Goal: Task Accomplishment & Management: Use online tool/utility

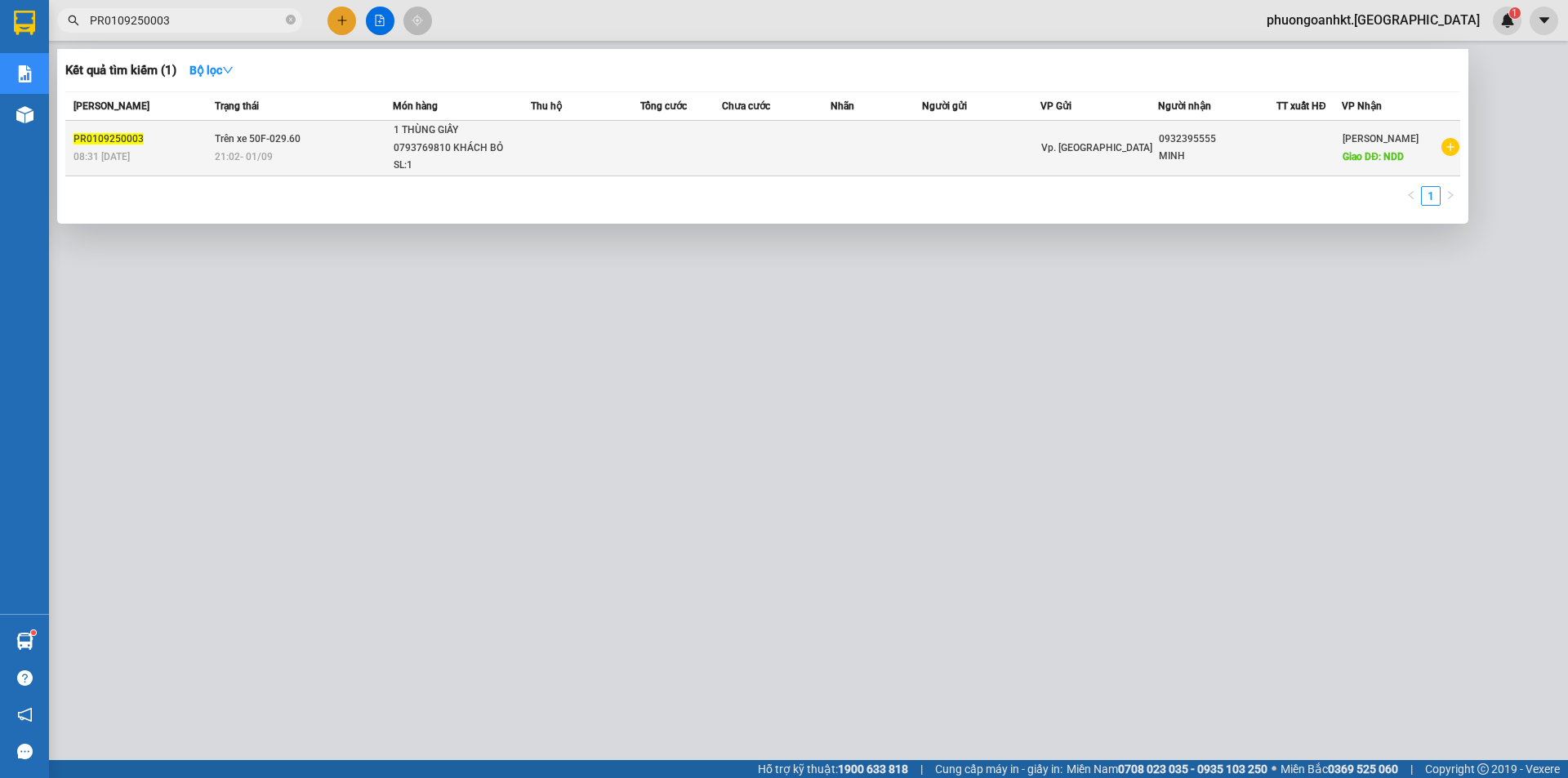
type input "PR0109250003"
click at [309, 138] on td "Trên xe 50F-029.60 21:02 [DATE]" at bounding box center [301, 148] width 182 height 56
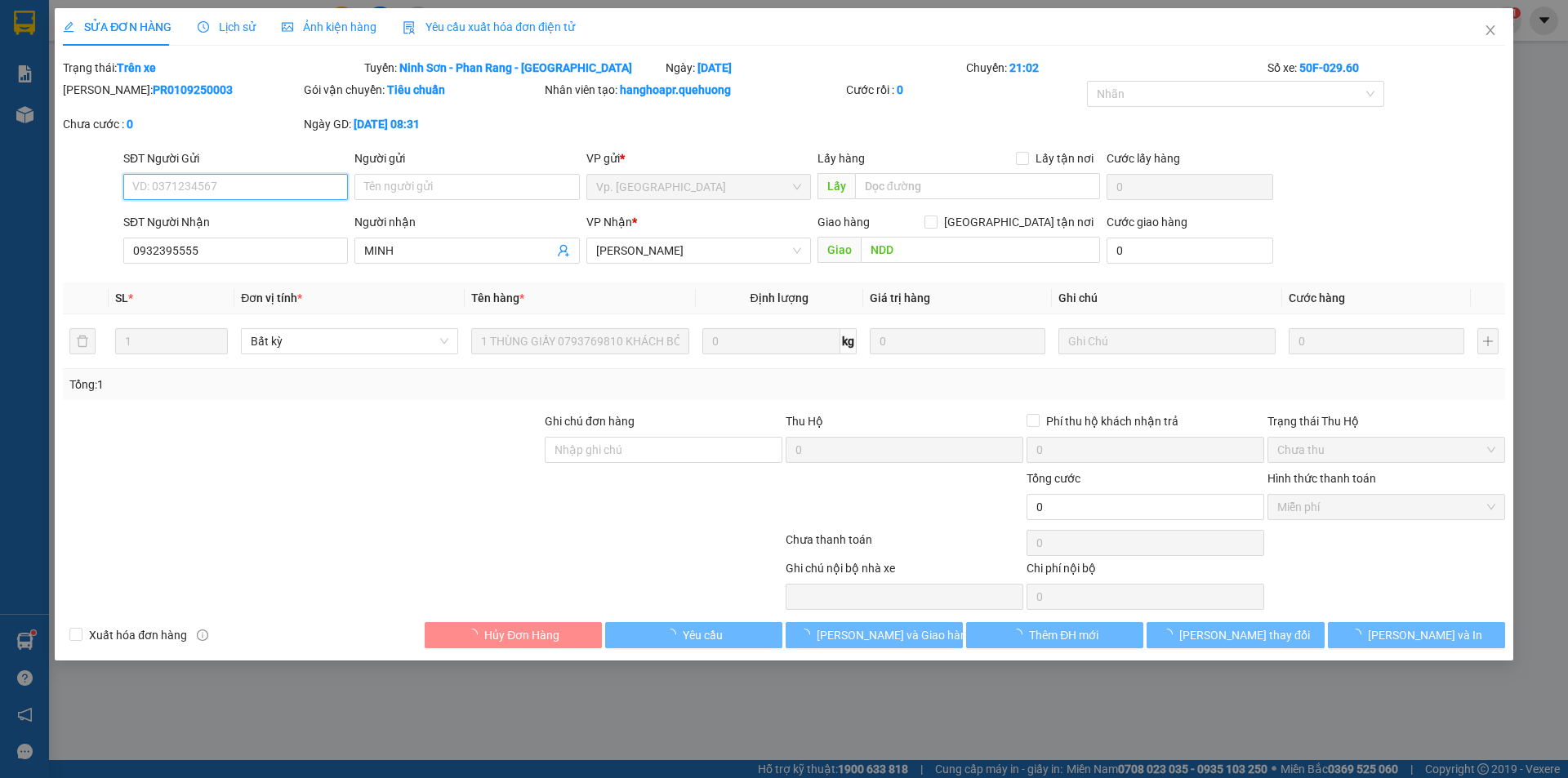
type input "0932395555"
type input "MINH"
type input "NDD"
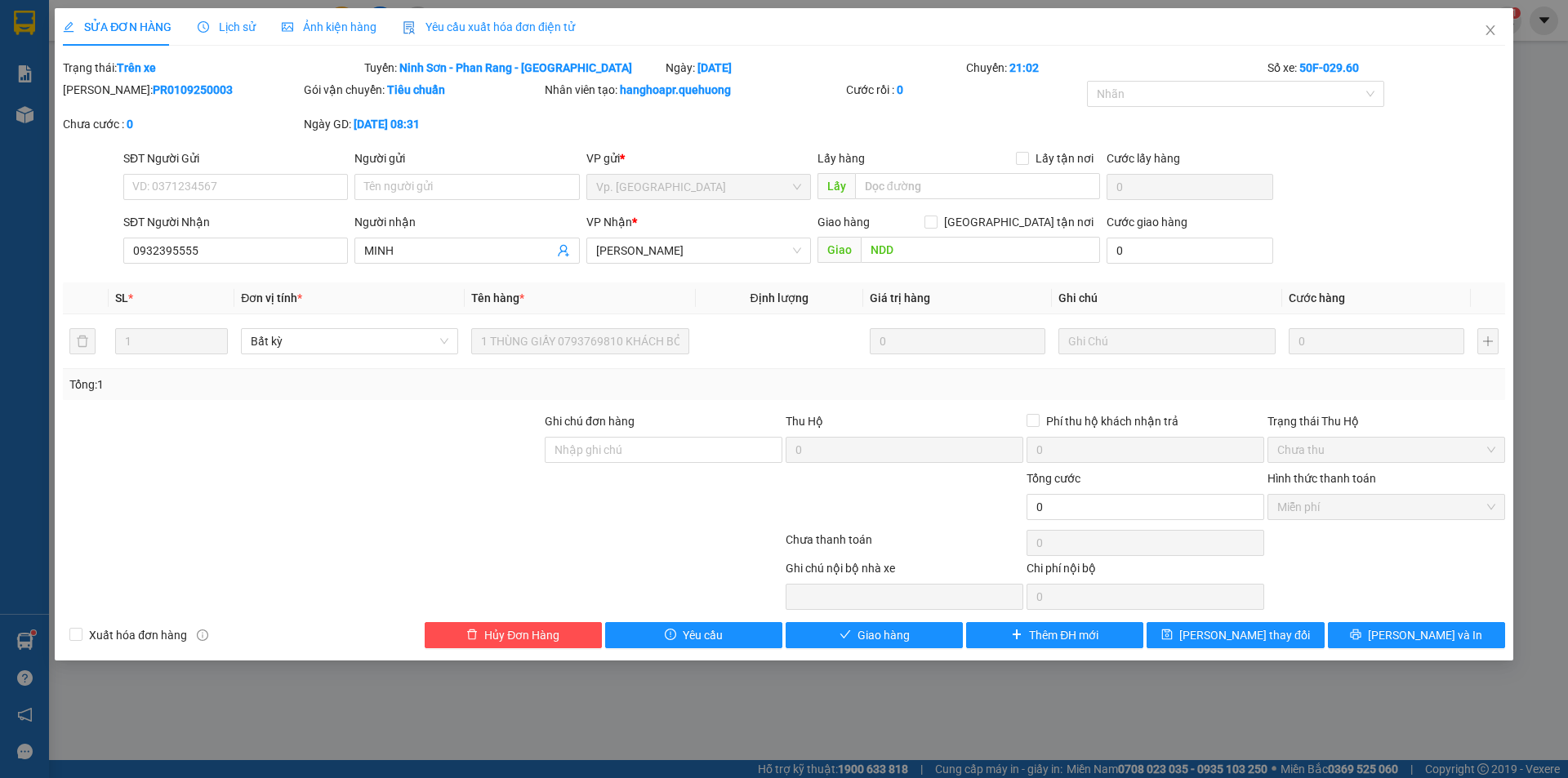
click at [222, 30] on span "Lịch sử" at bounding box center [226, 27] width 58 height 13
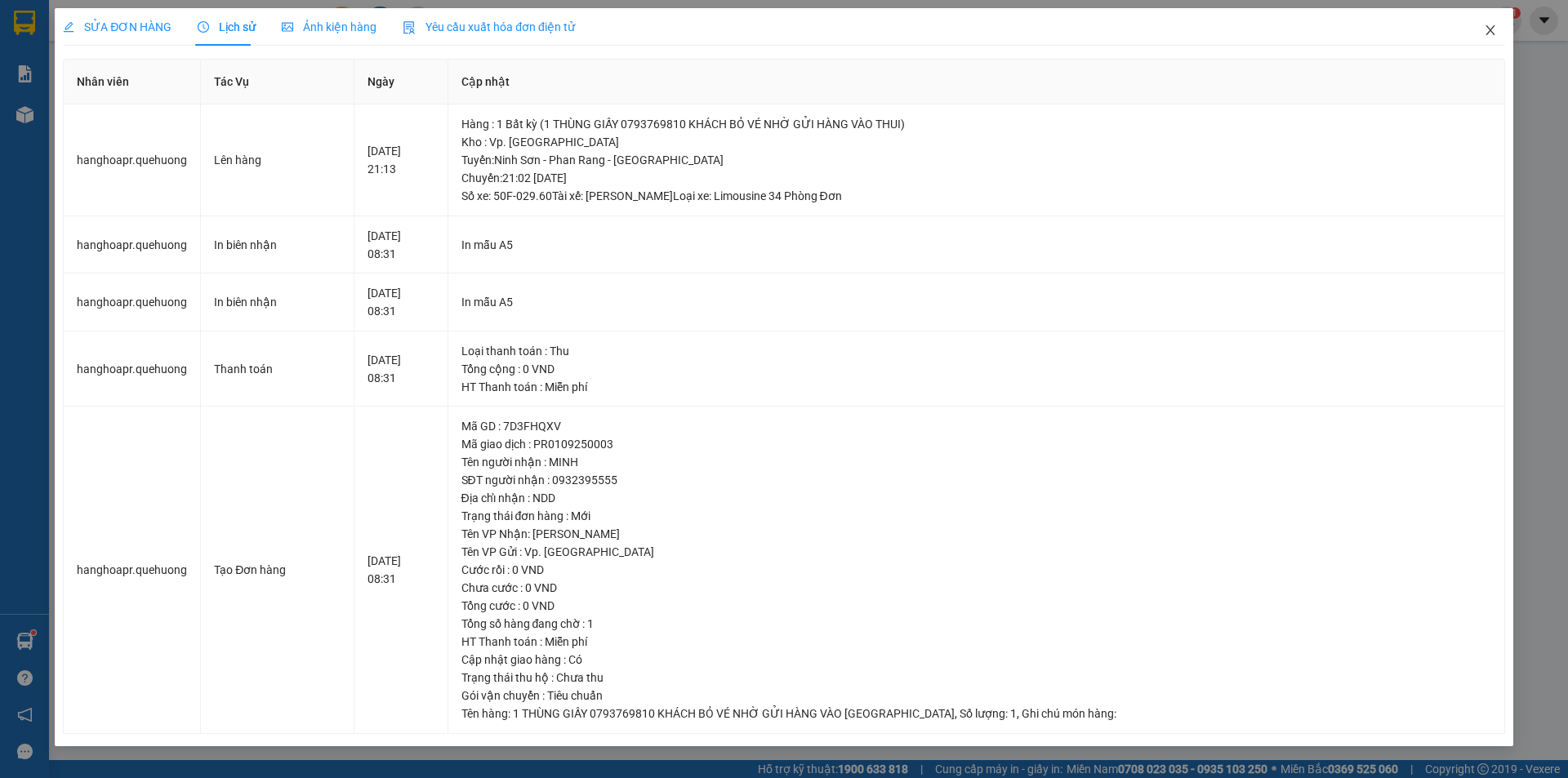
click at [1494, 35] on icon "close" at bounding box center [1490, 30] width 9 height 10
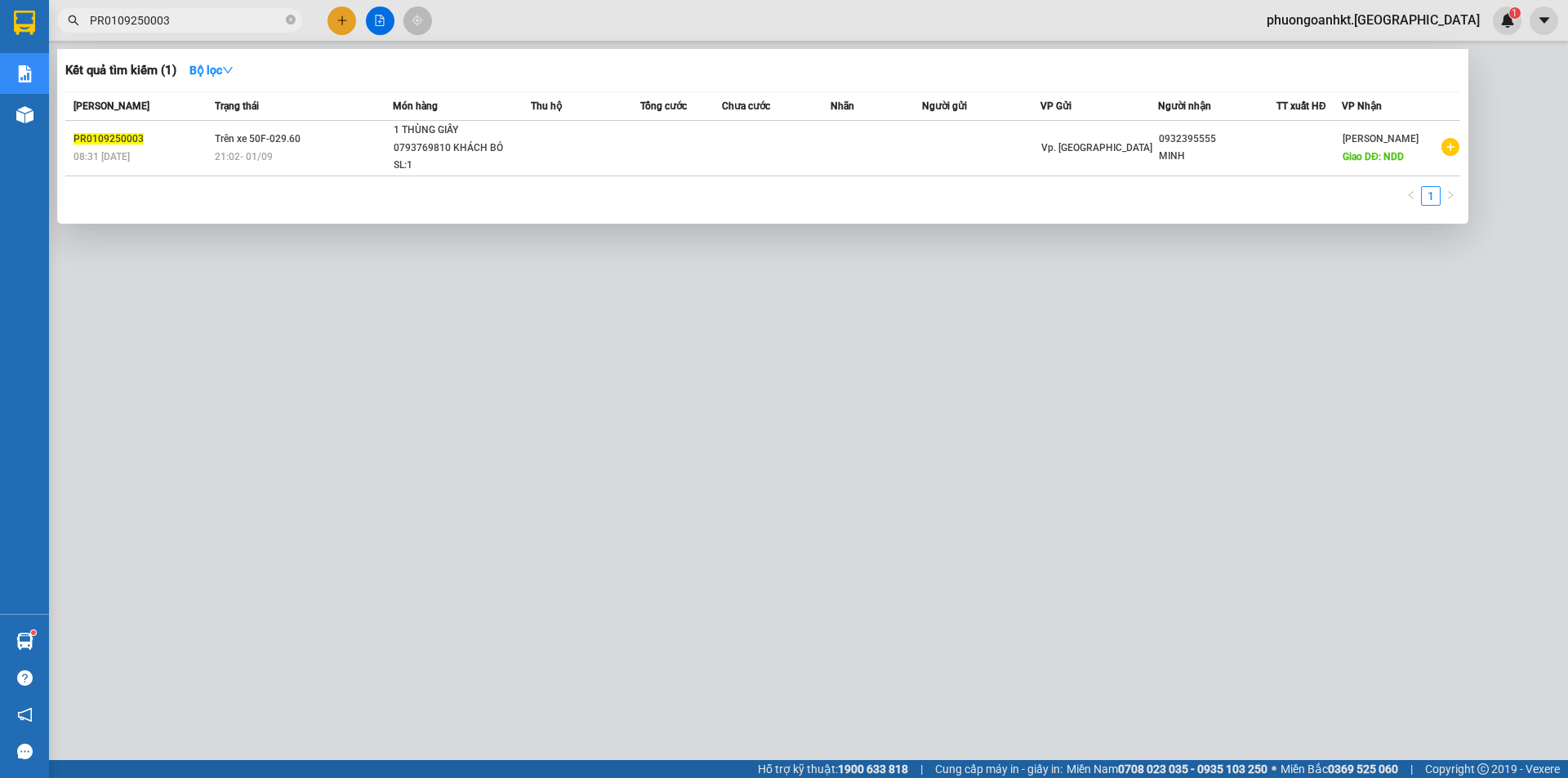
drag, startPoint x: 194, startPoint y: 19, endPoint x: 71, endPoint y: 27, distance: 123.3
click at [71, 27] on span "PR0109250003" at bounding box center [179, 20] width 245 height 25
paste input "1"
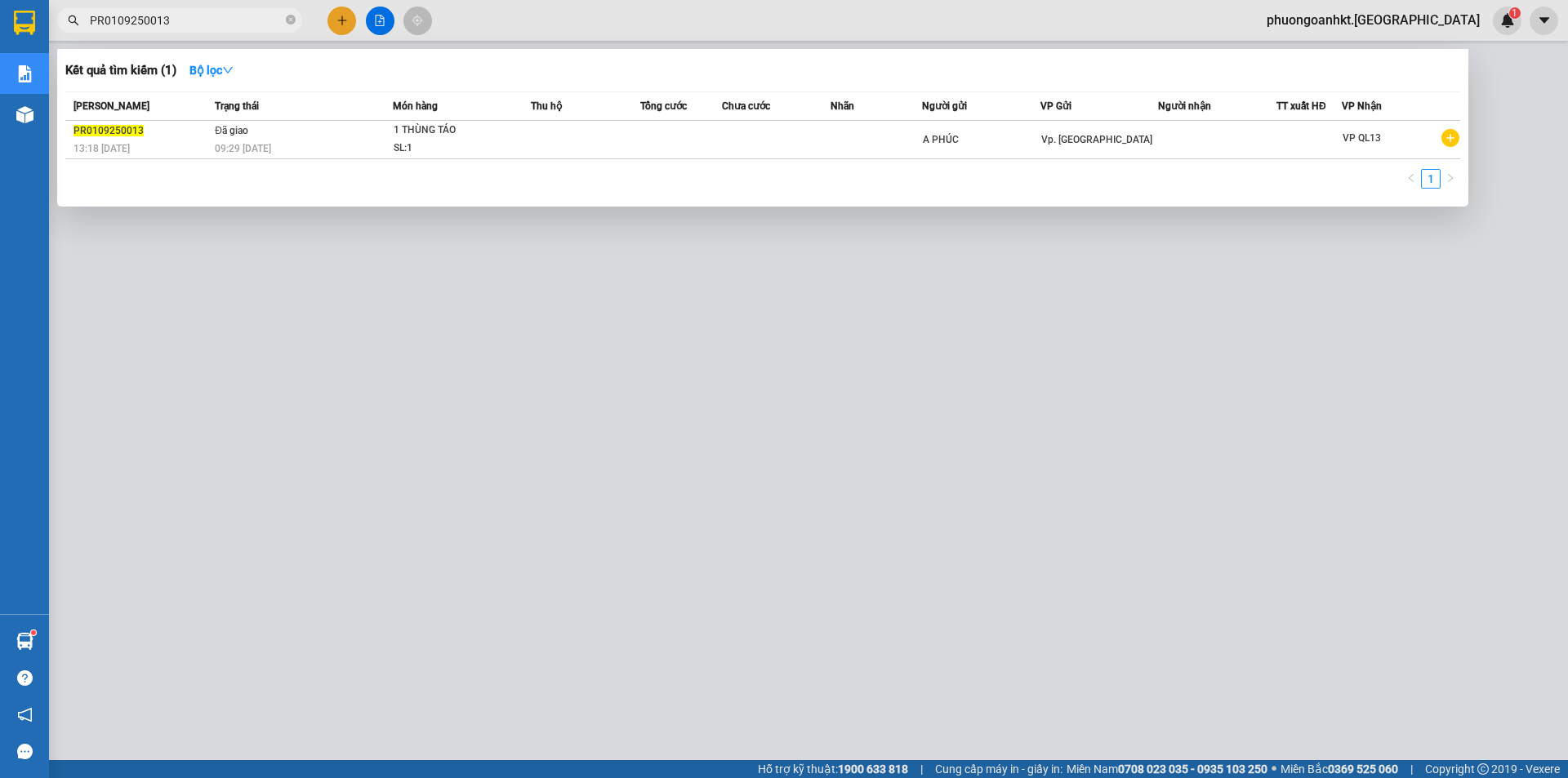
type input "PR0109250013"
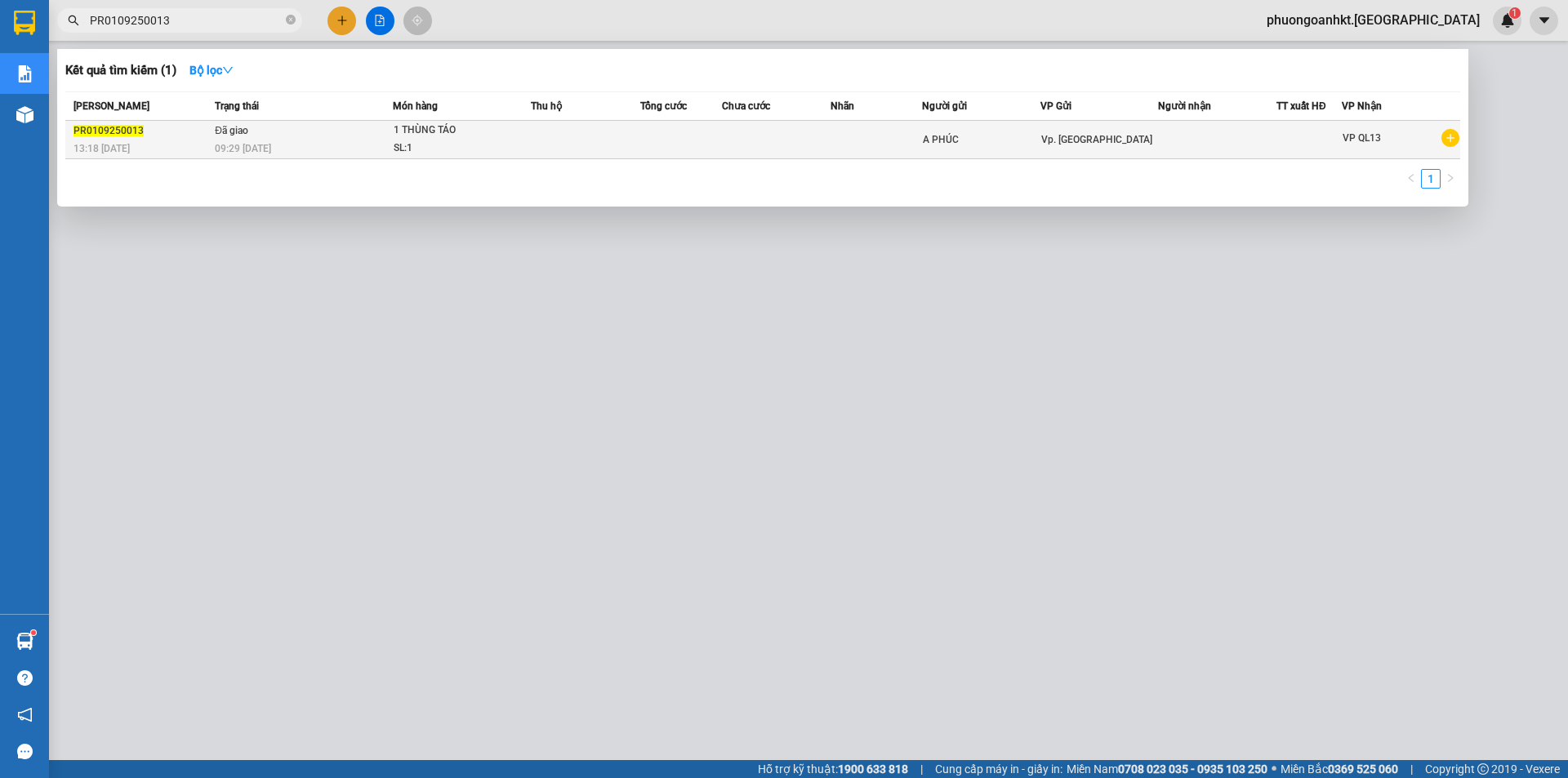
click at [191, 153] on div "13:18 [DATE]" at bounding box center [141, 149] width 136 height 18
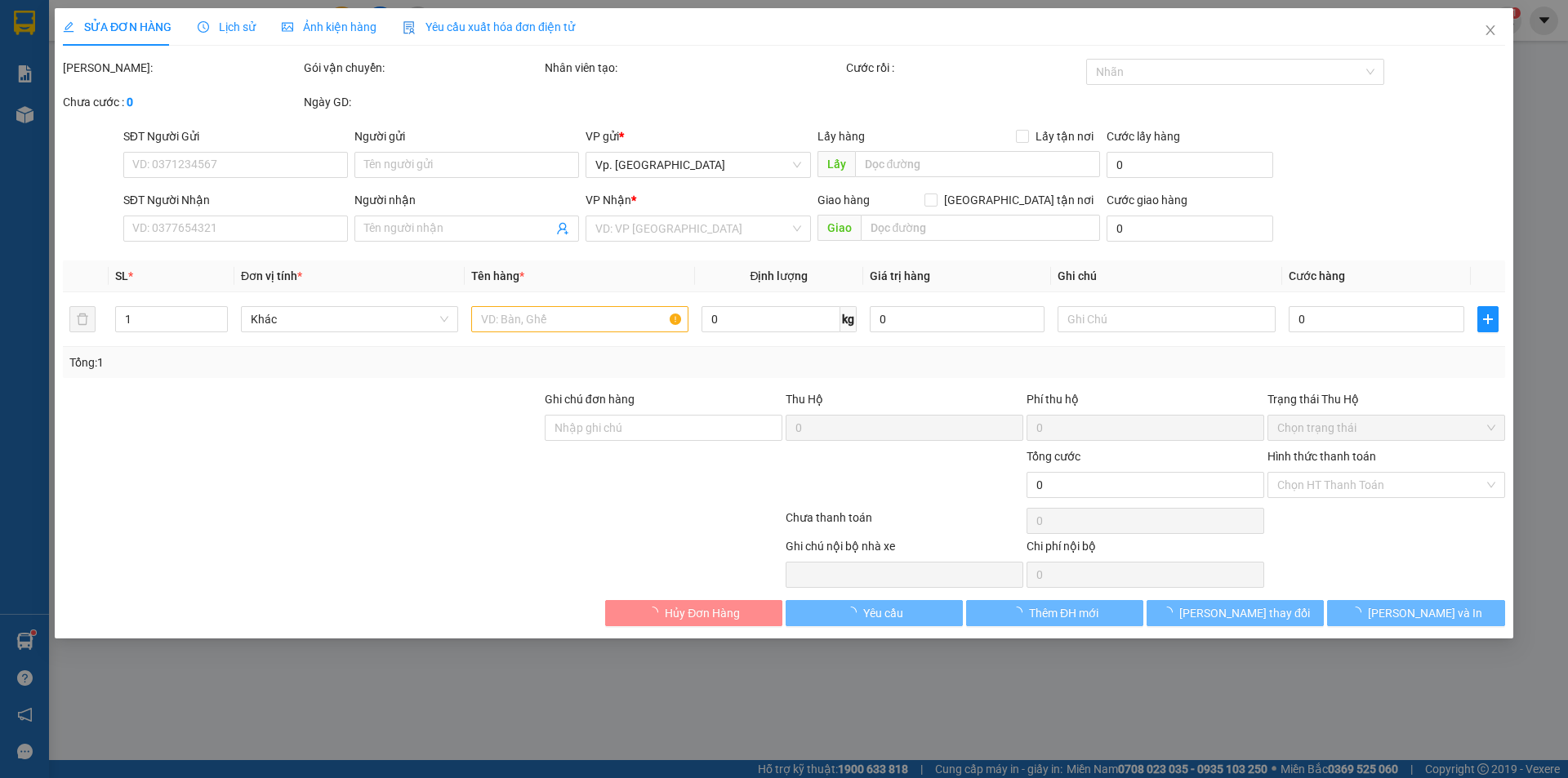
type input "A PHÚC"
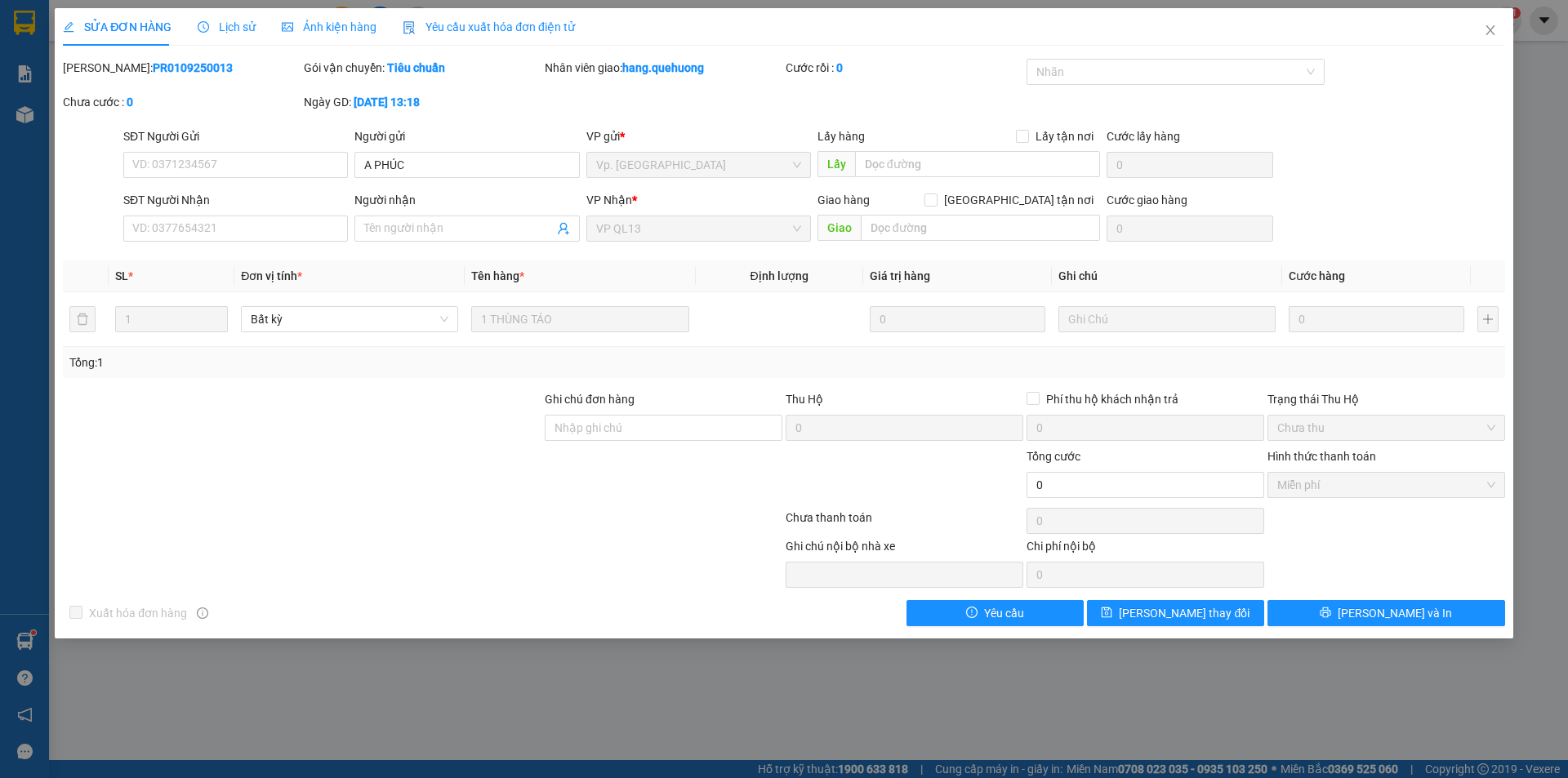
click at [244, 28] on span "Lịch sử" at bounding box center [226, 27] width 58 height 13
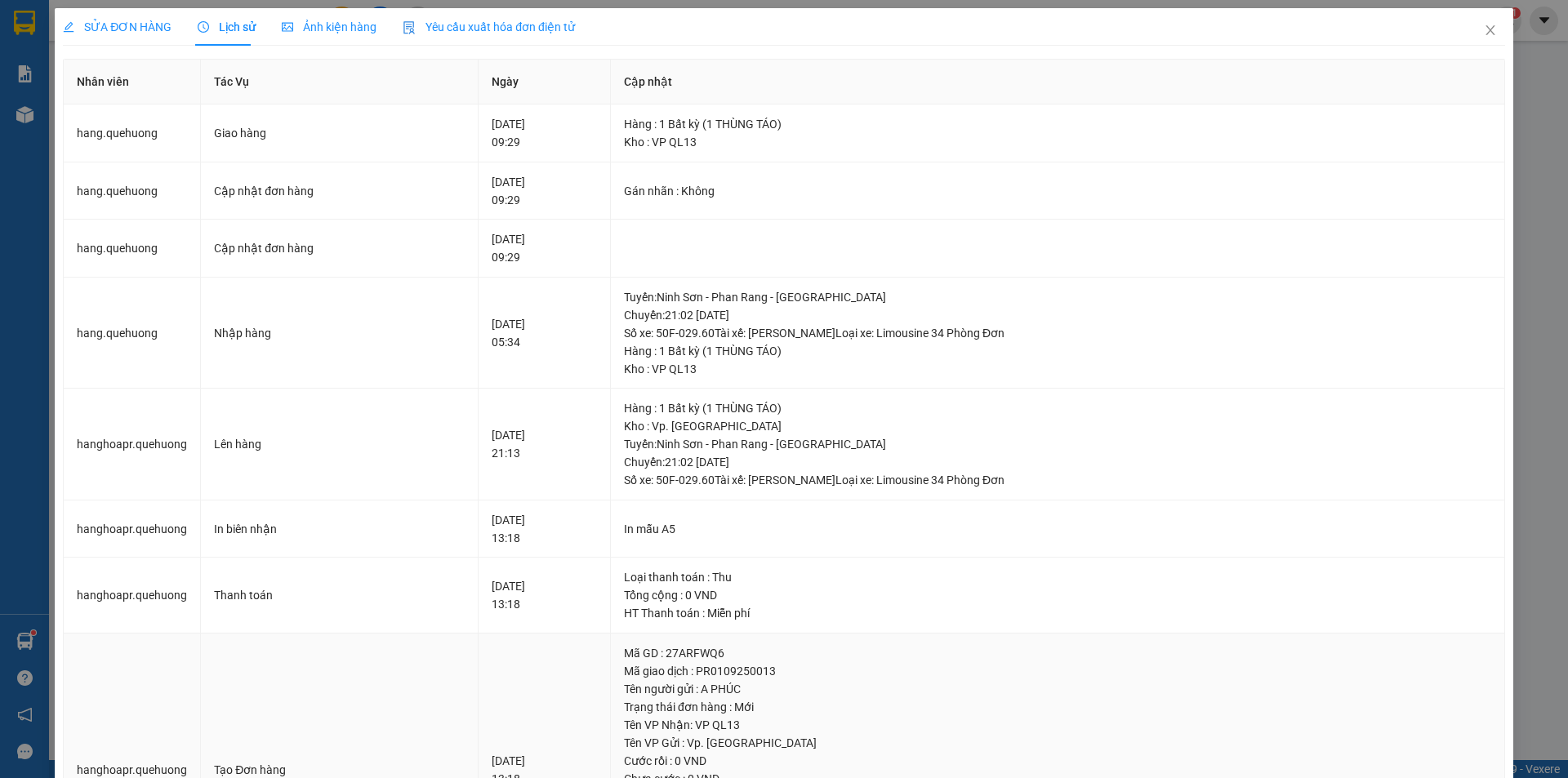
click at [384, 715] on td "Tạo Đơn hàng" at bounding box center [339, 770] width 277 height 274
click at [1486, 29] on icon "close" at bounding box center [1490, 30] width 9 height 10
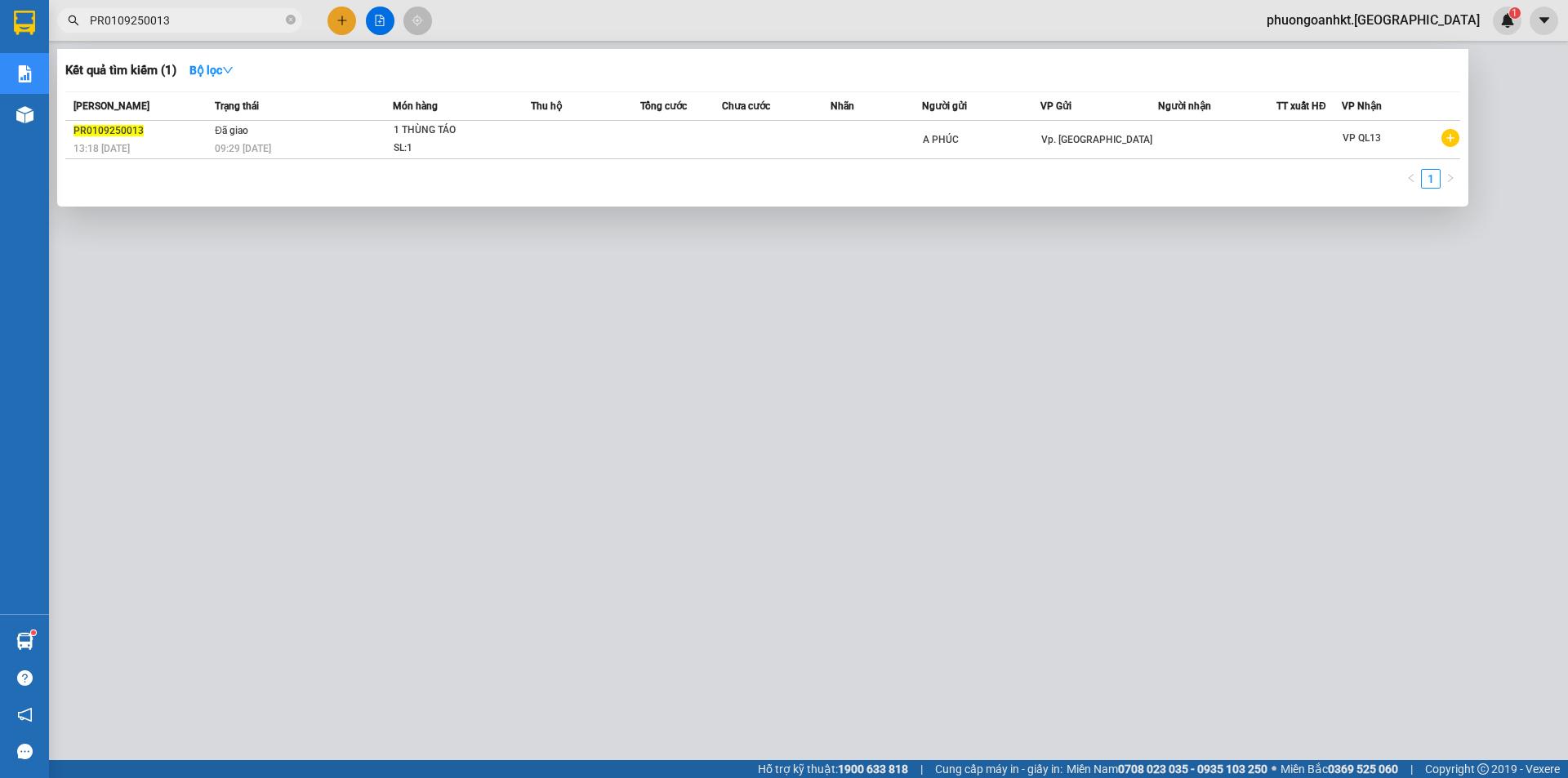
drag, startPoint x: 168, startPoint y: 19, endPoint x: 82, endPoint y: 38, distance: 88.1
click at [82, 35] on div "Kết quả tìm kiếm ( 1 ) Bộ lọc Mã ĐH Trạng thái Món hàng Thu hộ Tổng cước Chưa c…" at bounding box center [159, 20] width 319 height 28
paste input "9"
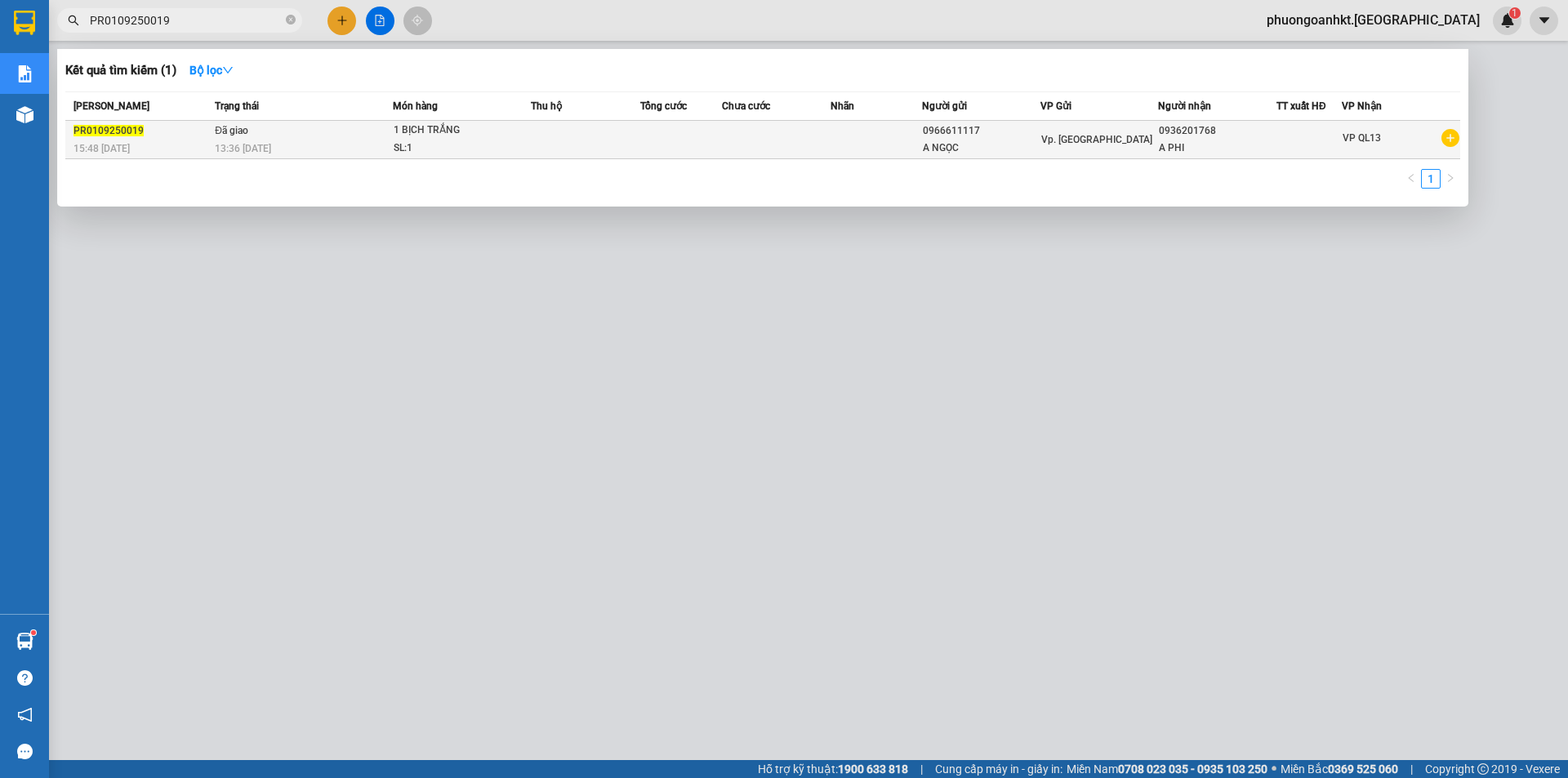
type input "PR0109250019"
click at [197, 140] on div "15:48 [DATE]" at bounding box center [141, 149] width 136 height 18
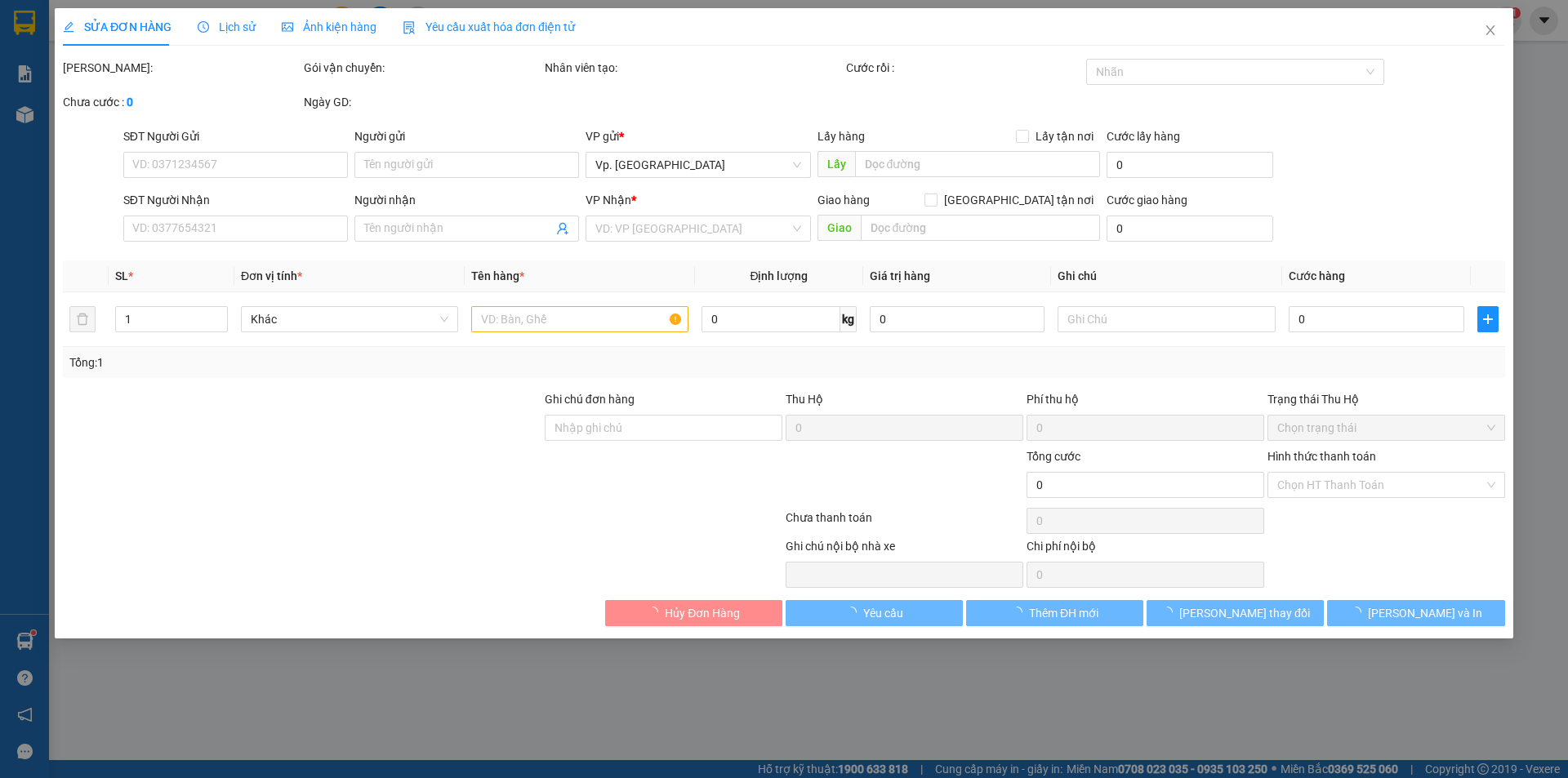
type input "0966611117"
type input "A NGỌC"
type input "0936201768"
type input "A PHI"
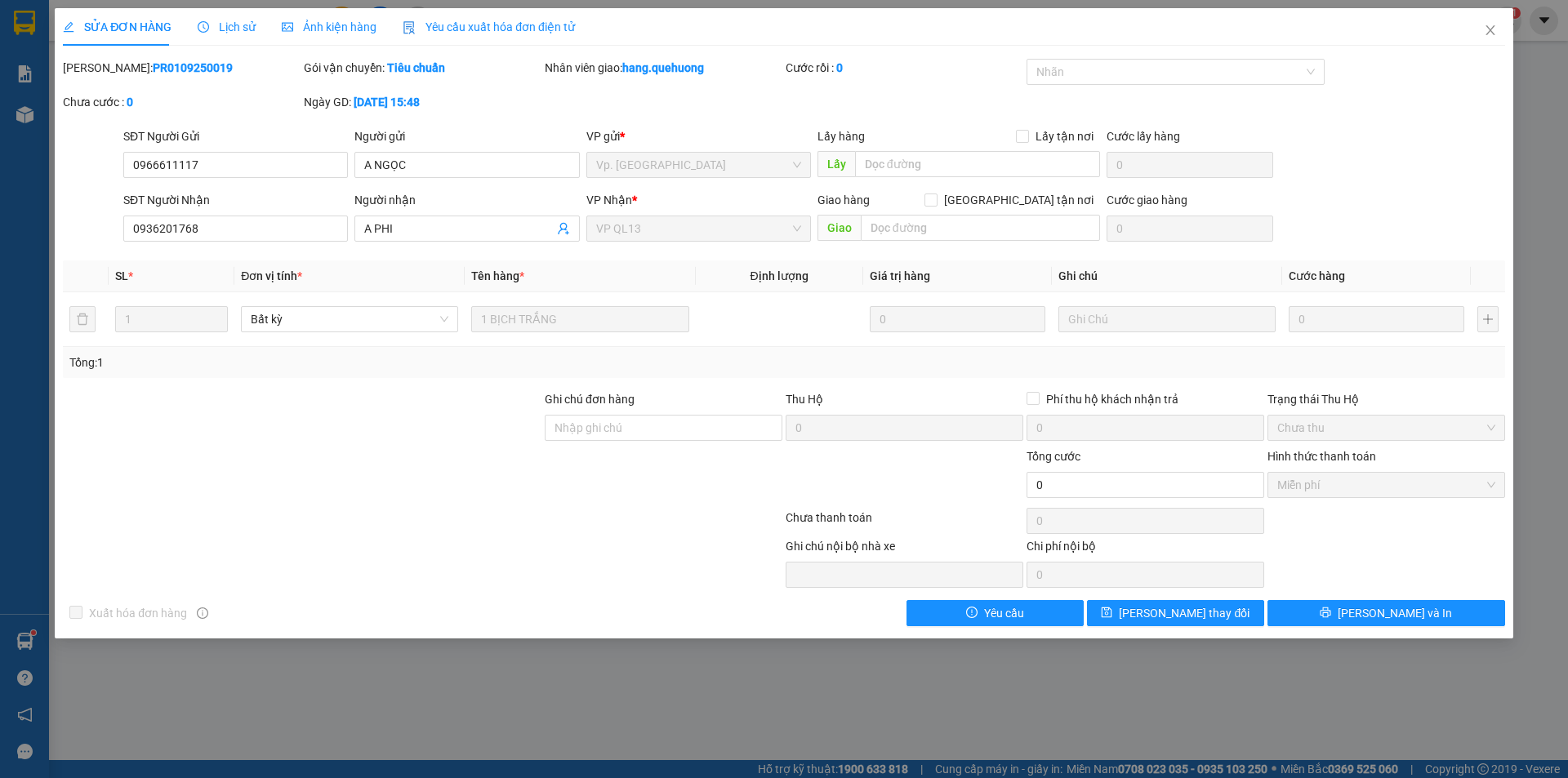
click at [227, 33] on span "Lịch sử" at bounding box center [226, 27] width 58 height 13
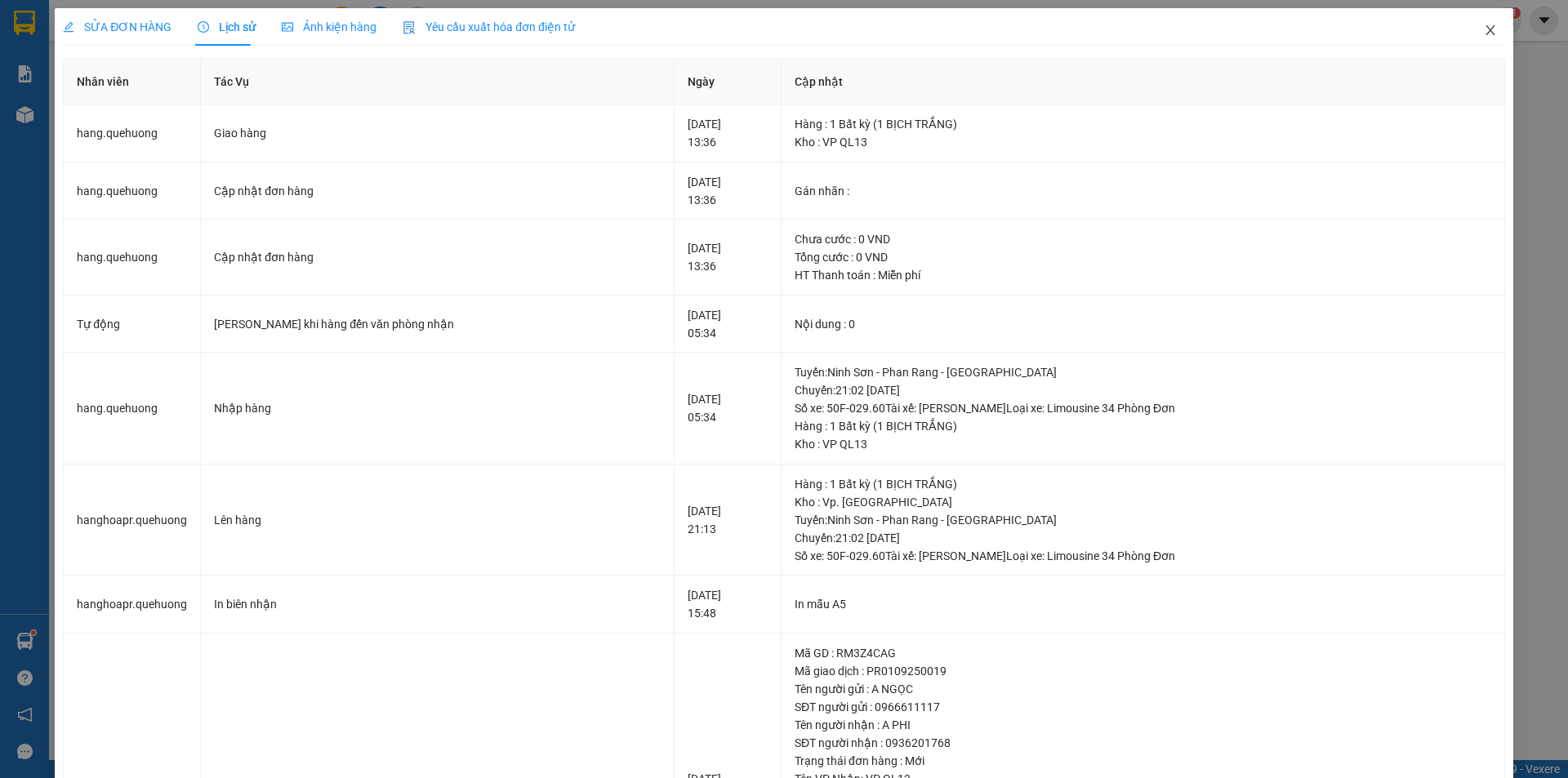
click at [1484, 25] on icon "close" at bounding box center [1490, 30] width 13 height 13
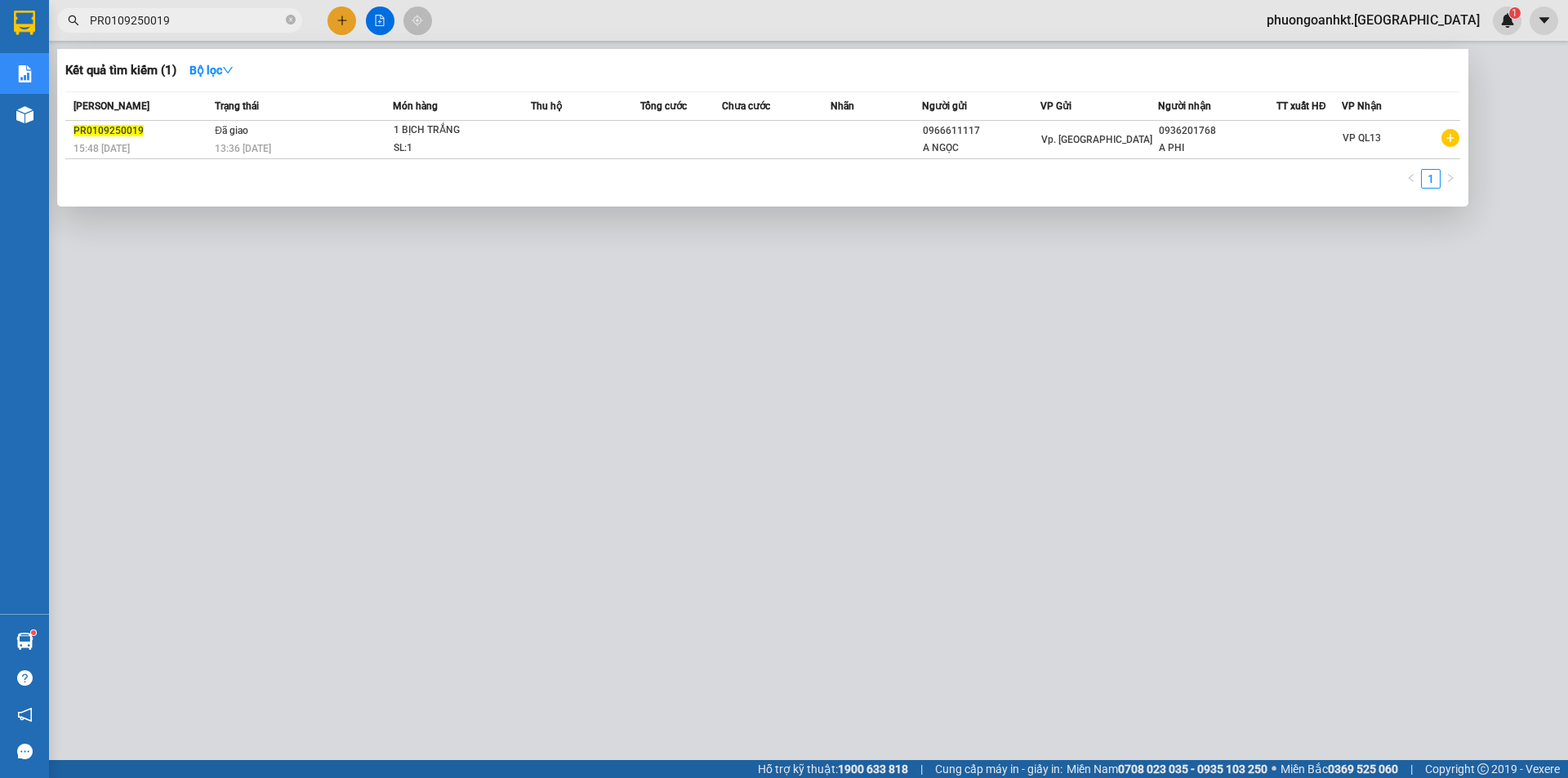
click at [217, 18] on input "PR0109250019" at bounding box center [186, 20] width 193 height 18
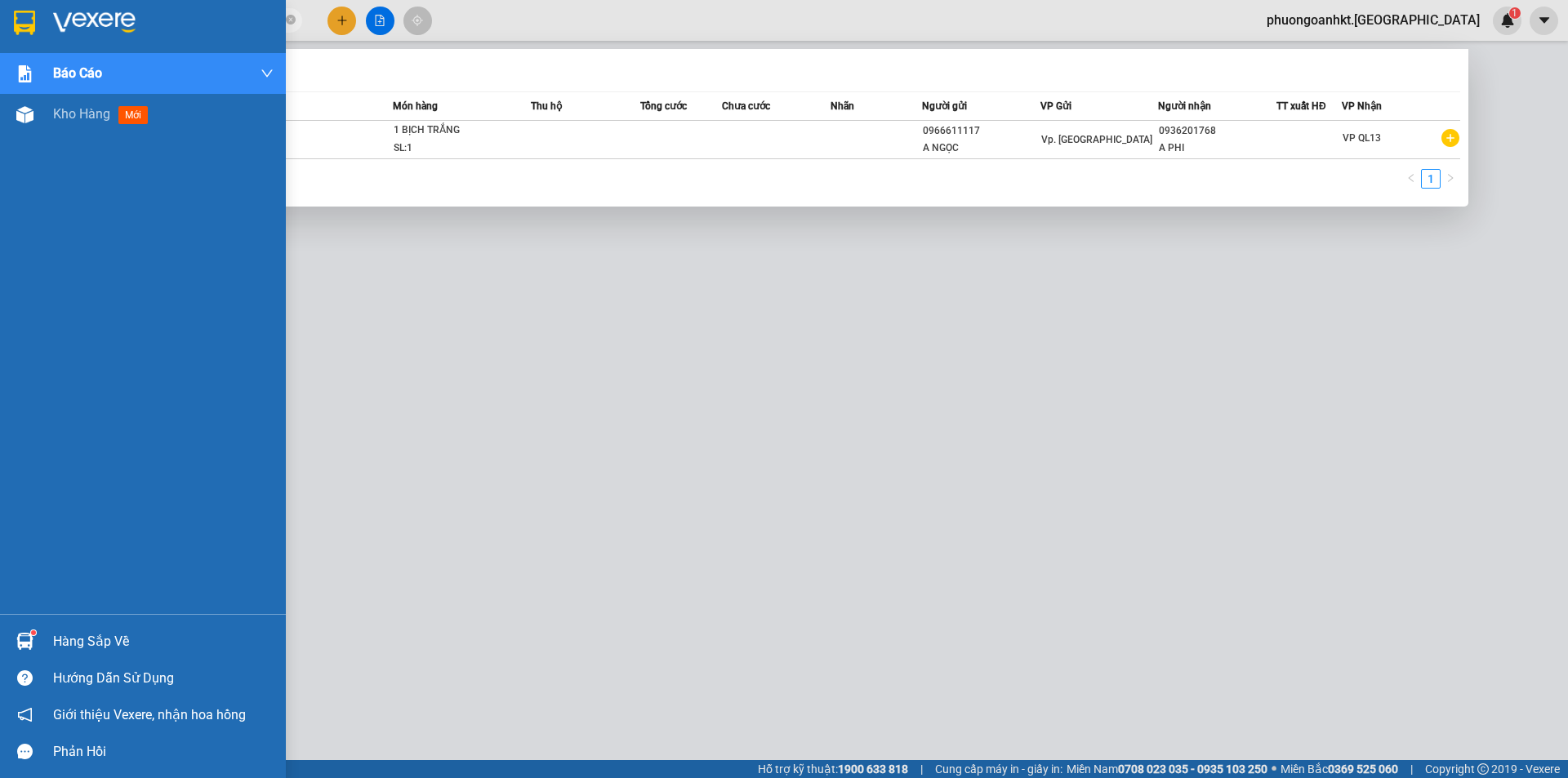
drag, startPoint x: 207, startPoint y: 24, endPoint x: 21, endPoint y: 5, distance: 187.0
click at [21, 5] on section "Kết quả tìm kiếm ( 1 ) Bộ lọc Mã ĐH Trạng thái Món hàng Thu hộ Tổng cước Chưa c…" at bounding box center [784, 389] width 1568 height 778
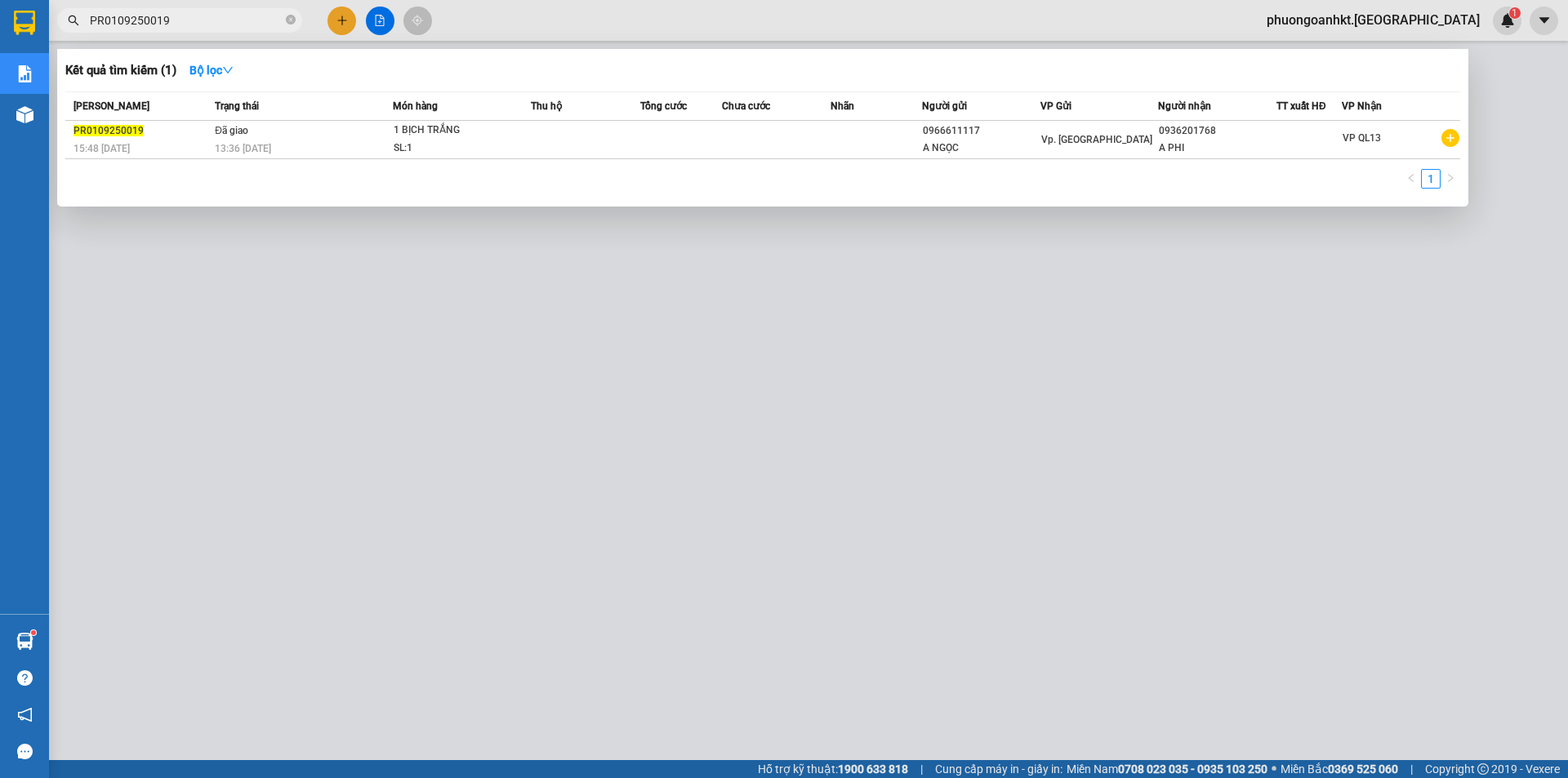
paste input "NS010925000"
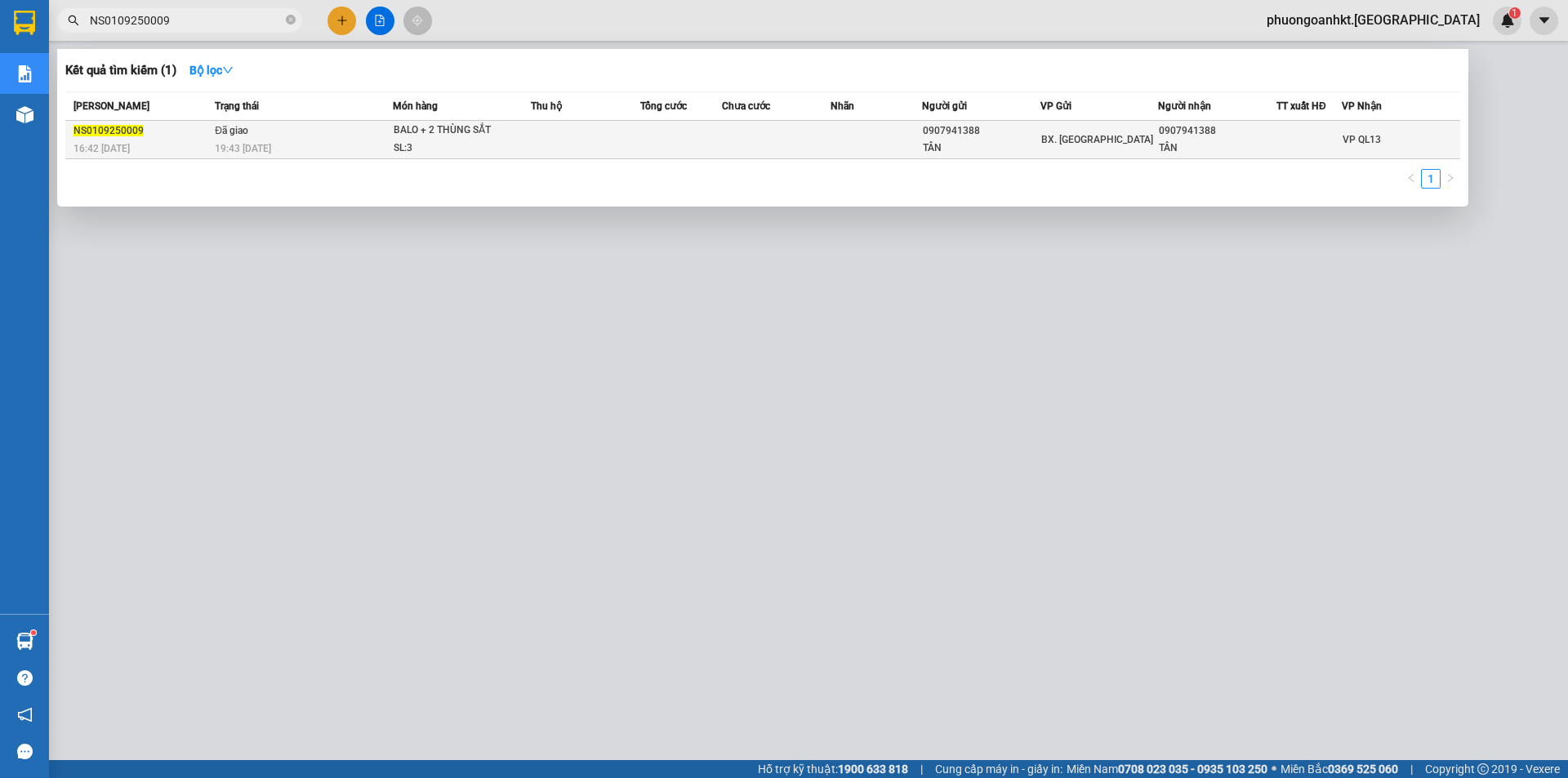
type input "NS0109250009"
click at [321, 143] on div "19:43 [DATE]" at bounding box center [304, 149] width 178 height 18
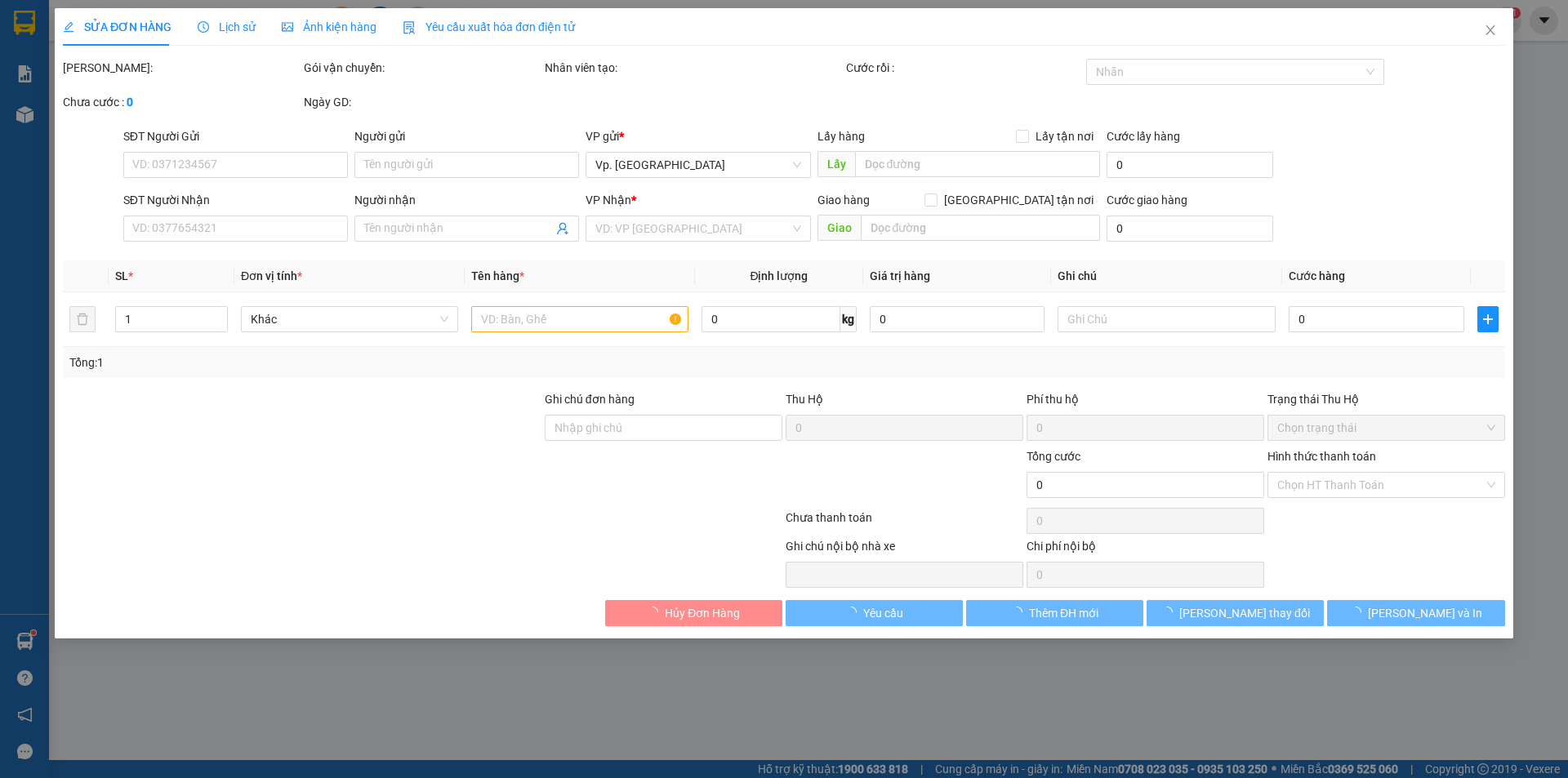
type input "0907941388"
type input "TÂN"
type input "0907941388"
type input "TÂN"
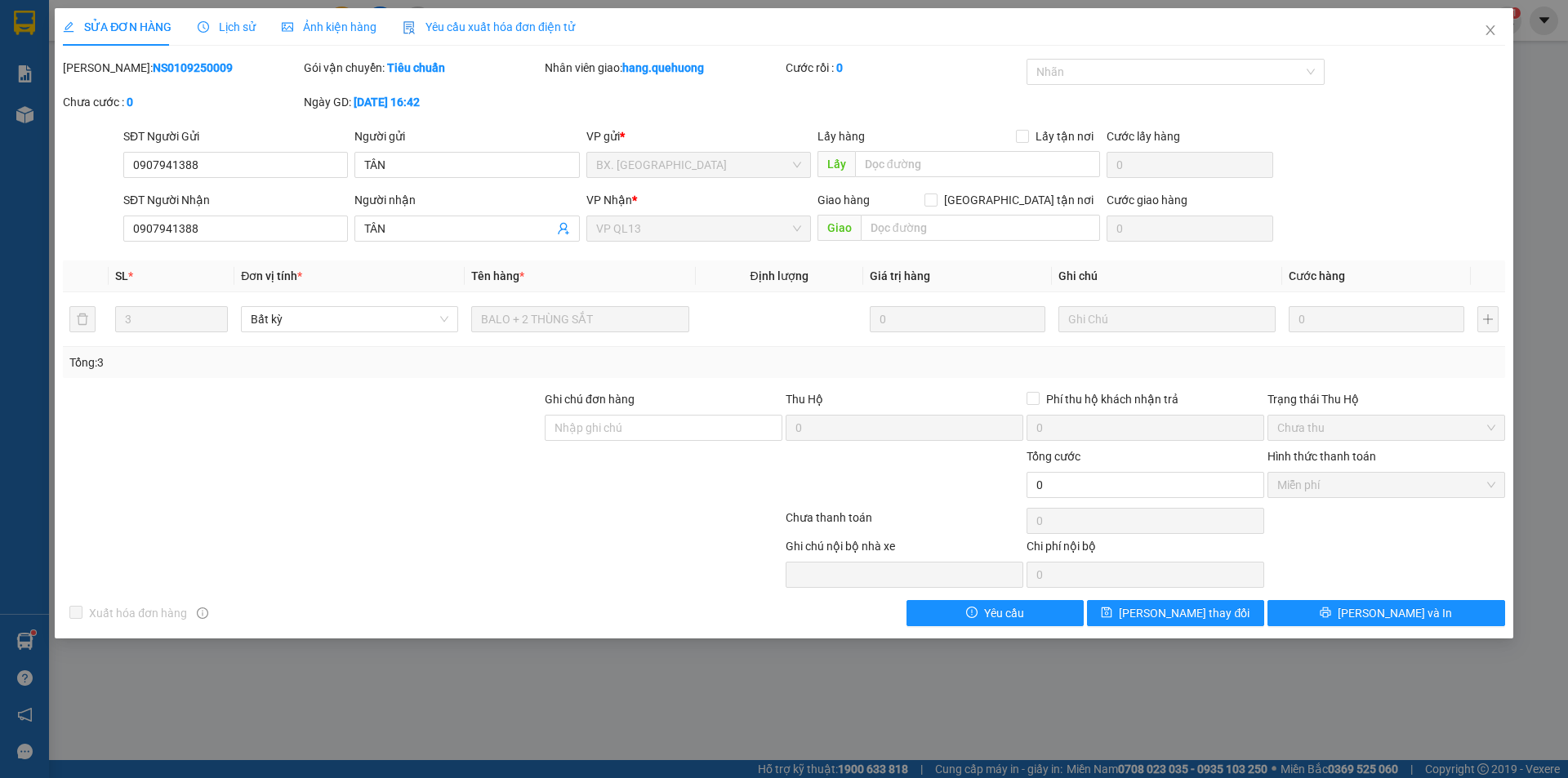
click at [223, 32] on span "Lịch sử" at bounding box center [226, 27] width 58 height 13
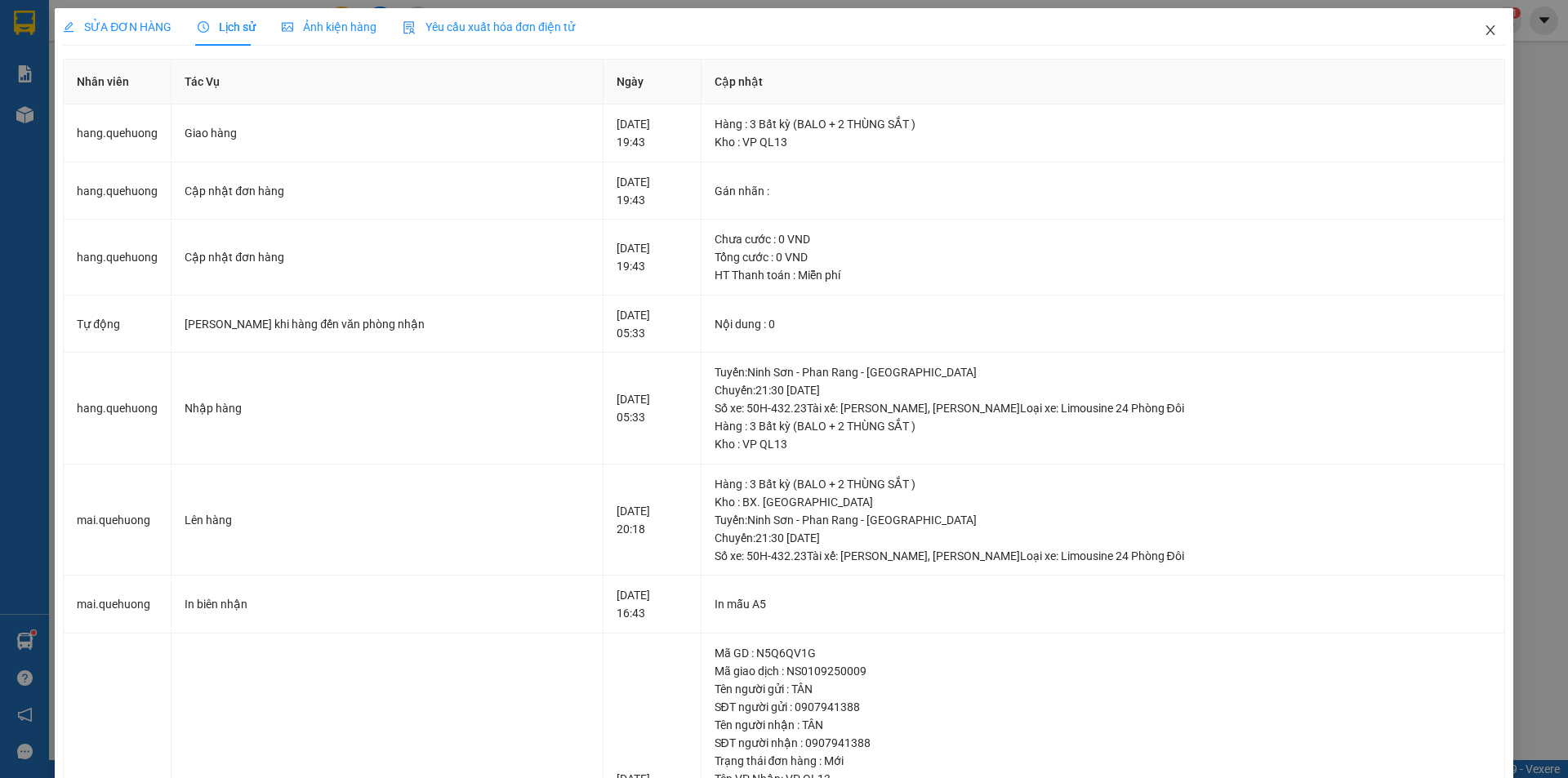
click at [1479, 41] on span "Close" at bounding box center [1490, 31] width 46 height 46
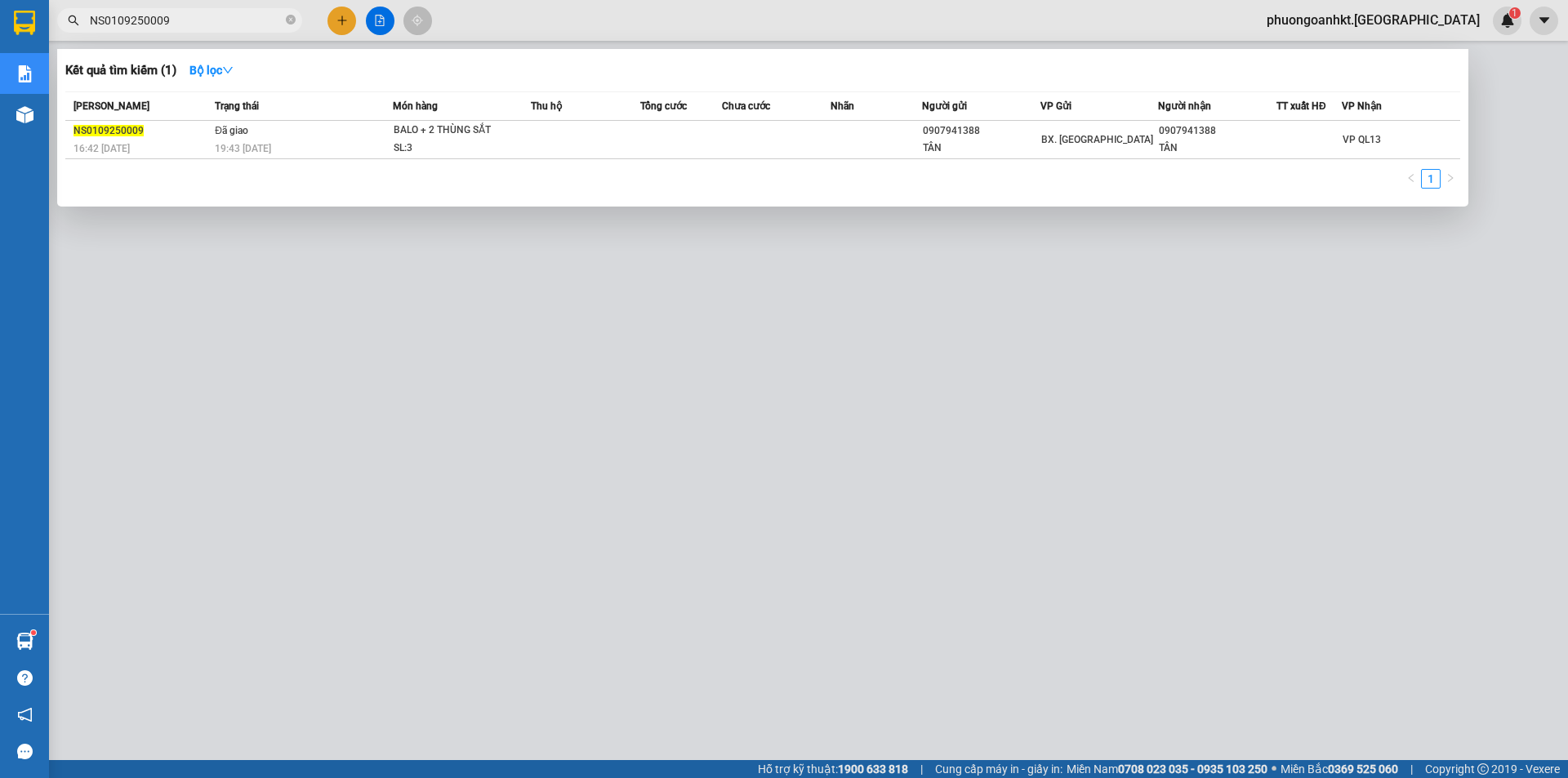
drag, startPoint x: 198, startPoint y: 18, endPoint x: 87, endPoint y: 11, distance: 111.2
click at [87, 11] on span "NS0109250009" at bounding box center [179, 20] width 245 height 25
paste input "PR0209250014"
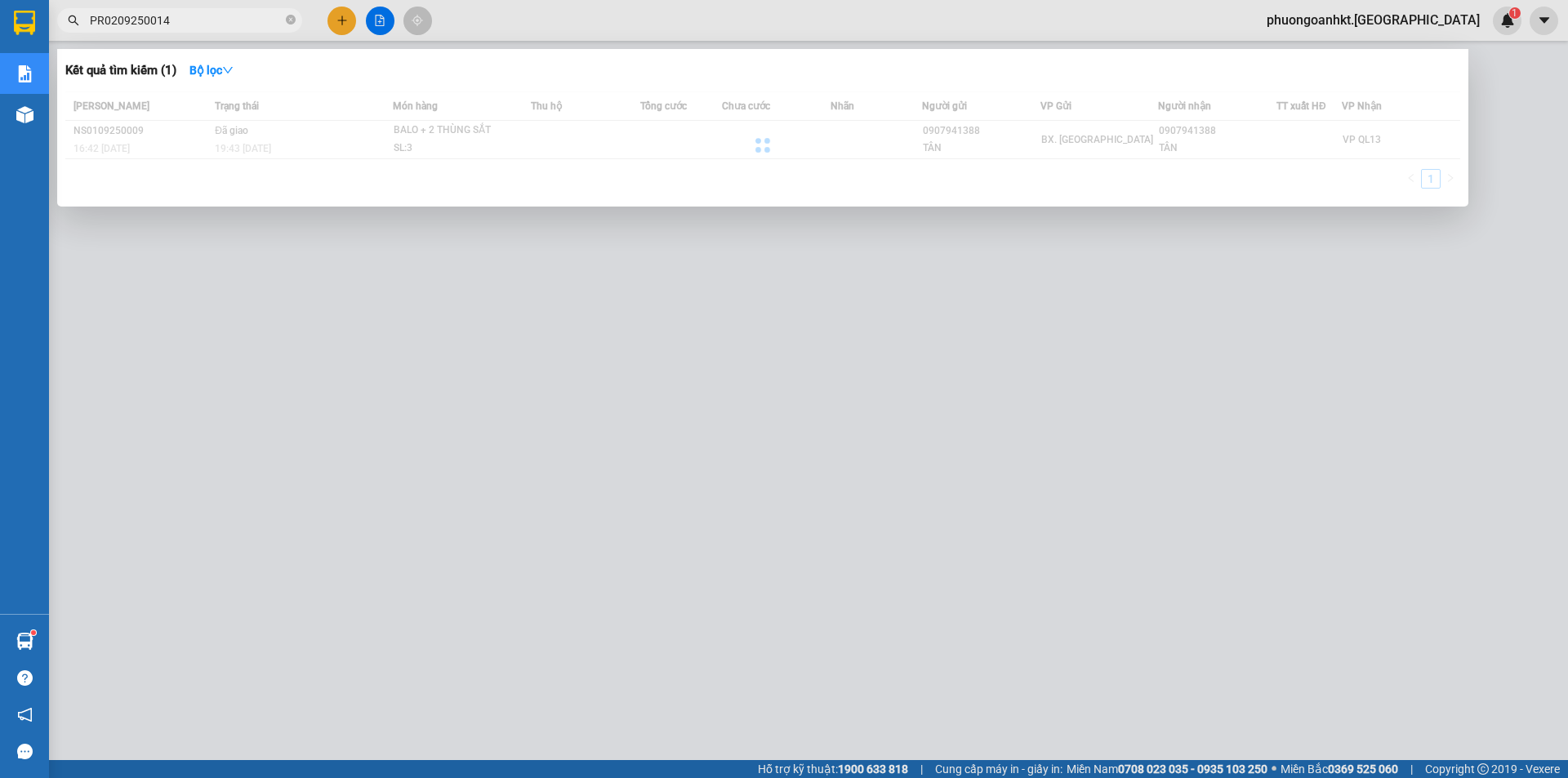
type input "PR0209250014"
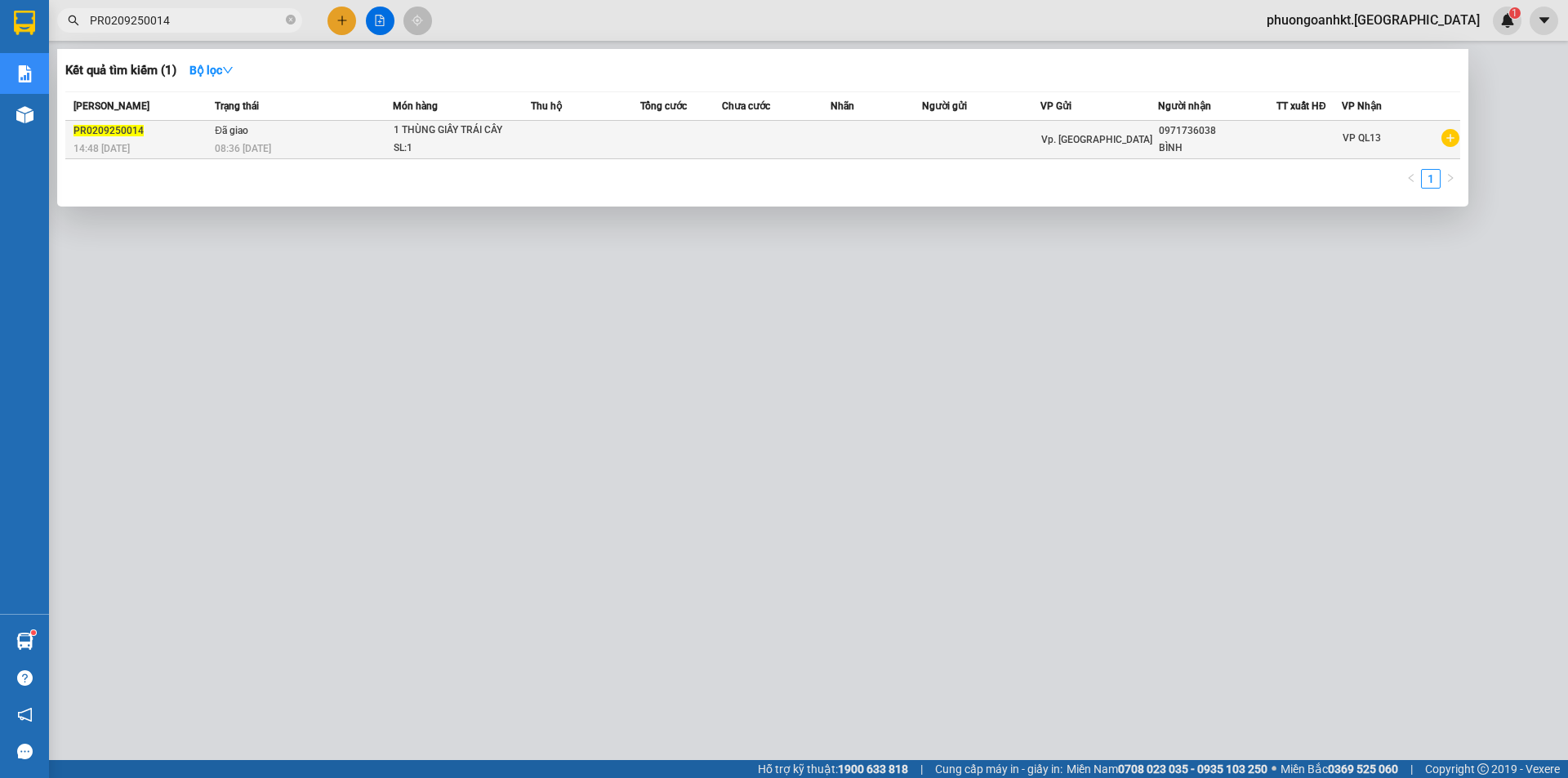
click at [455, 143] on div "SL: 1" at bounding box center [455, 149] width 123 height 18
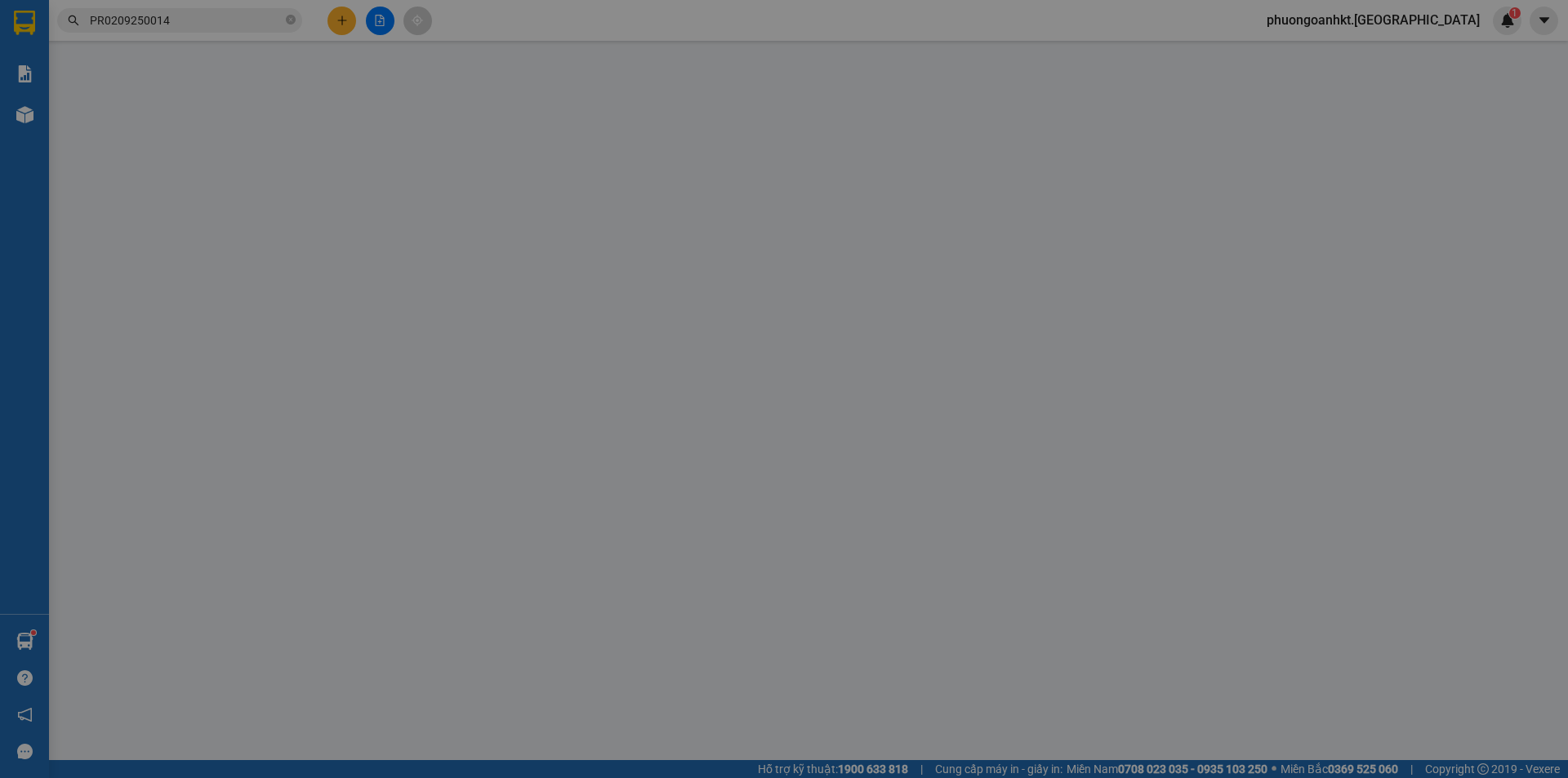
type input "0971736038"
type input "BÌNH"
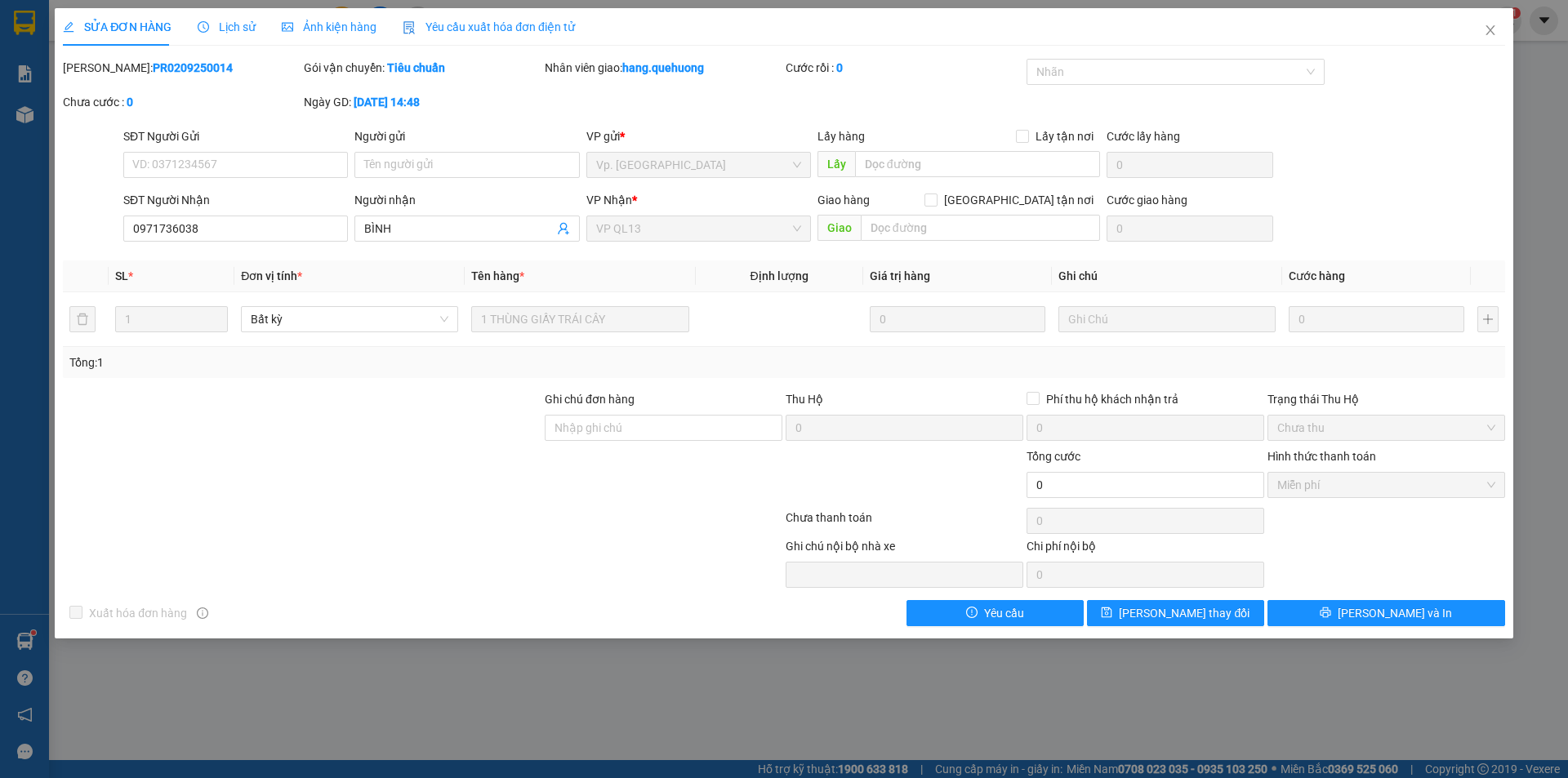
click at [226, 25] on span "Lịch sử" at bounding box center [226, 27] width 58 height 13
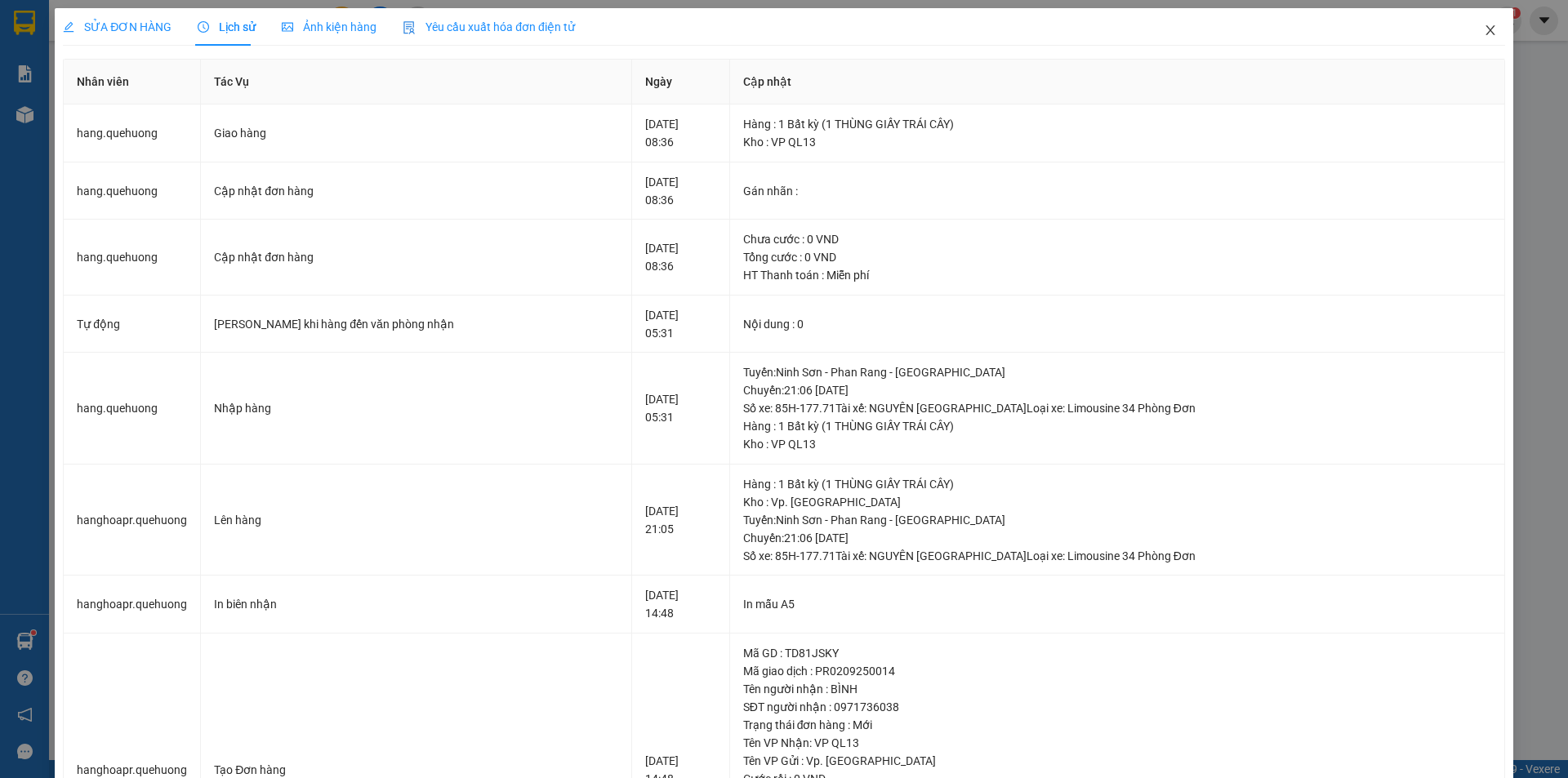
click at [1484, 31] on icon "close" at bounding box center [1490, 30] width 13 height 13
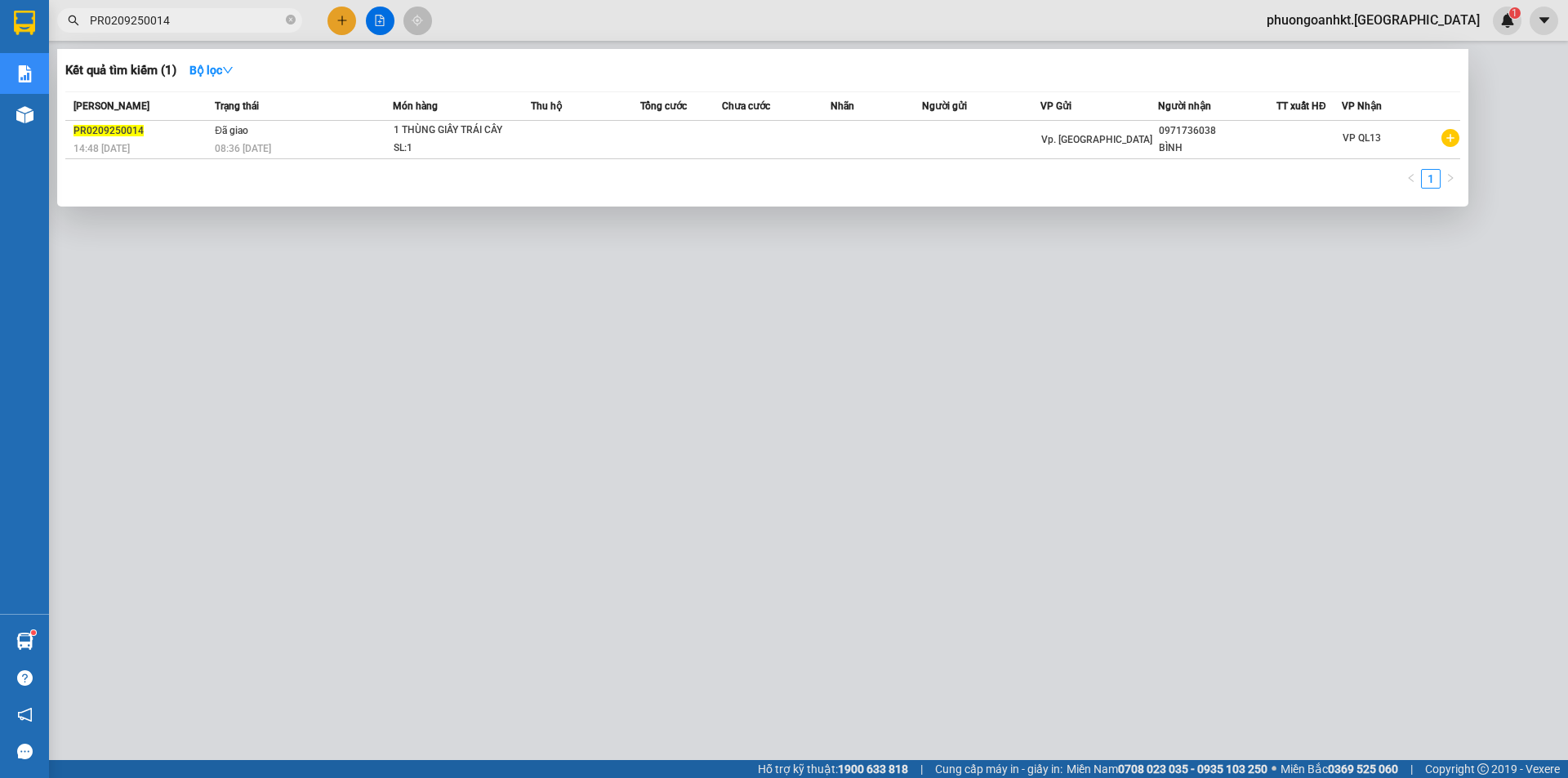
drag, startPoint x: 178, startPoint y: 21, endPoint x: 64, endPoint y: 29, distance: 114.3
click at [64, 29] on span "PR0209250014" at bounding box center [179, 20] width 245 height 25
paste input "7"
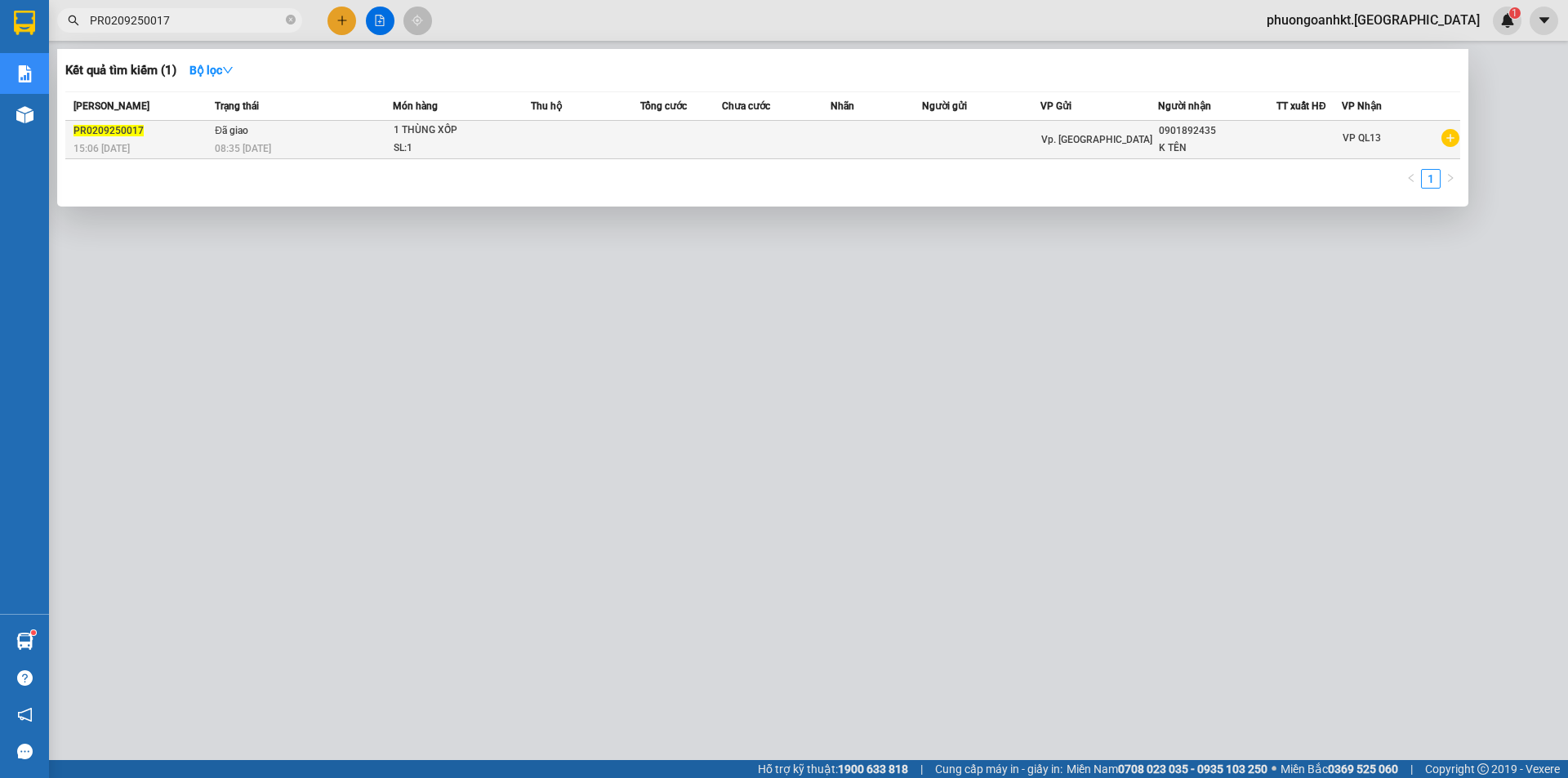
type input "PR0209250017"
click at [185, 141] on div "15:06 [DATE]" at bounding box center [141, 149] width 136 height 18
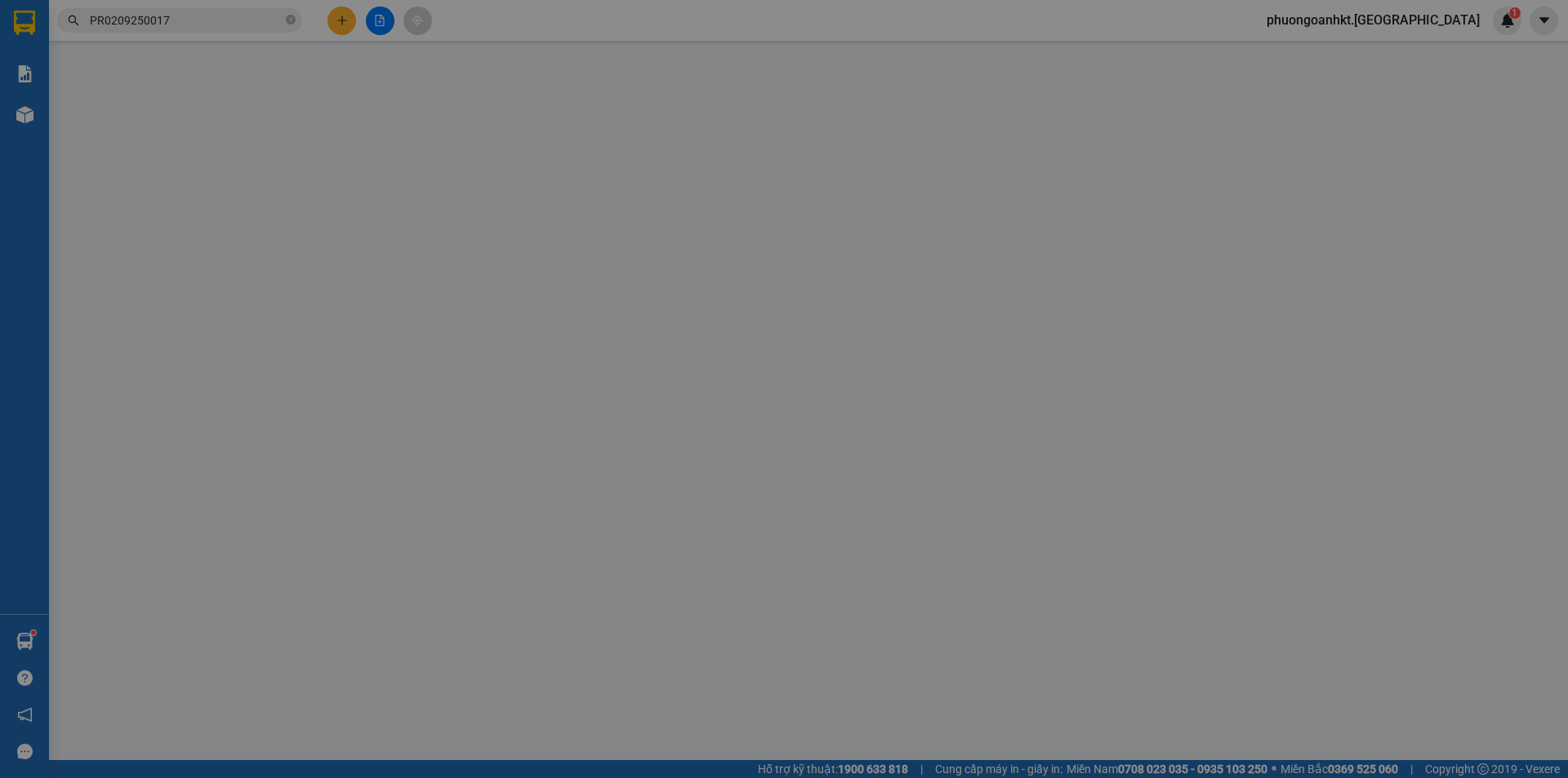
type input "0901892435"
type input "K TÊN"
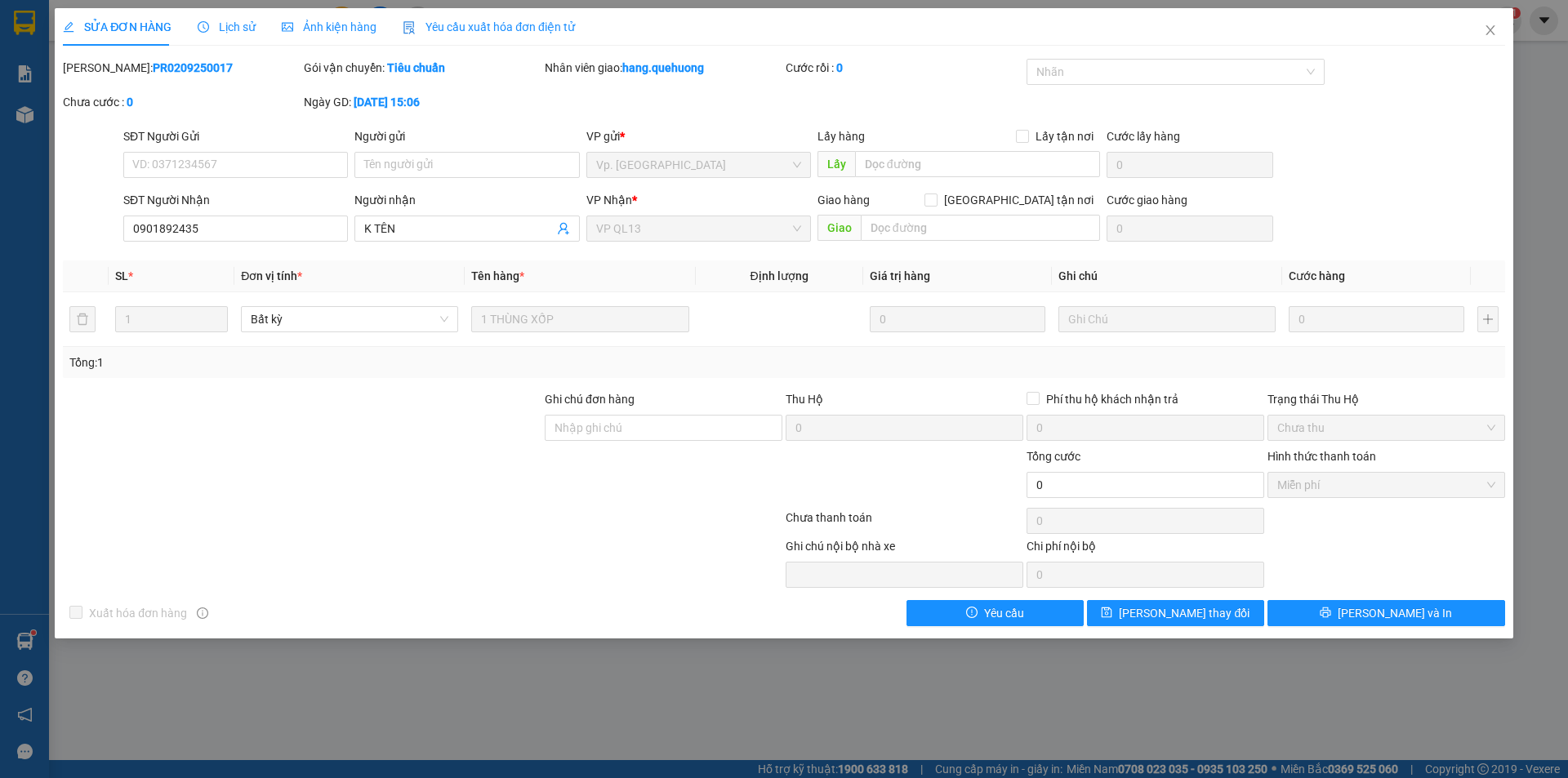
click at [223, 28] on span "Lịch sử" at bounding box center [226, 27] width 58 height 13
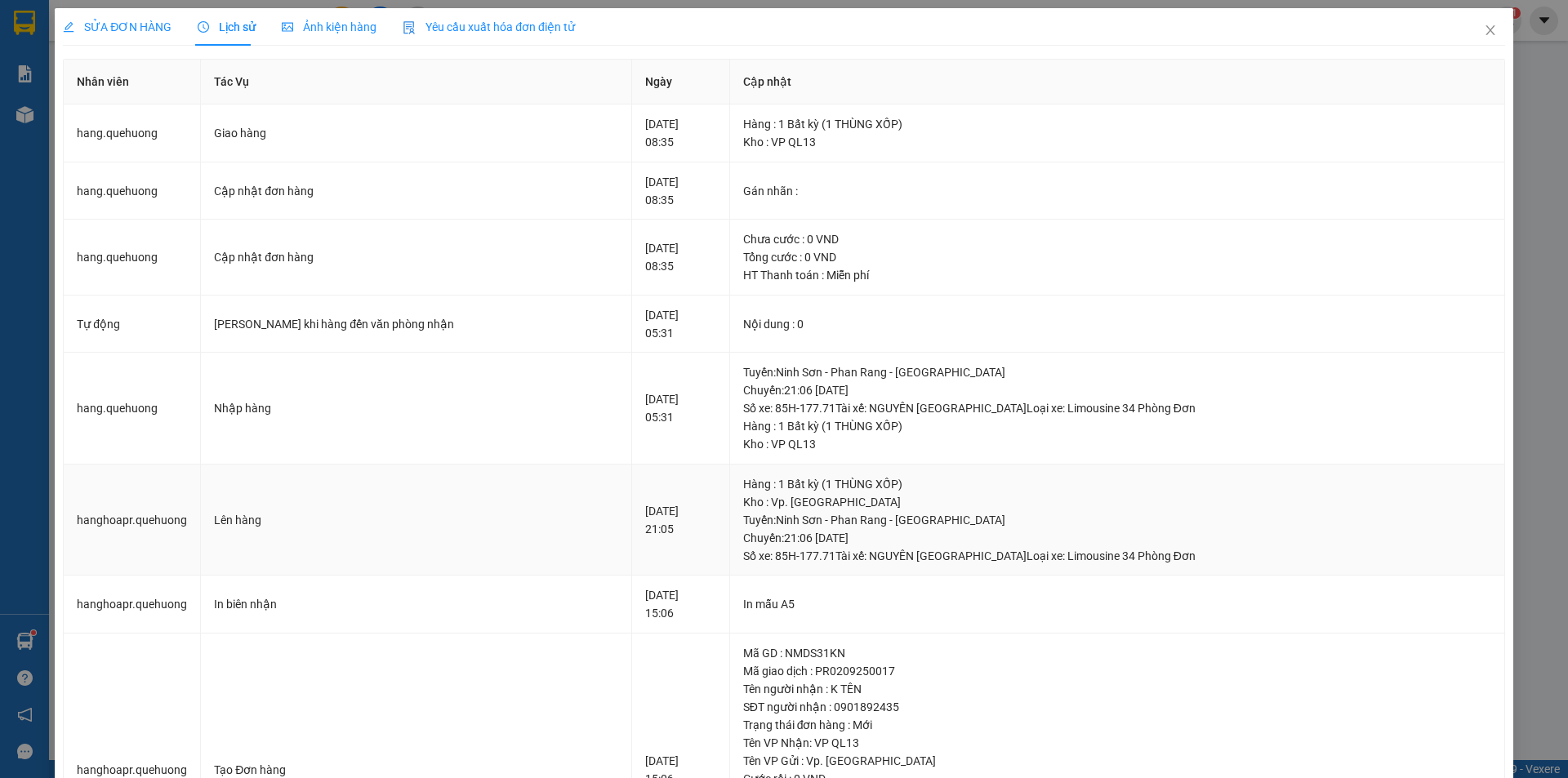
scroll to position [160, 0]
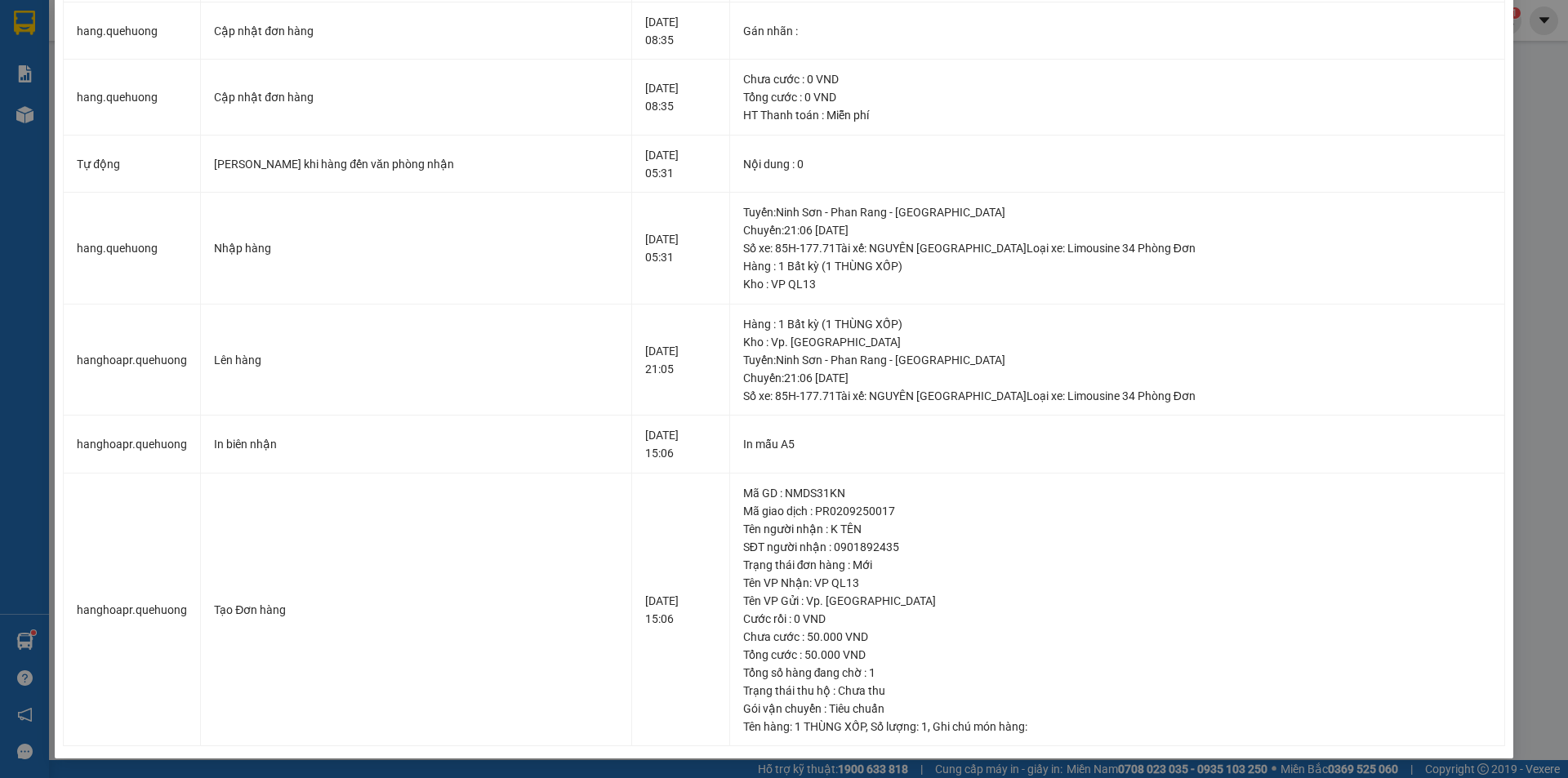
click at [1517, 468] on div "SỬA ĐƠN HÀNG Lịch sử Ảnh kiện hàng Yêu cầu xuất hóa đơn điện tử Total Paid Fee …" at bounding box center [784, 389] width 1568 height 778
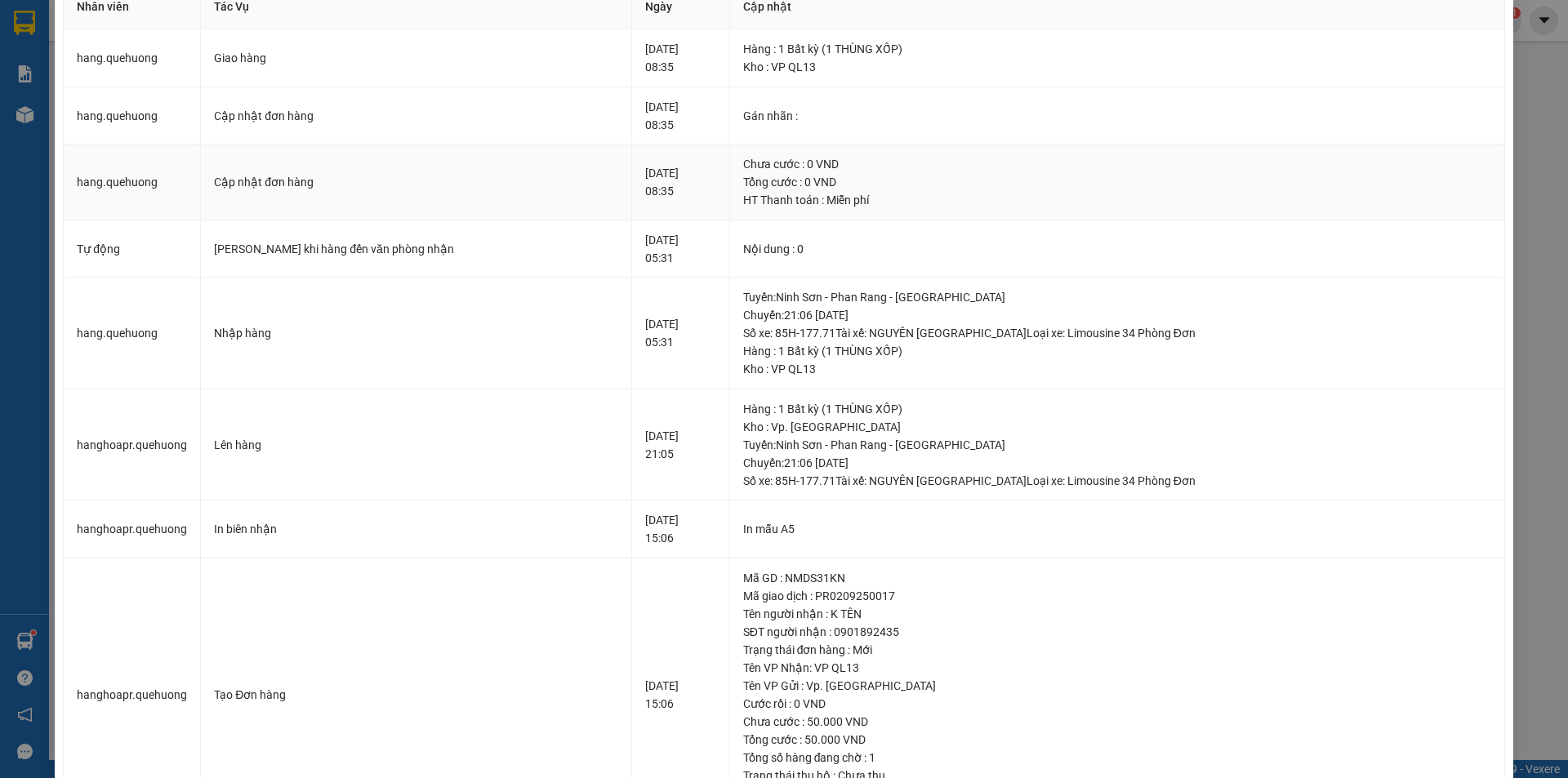
scroll to position [0, 0]
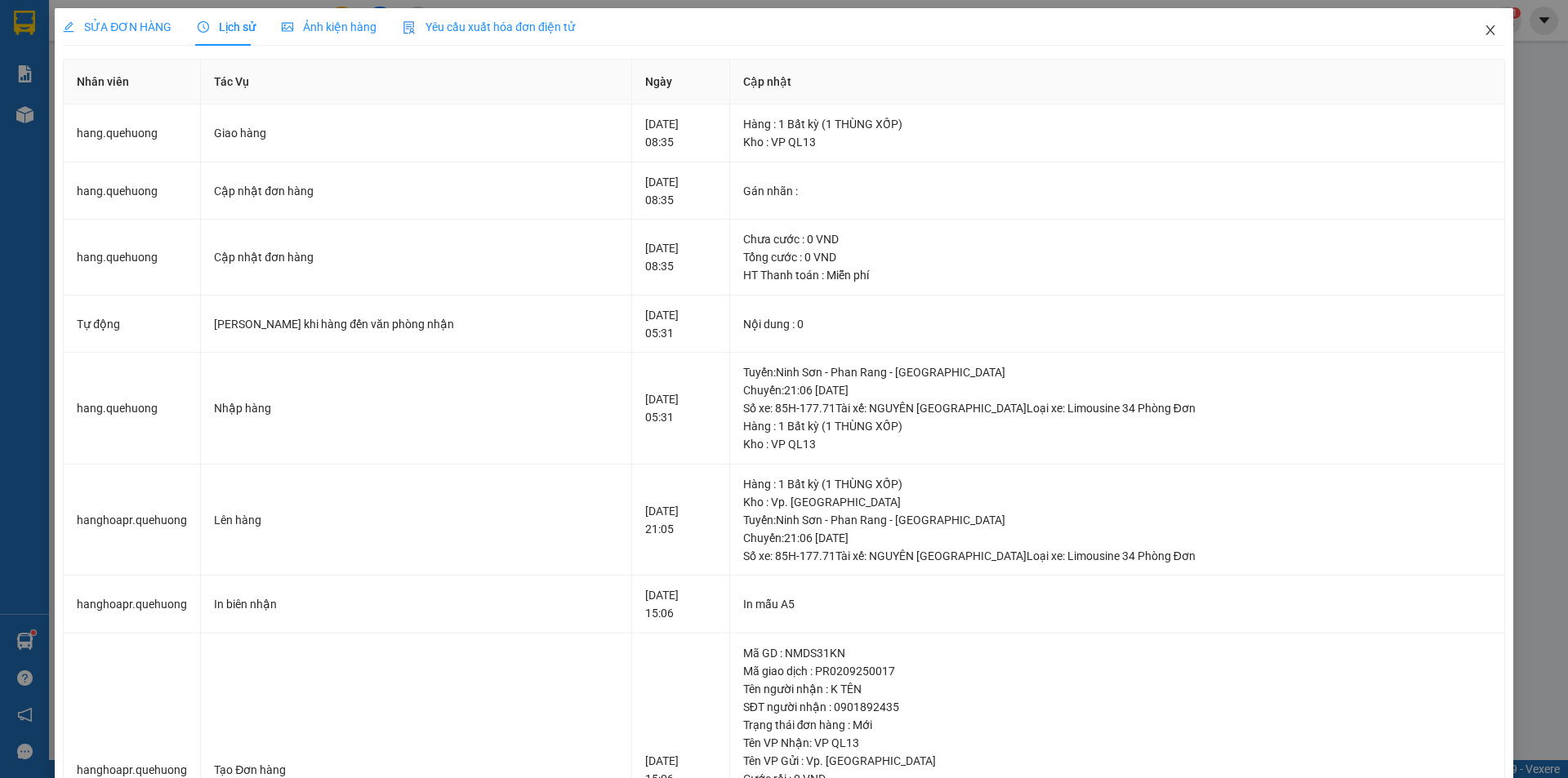
click at [1484, 31] on icon "close" at bounding box center [1490, 30] width 13 height 13
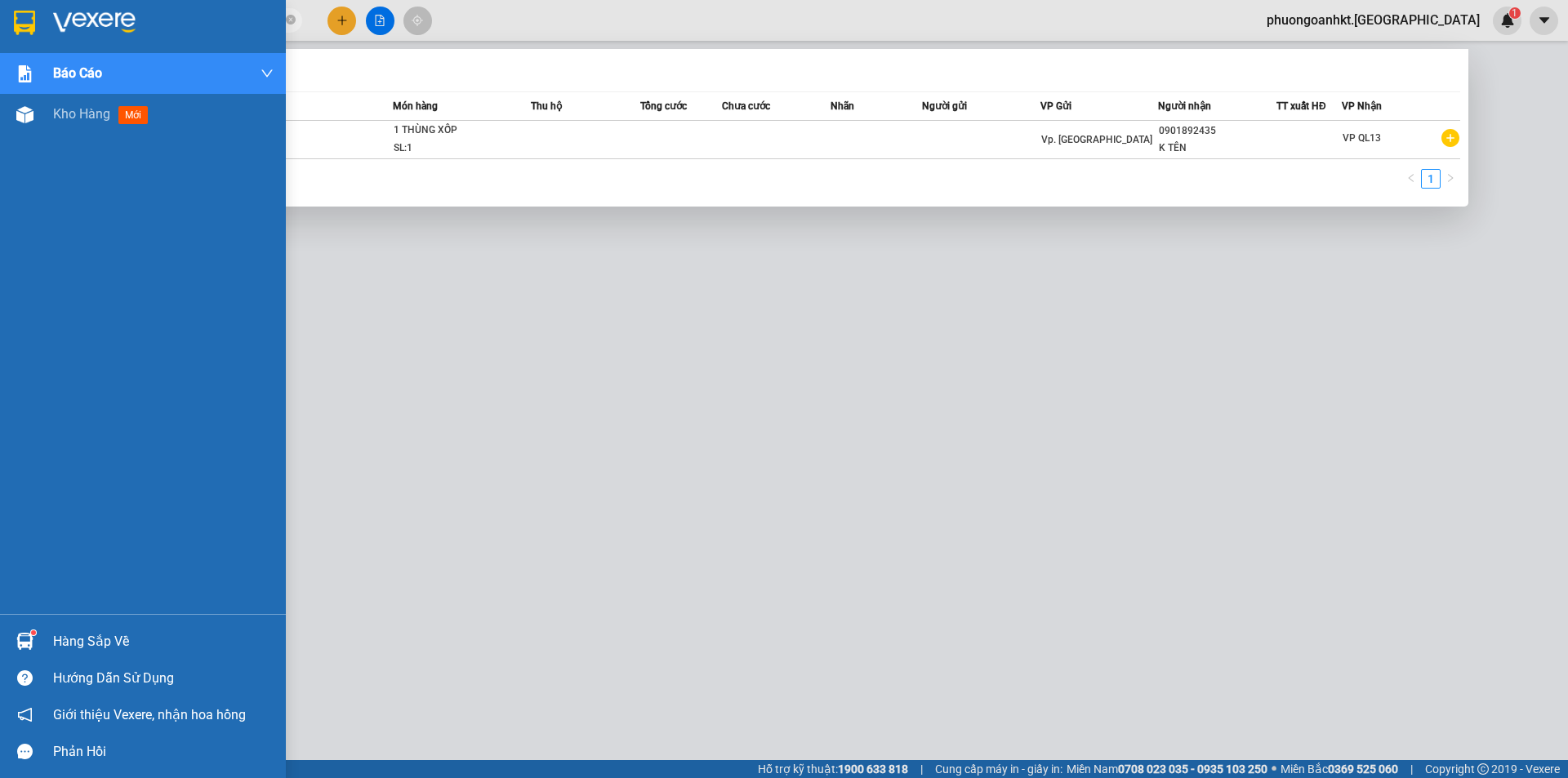
drag, startPoint x: 180, startPoint y: 27, endPoint x: 7, endPoint y: 26, distance: 173.0
click at [7, 26] on section "Kết quả tìm kiếm ( 1 ) Bộ lọc Mã ĐH Trạng thái Món hàng Thu hộ Tổng cước Chưa c…" at bounding box center [784, 389] width 1568 height 778
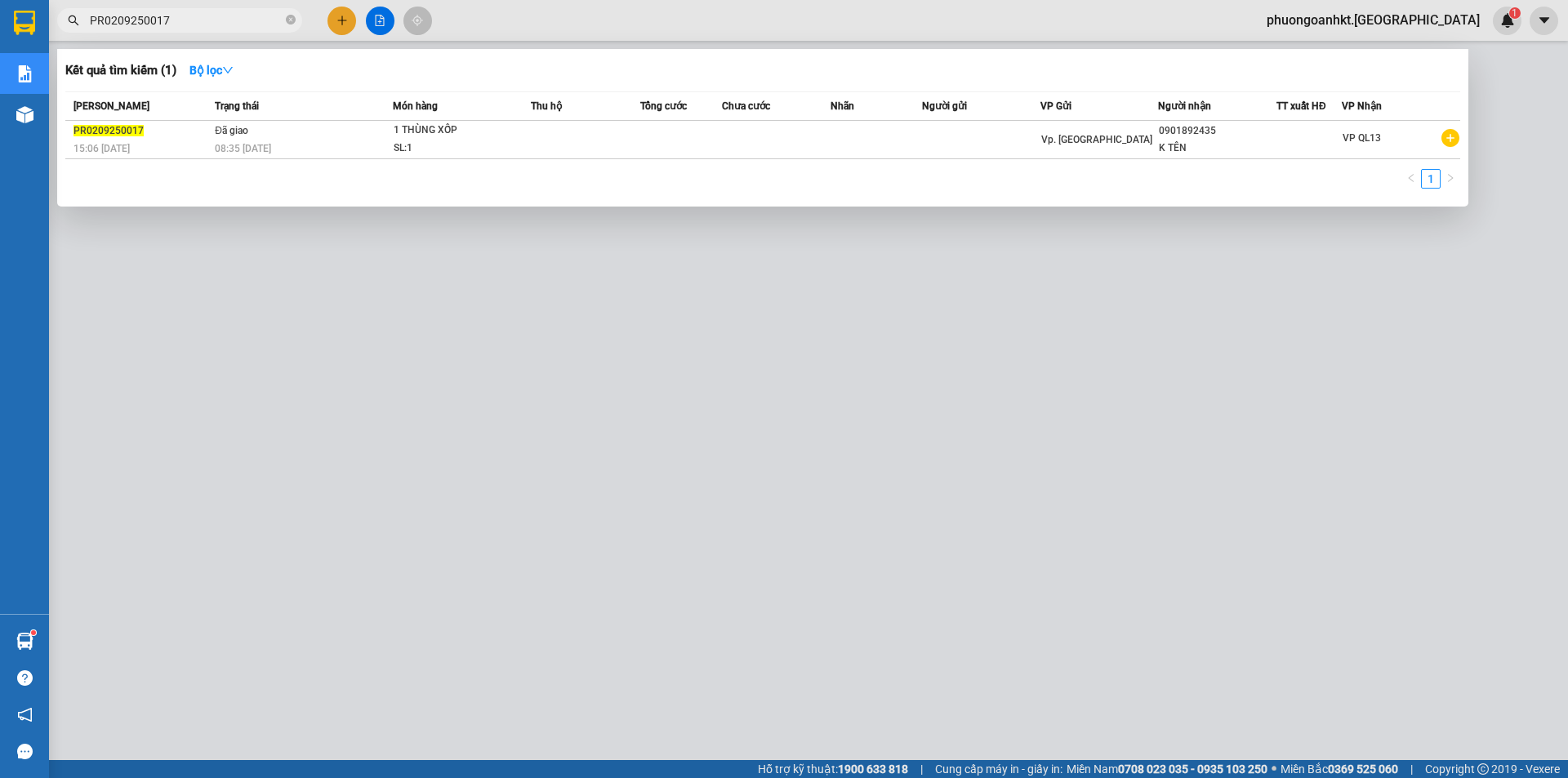
paste input "NS0209250001"
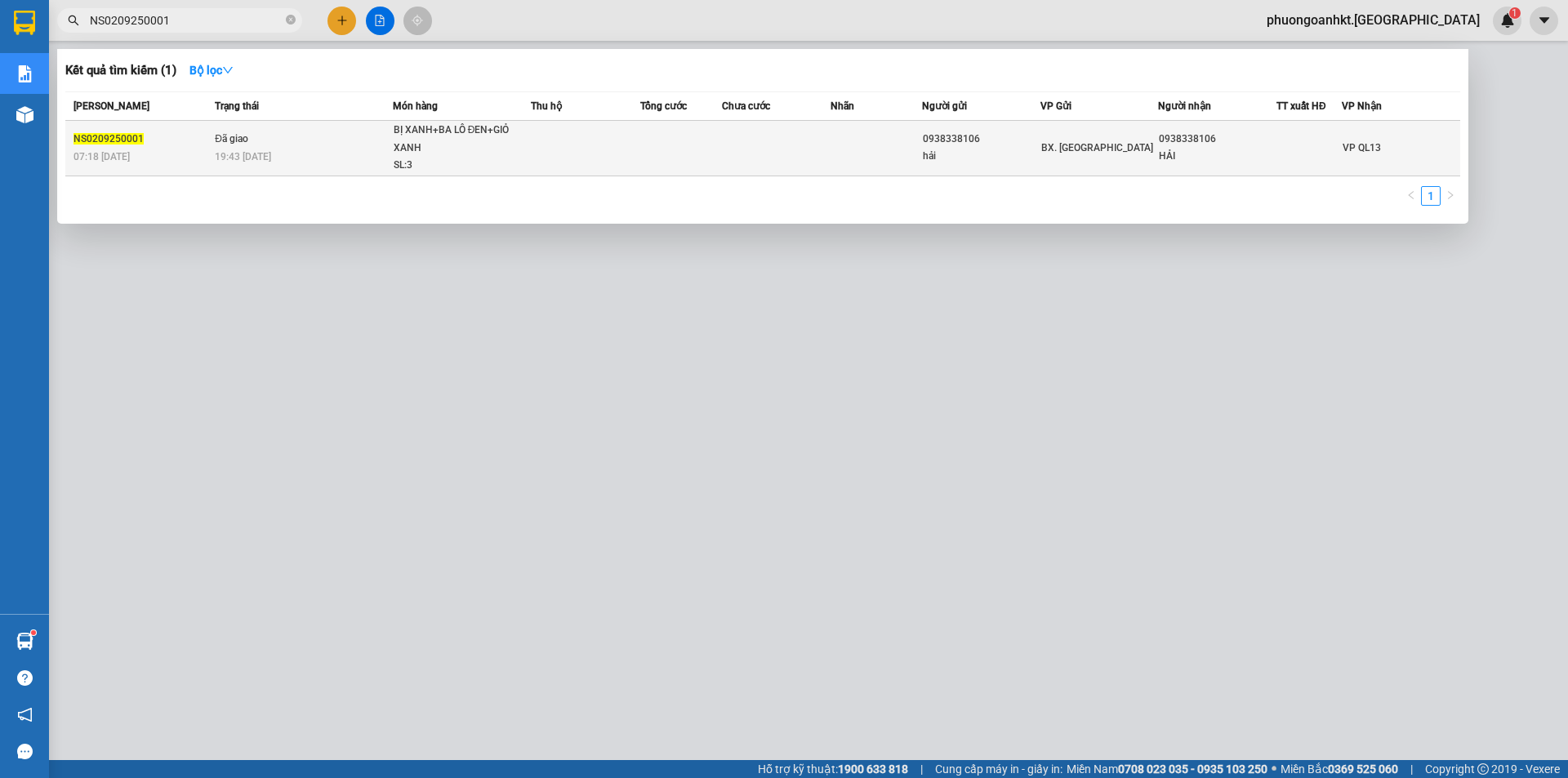
type input "NS0209250001"
click at [285, 150] on div "19:43 [DATE]" at bounding box center [304, 157] width 178 height 18
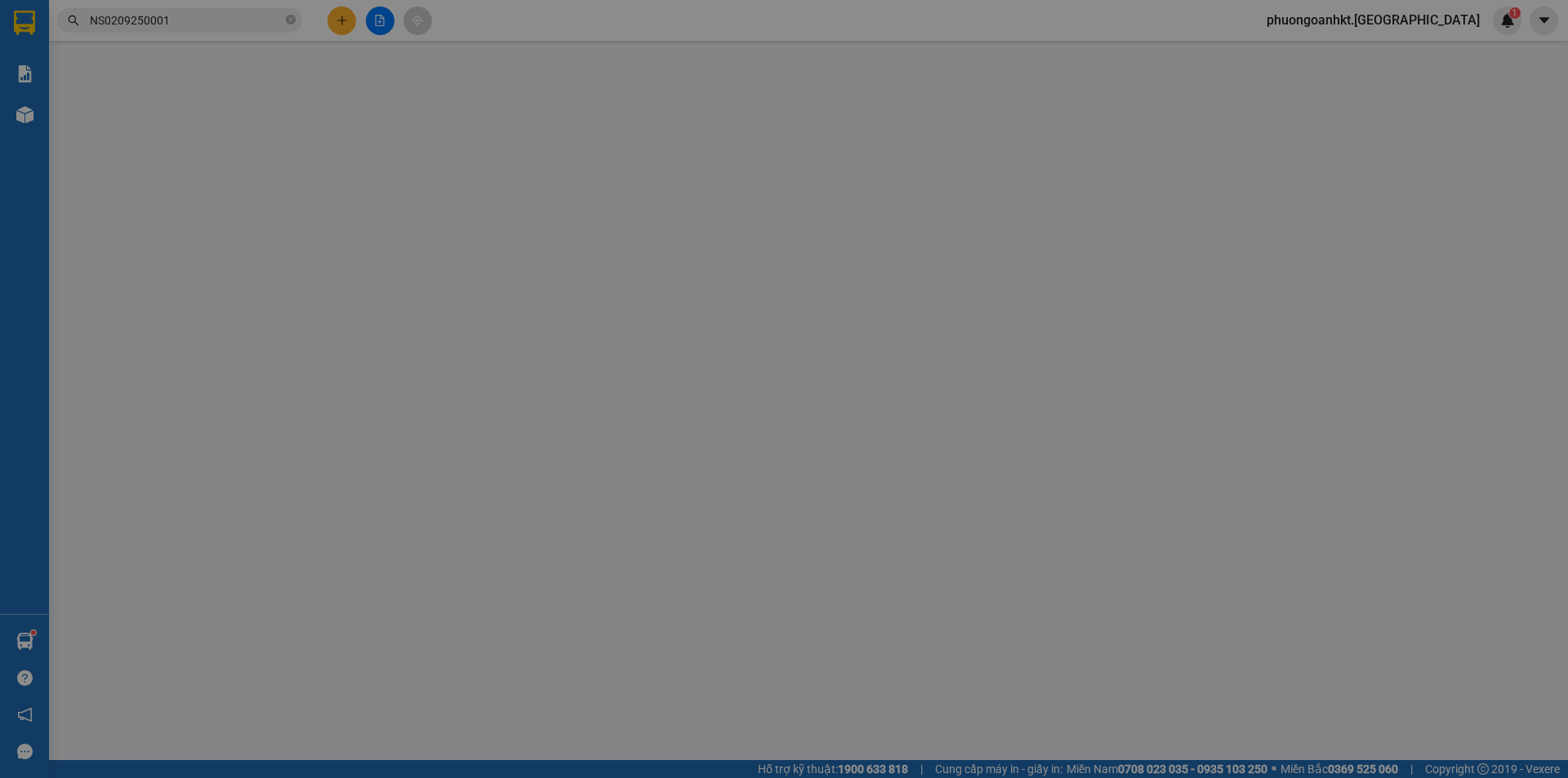
type input "0938338106"
type input "hải"
type input "0938338106"
type input "HẢI"
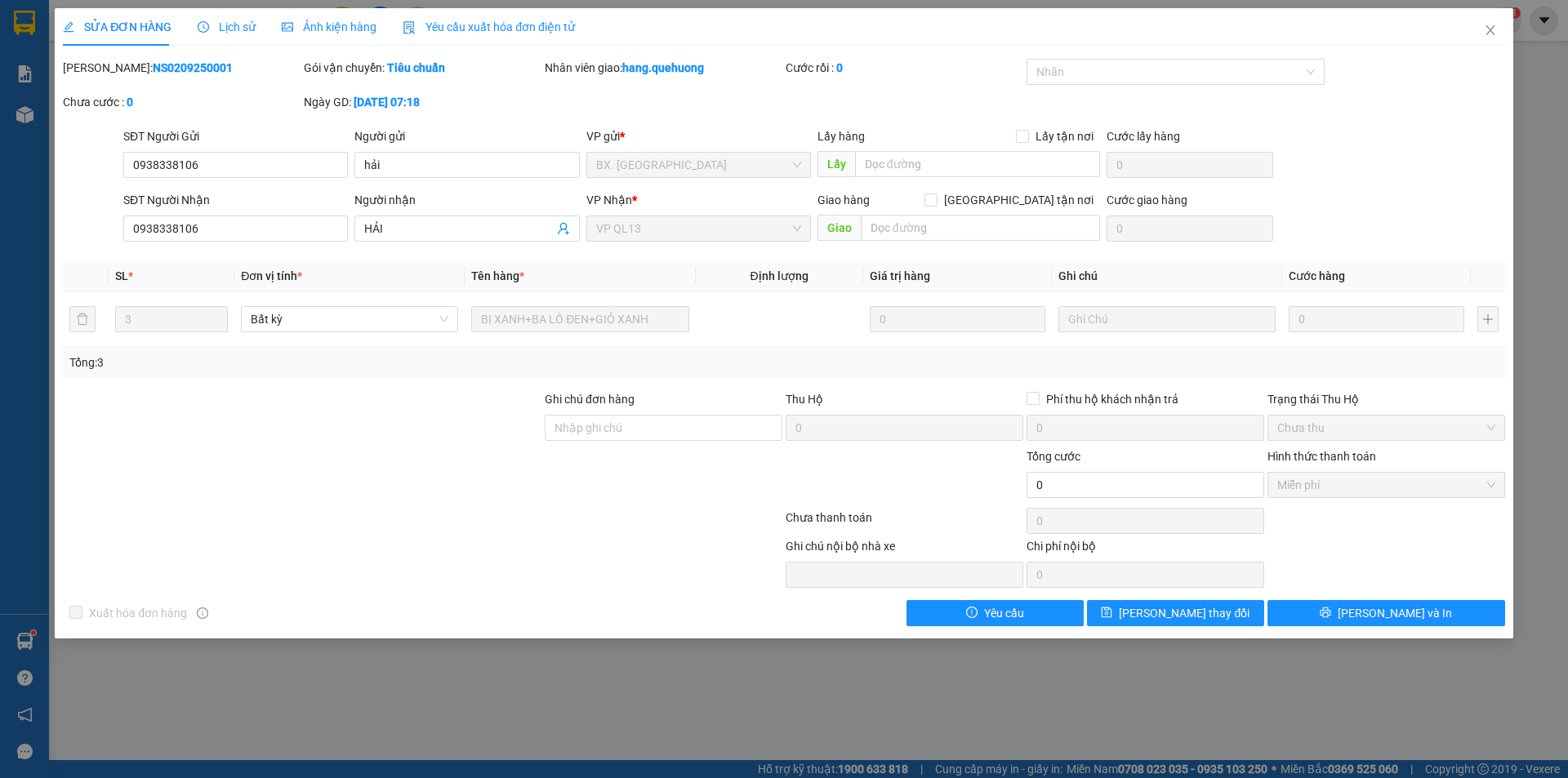
click at [229, 35] on div "Lịch sử" at bounding box center [226, 27] width 58 height 18
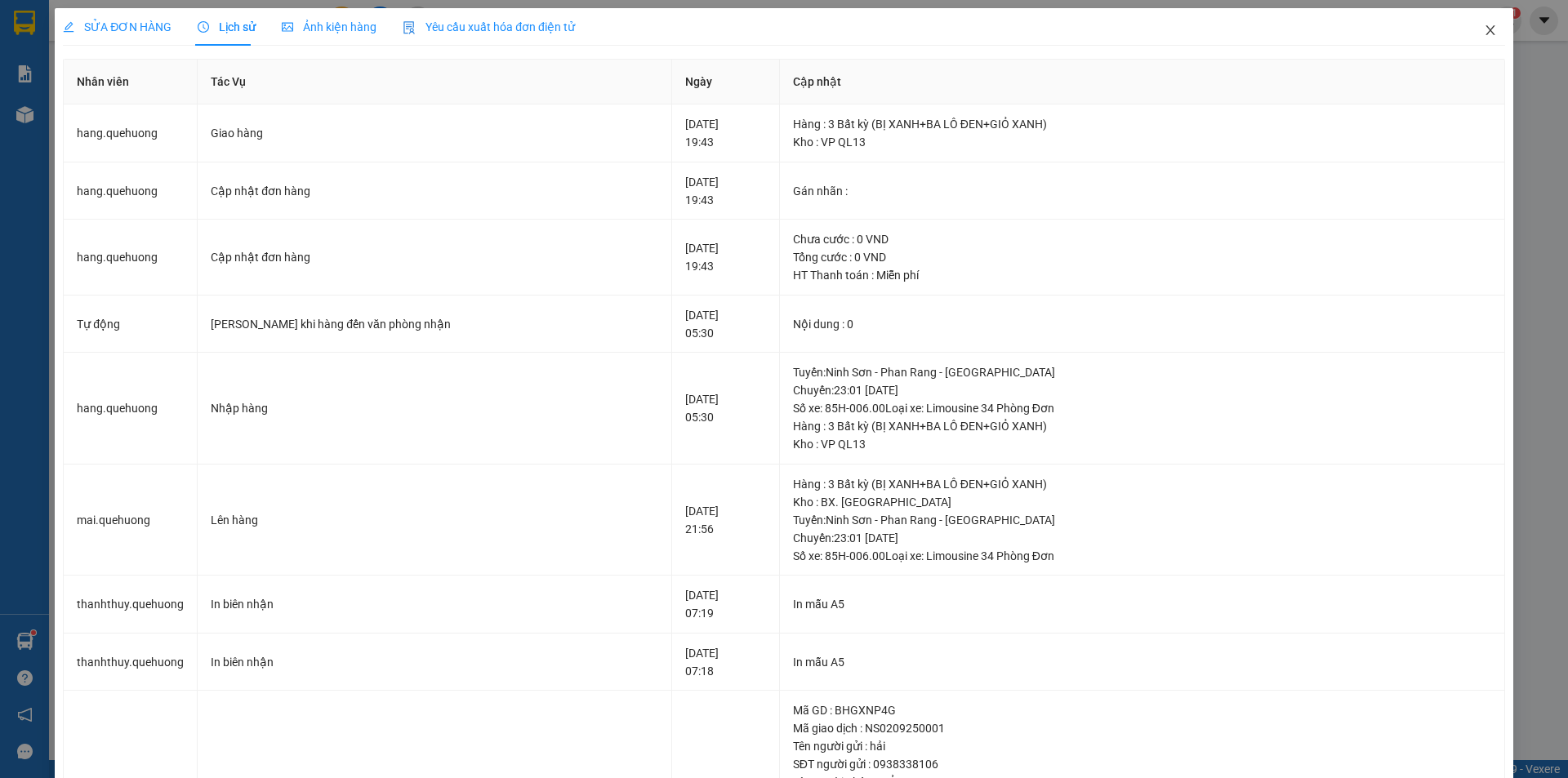
click at [1484, 29] on icon "close" at bounding box center [1490, 30] width 13 height 13
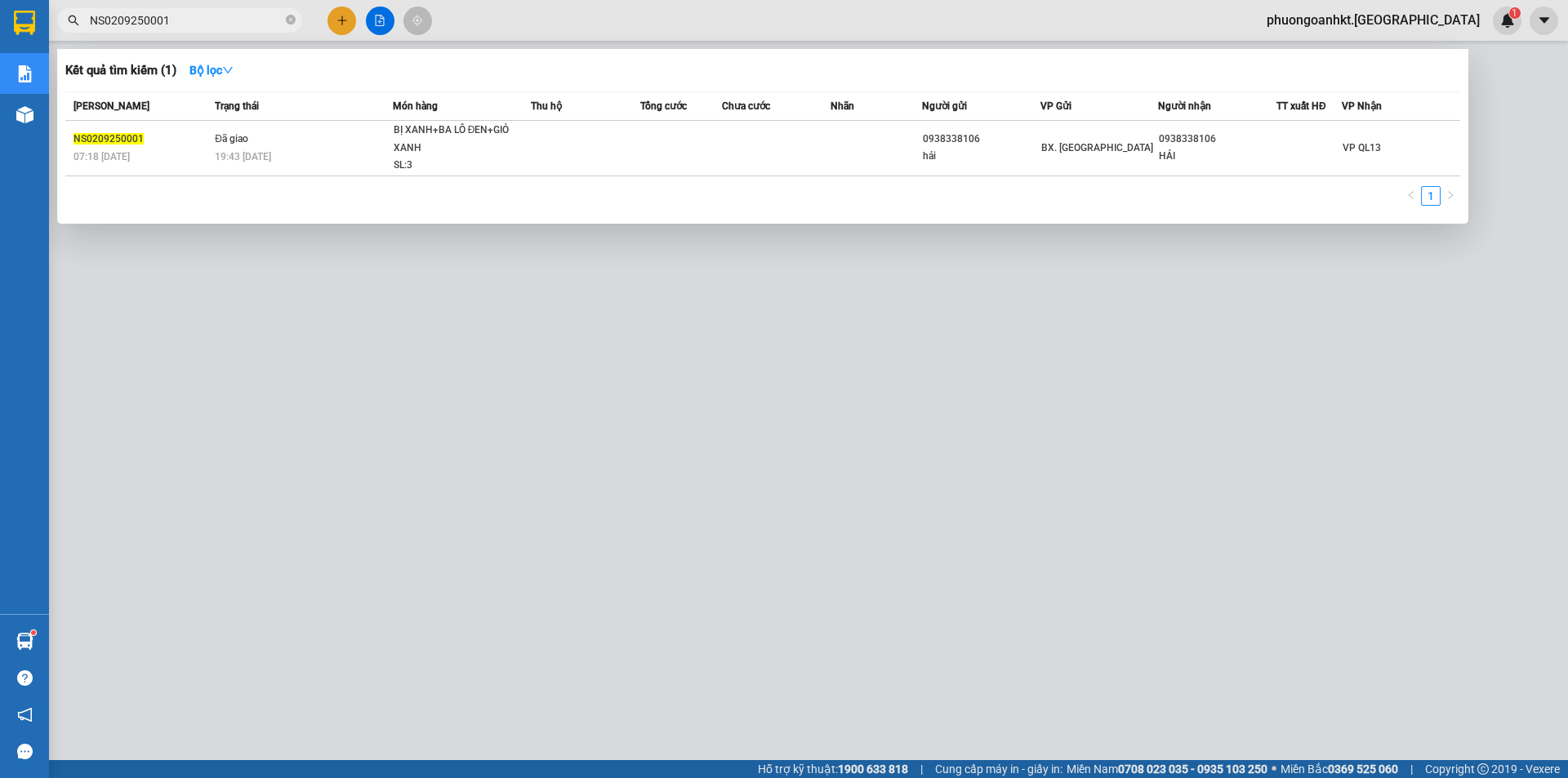
drag, startPoint x: 191, startPoint y: 20, endPoint x: 10, endPoint y: 9, distance: 181.3
click at [10, 9] on section "Kết quả tìm kiếm ( 1 ) Bộ lọc Mã ĐH Trạng thái Món hàng Thu hộ Tổng cước Chưa c…" at bounding box center [784, 389] width 1568 height 778
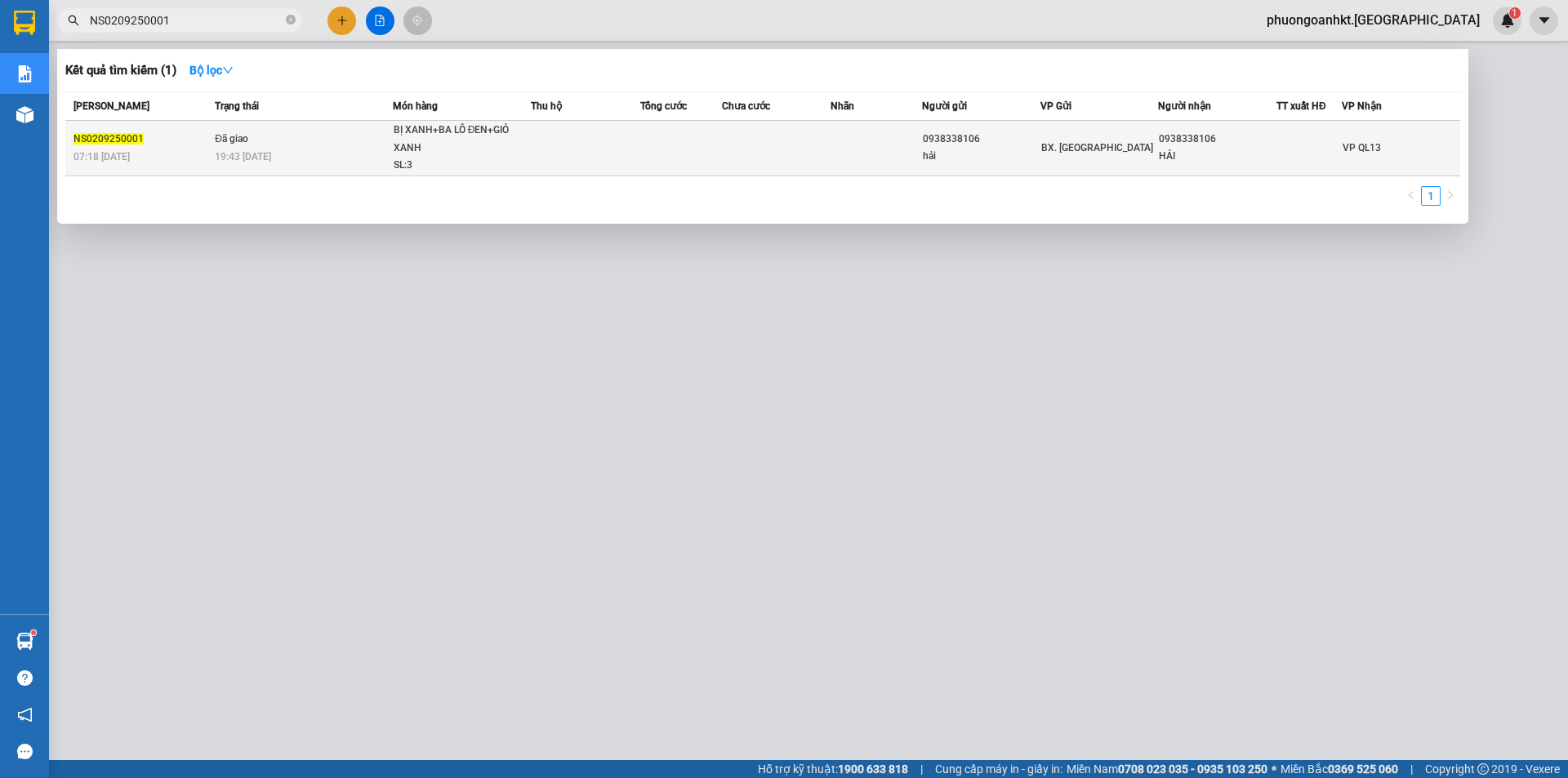
click at [299, 157] on div "19:43 [DATE]" at bounding box center [304, 157] width 178 height 18
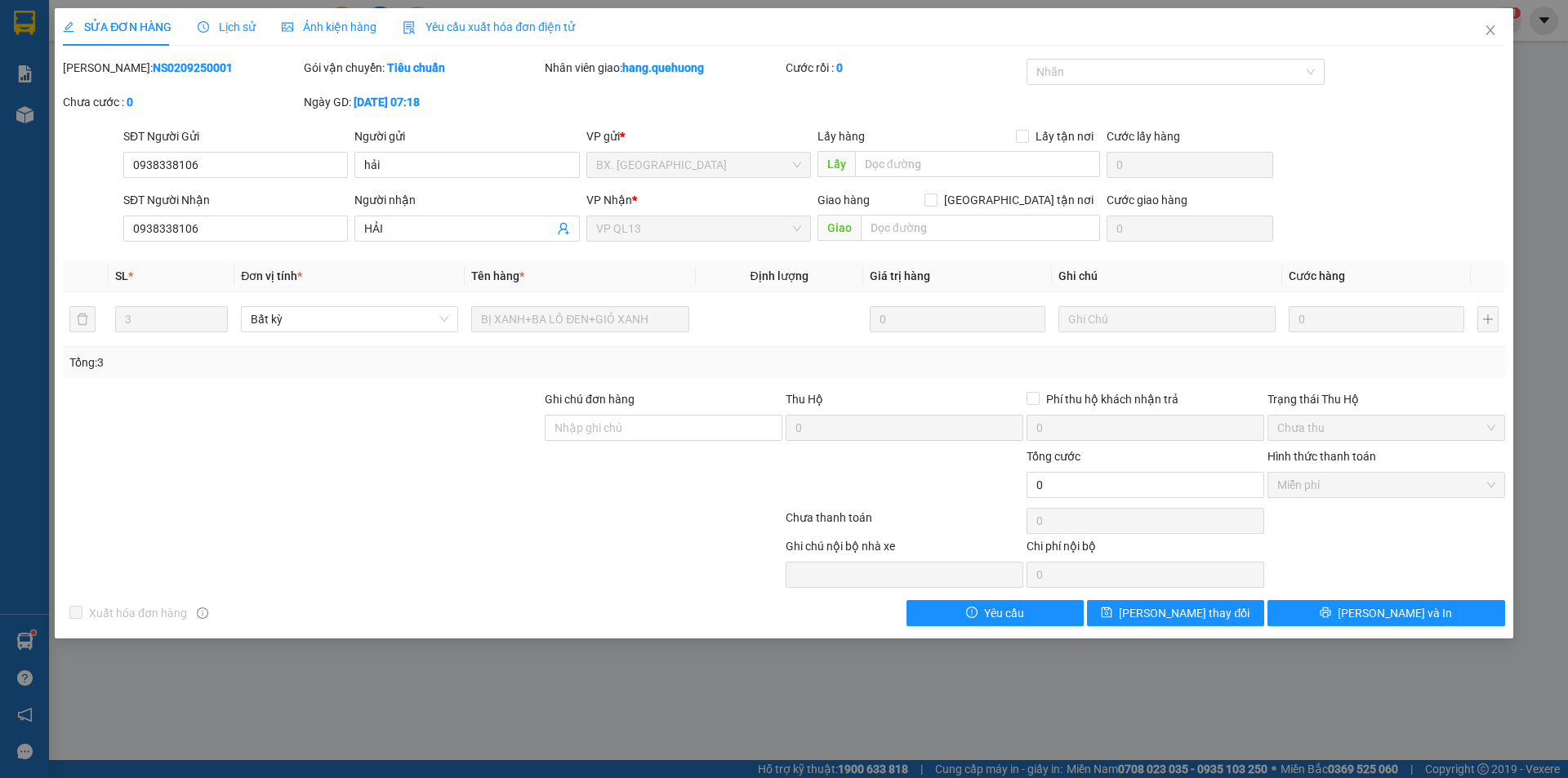
click at [215, 27] on span "Lịch sử" at bounding box center [226, 27] width 58 height 13
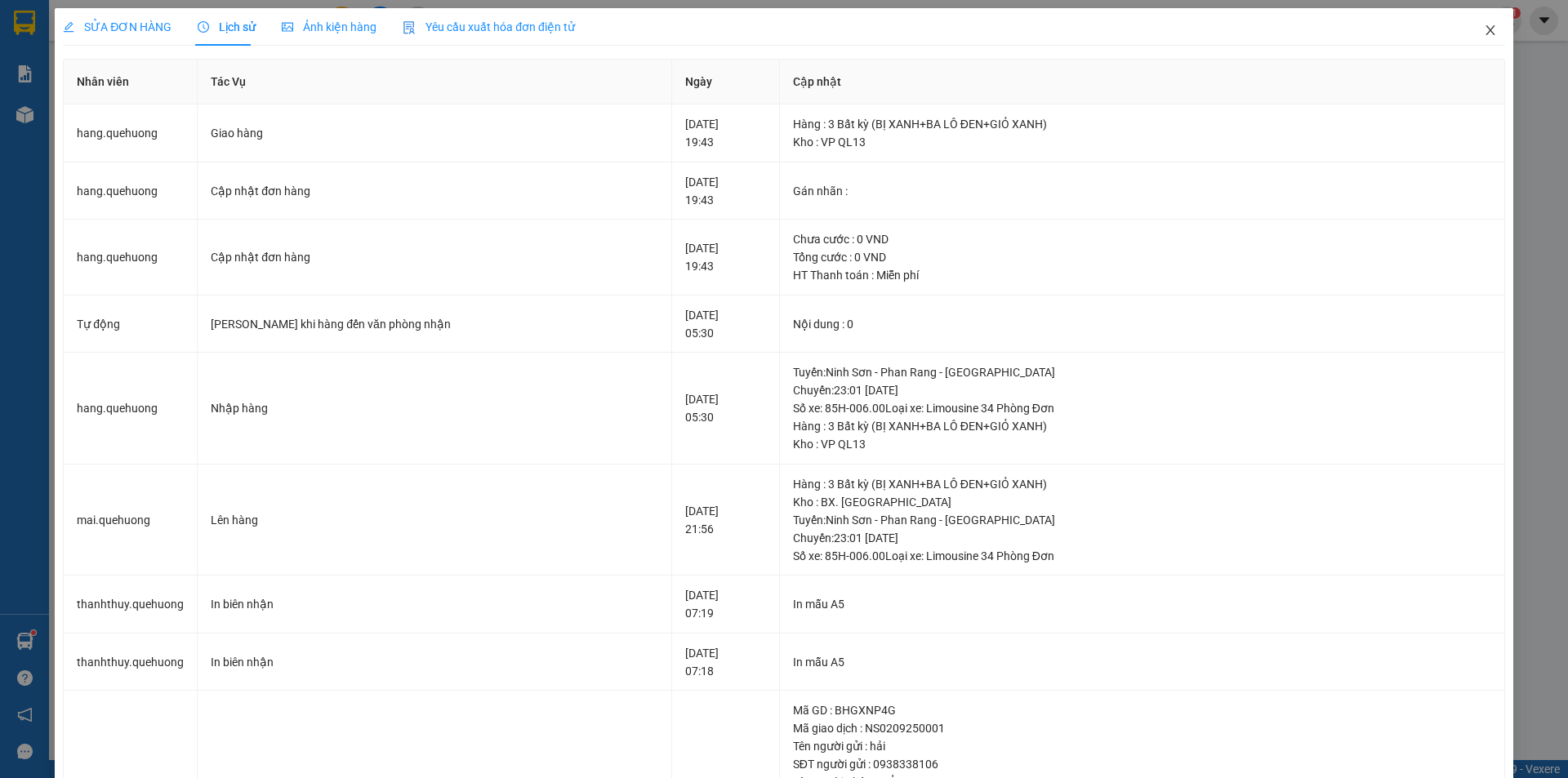
click at [1484, 31] on icon "close" at bounding box center [1490, 30] width 13 height 13
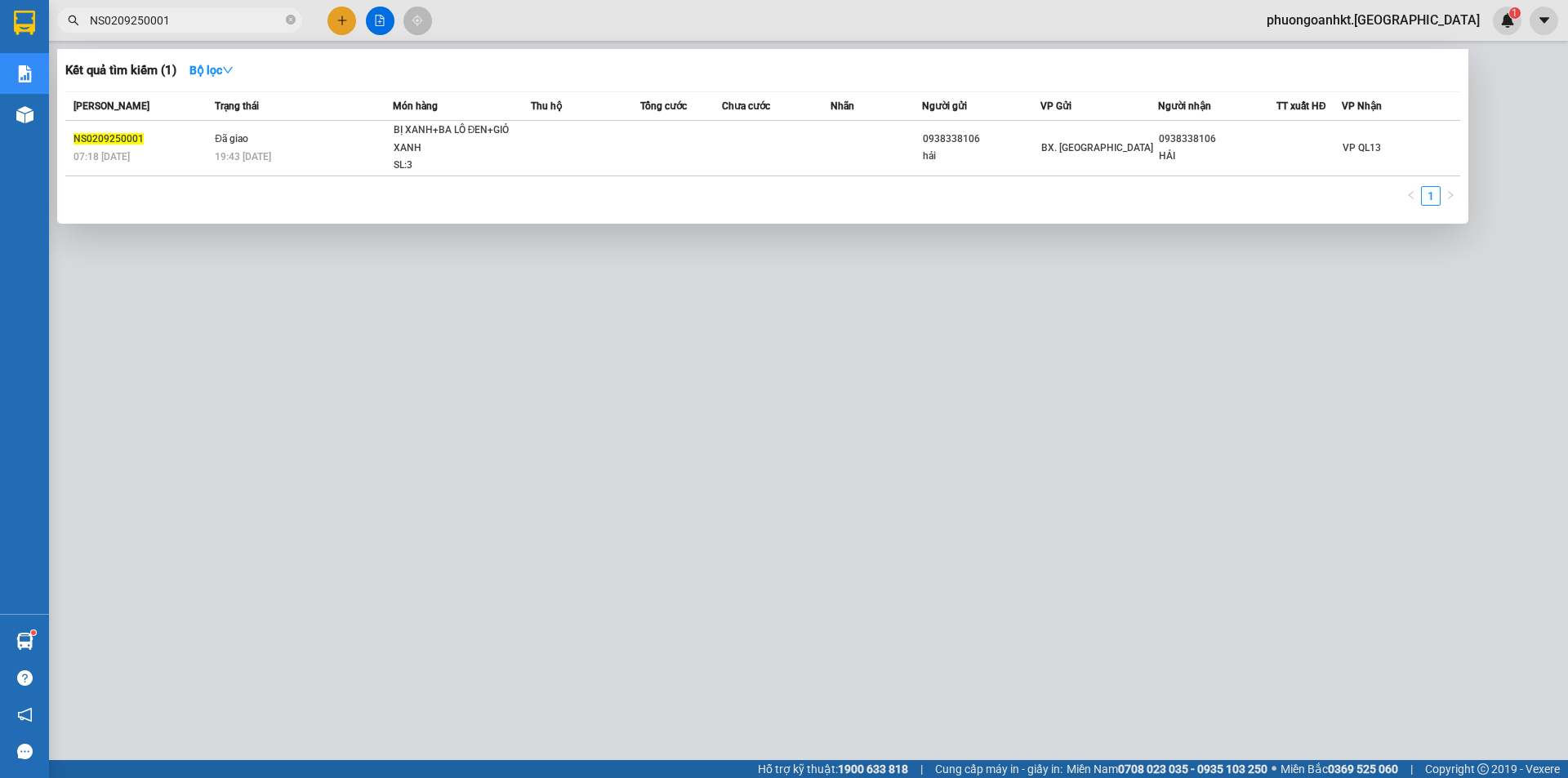
drag, startPoint x: 196, startPoint y: 17, endPoint x: 70, endPoint y: 28, distance: 126.5
click at [70, 28] on span "NS0209250001" at bounding box center [179, 20] width 245 height 25
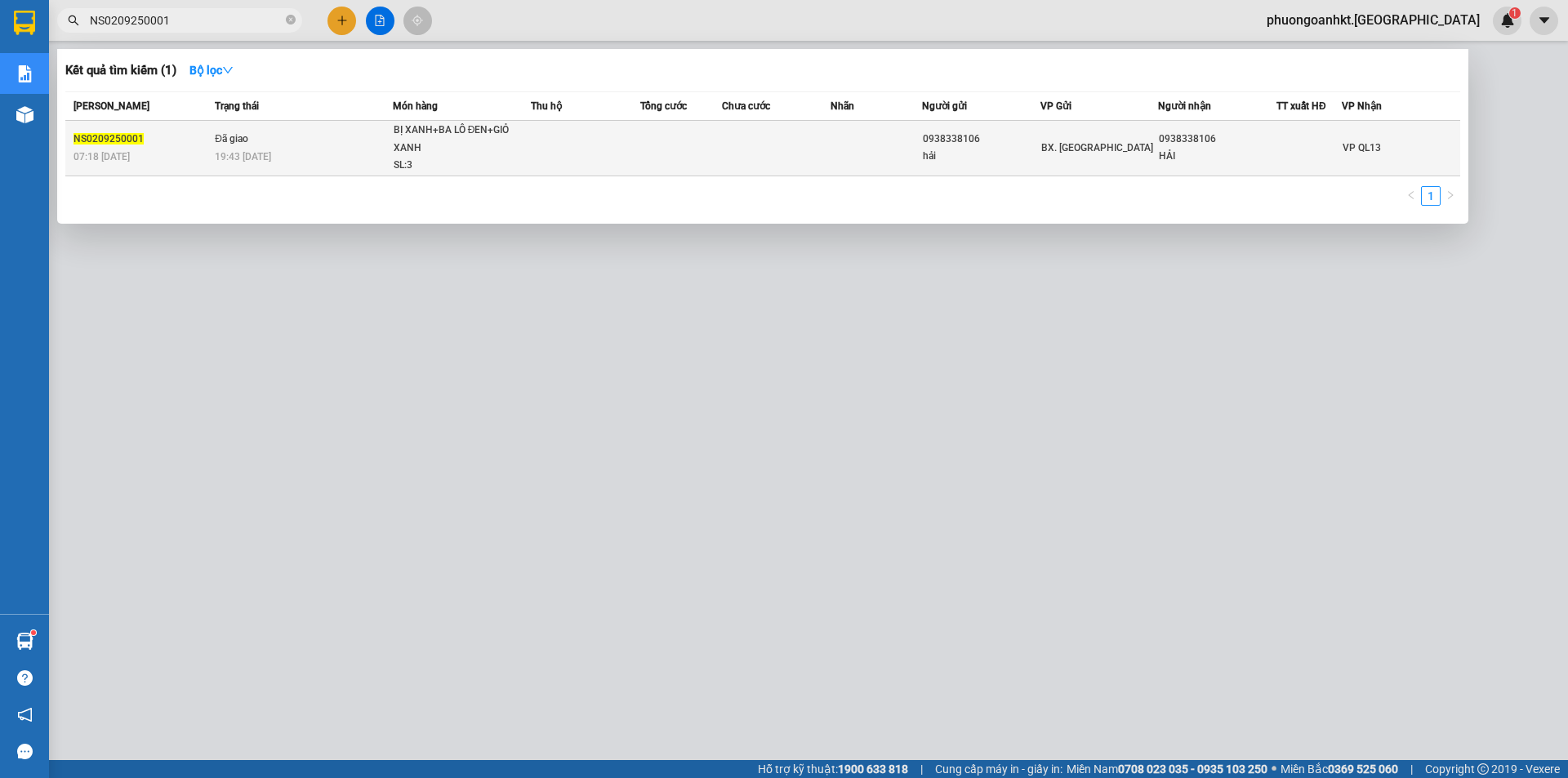
paste input "PR0109250019"
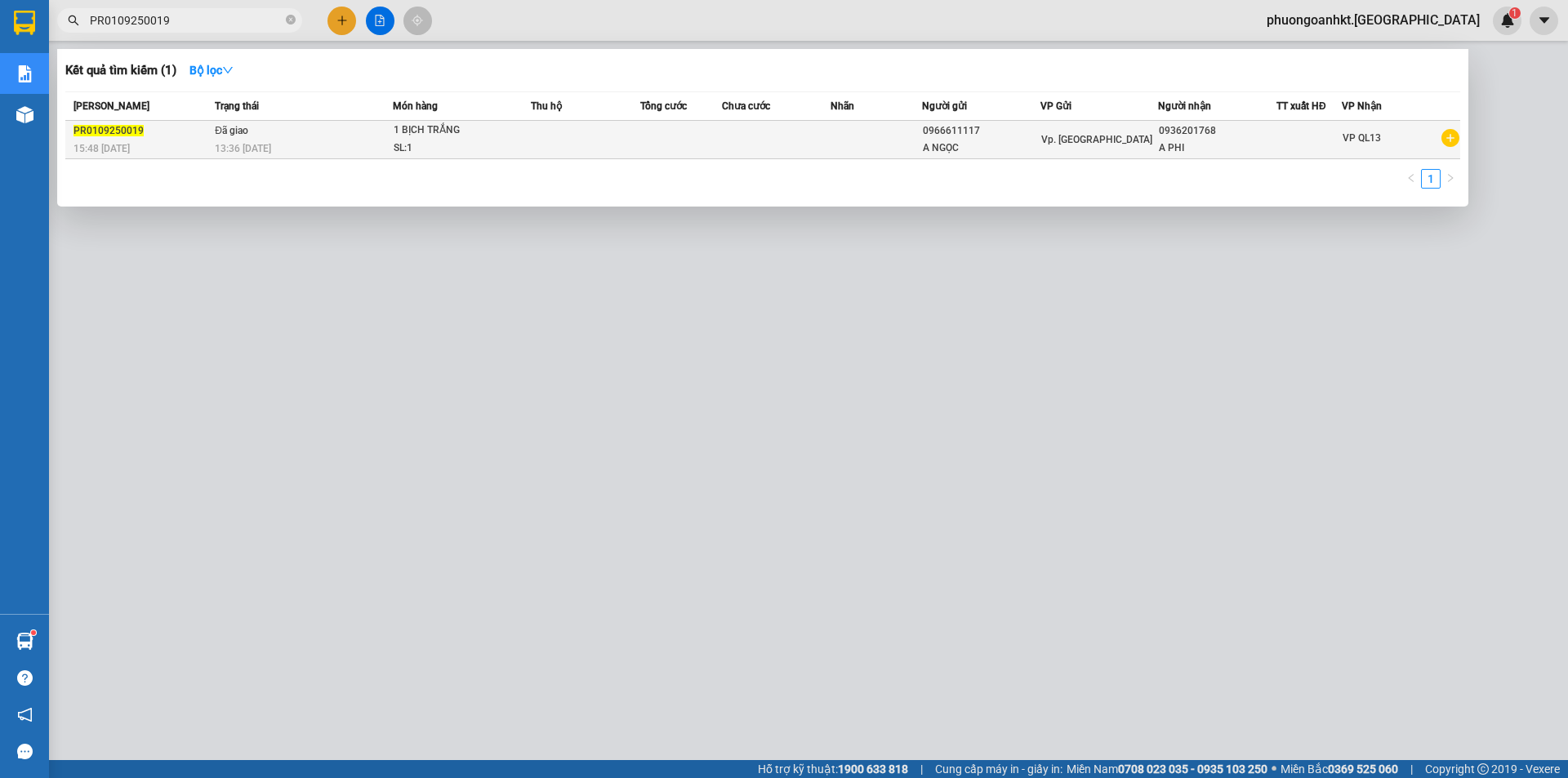
click at [178, 140] on div "15:48 [DATE]" at bounding box center [141, 149] width 136 height 18
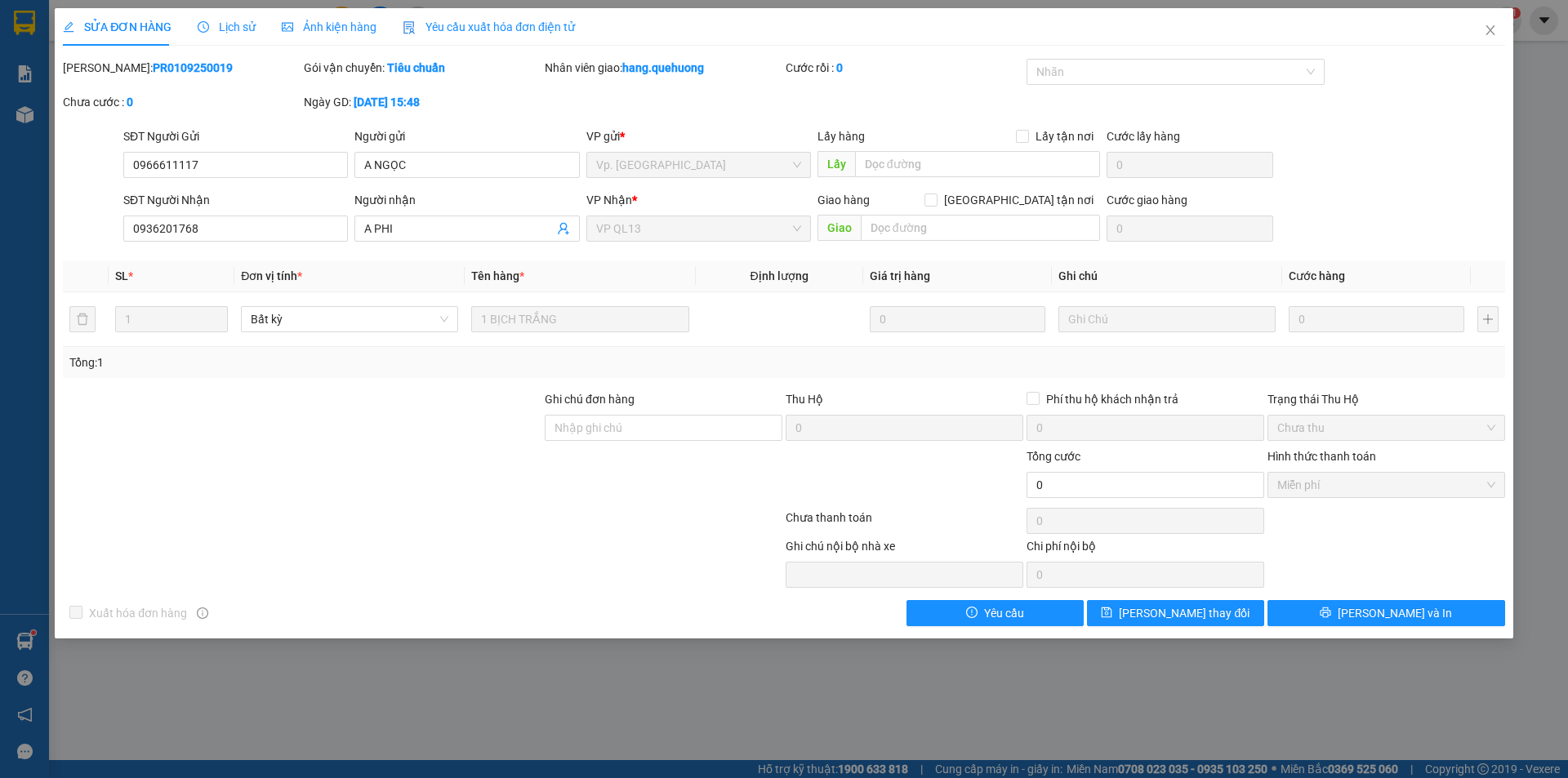
click at [231, 25] on span "Lịch sử" at bounding box center [226, 27] width 58 height 13
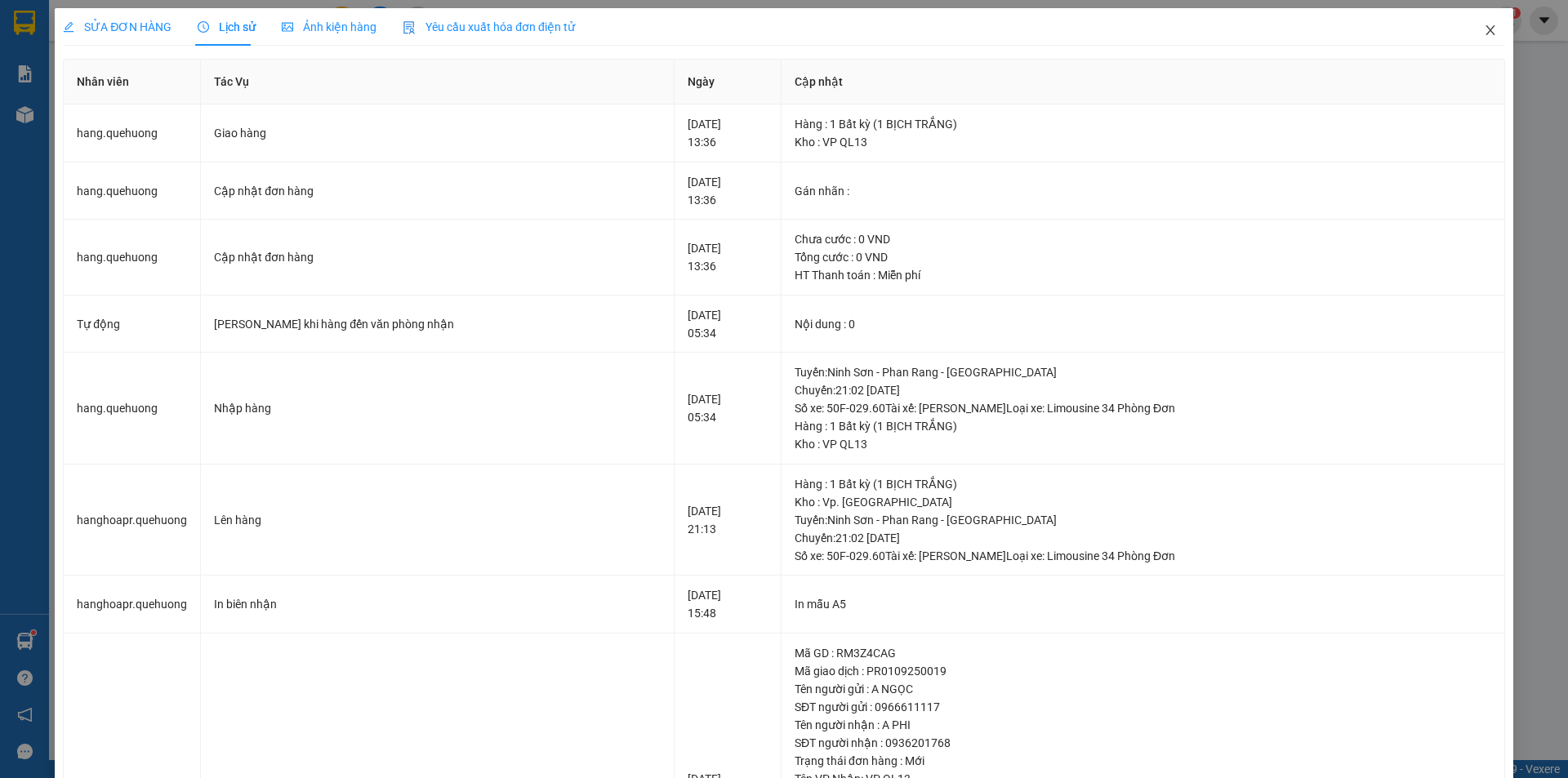
click at [1484, 32] on icon "close" at bounding box center [1490, 30] width 13 height 13
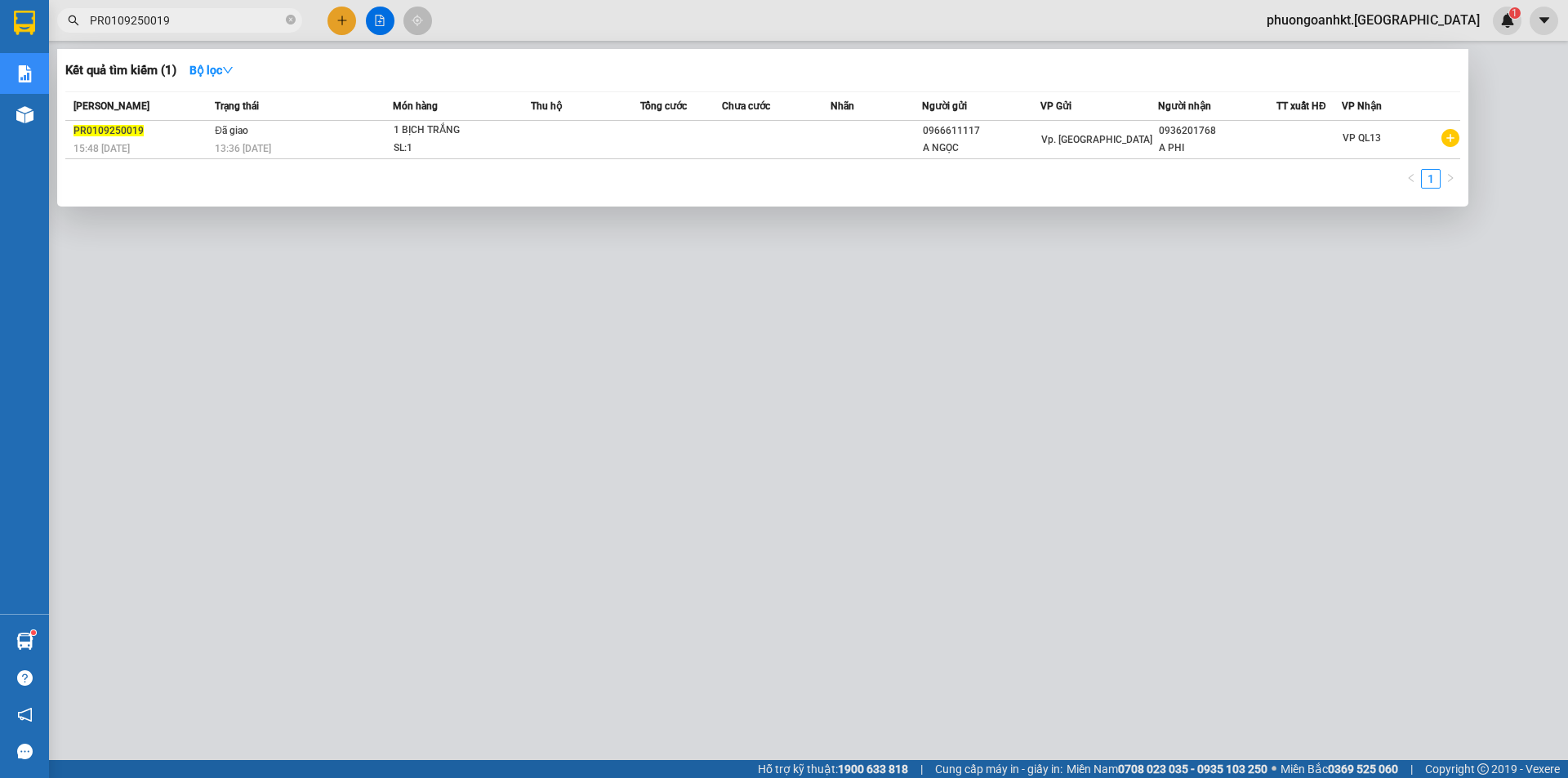
drag, startPoint x: 189, startPoint y: 19, endPoint x: 27, endPoint y: 27, distance: 162.2
click at [27, 27] on section "Kết quả tìm kiếm ( 1 ) Bộ lọc Mã ĐH Trạng thái Món hàng Thu hộ Tổng cước Chưa c…" at bounding box center [784, 389] width 1568 height 778
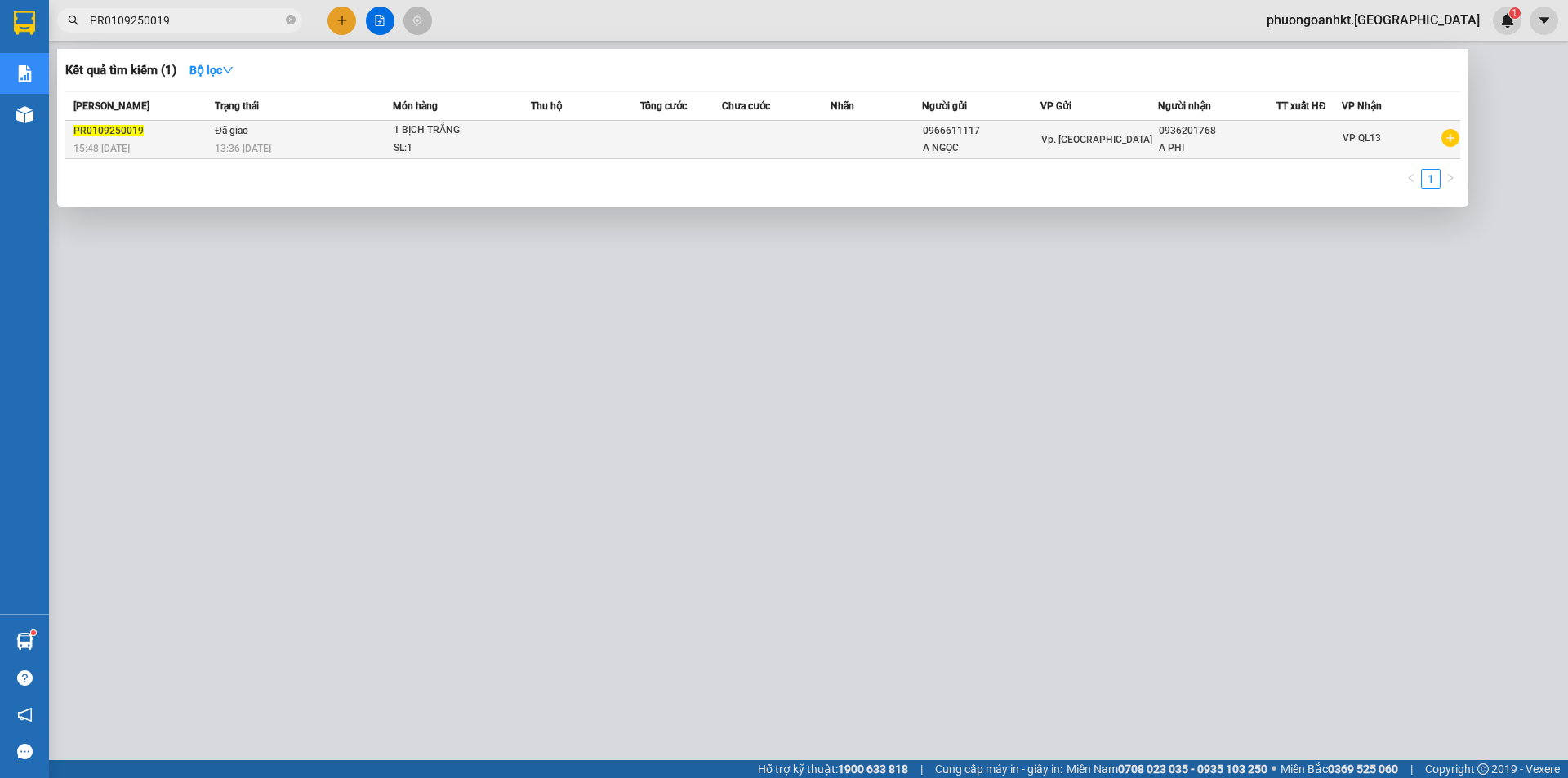
paste input "NS010925000"
type input "NS0109250009"
click at [168, 140] on div "16:42 [DATE]" at bounding box center [141, 149] width 136 height 18
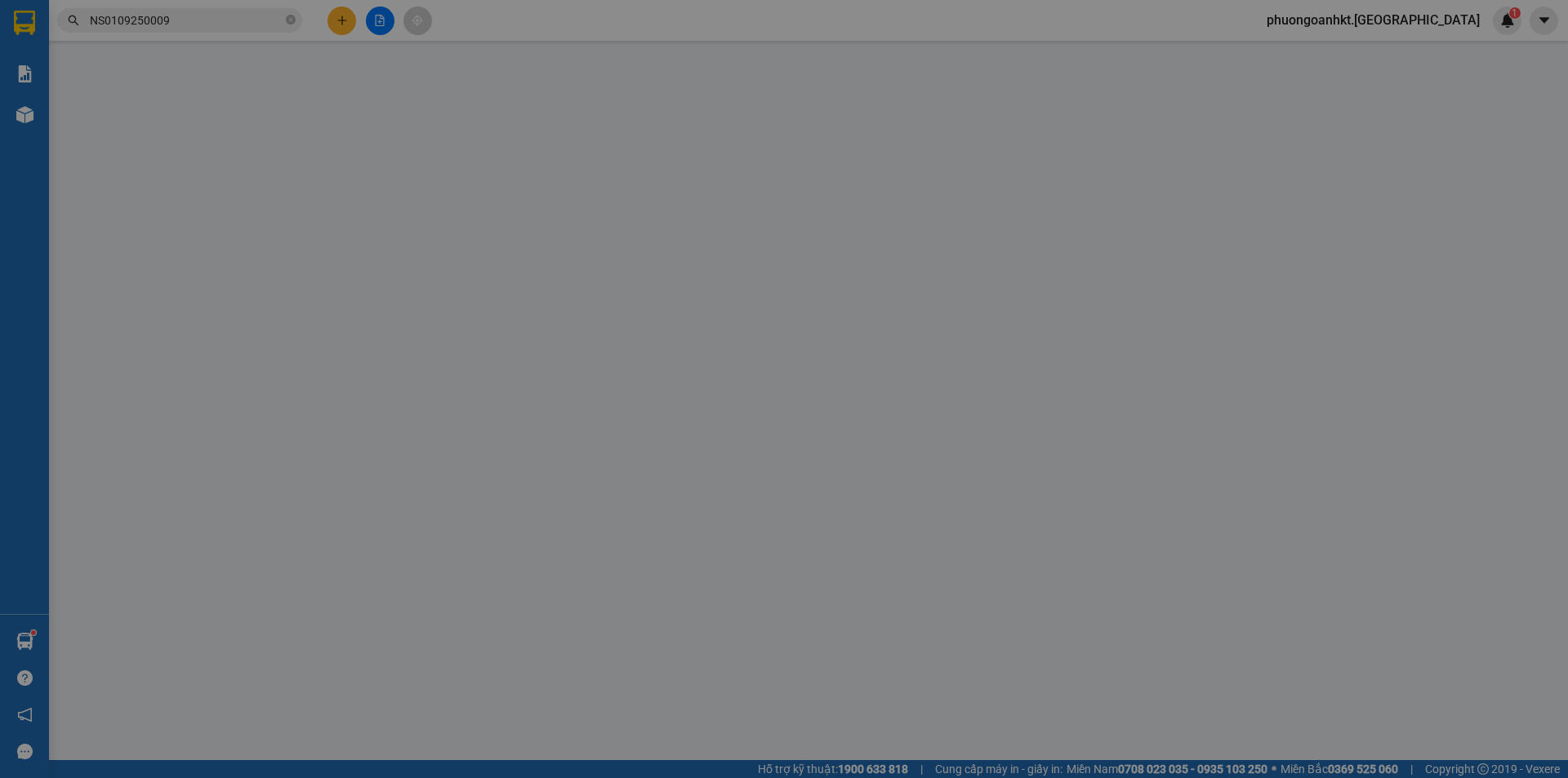
type input "0907941388"
type input "TÂN"
type input "0907941388"
type input "TÂN"
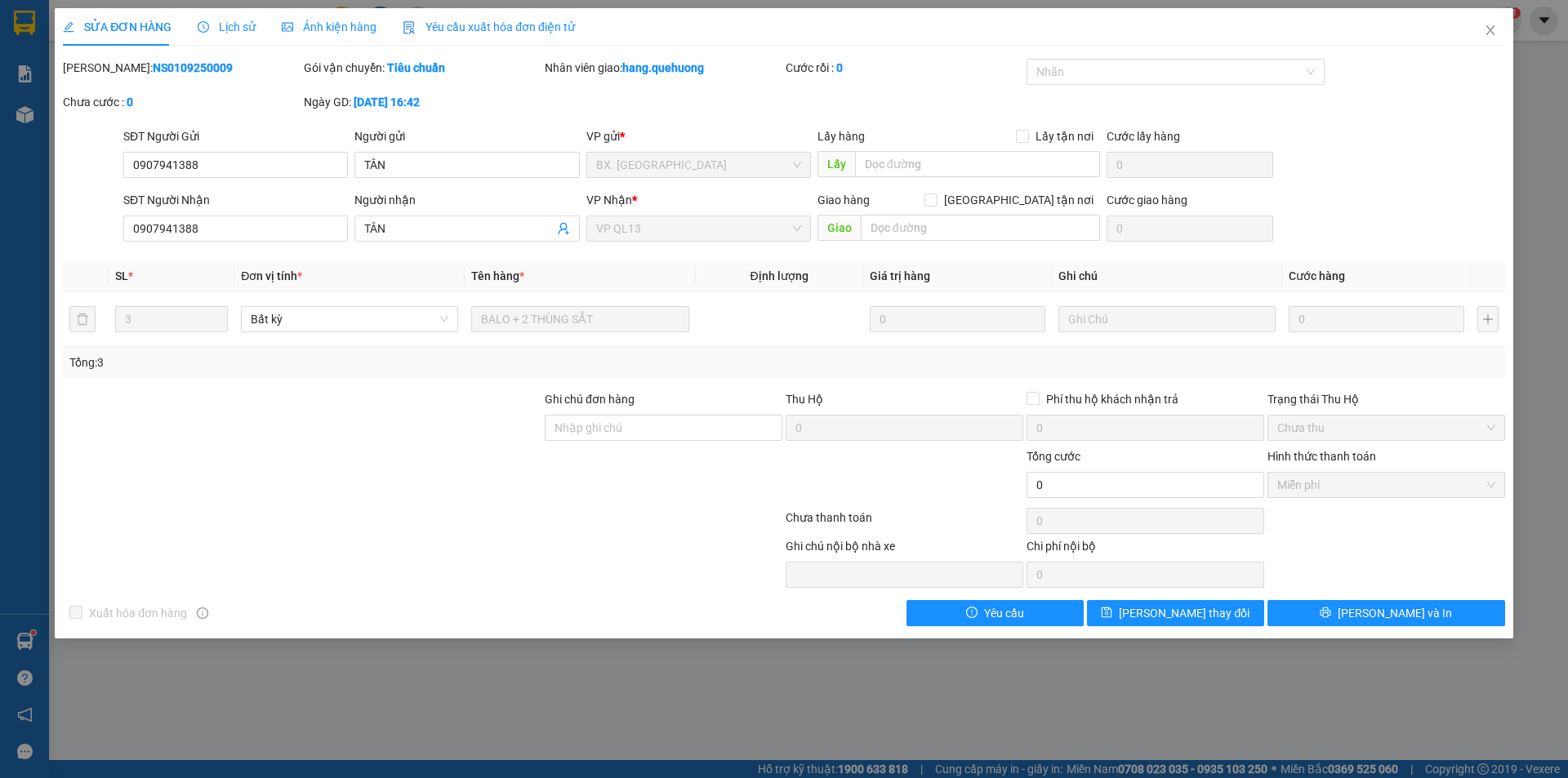
click at [208, 22] on span "Lịch sử" at bounding box center [226, 27] width 58 height 13
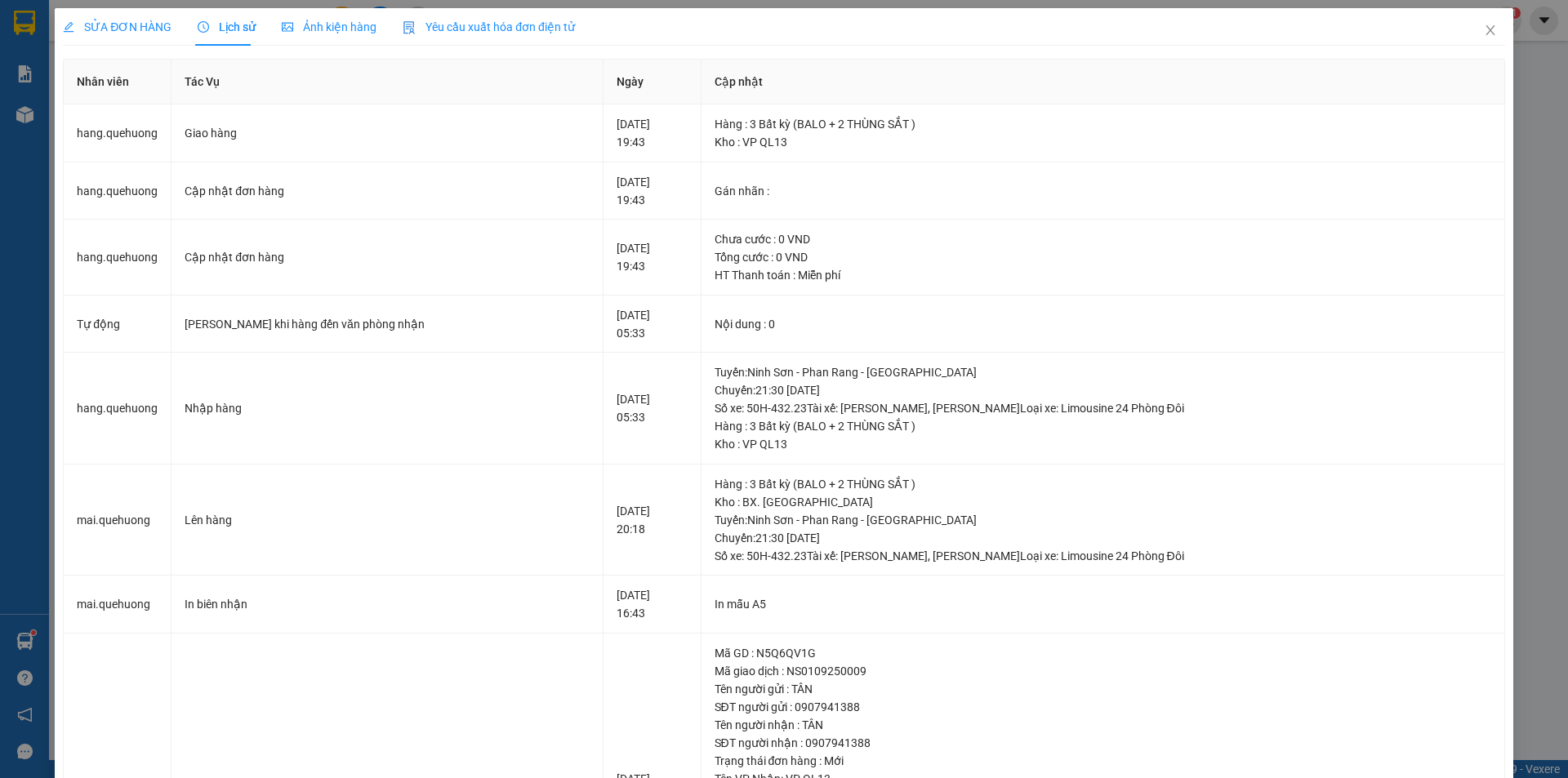
click at [1536, 197] on div "SỬA ĐƠN HÀNG Lịch sử Ảnh kiện hàng Yêu cầu xuất hóa đơn điện tử Total Paid Fee …" at bounding box center [784, 389] width 1568 height 778
click at [1476, 24] on span "Close" at bounding box center [1490, 31] width 46 height 46
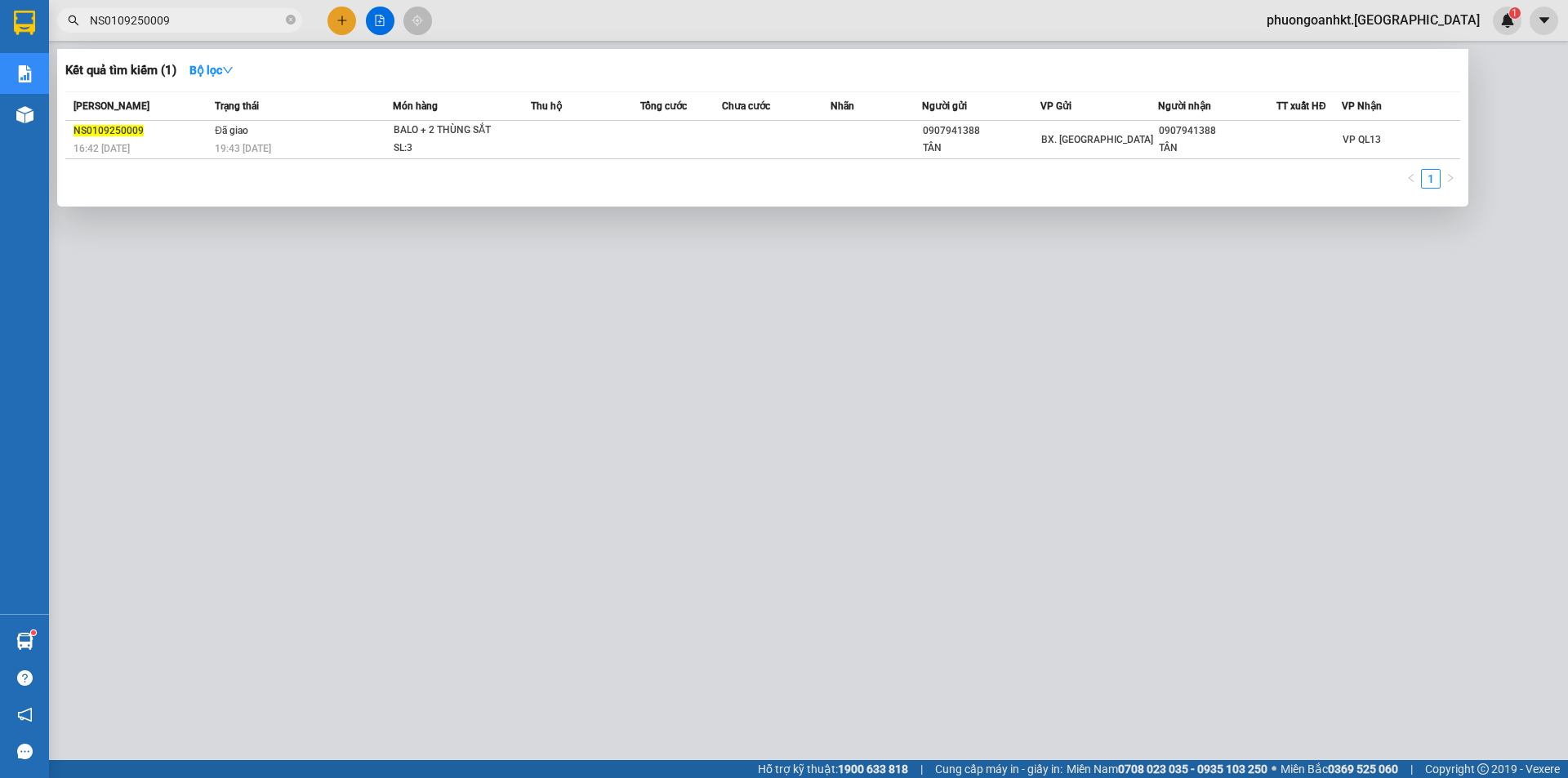
drag, startPoint x: 164, startPoint y: 14, endPoint x: 27, endPoint y: -3, distance: 138.1
click at [27, 0] on html "Kết quả tìm kiếm ( 1 ) Bộ lọc Mã ĐH Trạng thái Món hàng Thu hộ Tổng cước Chưa c…" at bounding box center [784, 389] width 1568 height 778
paste input "PR0209250014"
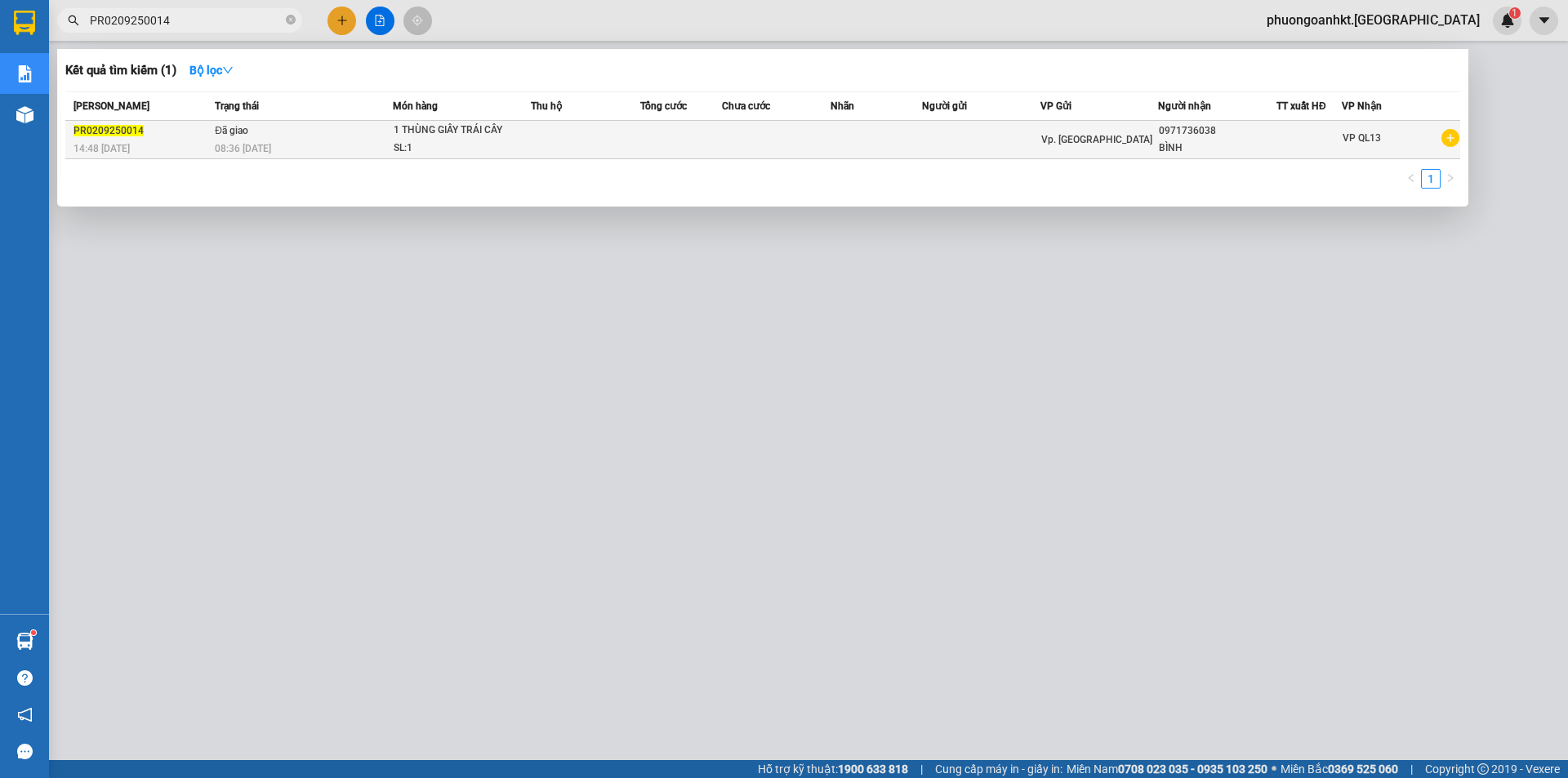
type input "PR0209250014"
click at [165, 141] on div "14:48 [DATE]" at bounding box center [141, 149] width 136 height 18
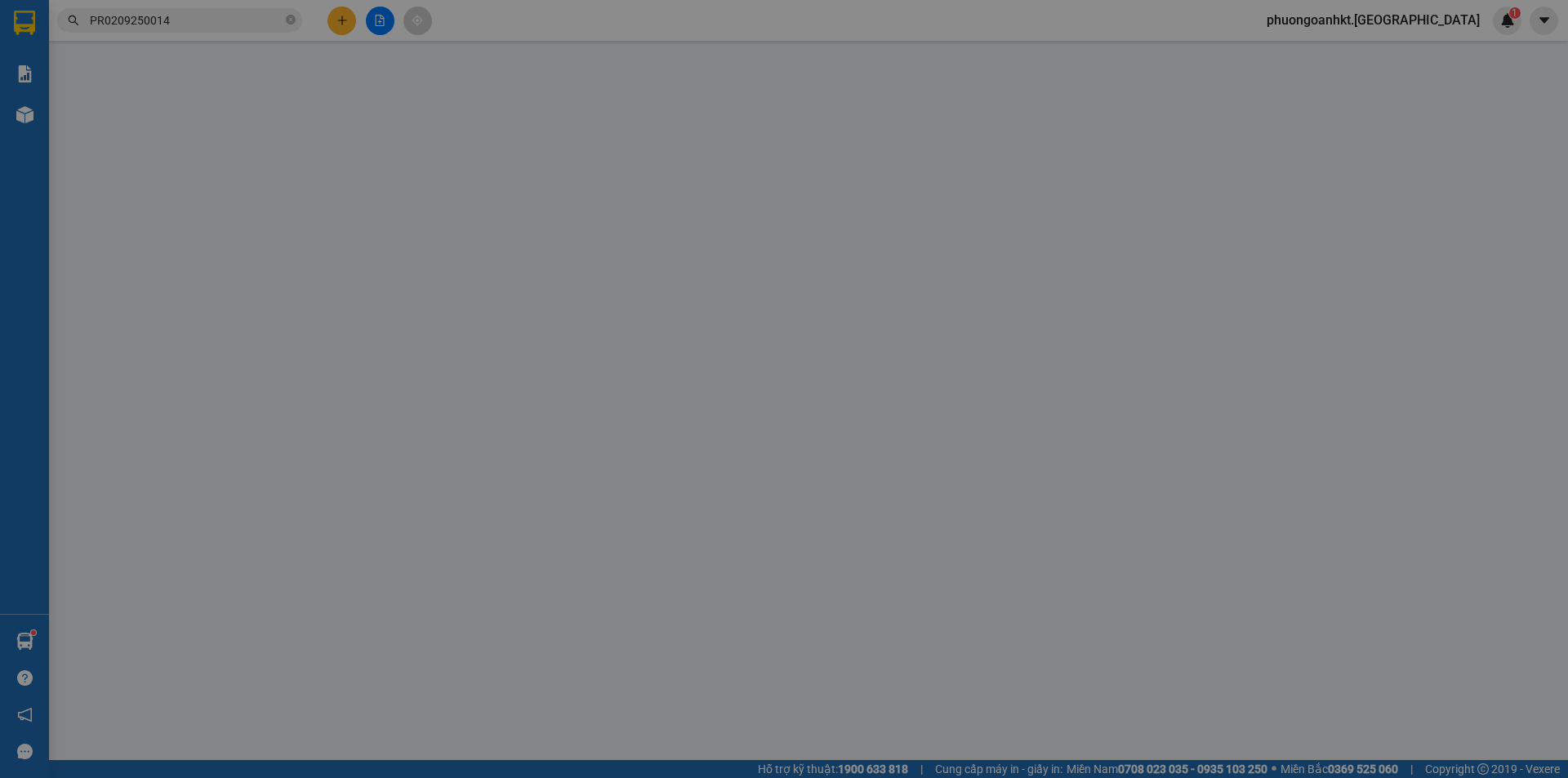
type input "0971736038"
type input "BÌNH"
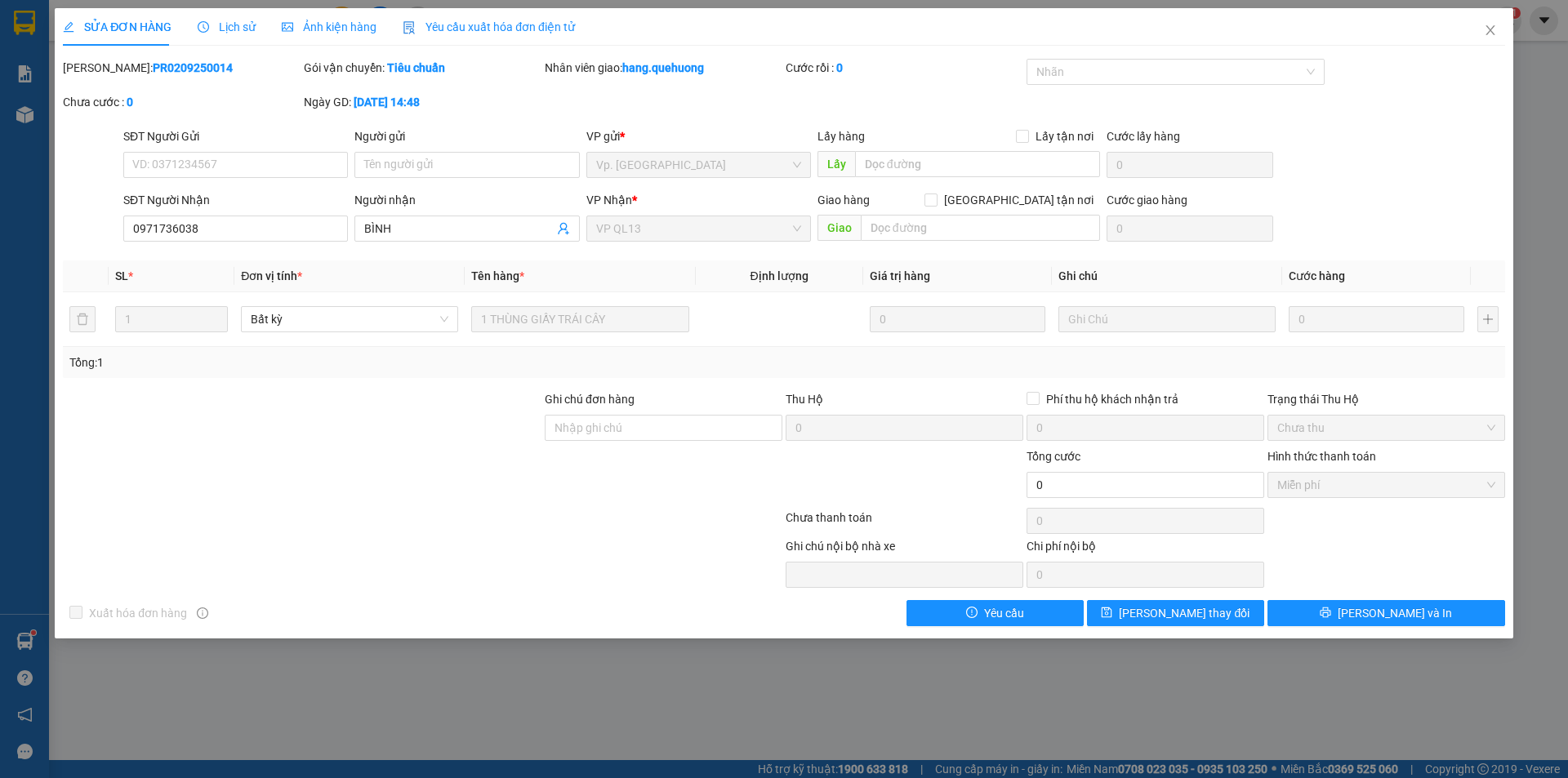
click at [248, 38] on div "Lịch sử" at bounding box center [226, 27] width 58 height 38
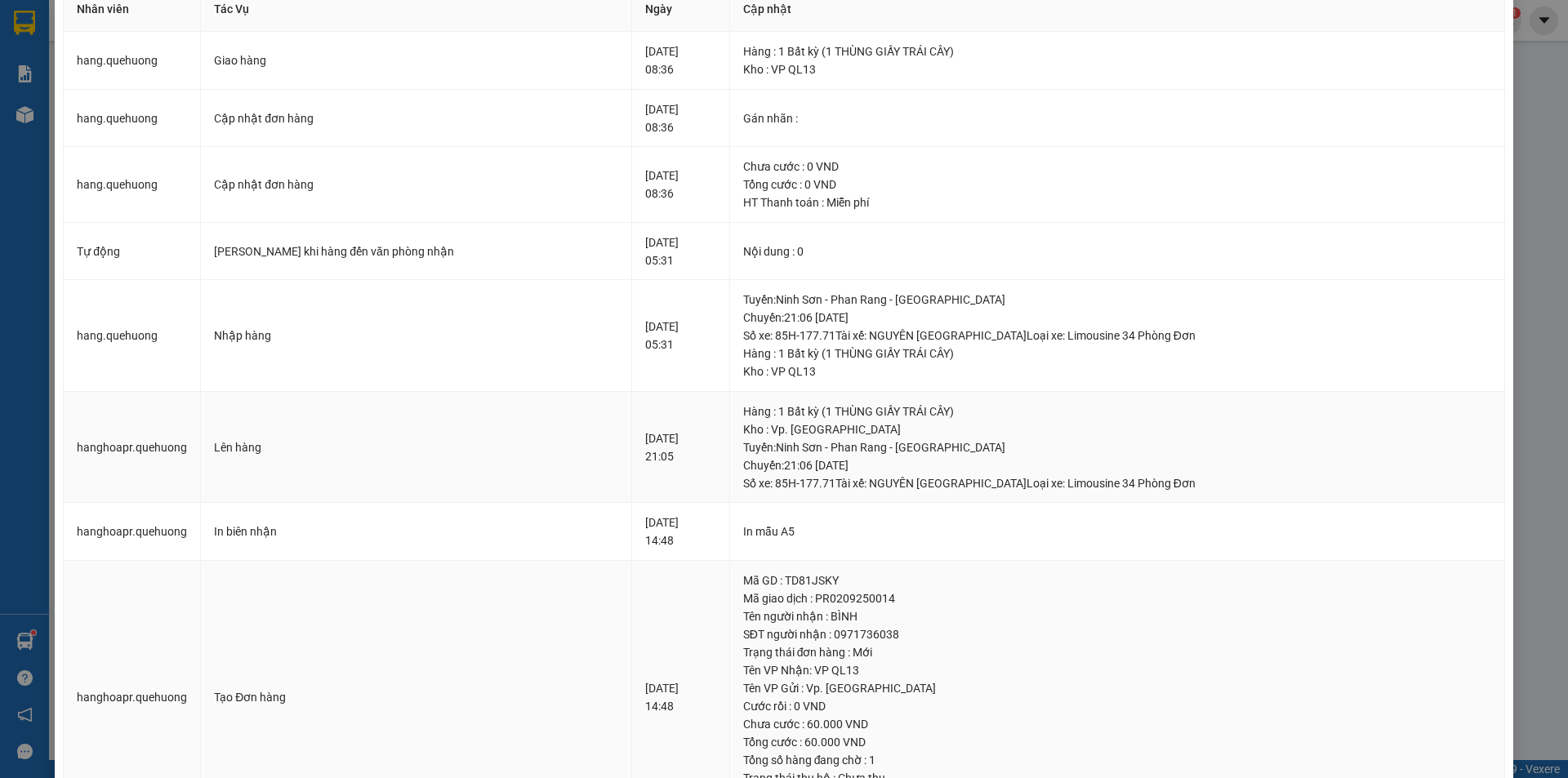
scroll to position [160, 0]
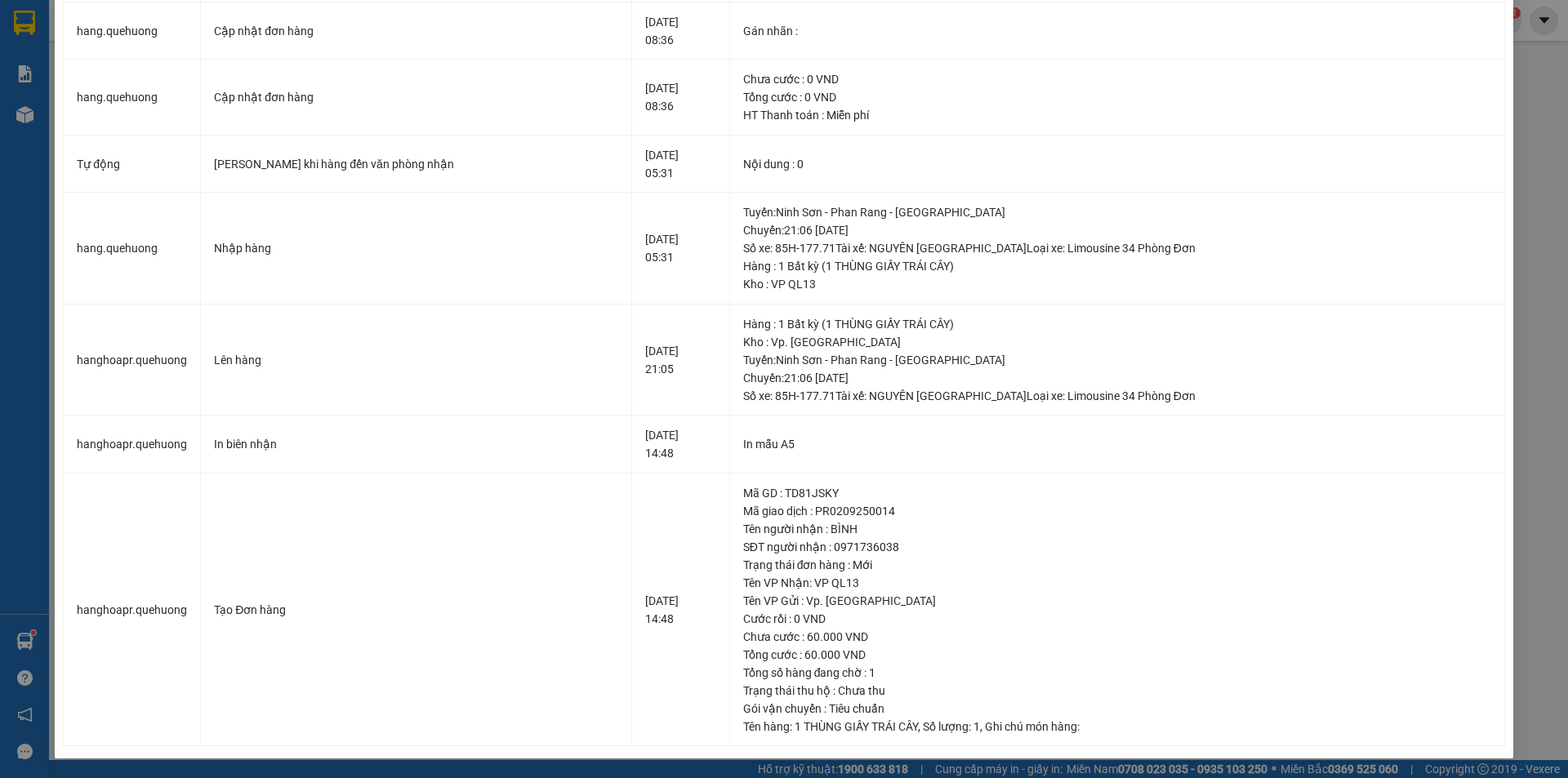
click at [1517, 155] on div "SỬA ĐƠN HÀNG Lịch sử Ảnh kiện hàng Yêu cầu xuất hóa đơn điện tử Total Paid Fee …" at bounding box center [784, 389] width 1568 height 778
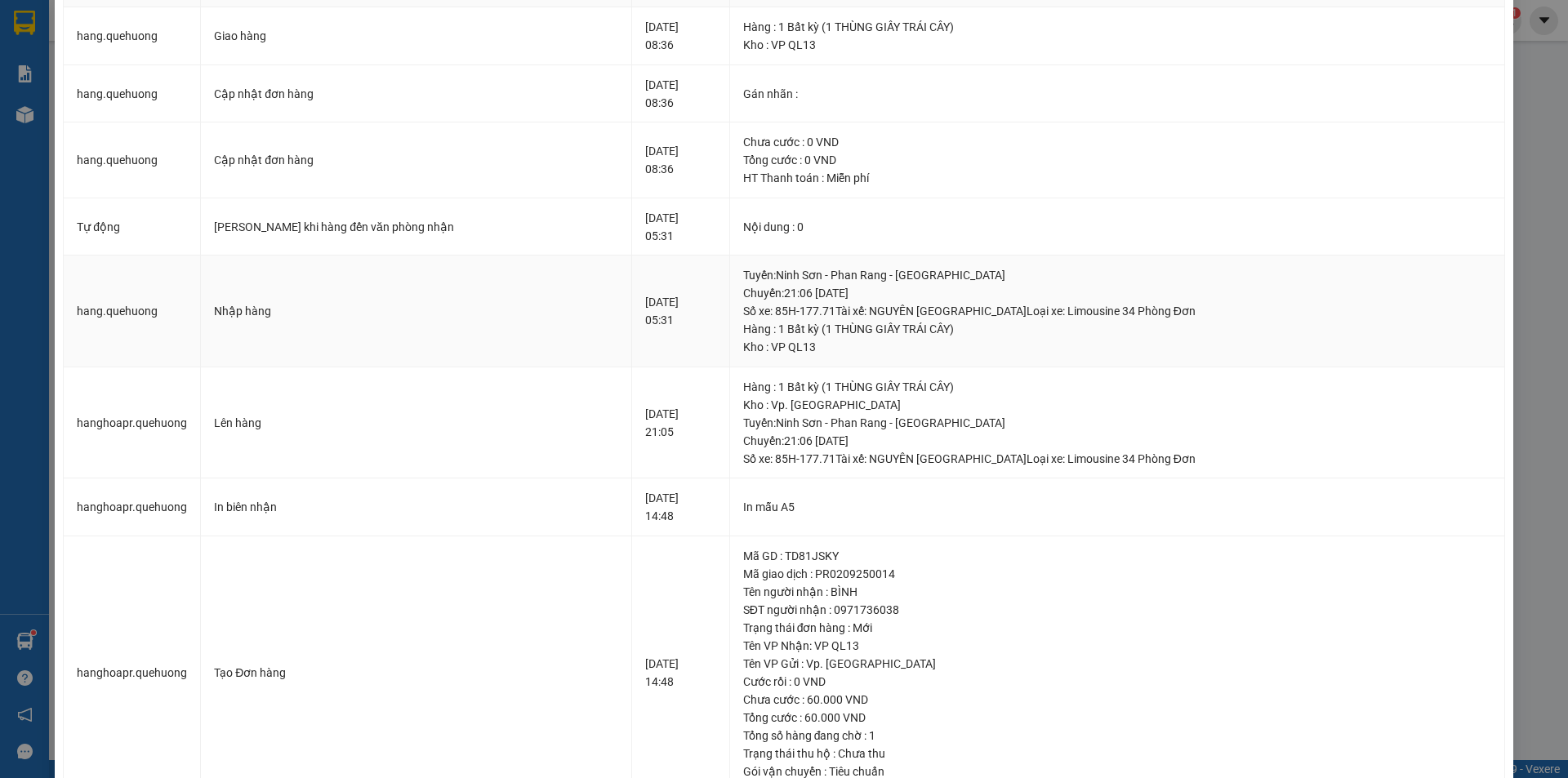
scroll to position [0, 0]
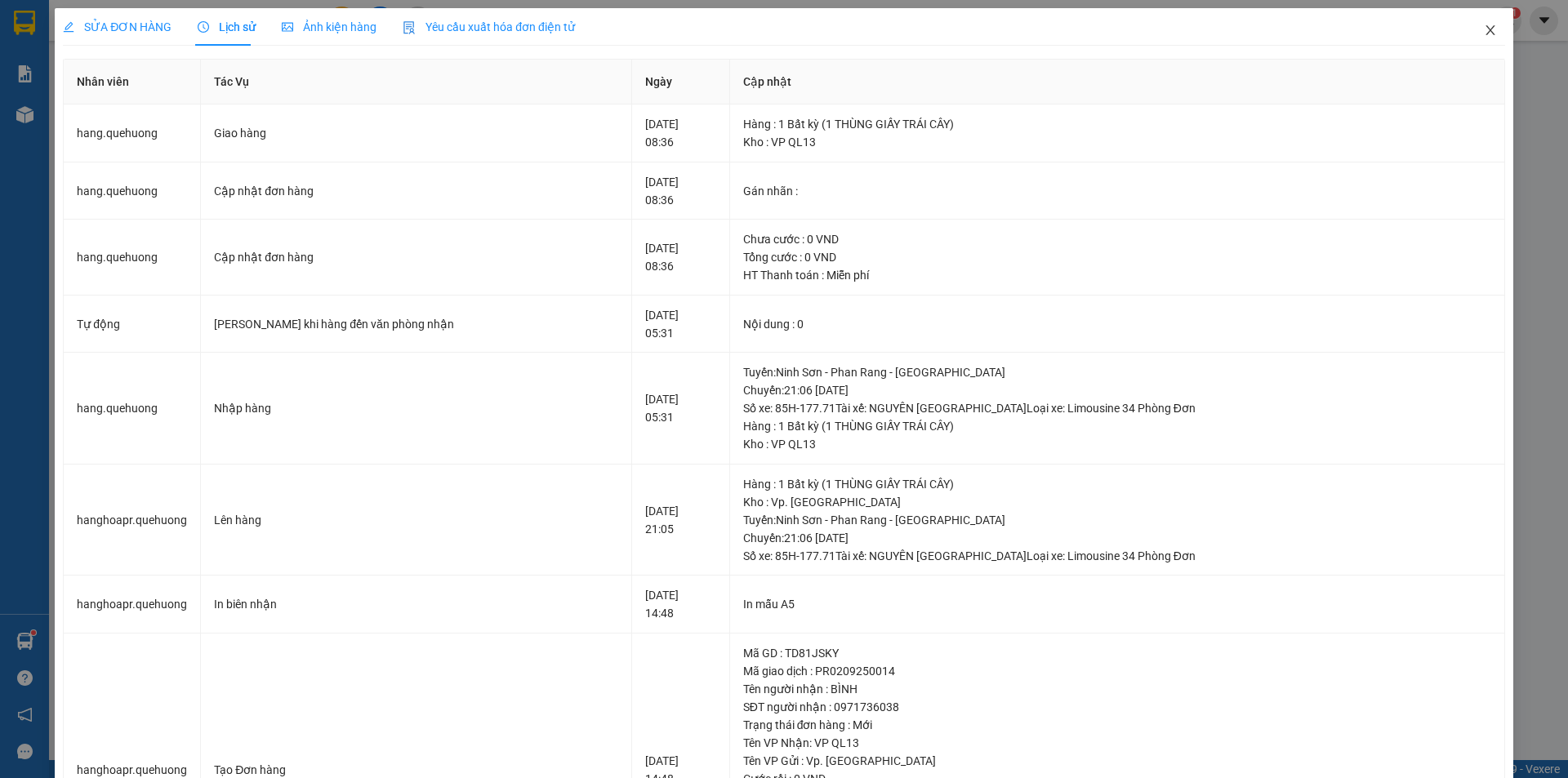
click at [1484, 29] on icon "close" at bounding box center [1490, 30] width 13 height 13
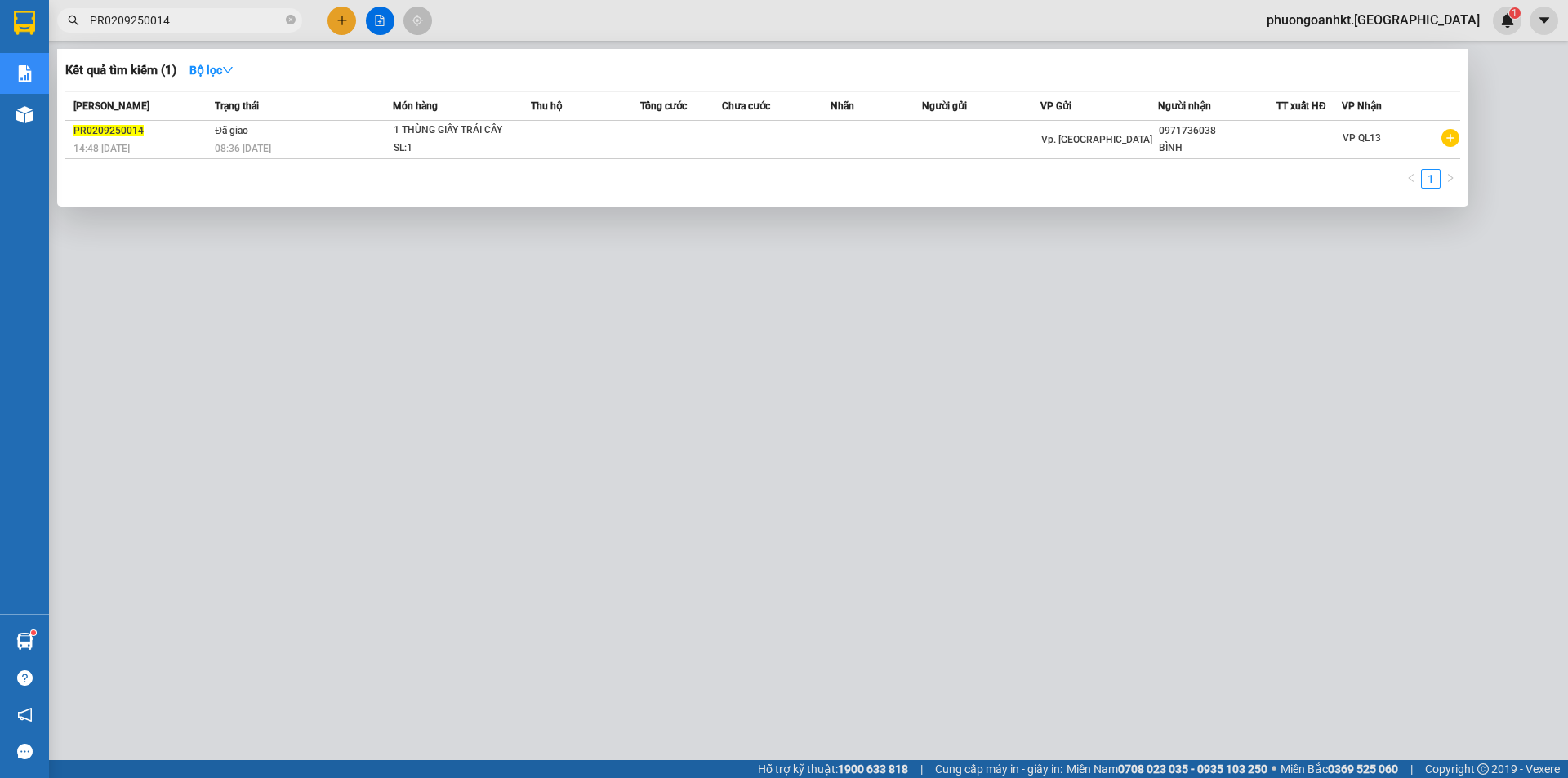
drag, startPoint x: 178, startPoint y: 16, endPoint x: 88, endPoint y: 32, distance: 91.4
click at [88, 32] on span "PR0209250014" at bounding box center [179, 20] width 245 height 25
paste input "7"
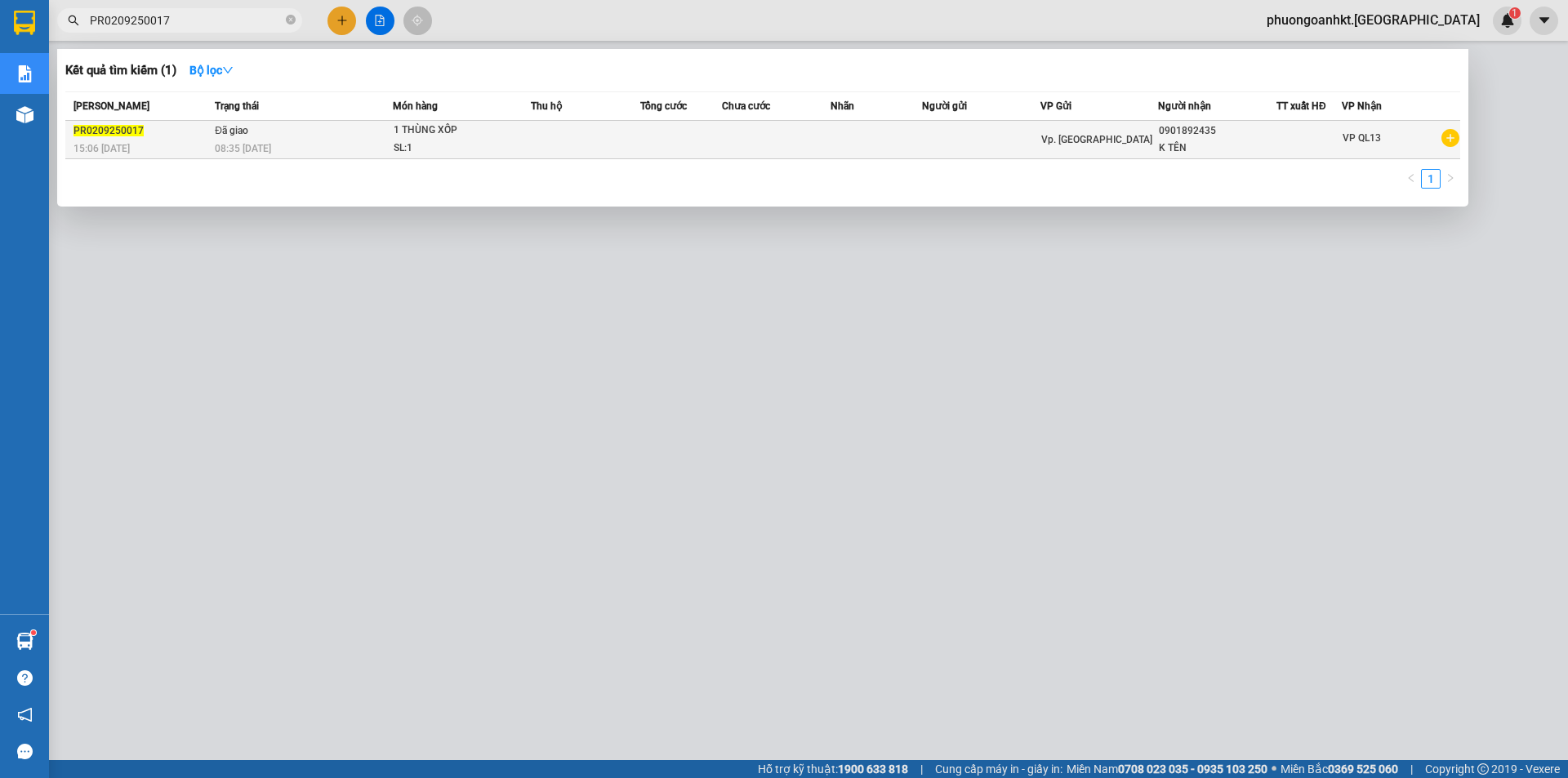
type input "PR0209250017"
click at [179, 138] on div "PR0209250017" at bounding box center [141, 131] width 136 height 17
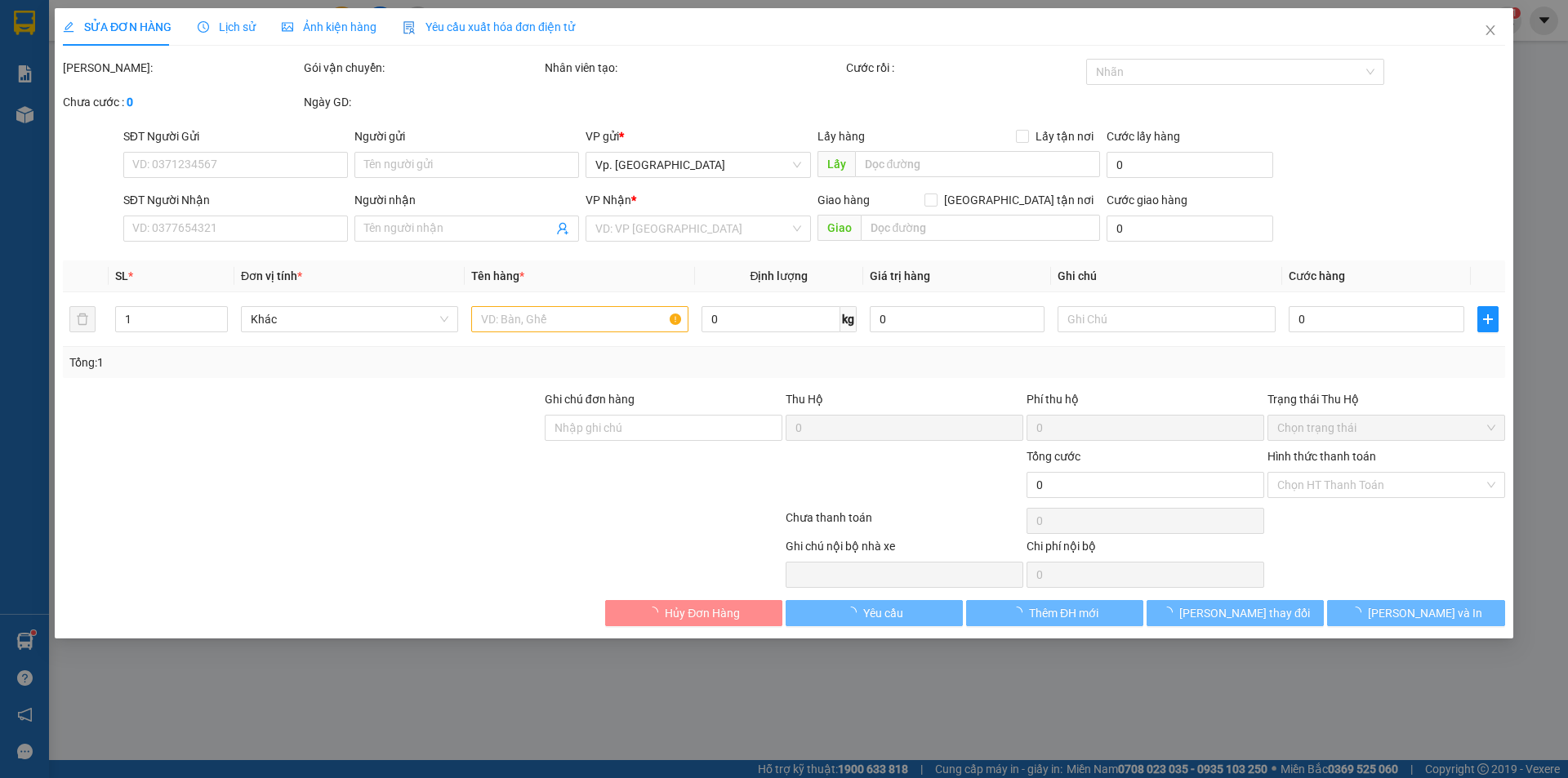
type input "0901892435"
type input "K TÊN"
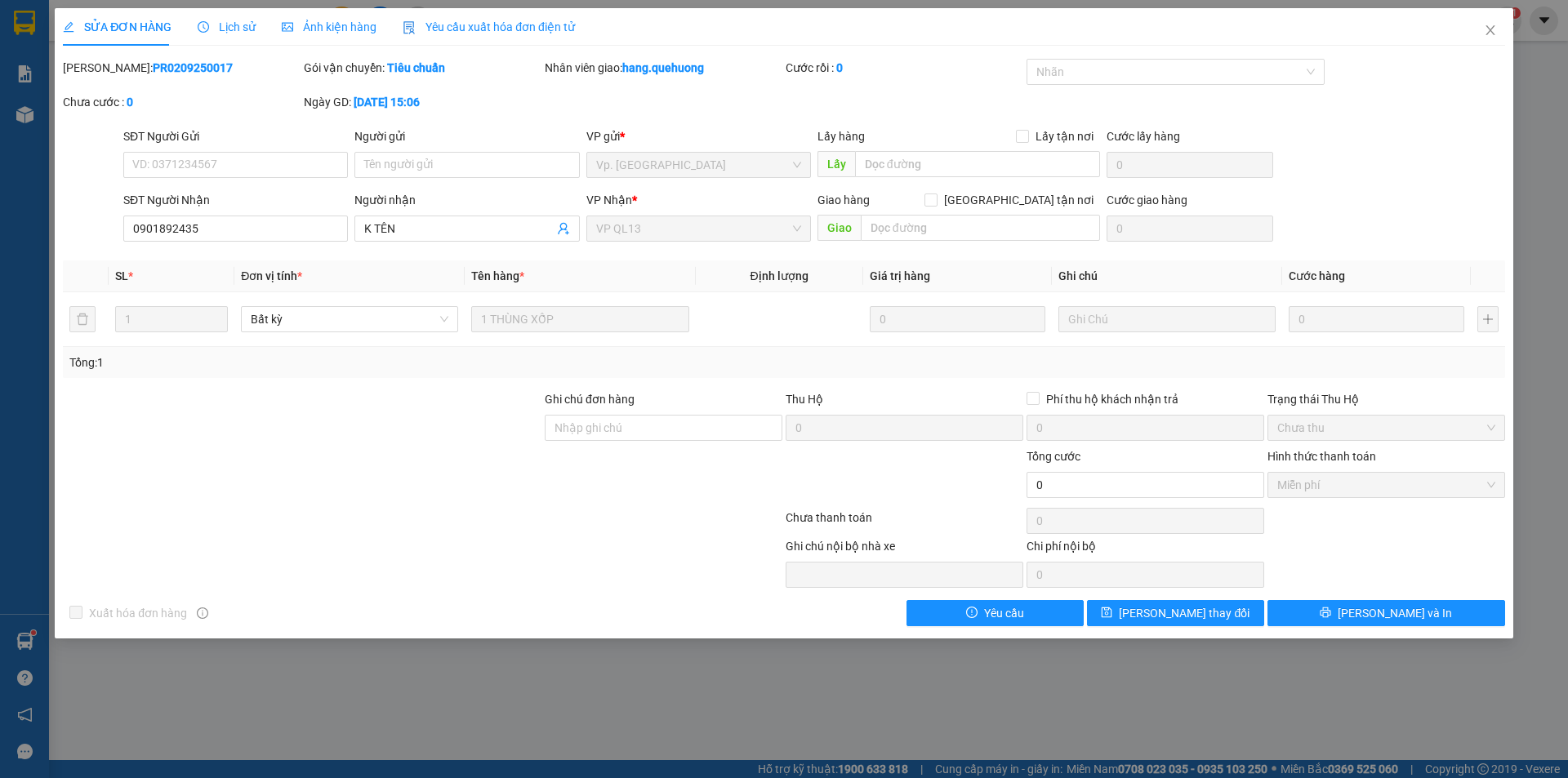
click at [230, 32] on span "Lịch sử" at bounding box center [226, 27] width 58 height 13
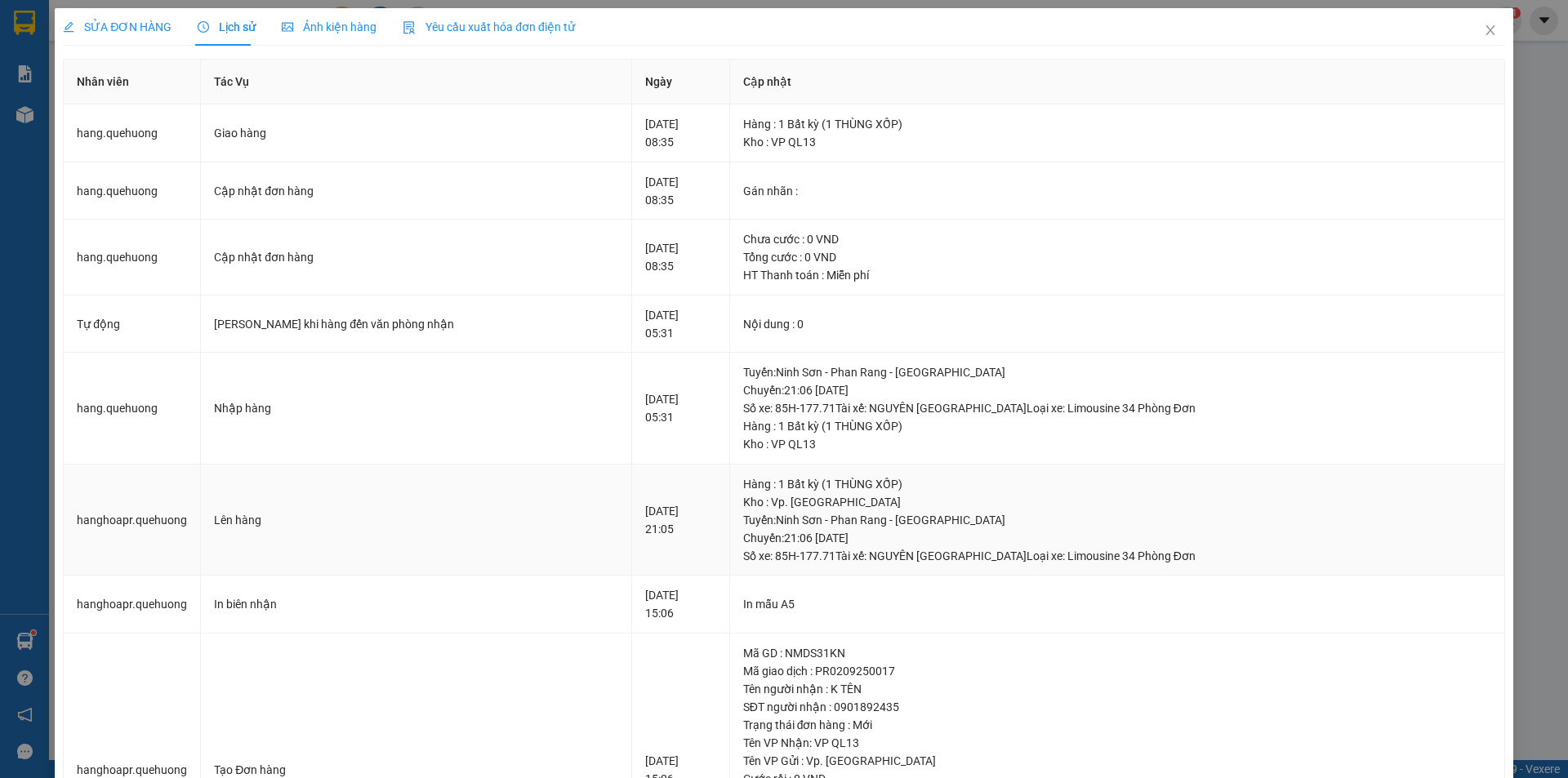
scroll to position [160, 0]
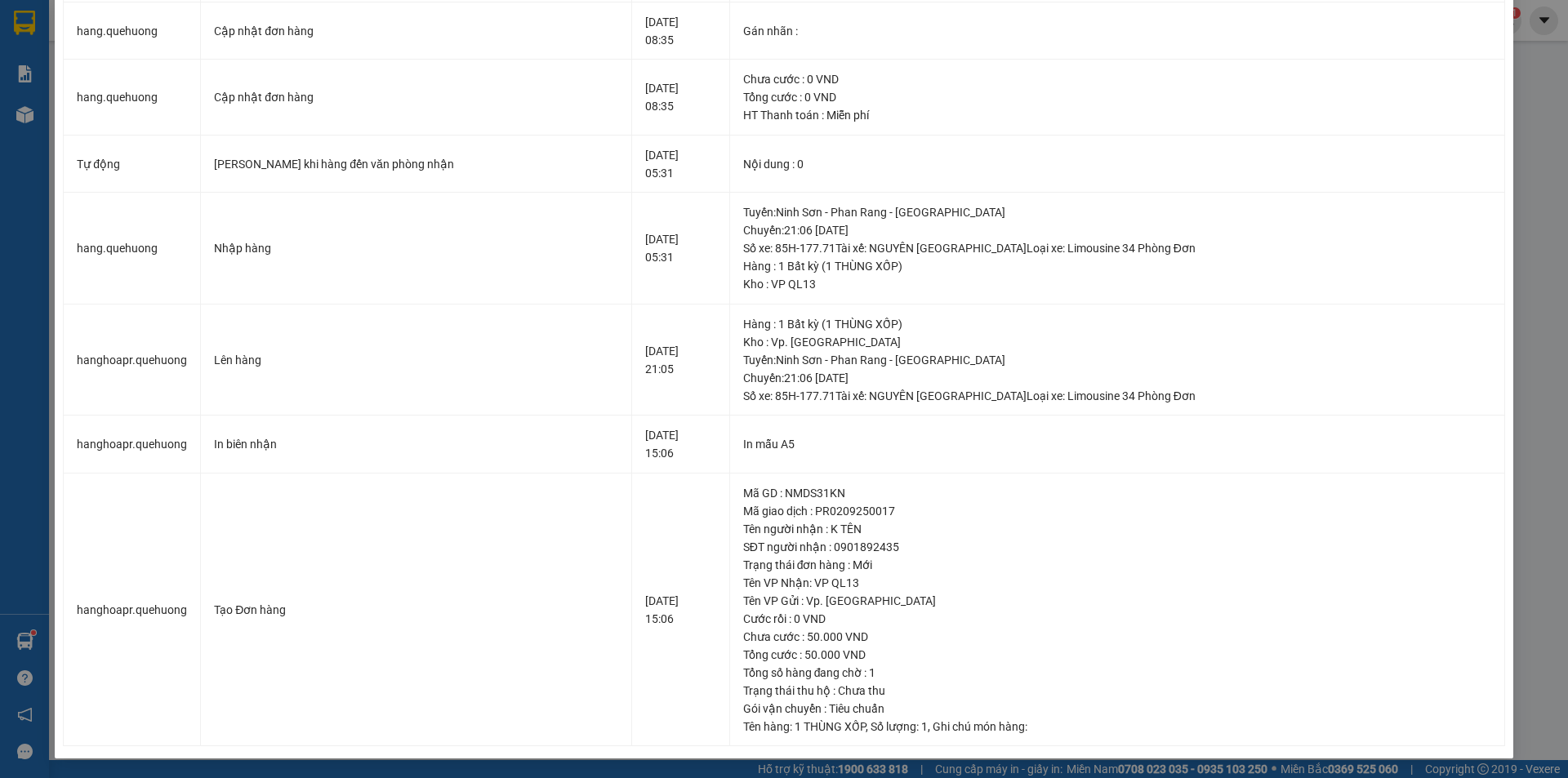
click at [1530, 170] on div "SỬA ĐƠN HÀNG Lịch sử Ảnh kiện hàng Yêu cầu xuất hóa đơn điện tử Total Paid Fee …" at bounding box center [784, 389] width 1568 height 778
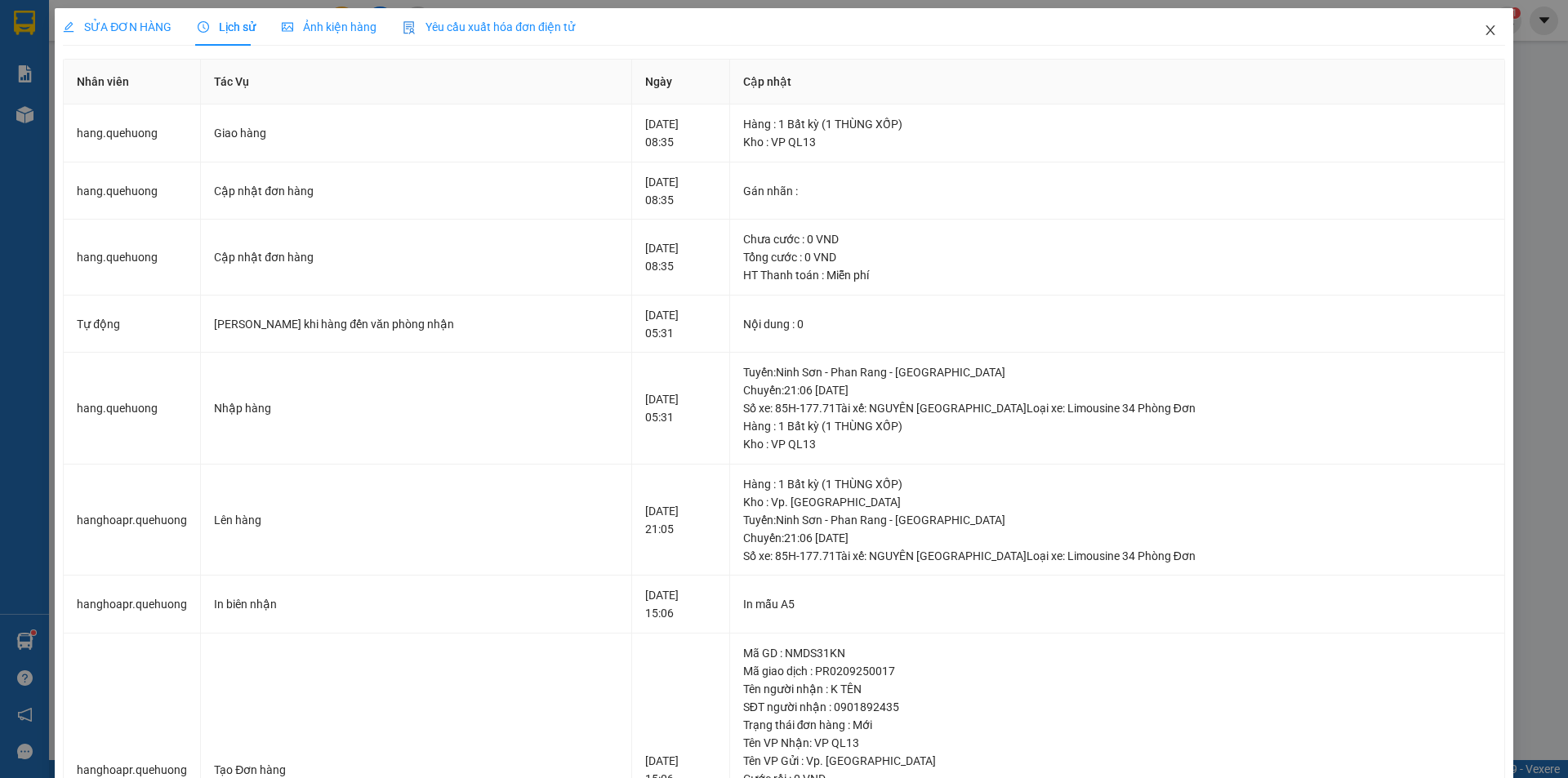
click at [1477, 39] on span "Close" at bounding box center [1490, 31] width 46 height 46
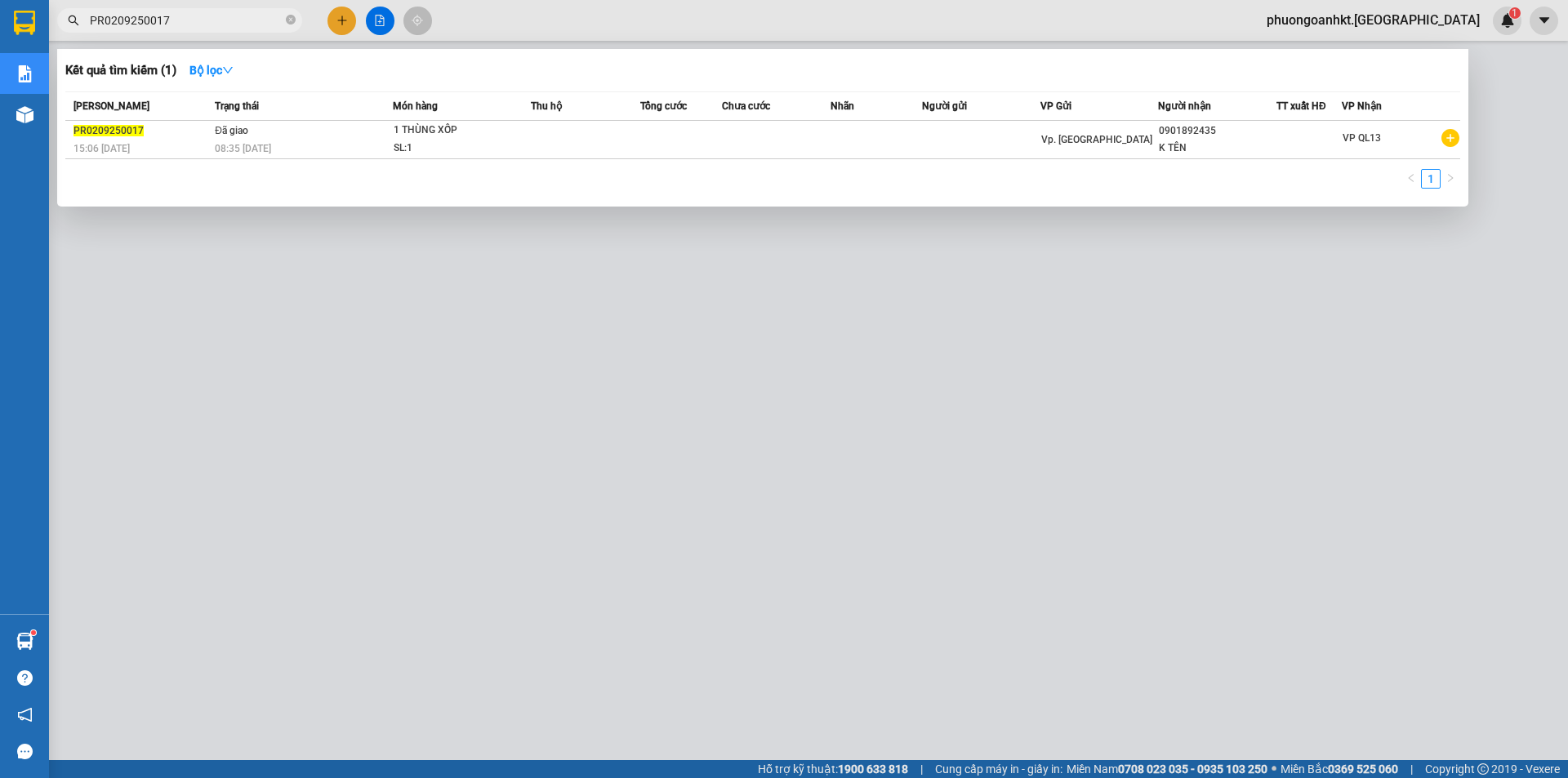
drag, startPoint x: 191, startPoint y: 26, endPoint x: 7, endPoint y: 25, distance: 184.0
click at [7, 25] on section "Kết quả tìm kiếm ( 1 ) Bộ lọc Mã ĐH Trạng thái Món hàng Thu hộ Tổng cước Chưa c…" at bounding box center [784, 389] width 1568 height 778
paste input "23"
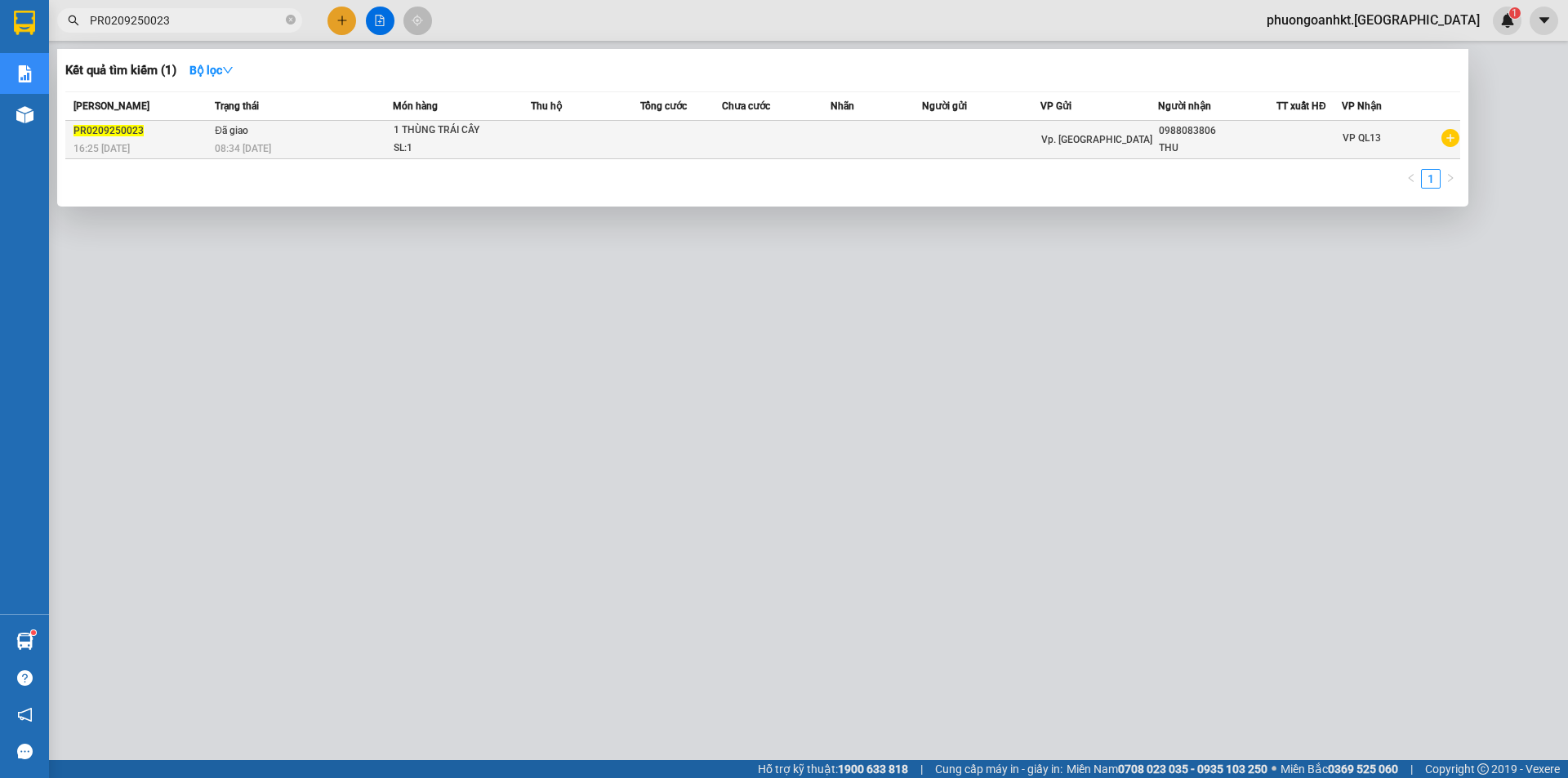
type input "PR0209250023"
click at [167, 127] on div "PR0209250023" at bounding box center [141, 131] width 136 height 17
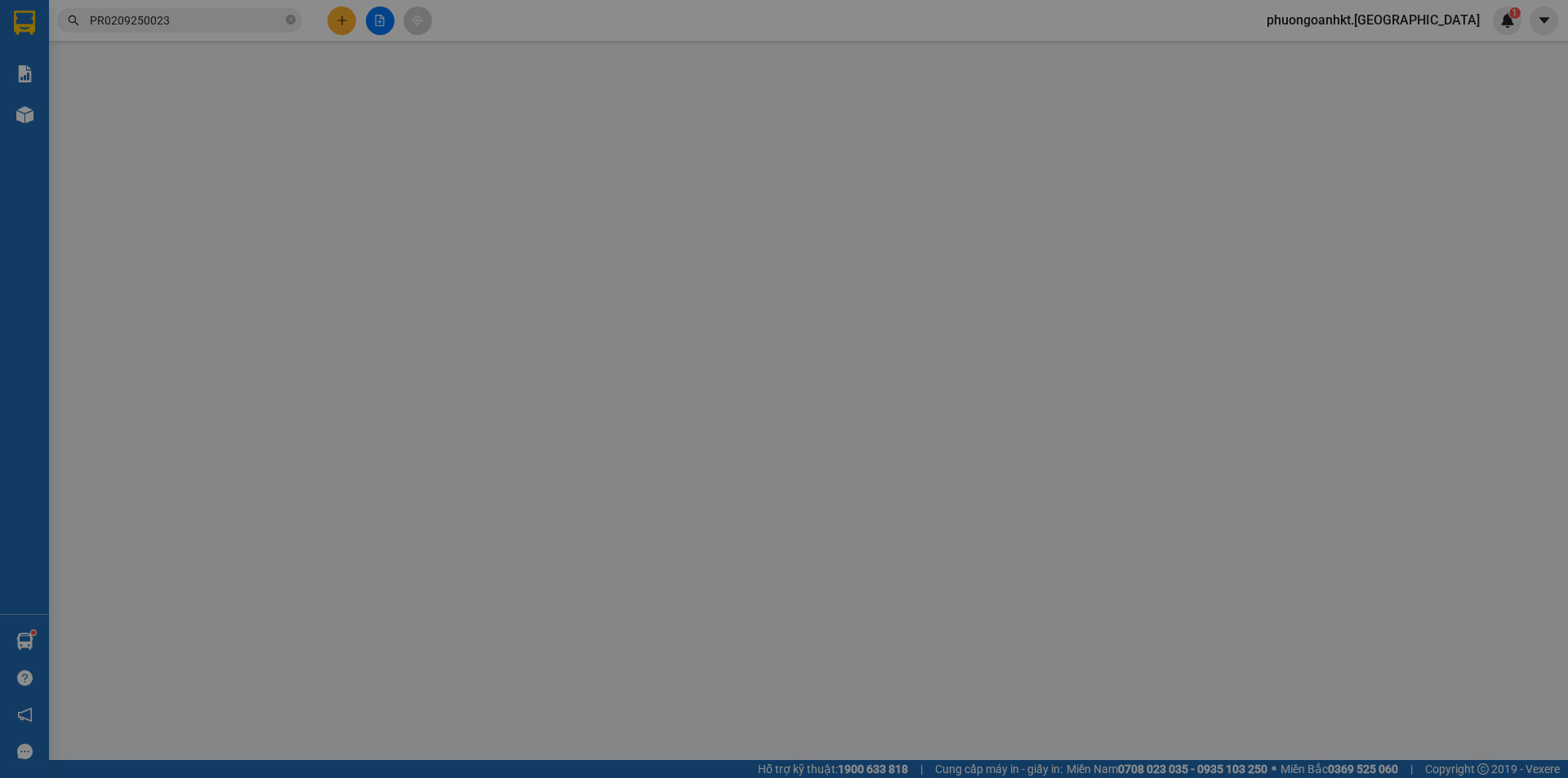
type input "0988083806"
type input "THU"
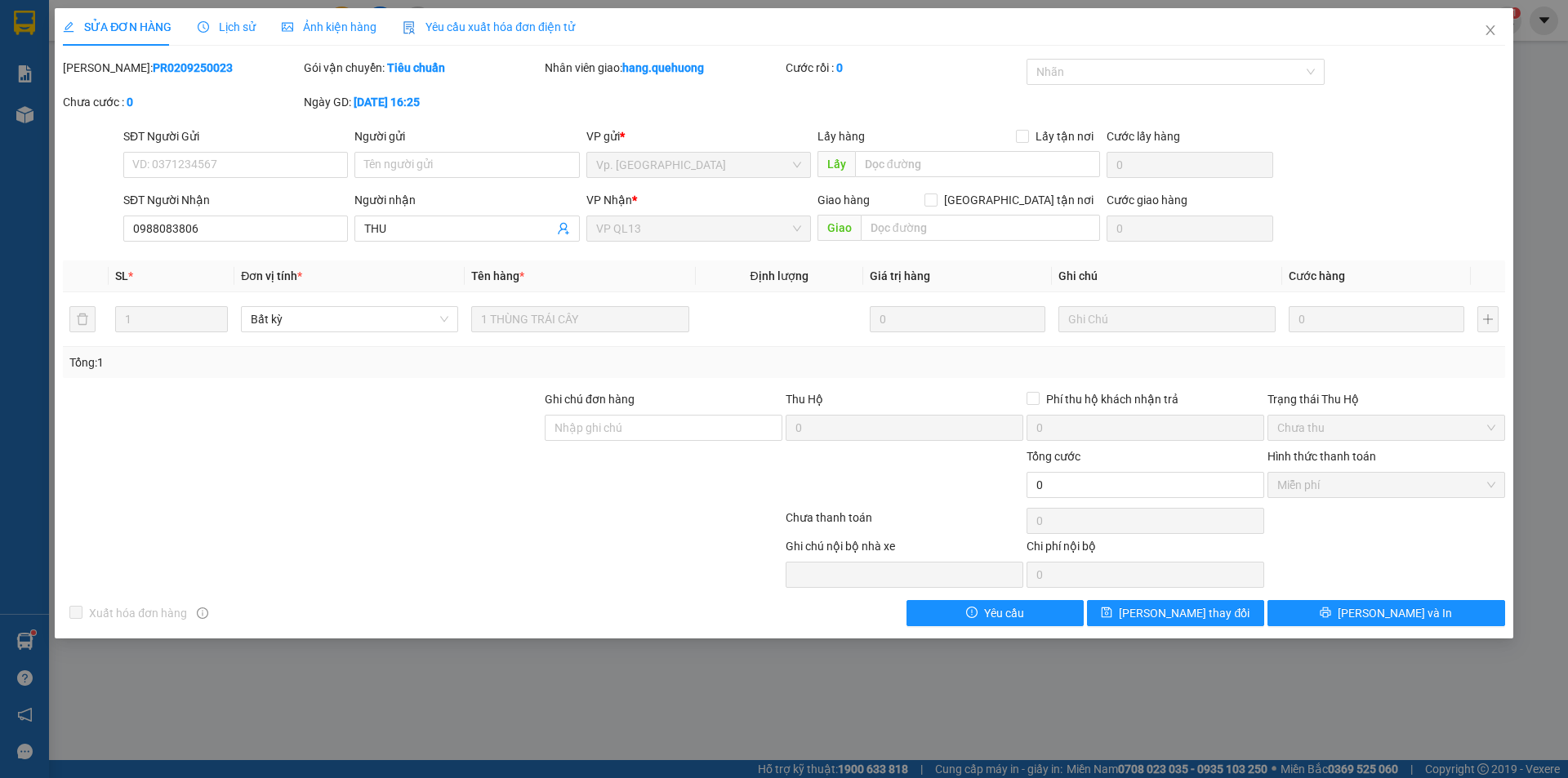
click at [219, 25] on span "Lịch sử" at bounding box center [226, 27] width 58 height 13
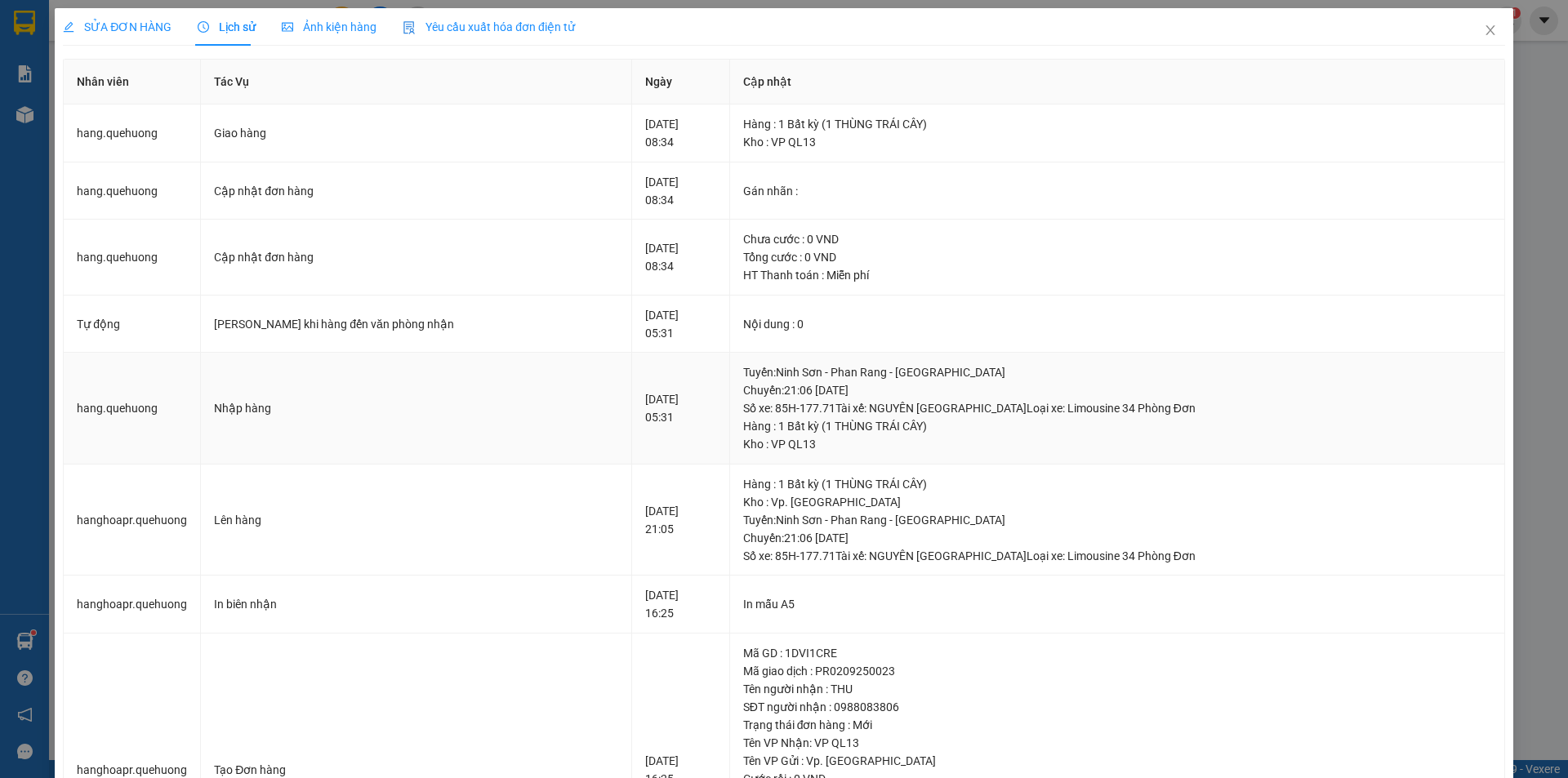
scroll to position [160, 0]
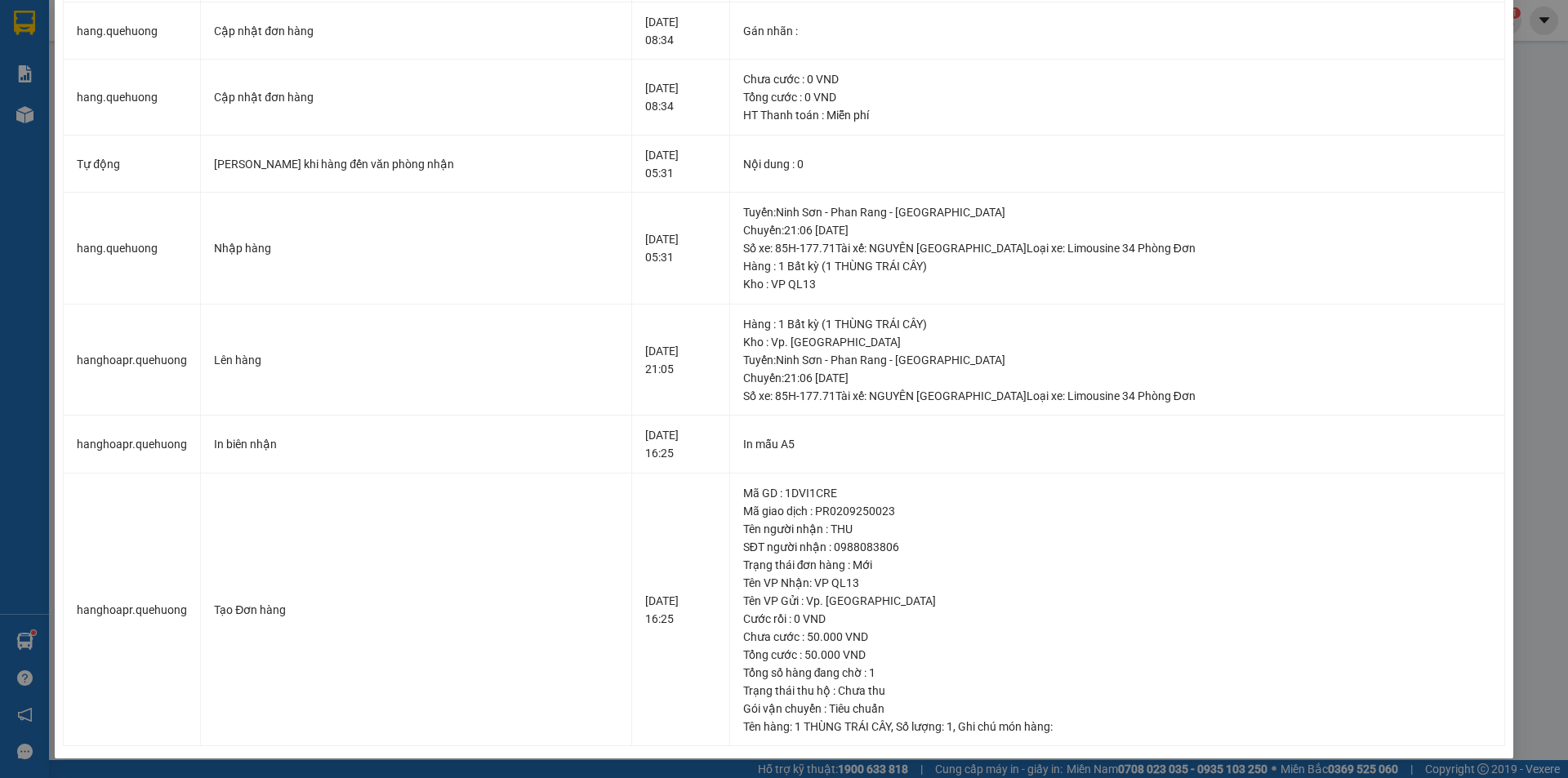
click at [1538, 521] on div "SỬA ĐƠN HÀNG Lịch sử Ảnh kiện hàng Yêu cầu xuất hóa đơn điện tử Total Paid Fee …" at bounding box center [784, 389] width 1568 height 778
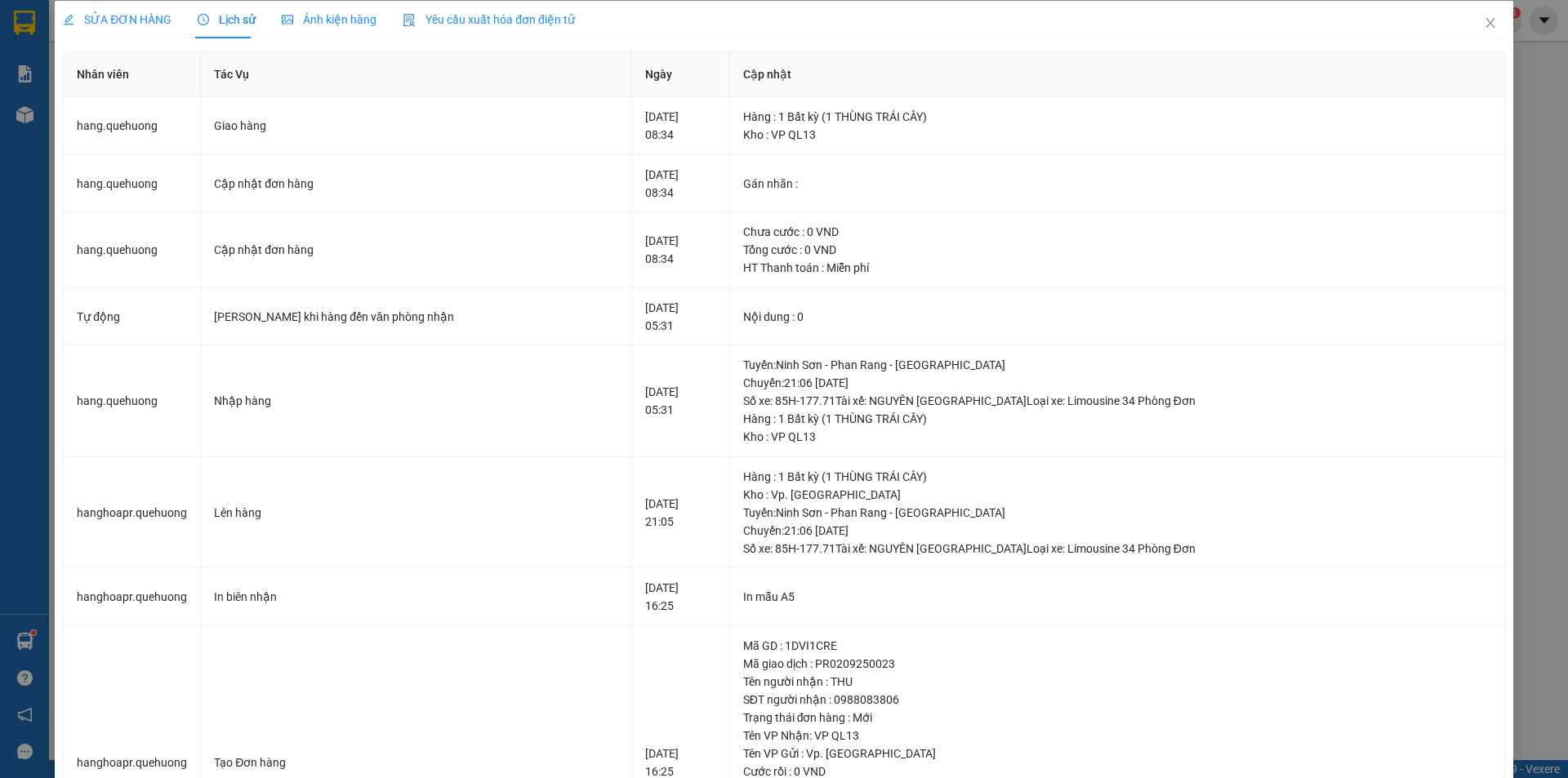
scroll to position [0, 0]
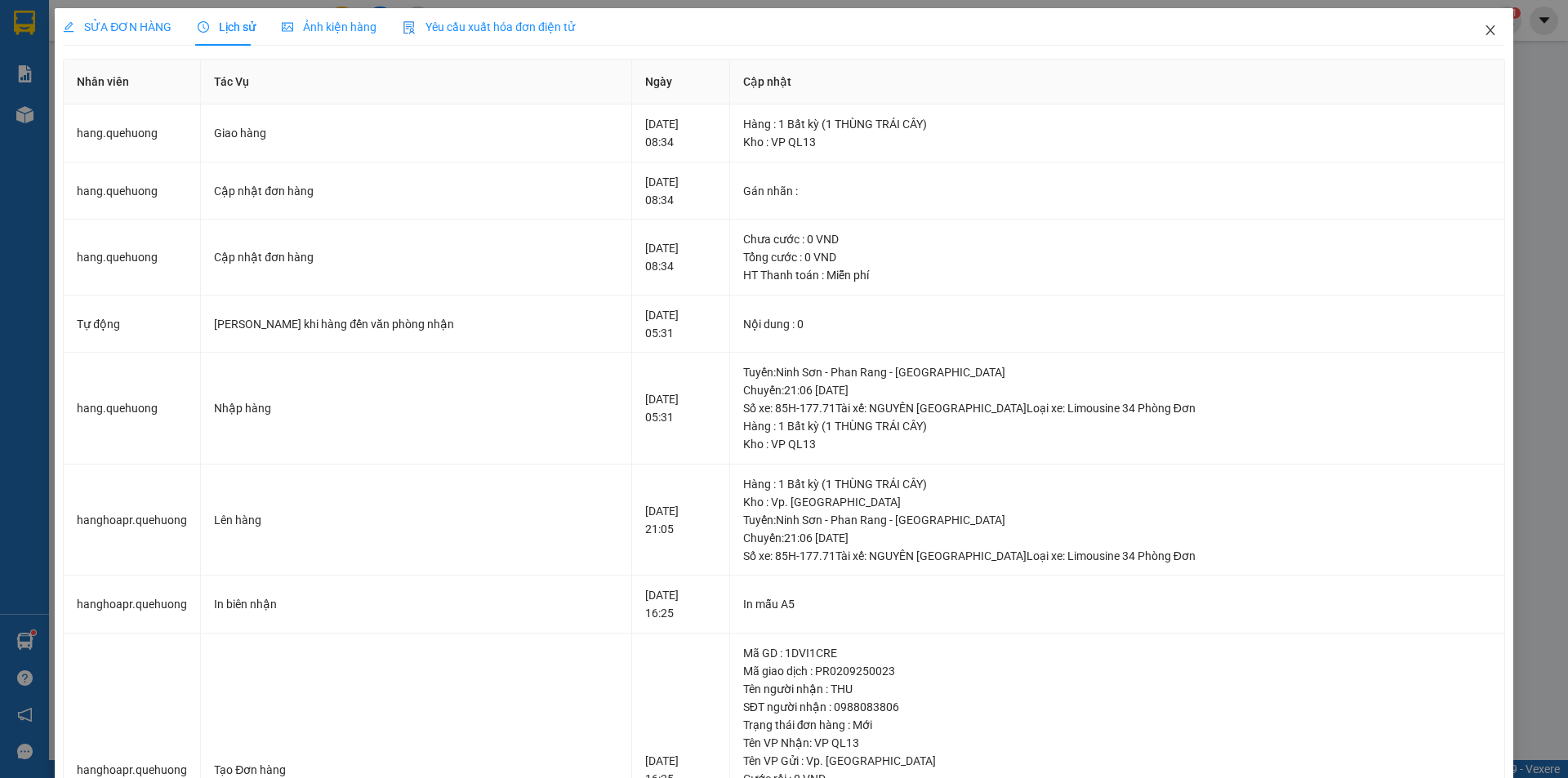
click at [1486, 30] on icon "close" at bounding box center [1490, 30] width 9 height 10
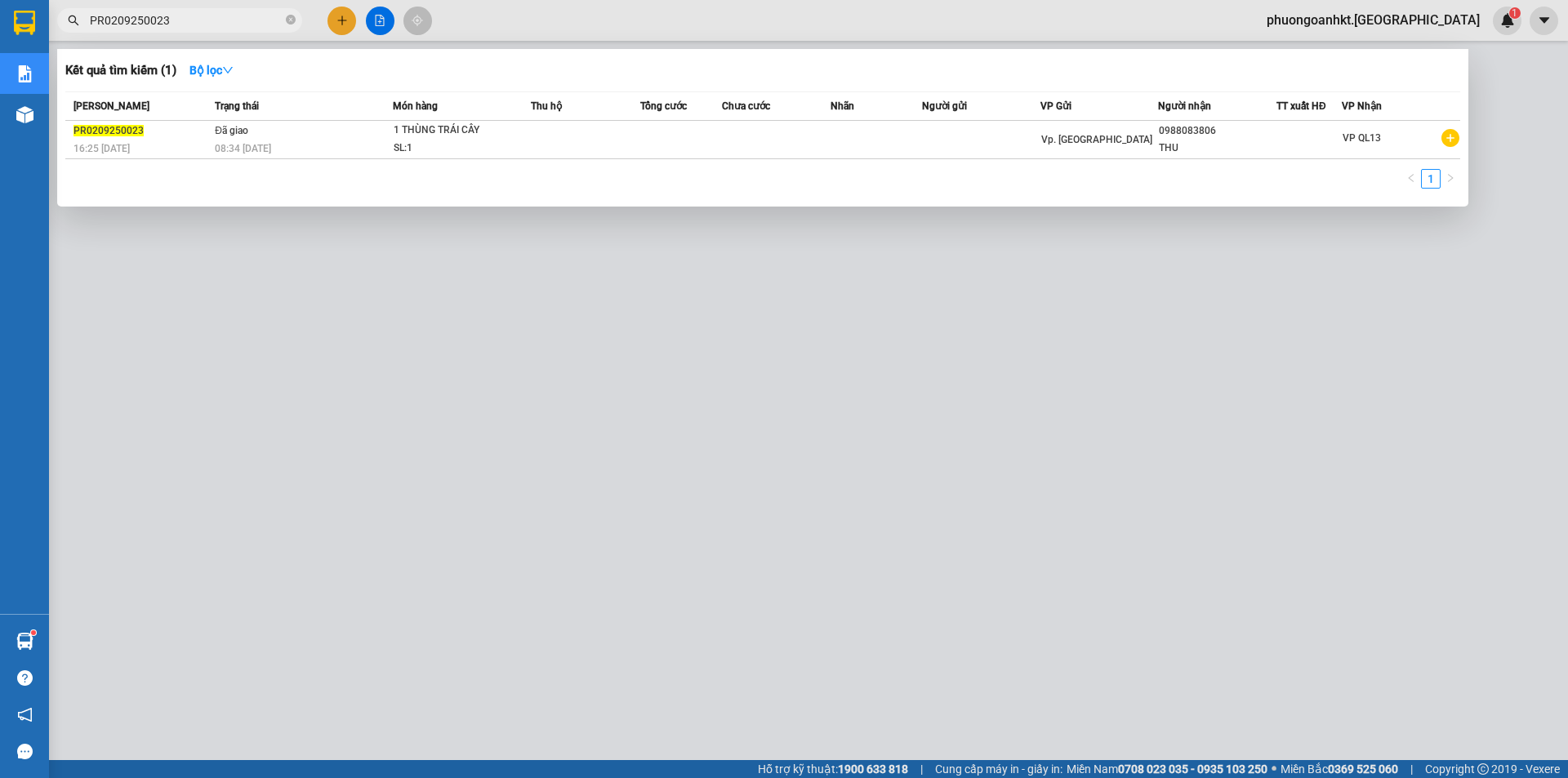
drag, startPoint x: 122, startPoint y: 27, endPoint x: 70, endPoint y: 34, distance: 52.5
click at [73, 34] on div "Kết quả tìm kiếm ( 1 ) Bộ lọc Mã ĐH Trạng thái Món hàng Thu hộ Tổng cước Chưa c…" at bounding box center [159, 20] width 319 height 28
paste input "NS0209250001"
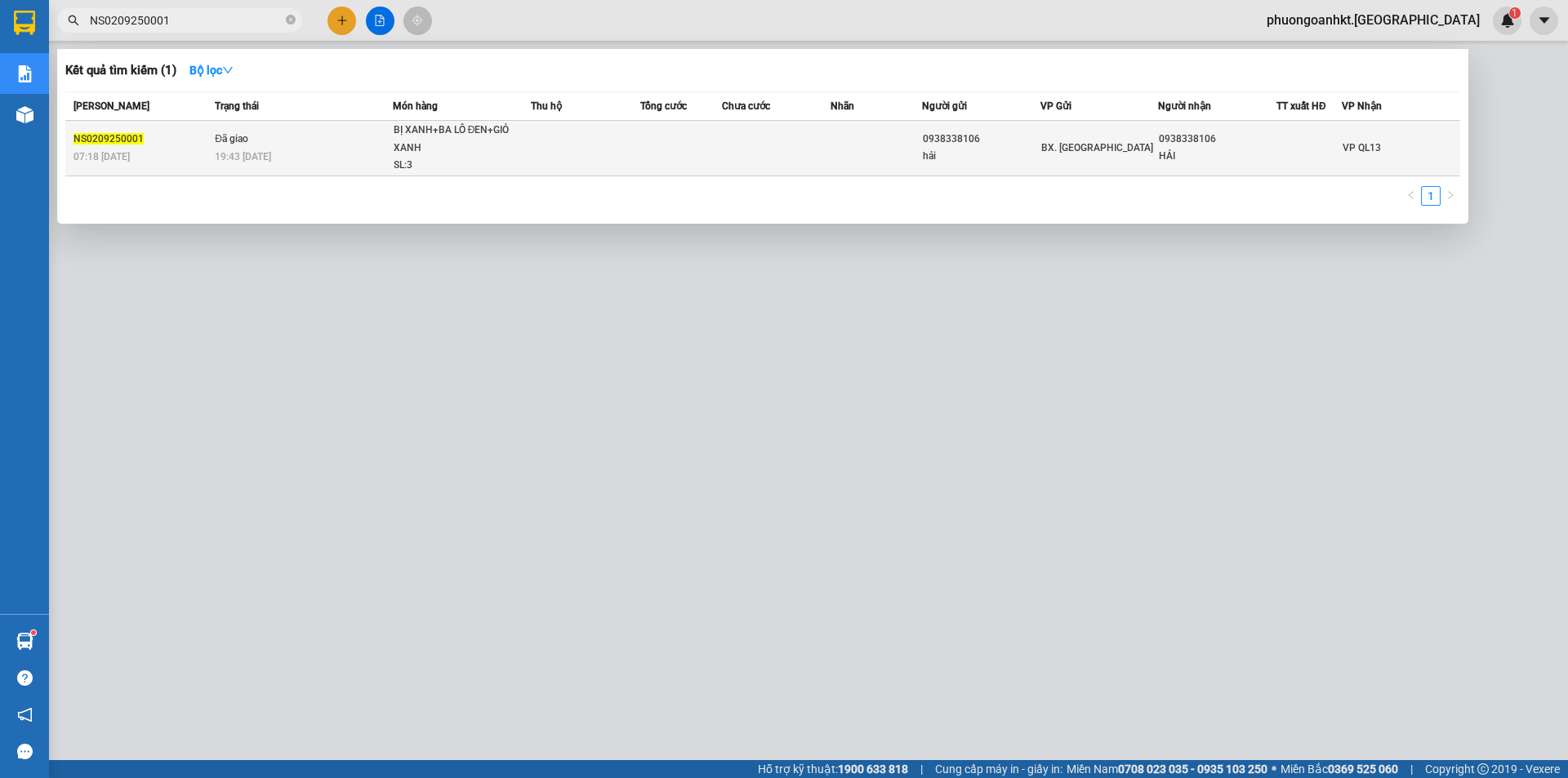
click at [319, 158] on div "19:43 [DATE]" at bounding box center [304, 157] width 178 height 18
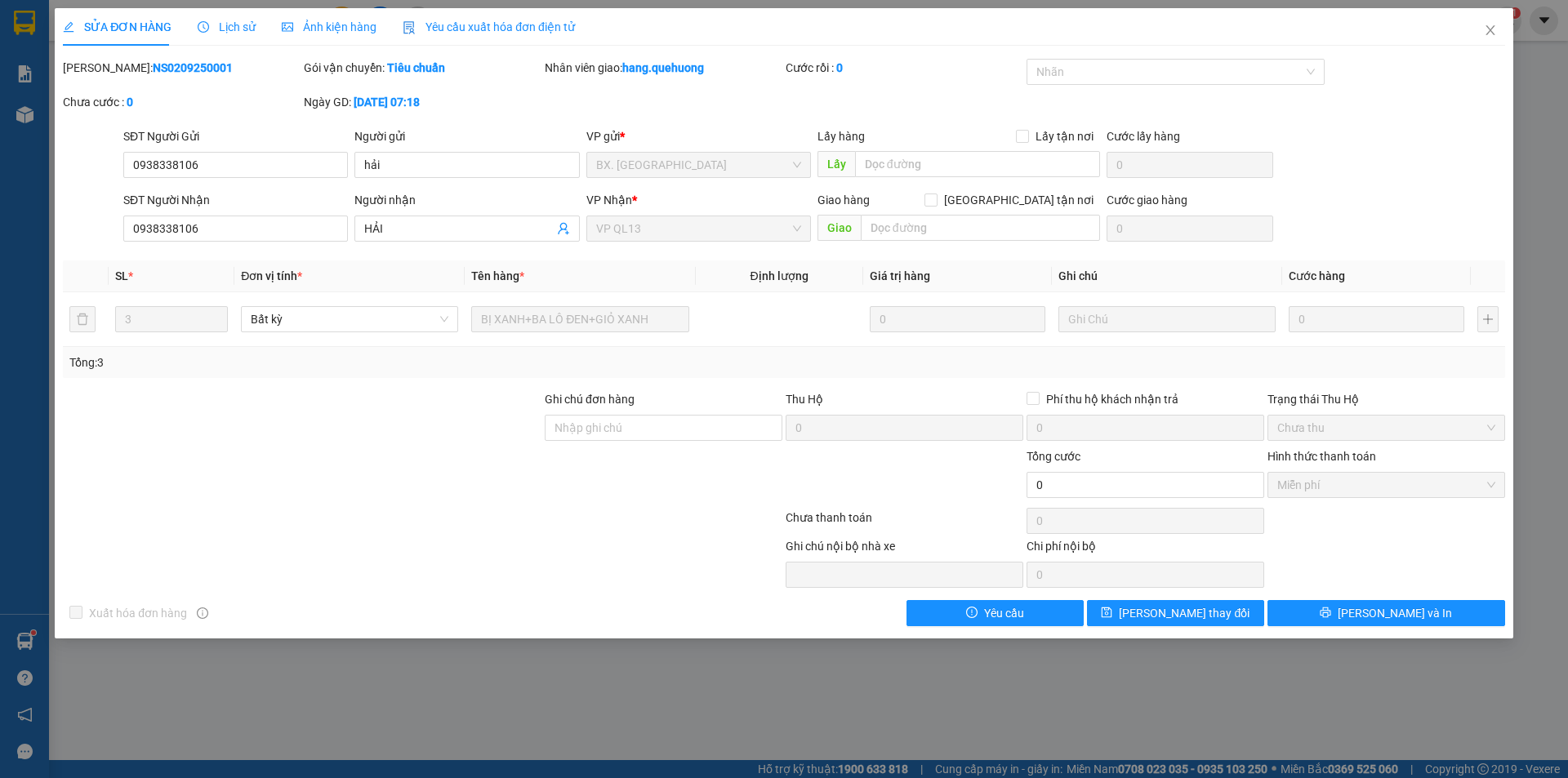
click at [223, 28] on span "Lịch sử" at bounding box center [226, 27] width 58 height 13
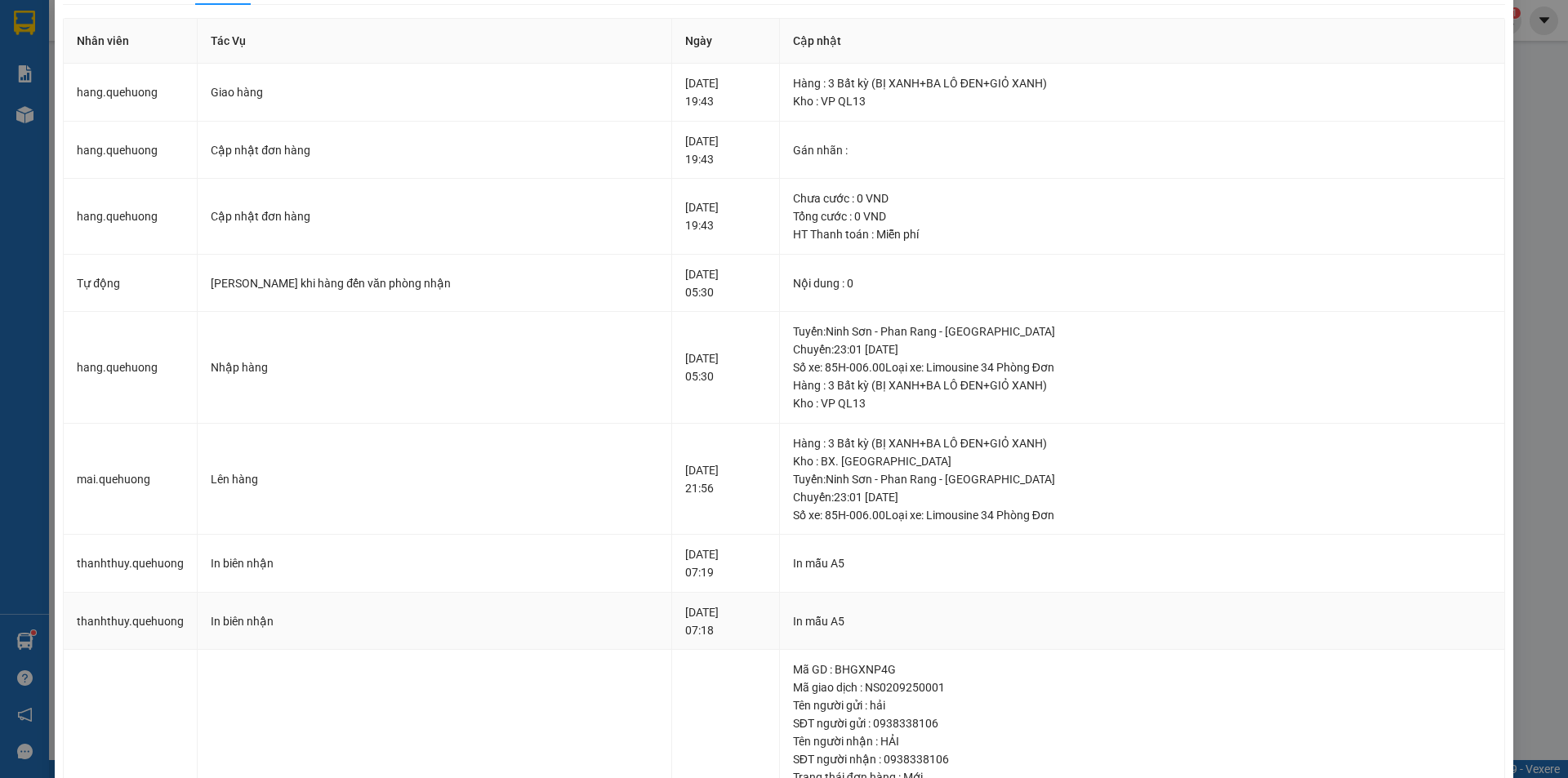
scroll to position [9, 0]
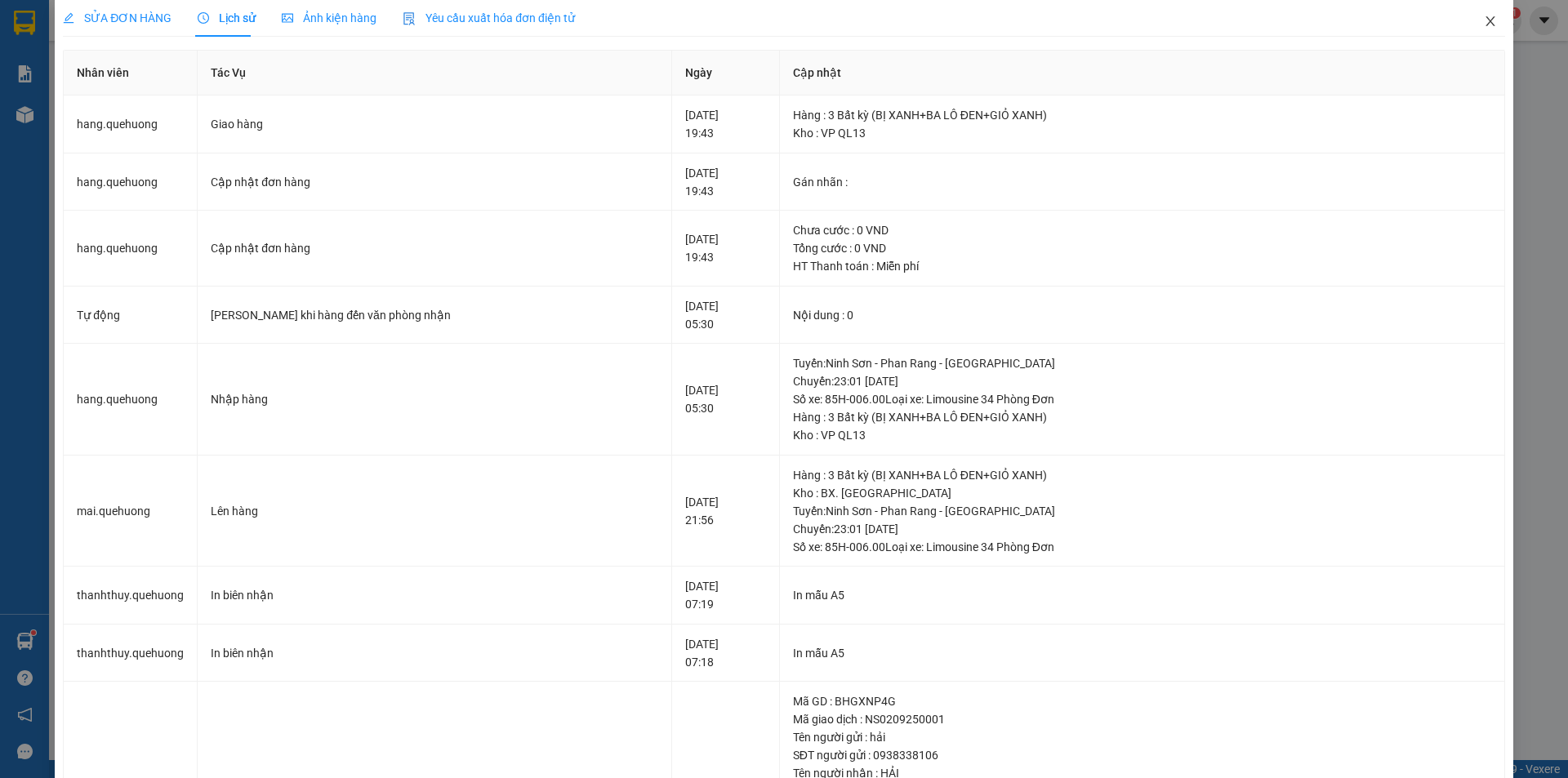
click at [1484, 22] on icon "close" at bounding box center [1490, 21] width 13 height 13
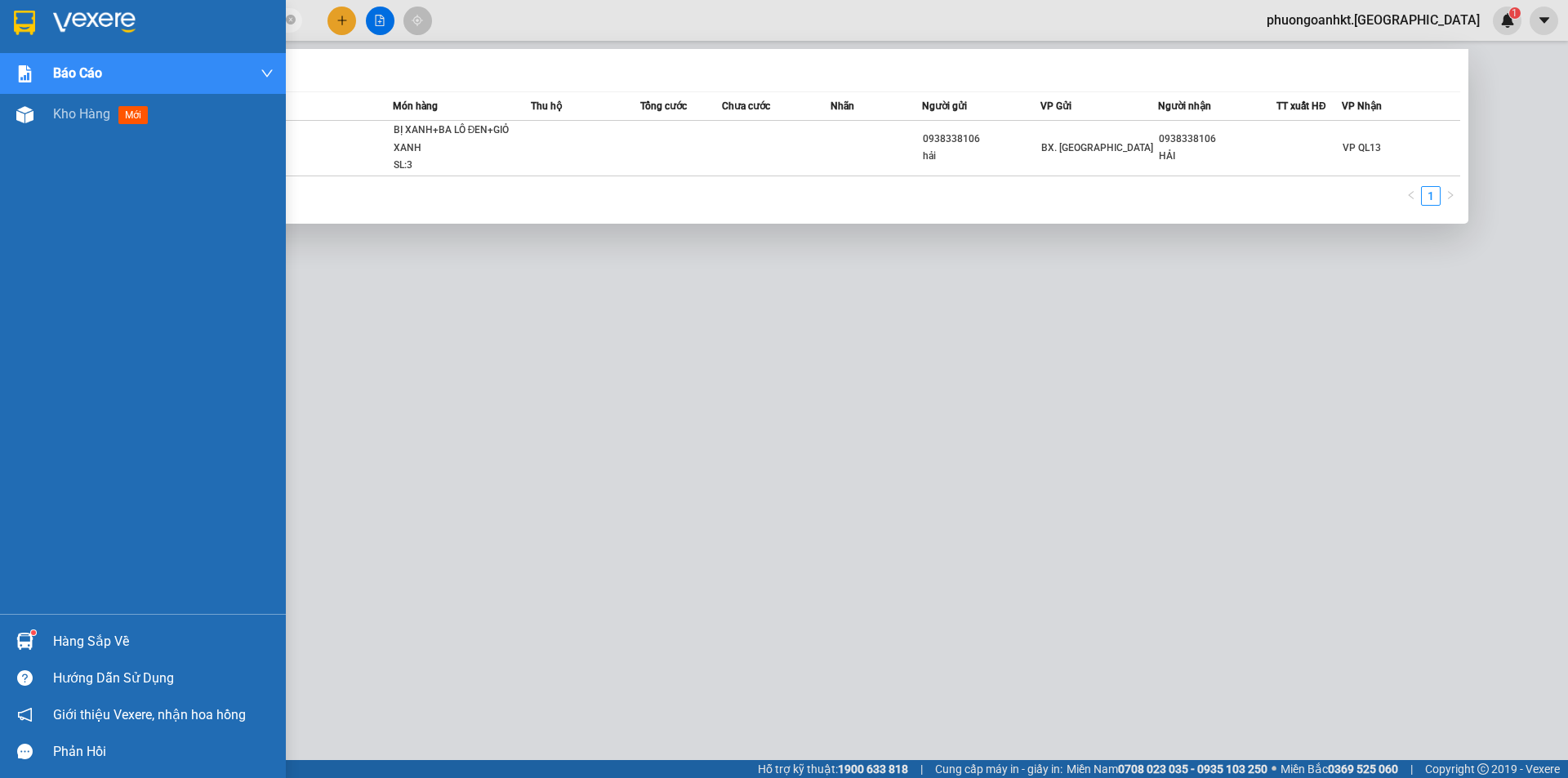
drag, startPoint x: 188, startPoint y: 17, endPoint x: 18, endPoint y: 17, distance: 170.0
click at [18, 17] on section "Kết quả tìm kiếm ( 1 ) Bộ lọc Mã ĐH Trạng thái Món hàng Thu hộ Tổng cước Chưa c…" at bounding box center [784, 389] width 1568 height 778
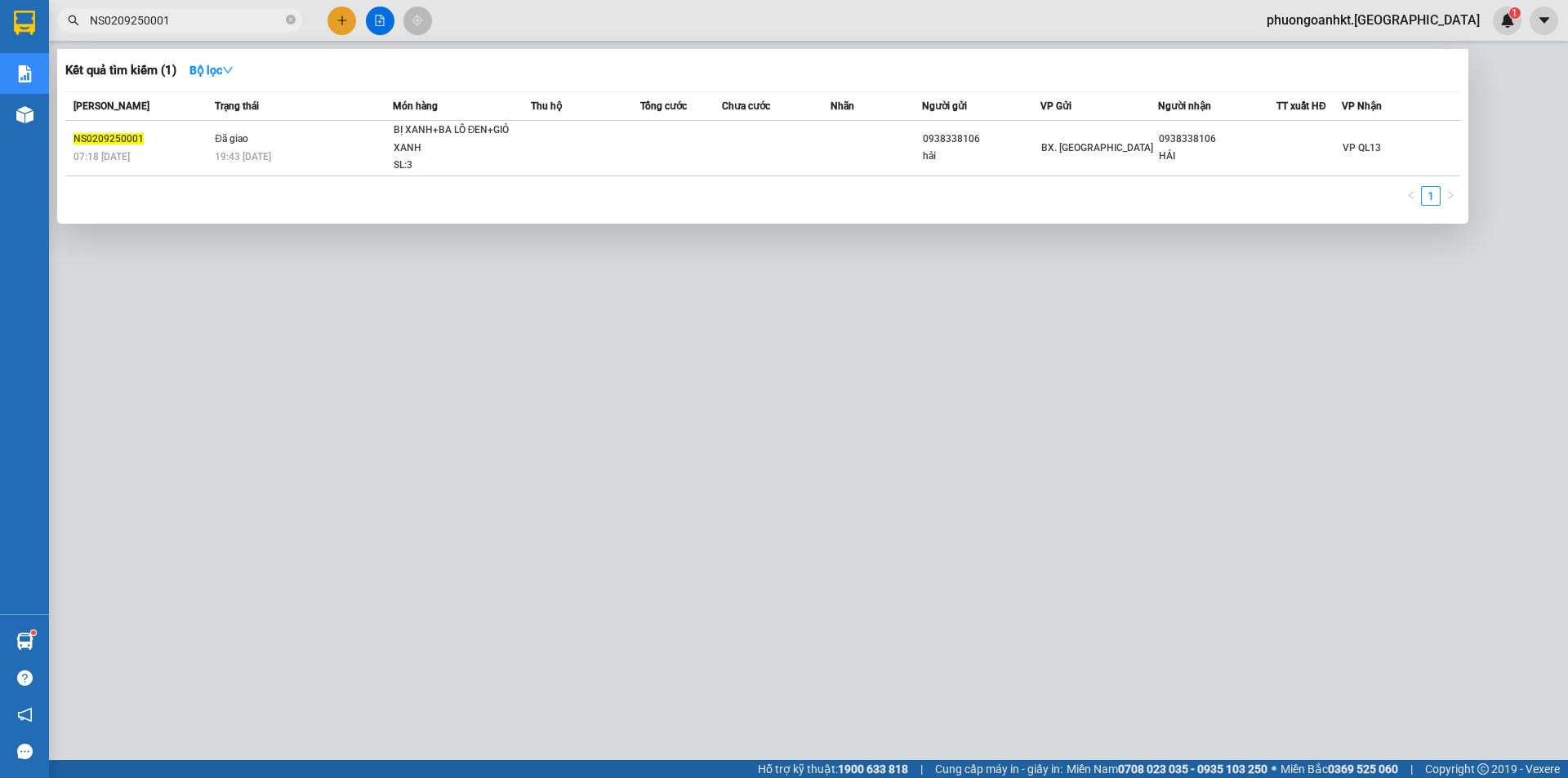
paste input "1"
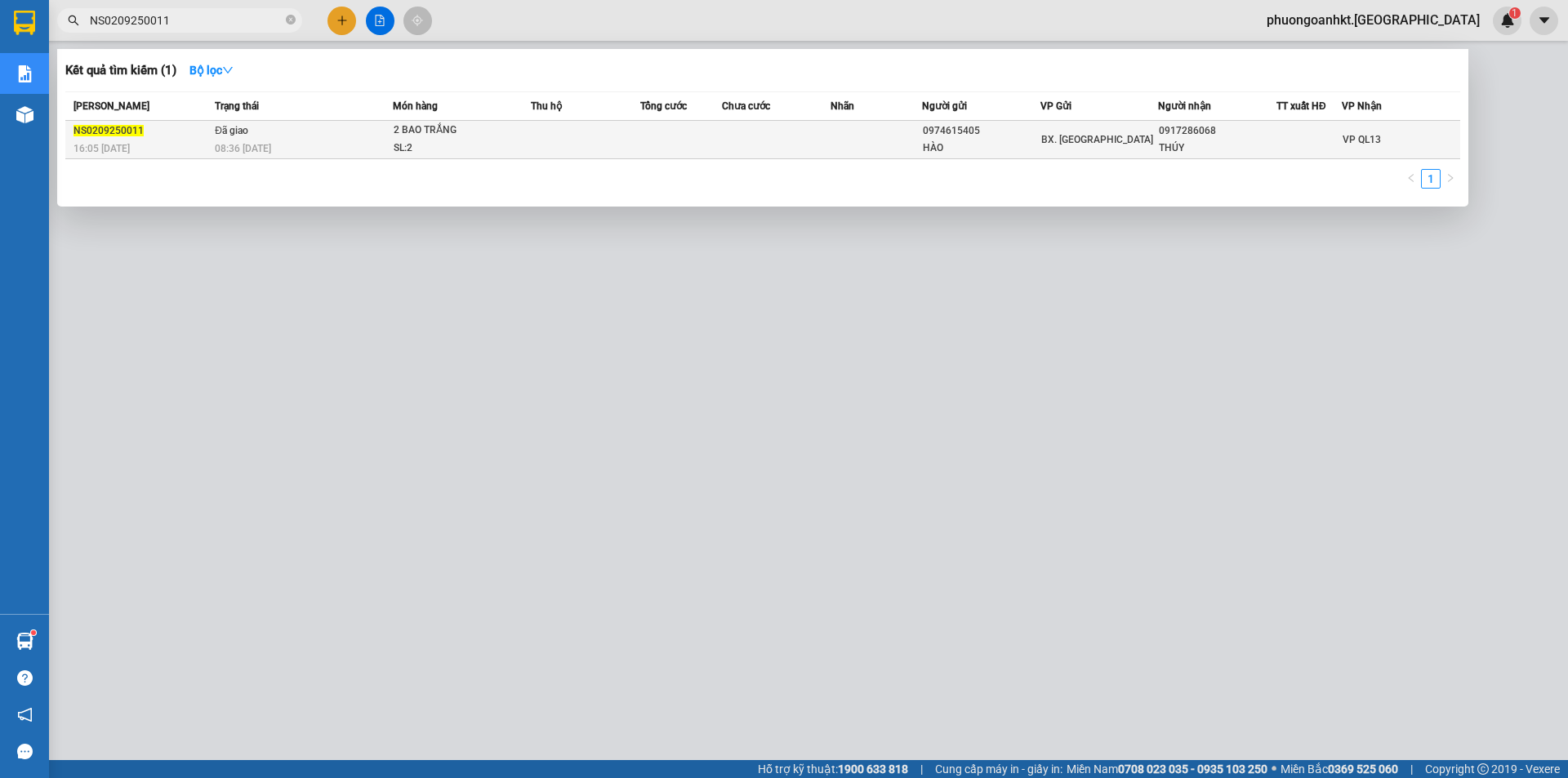
type input "NS0209250011"
click at [290, 130] on td "Đã giao 08:36 [DATE]" at bounding box center [301, 140] width 182 height 38
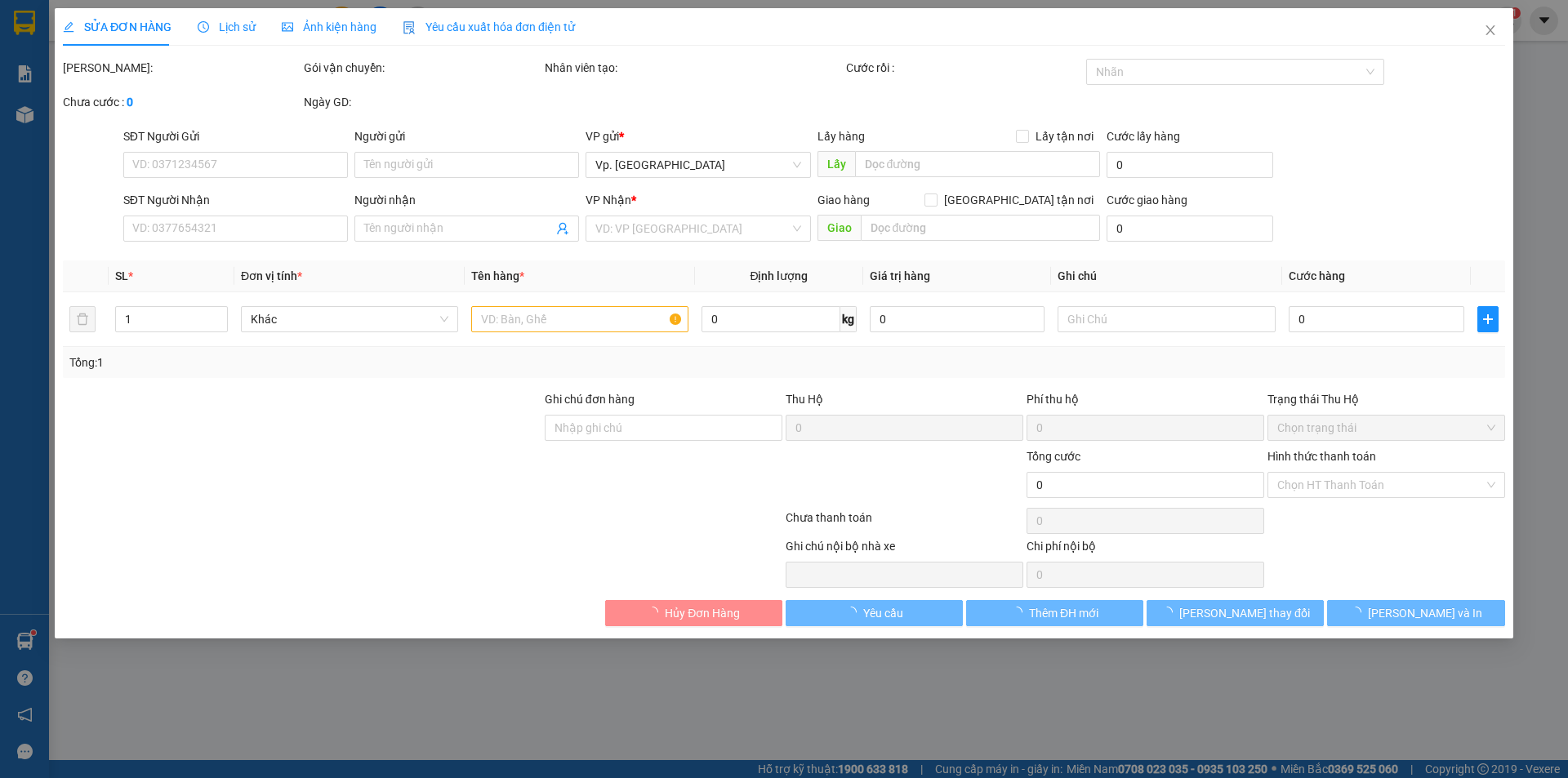
type input "0974615405"
type input "HÀO"
type input "0917286068"
type input "THÚY"
type input "0"
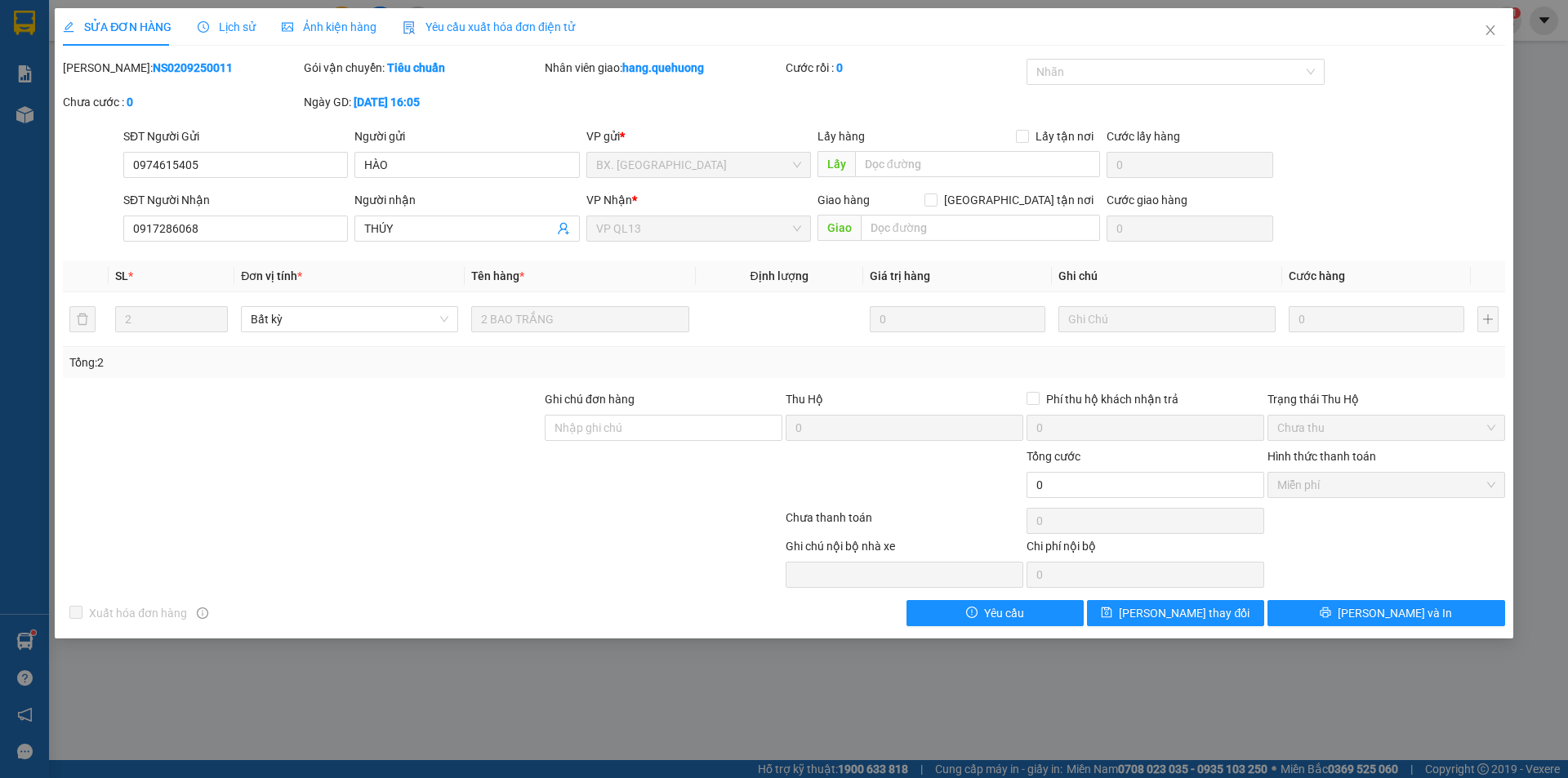
click at [222, 24] on span "Lịch sử" at bounding box center [226, 27] width 58 height 13
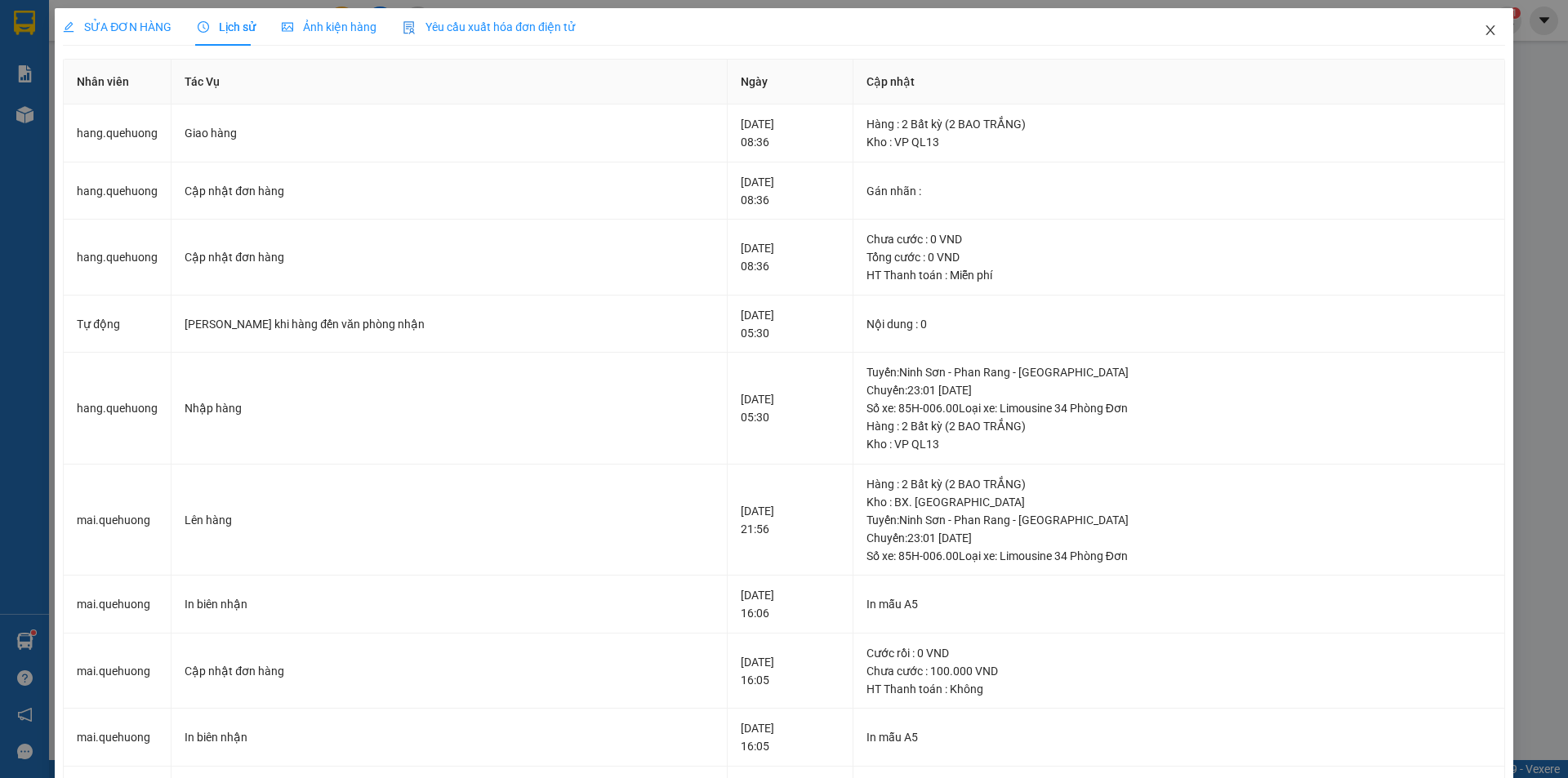
click at [1486, 32] on icon "close" at bounding box center [1490, 30] width 9 height 10
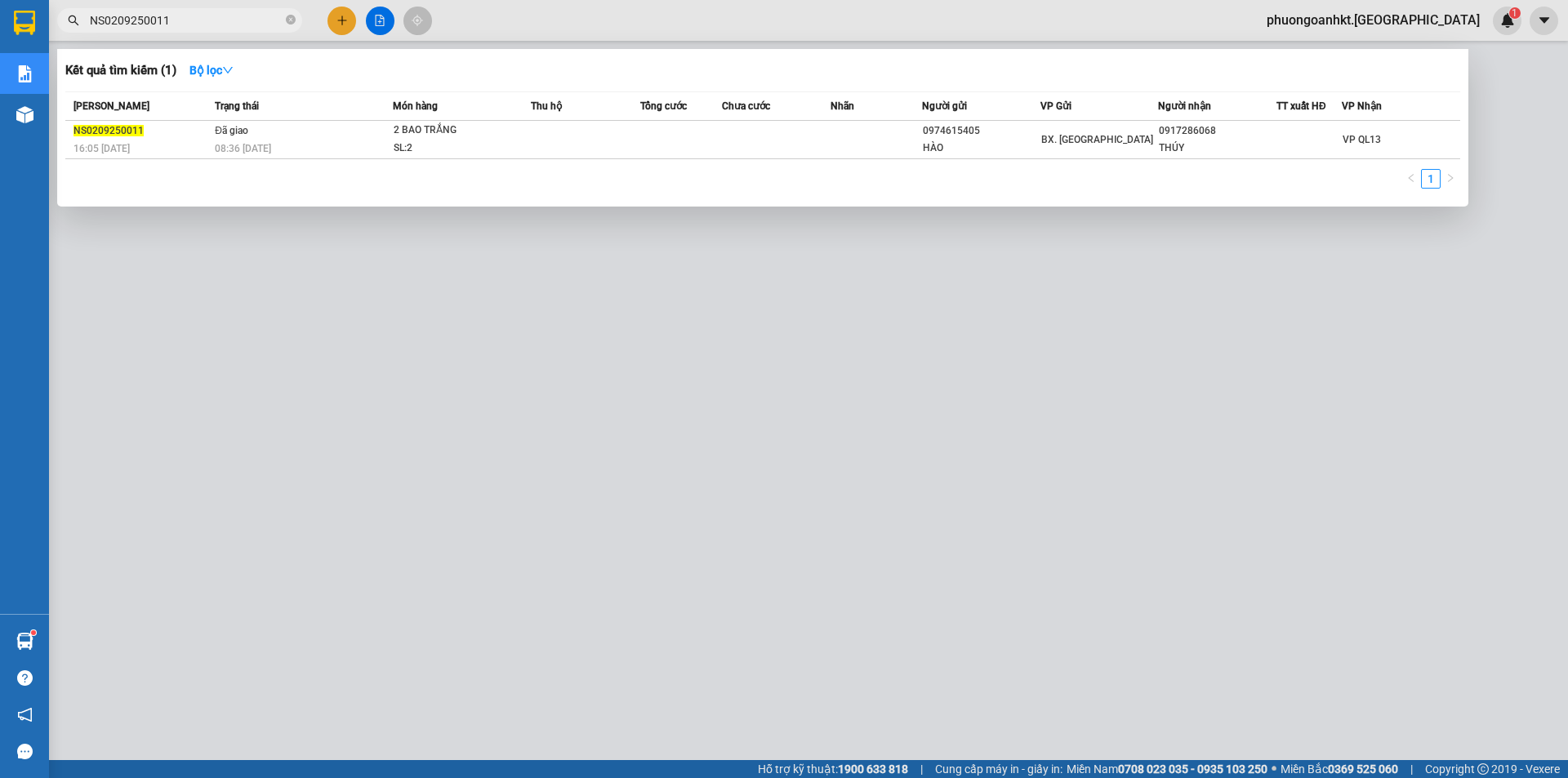
click at [193, 21] on input "NS0209250011" at bounding box center [186, 20] width 193 height 18
click at [1247, 350] on div at bounding box center [784, 389] width 1568 height 778
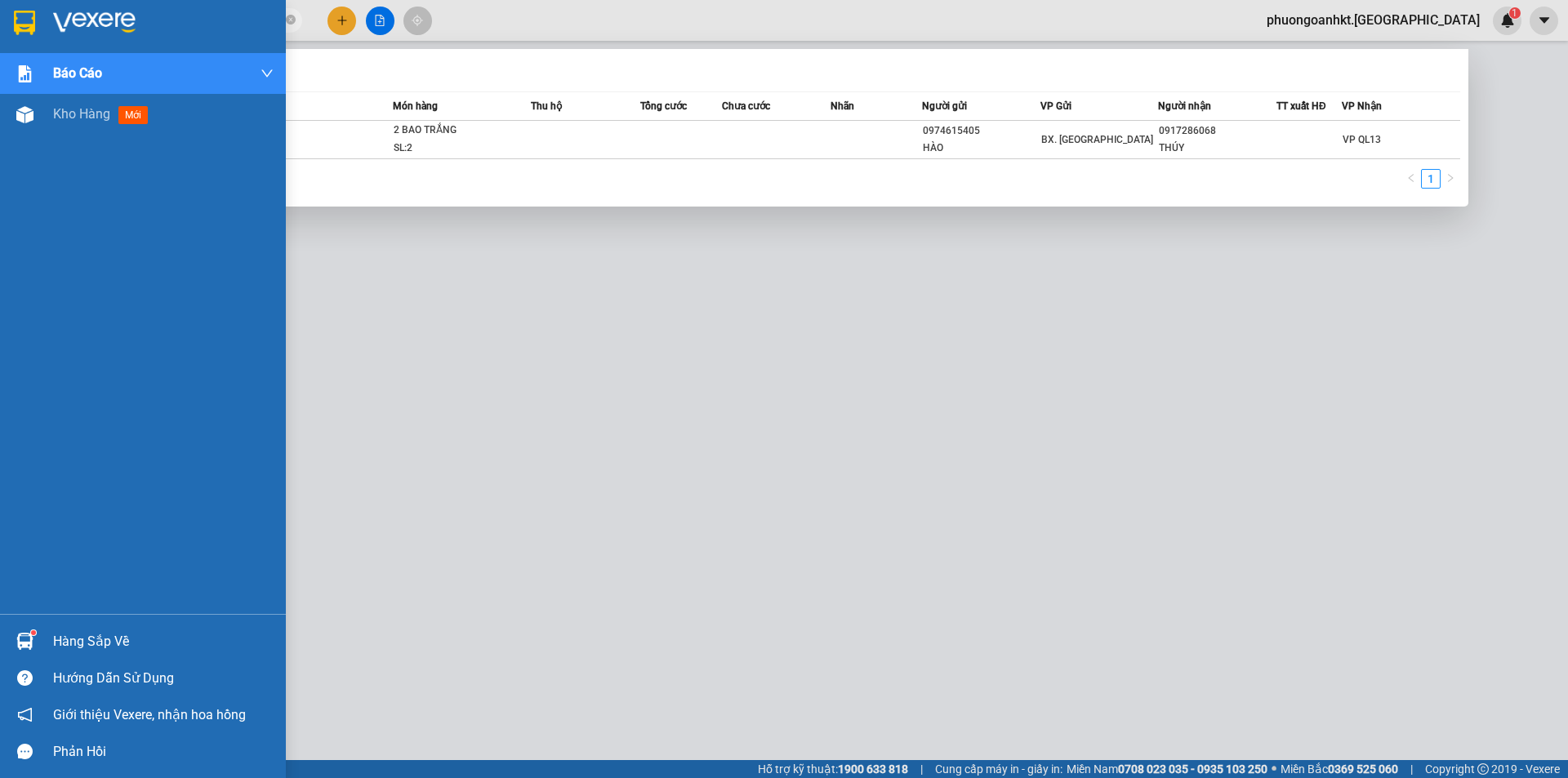
drag, startPoint x: 190, startPoint y: 22, endPoint x: 48, endPoint y: 21, distance: 142.0
click at [48, 21] on section "Kết quả tìm kiếm ( 1 ) Bộ lọc Mã ĐH Trạng thái Món hàng Thu hộ Tổng cước Chưa c…" at bounding box center [784, 389] width 1568 height 778
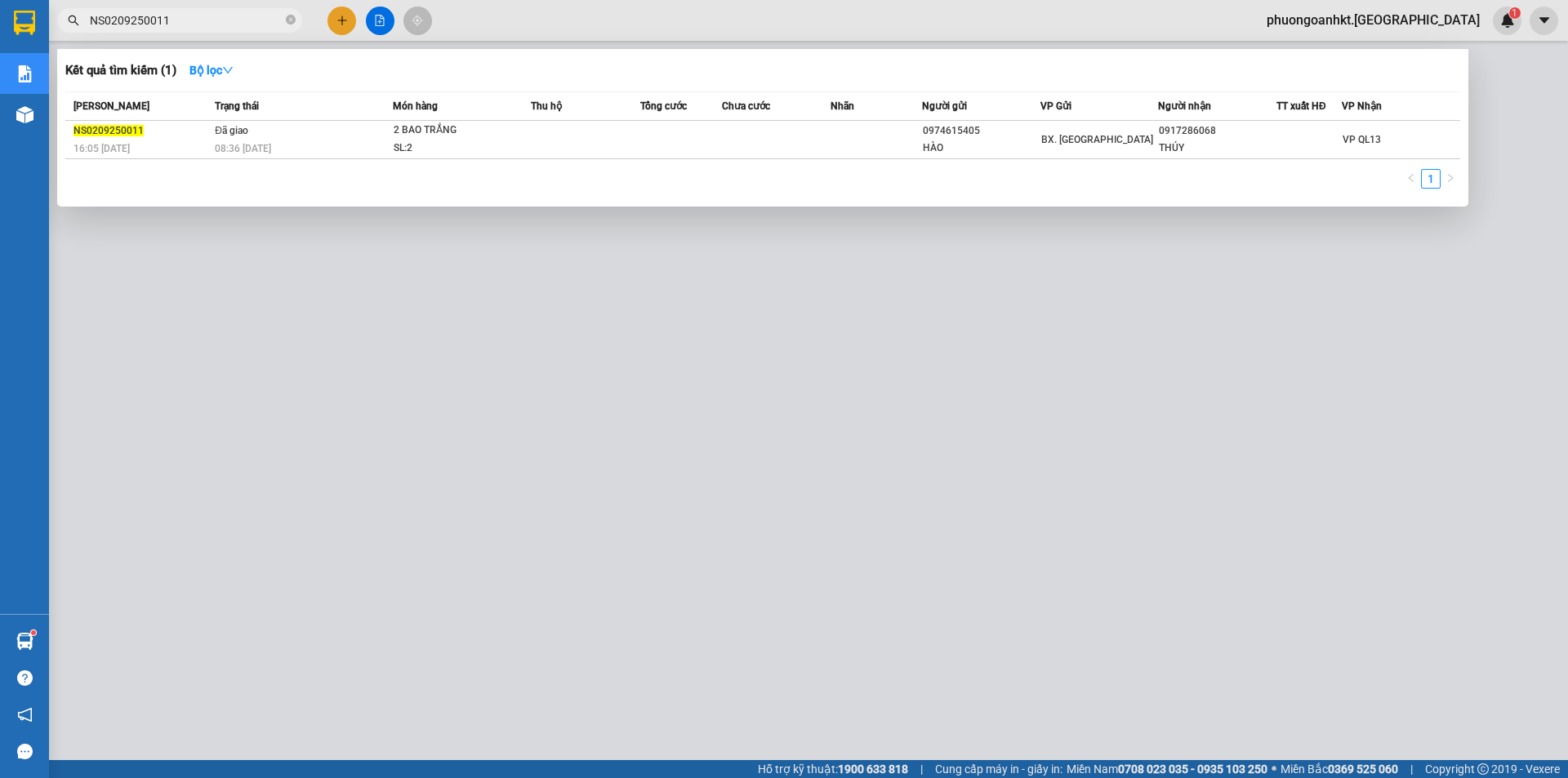
paste input "PR03092501"
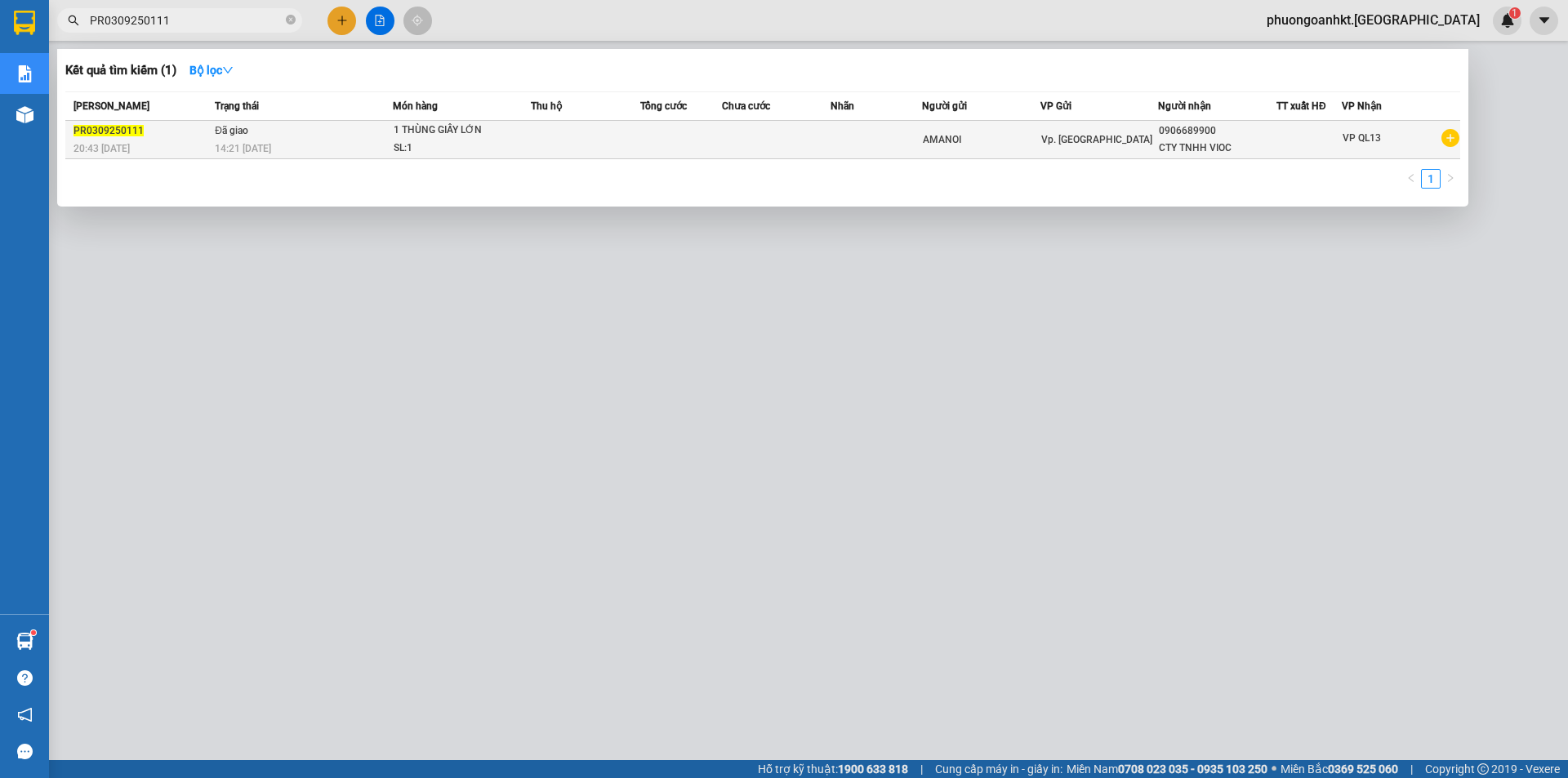
type input "PR0309250111"
click at [360, 147] on div "14:21 [DATE]" at bounding box center [304, 149] width 178 height 18
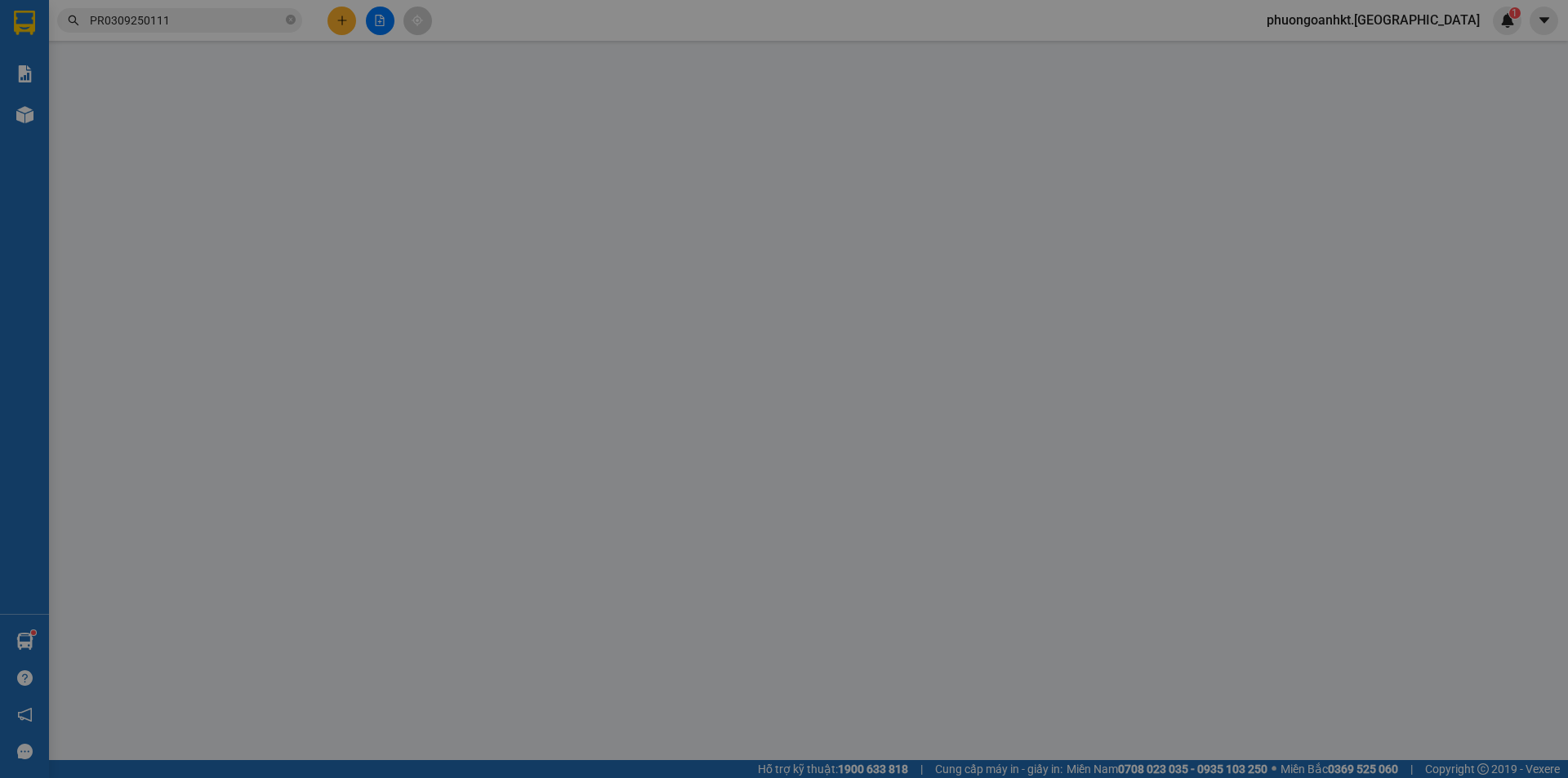
type input "AMANOI"
type input "0906689900"
type input "CTY TNHH VIOC"
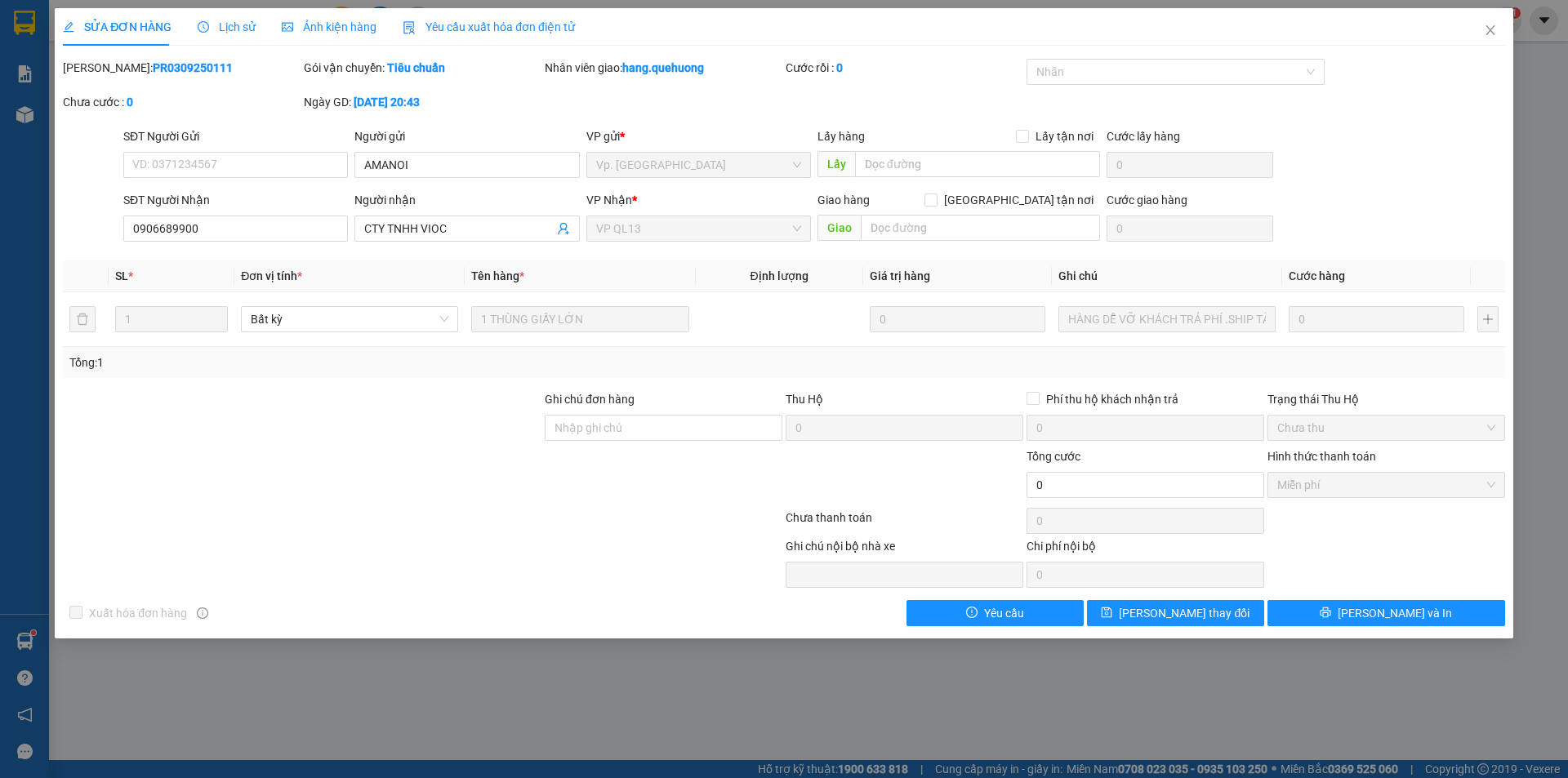
click at [242, 29] on span "Lịch sử" at bounding box center [226, 27] width 58 height 13
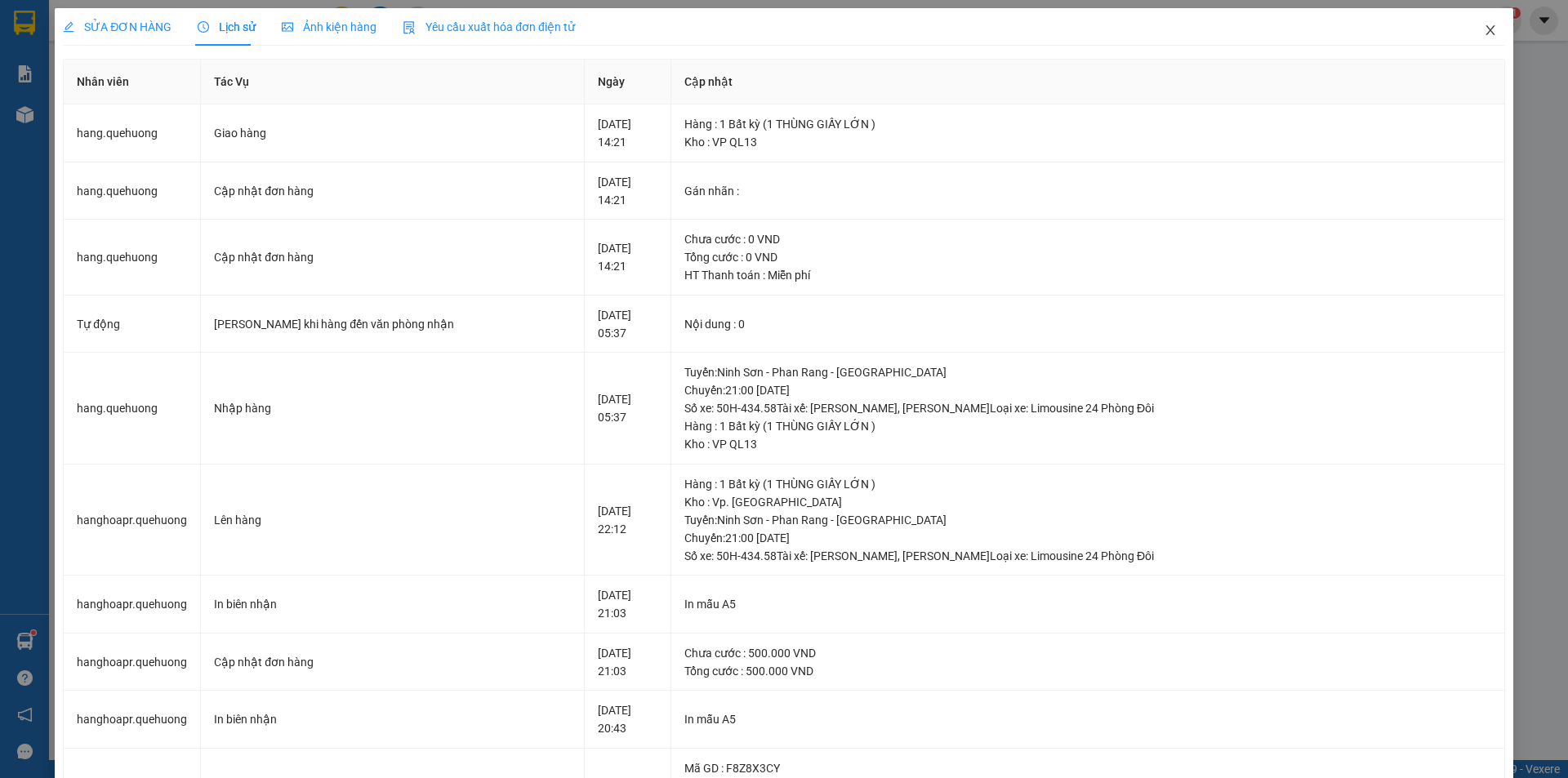
click at [1486, 27] on icon "close" at bounding box center [1490, 30] width 9 height 10
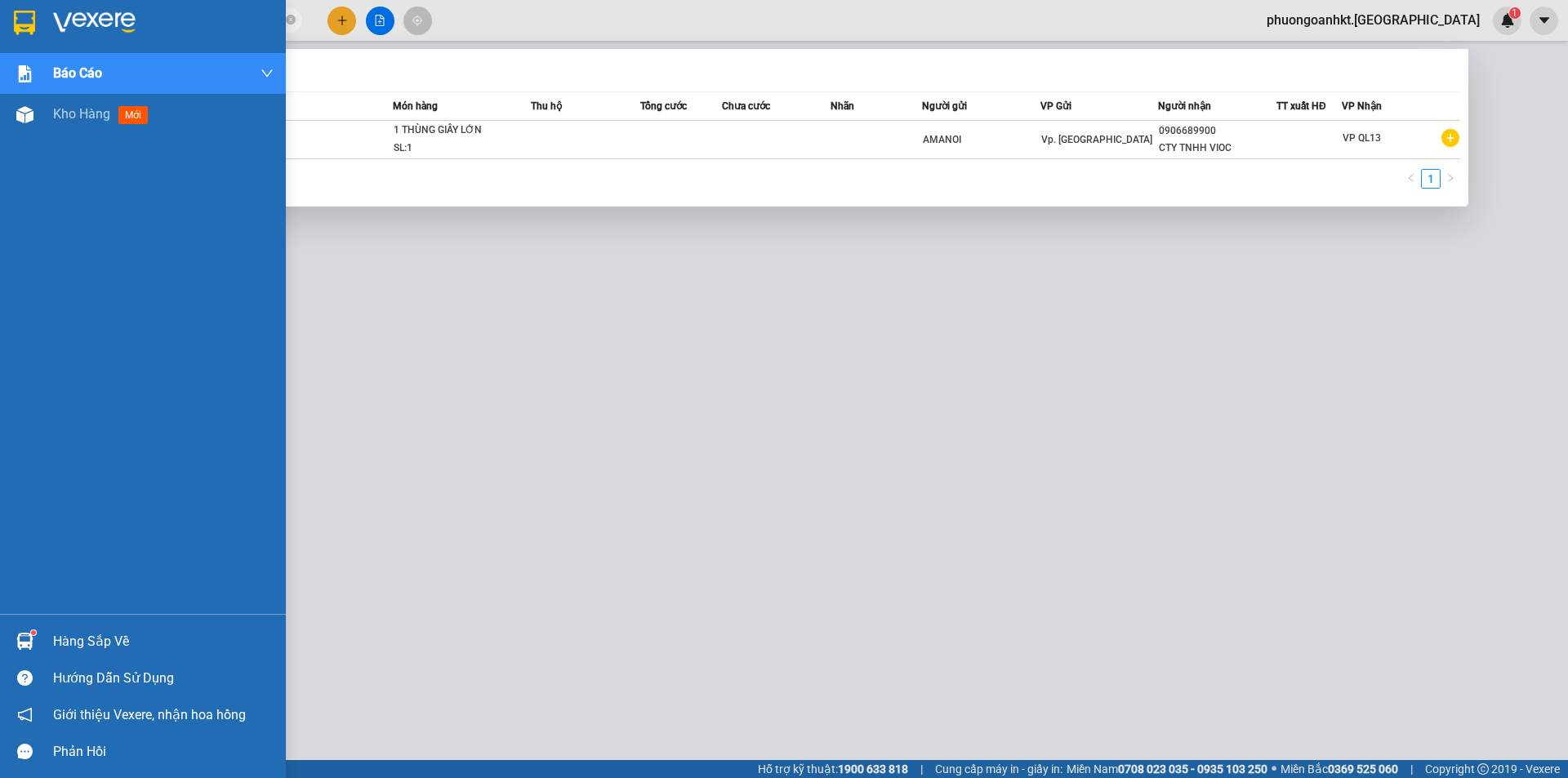
drag, startPoint x: 196, startPoint y: 16, endPoint x: 2, endPoint y: 17, distance: 194.0
click at [2, 17] on section "Kết quả tìm kiếm ( 1 ) Bộ lọc Mã ĐH Trạng thái Món hàng Thu hộ Tổng cước Chưa c…" at bounding box center [784, 389] width 1568 height 778
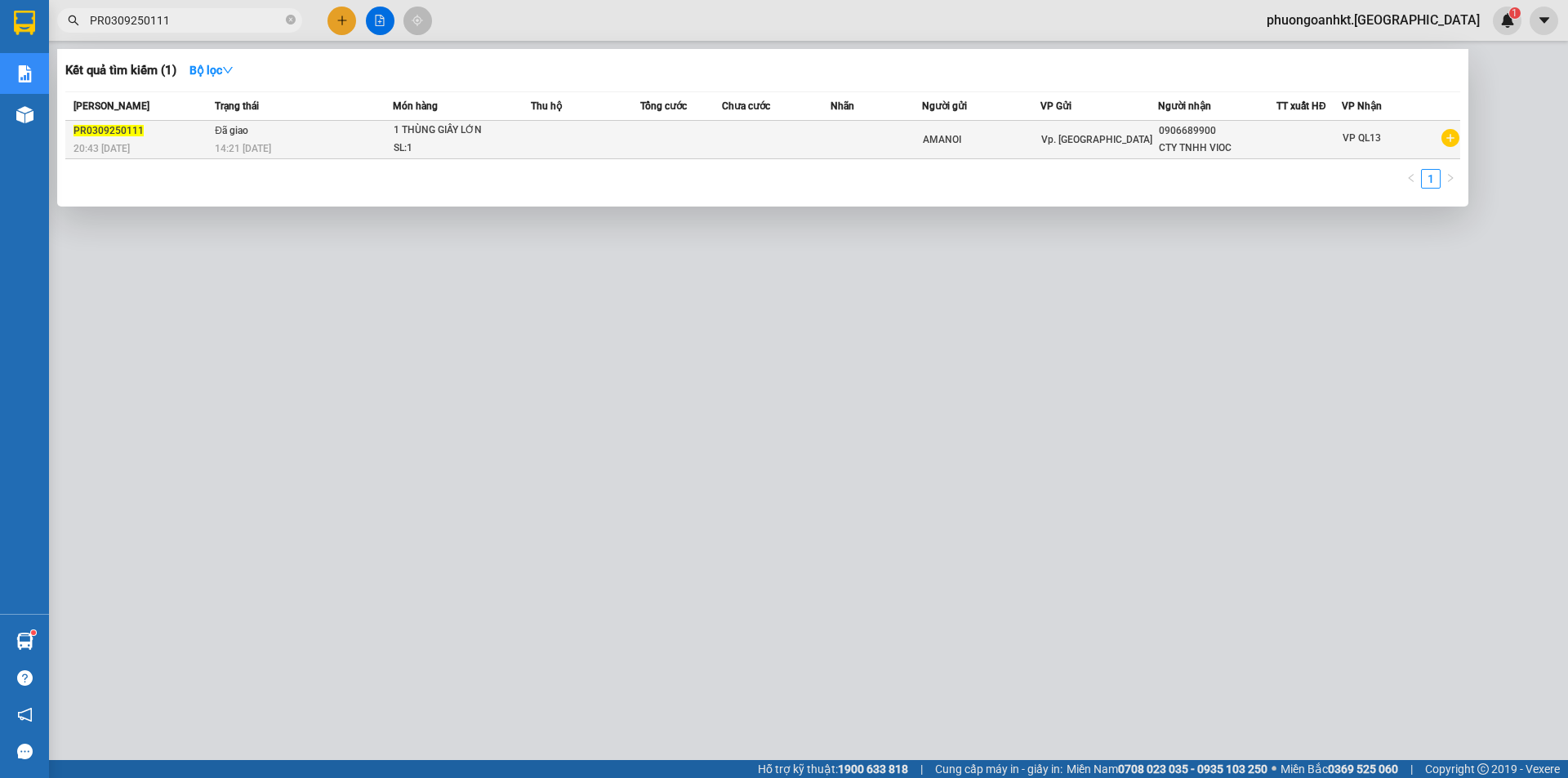
click at [195, 145] on div "20:43 [DATE]" at bounding box center [141, 149] width 136 height 18
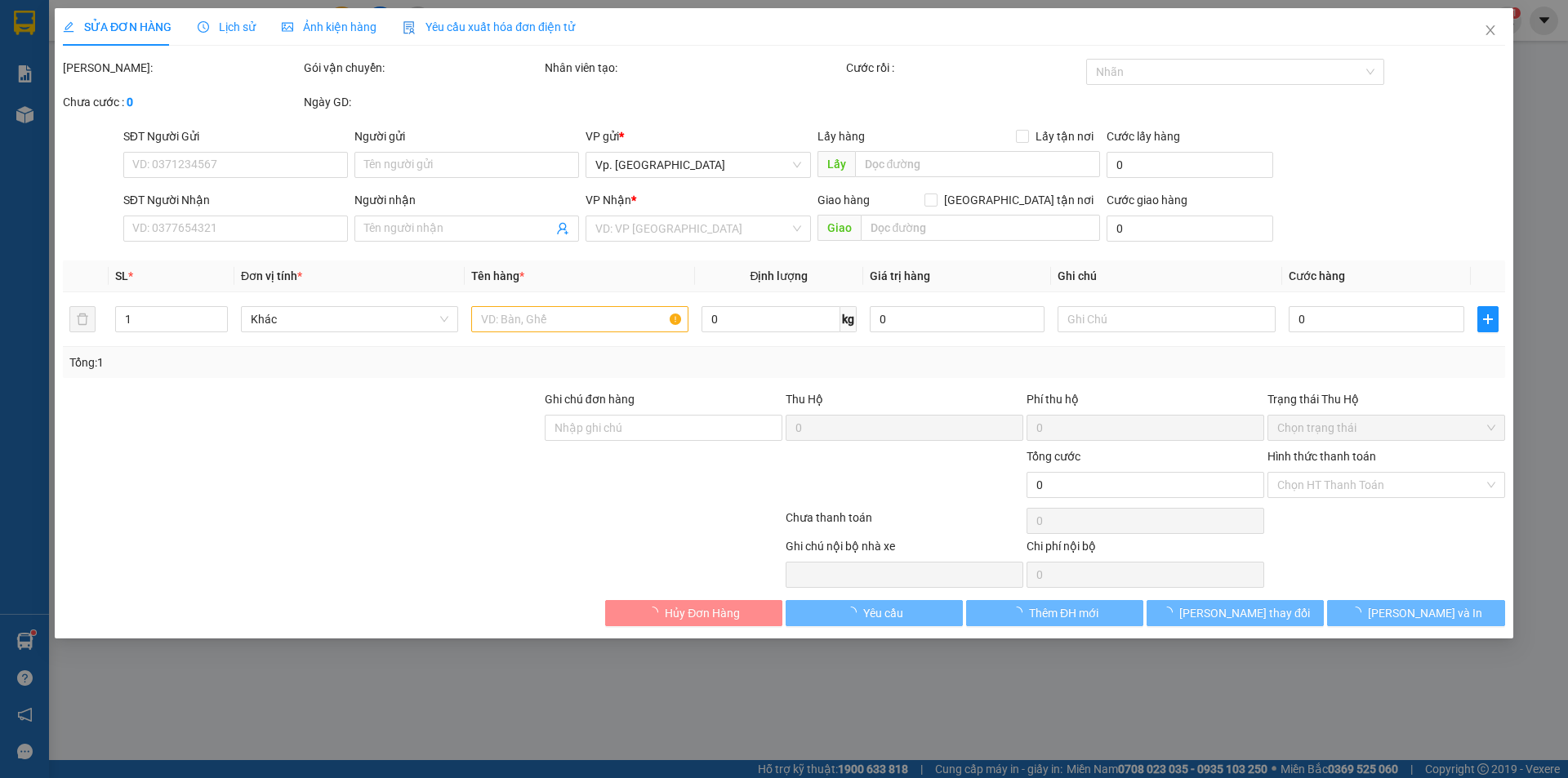
type input "AMANOI"
type input "0906689900"
type input "CTY TNHH VIOC"
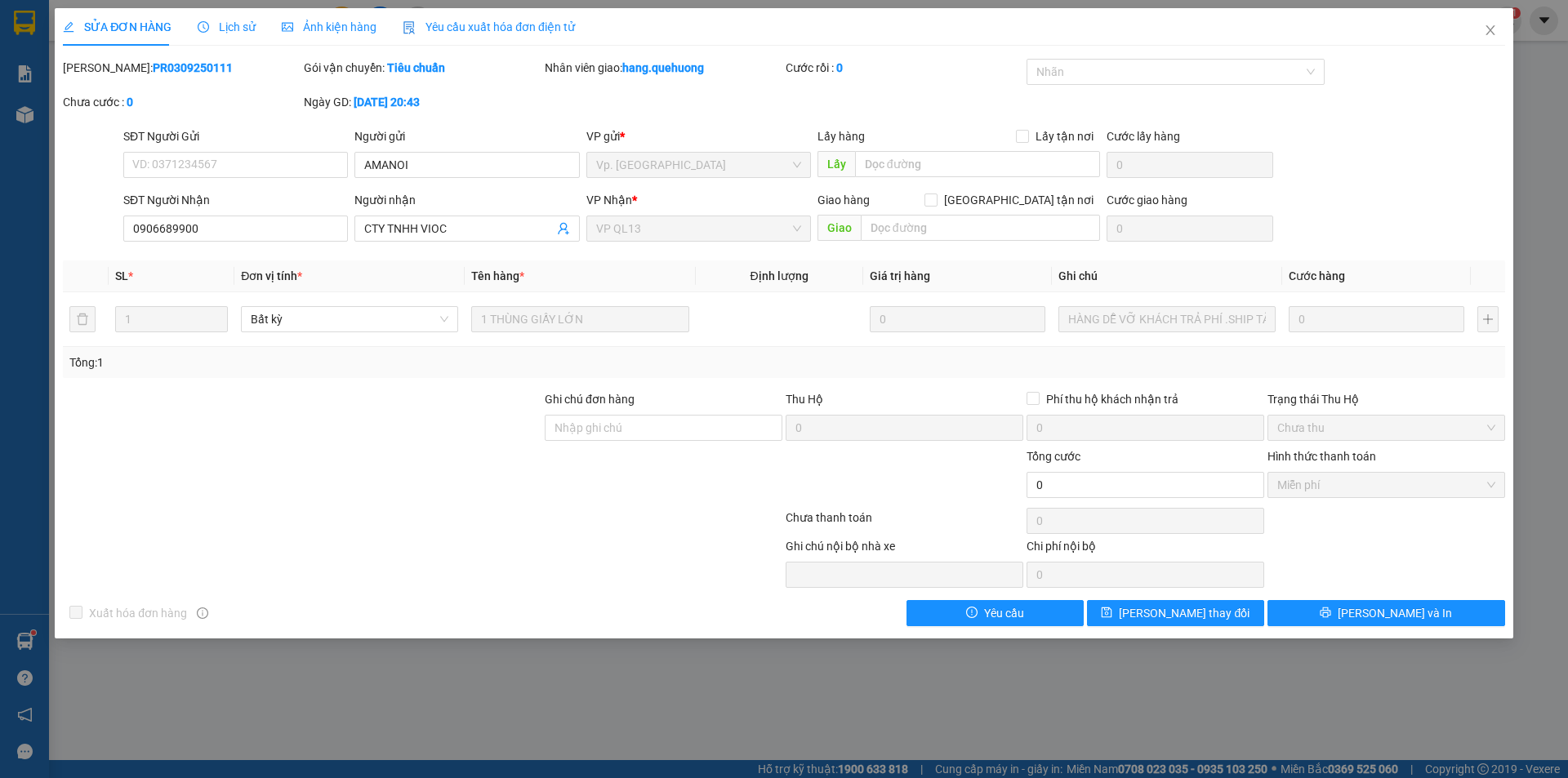
click at [242, 35] on div "Lịch sử" at bounding box center [226, 27] width 58 height 18
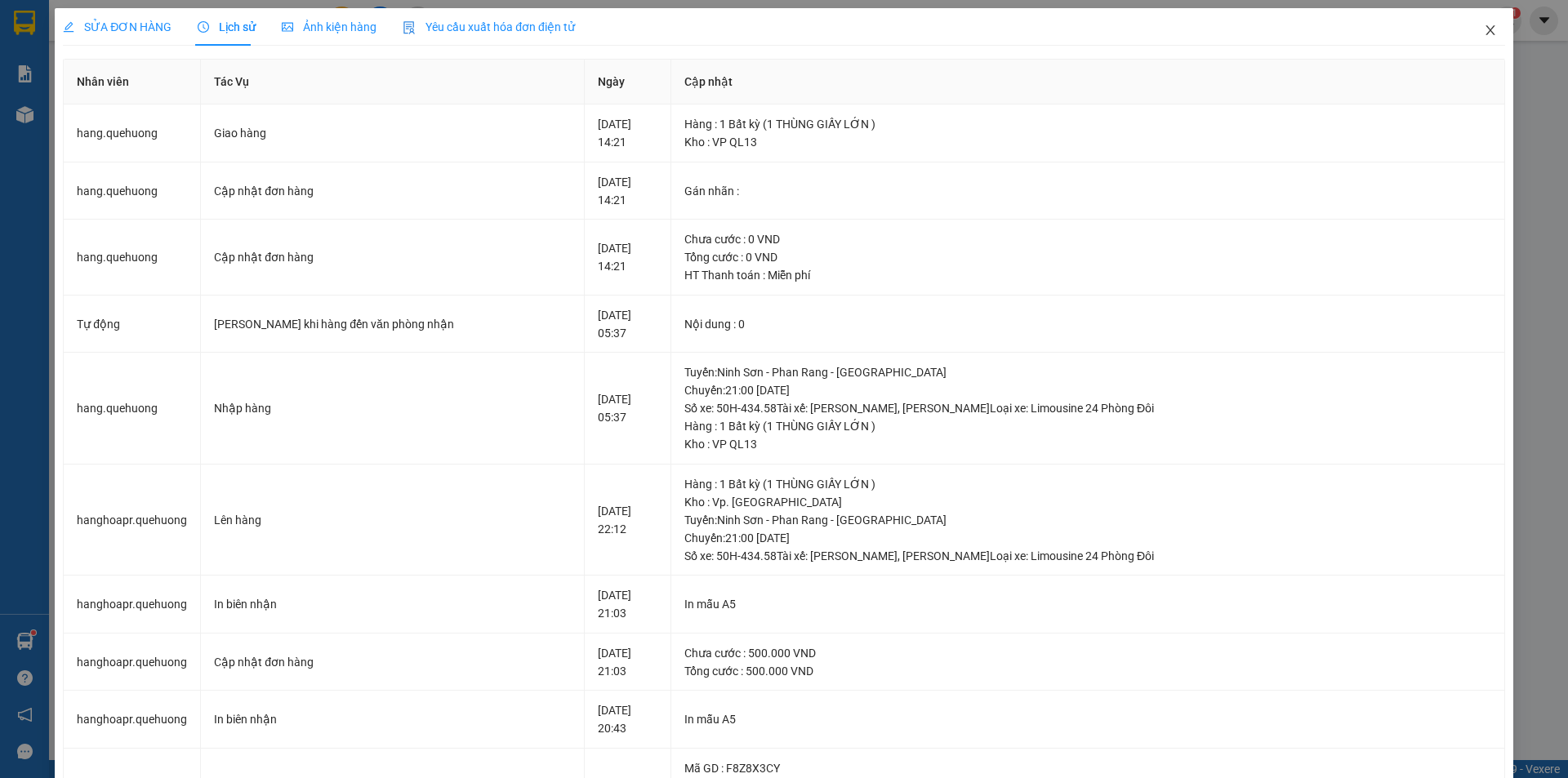
click at [1484, 34] on icon "close" at bounding box center [1490, 30] width 13 height 13
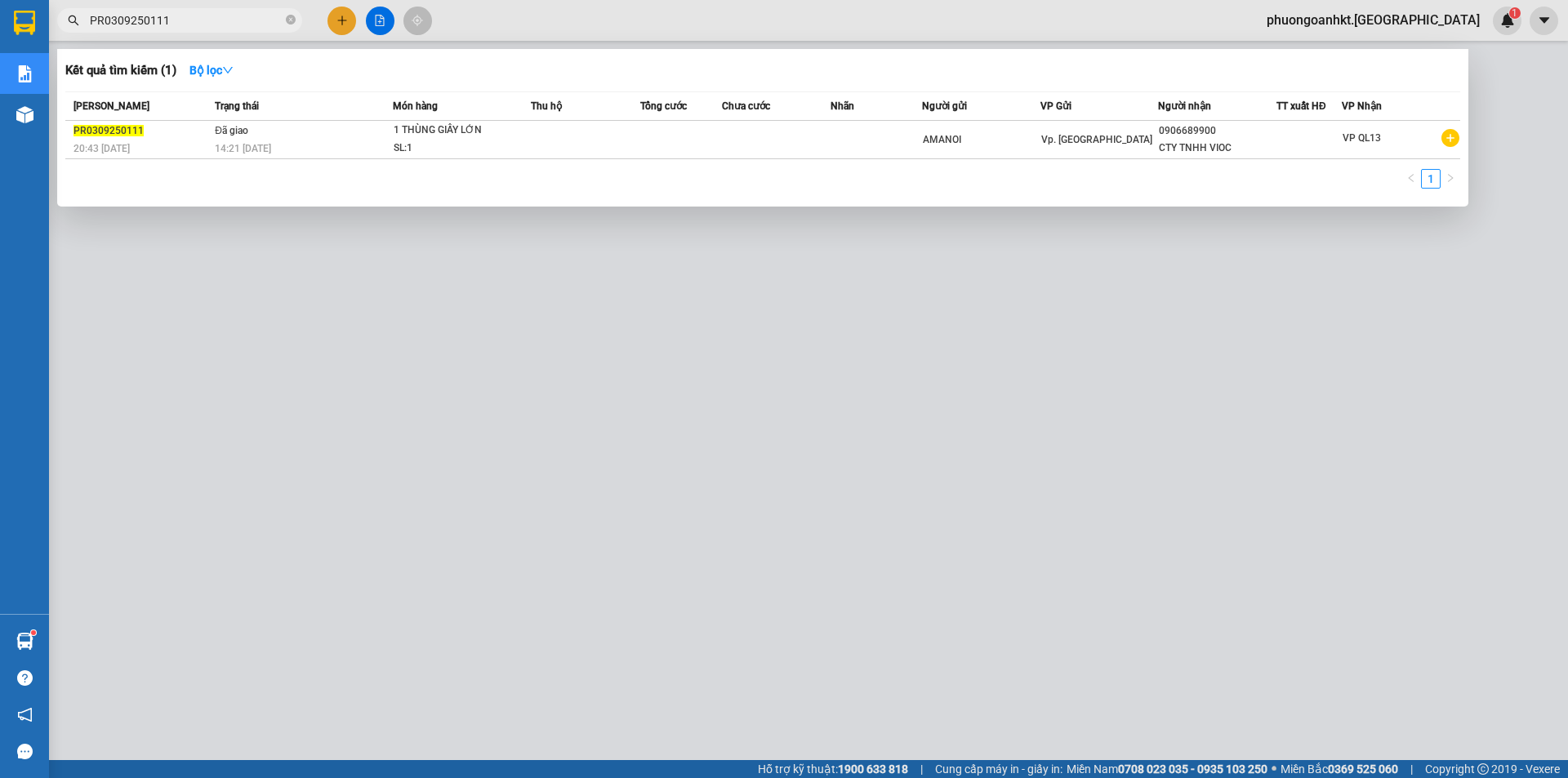
drag, startPoint x: 191, startPoint y: 27, endPoint x: 60, endPoint y: 27, distance: 131.0
click at [60, 27] on span "PR0309250111" at bounding box center [179, 20] width 245 height 25
paste input "VP950309250075"
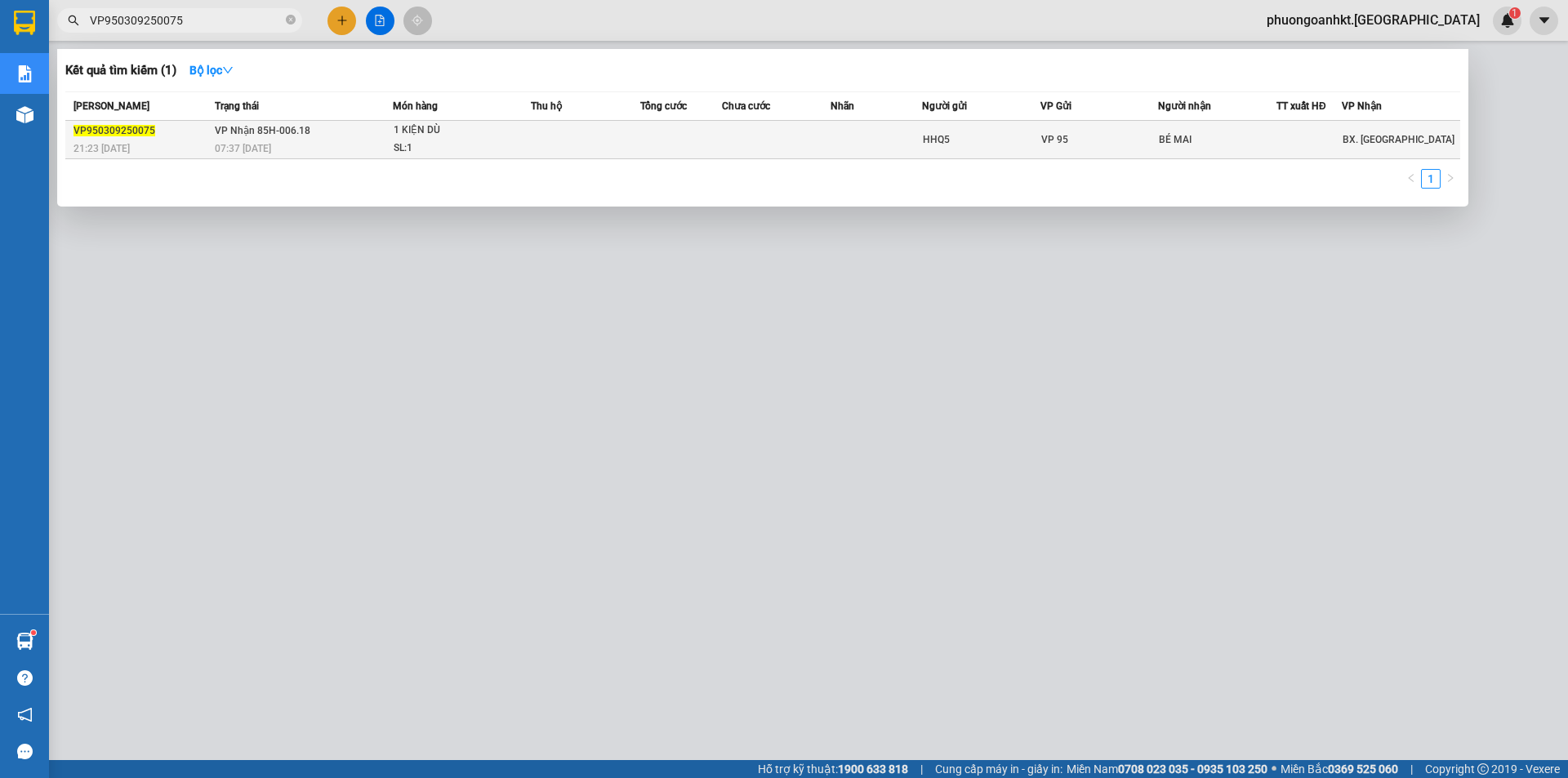
type input "VP950309250075"
click at [216, 135] on span "VP Nhận 85H-006.18" at bounding box center [263, 130] width 95 height 11
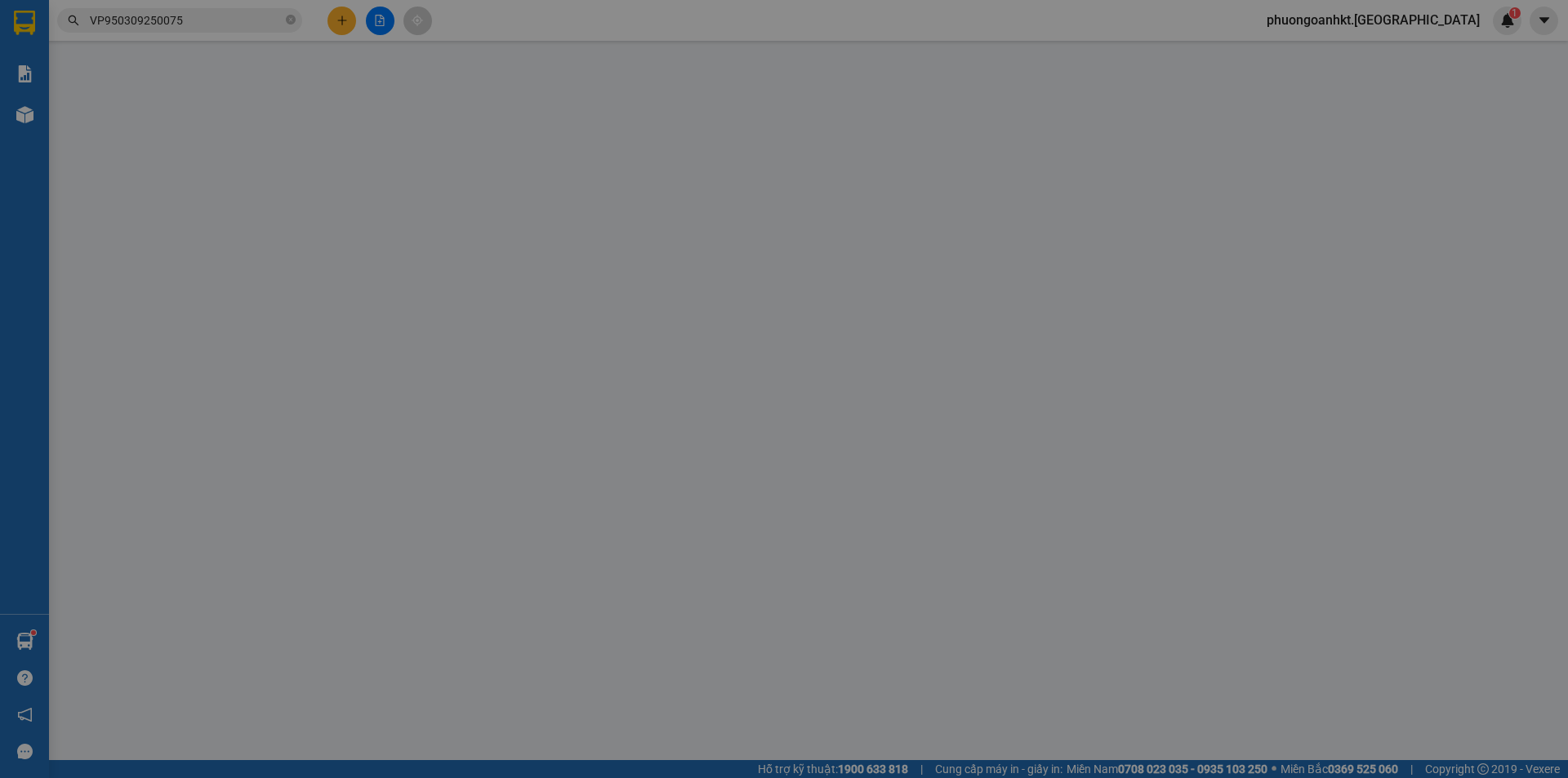
type input "HHQ5"
type input "BÉ MAI"
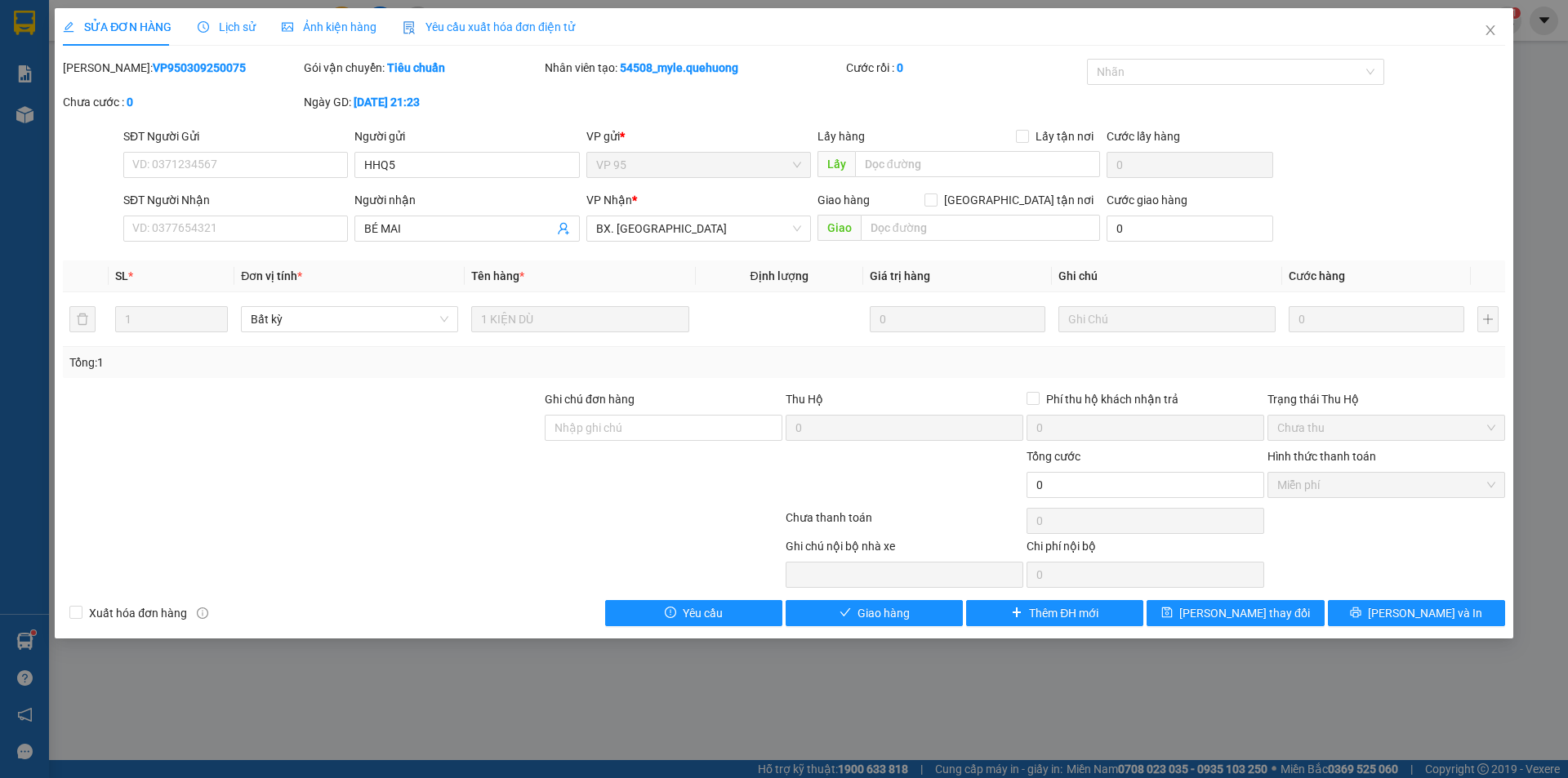
click at [225, 34] on span "Lịch sử" at bounding box center [226, 27] width 58 height 13
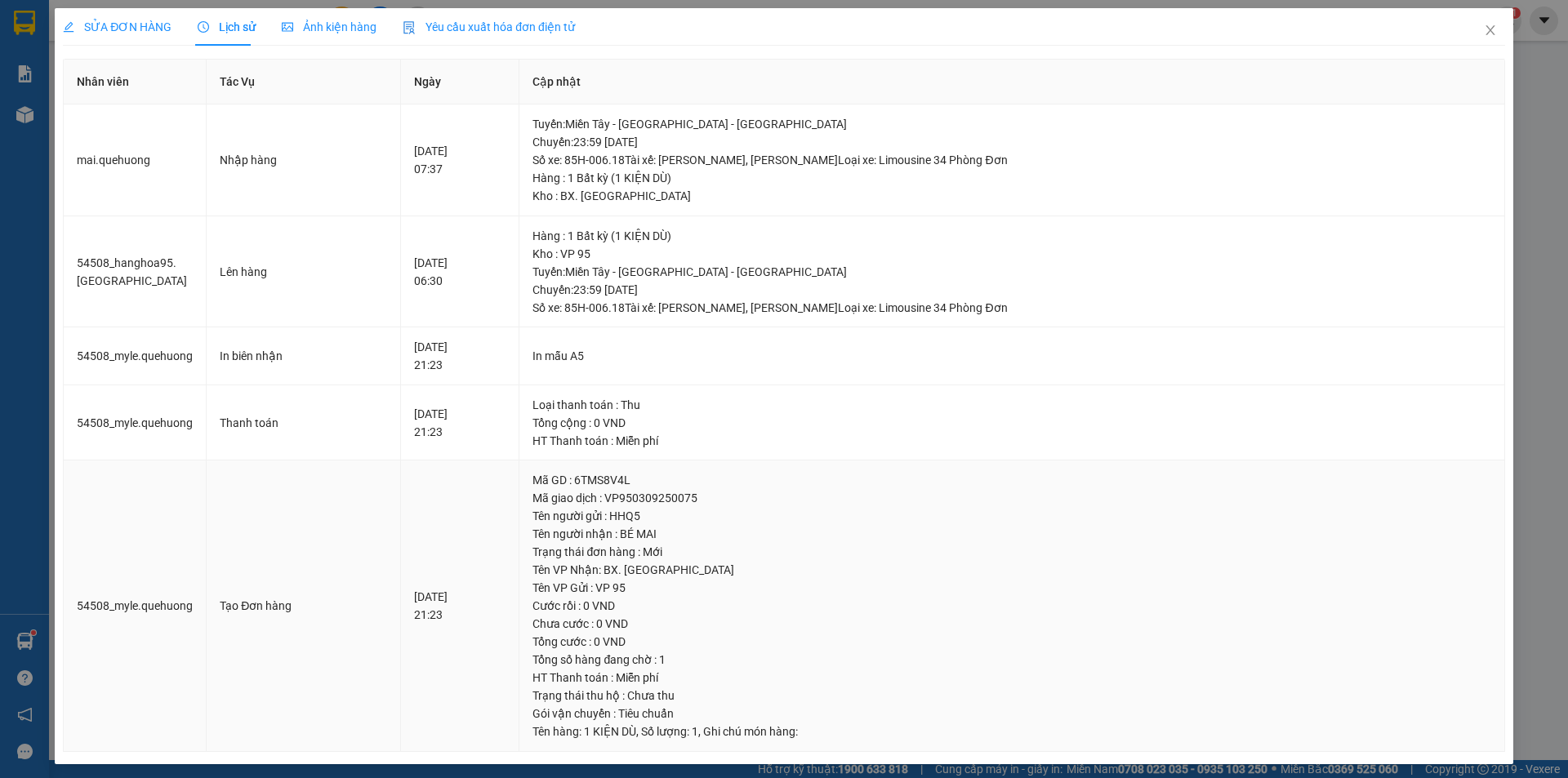
scroll to position [5, 0]
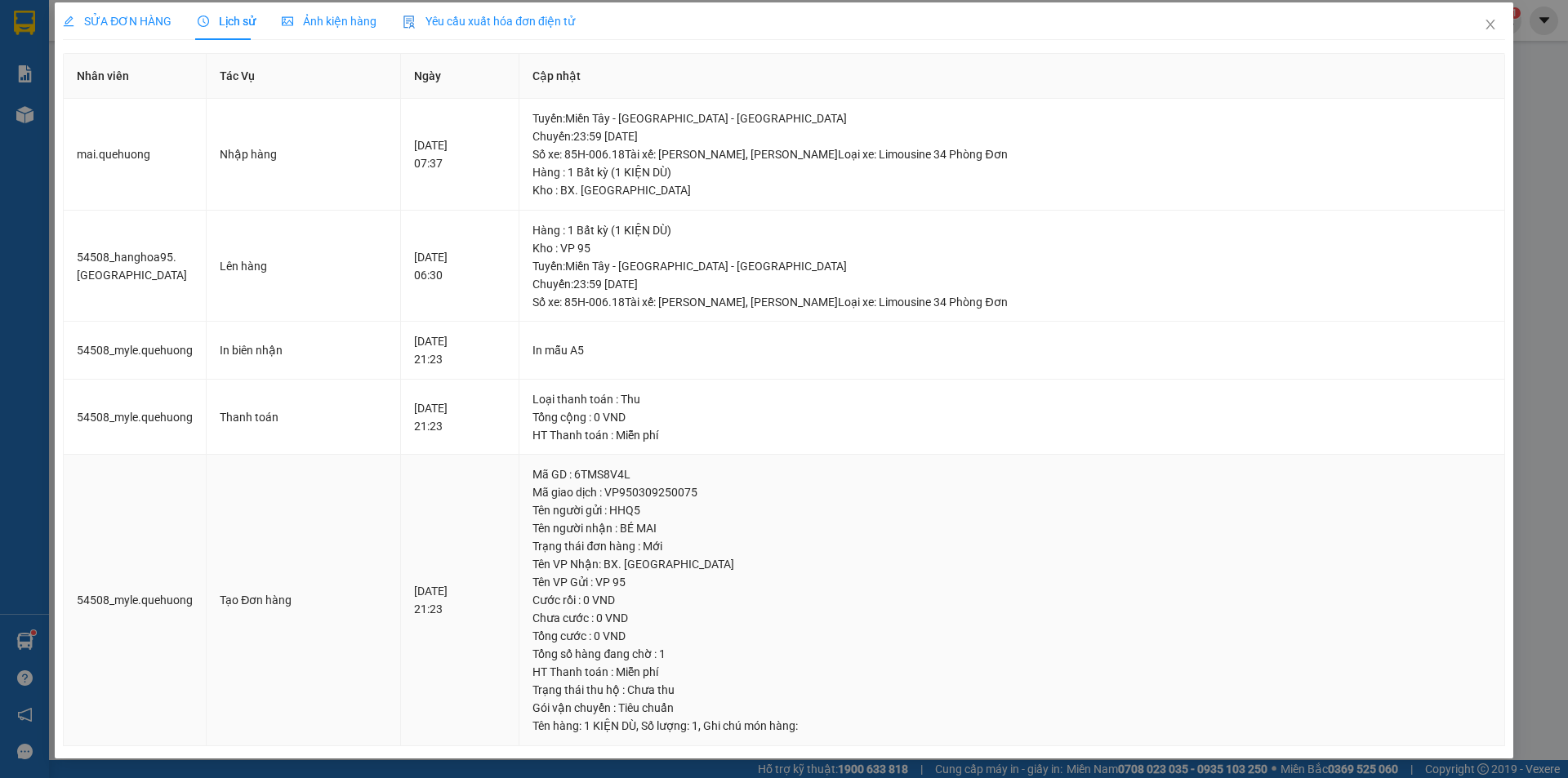
click at [1037, 533] on div "Tên người nhận : BÉ MAI" at bounding box center [1011, 528] width 957 height 18
click at [1484, 25] on icon "close" at bounding box center [1490, 25] width 13 height 13
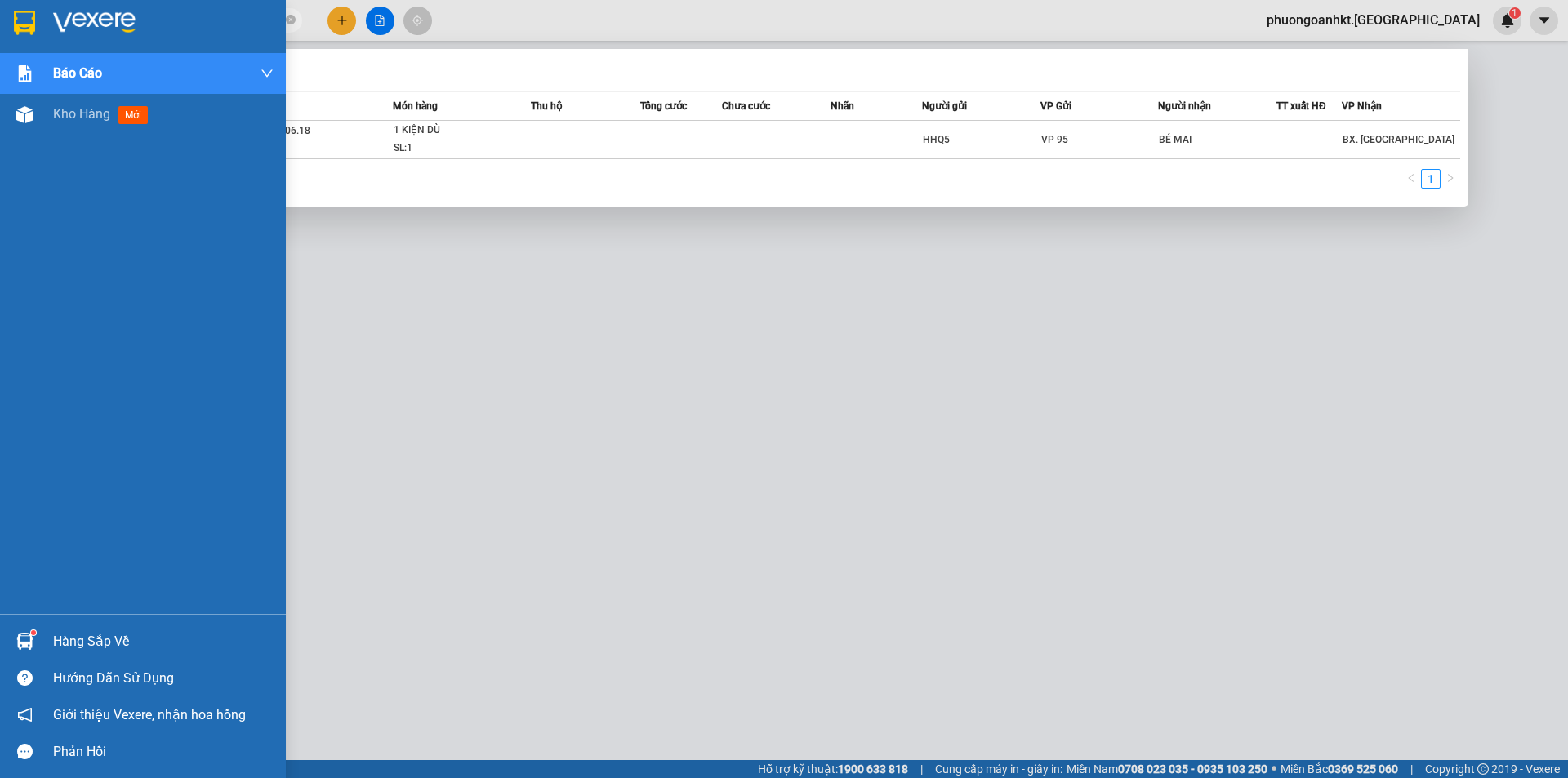
drag, startPoint x: 214, startPoint y: 24, endPoint x: 5, endPoint y: 11, distance: 209.4
click at [5, 11] on section "Kết quả tìm kiếm ( 1 ) Bộ lọc Mã ĐH Trạng thái Món hàng Thu hộ Tổng cước Chưa c…" at bounding box center [784, 389] width 1568 height 778
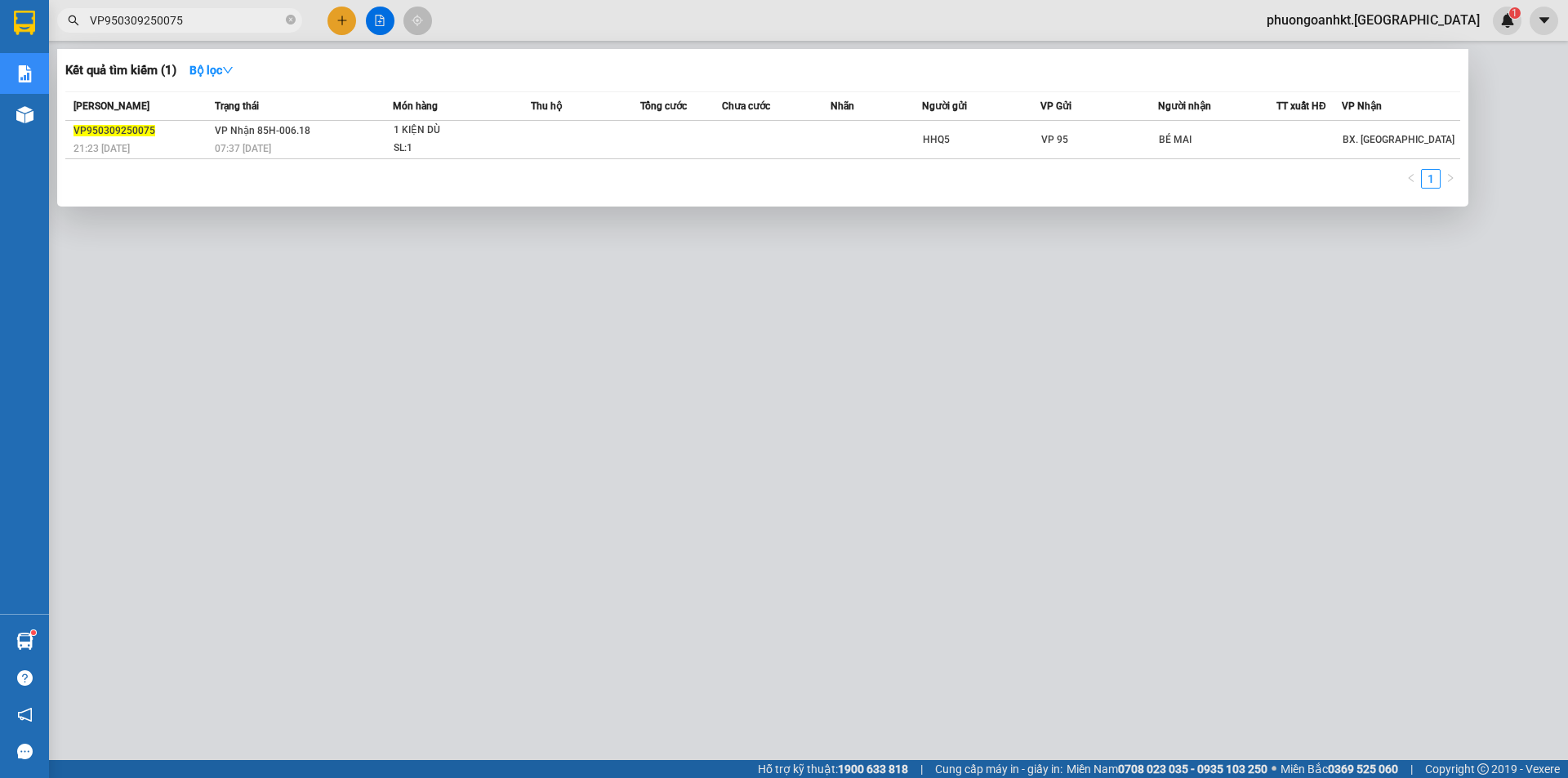
paste input "4"
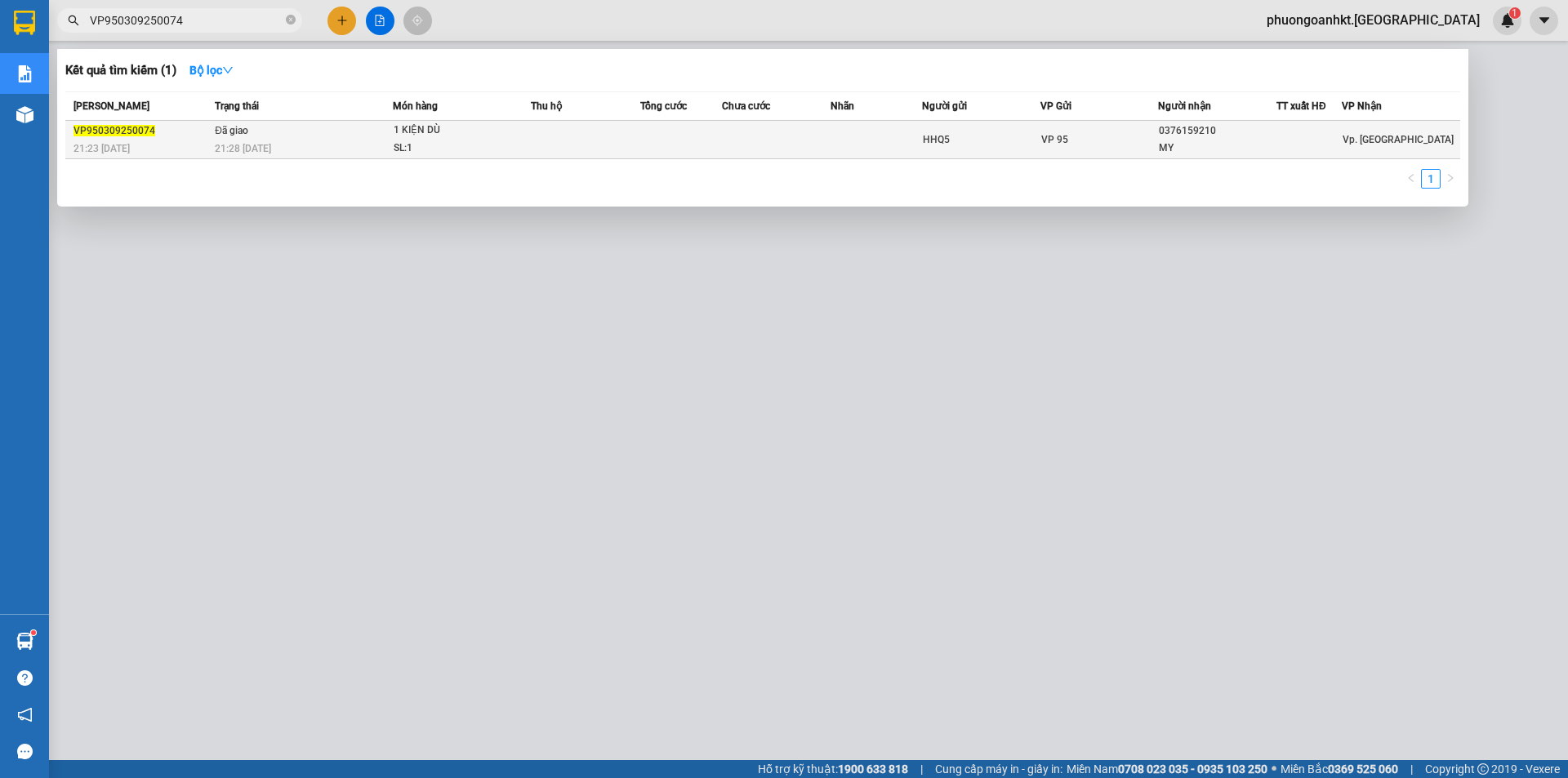
type input "VP950309250074"
click at [163, 133] on div "VP950309250074" at bounding box center [141, 131] width 136 height 17
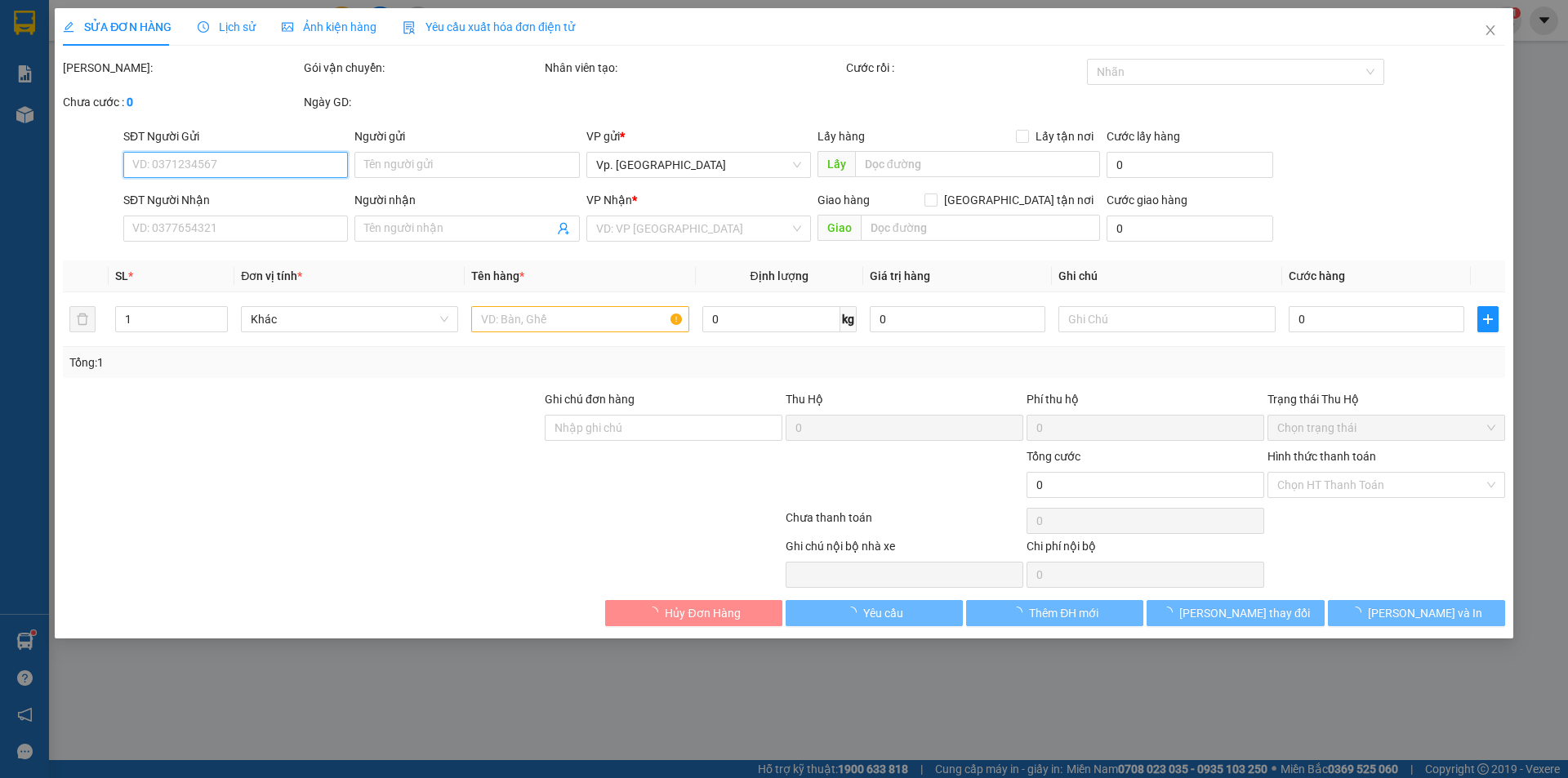
type input "HHQ5"
type input "0376159210"
type input "MY"
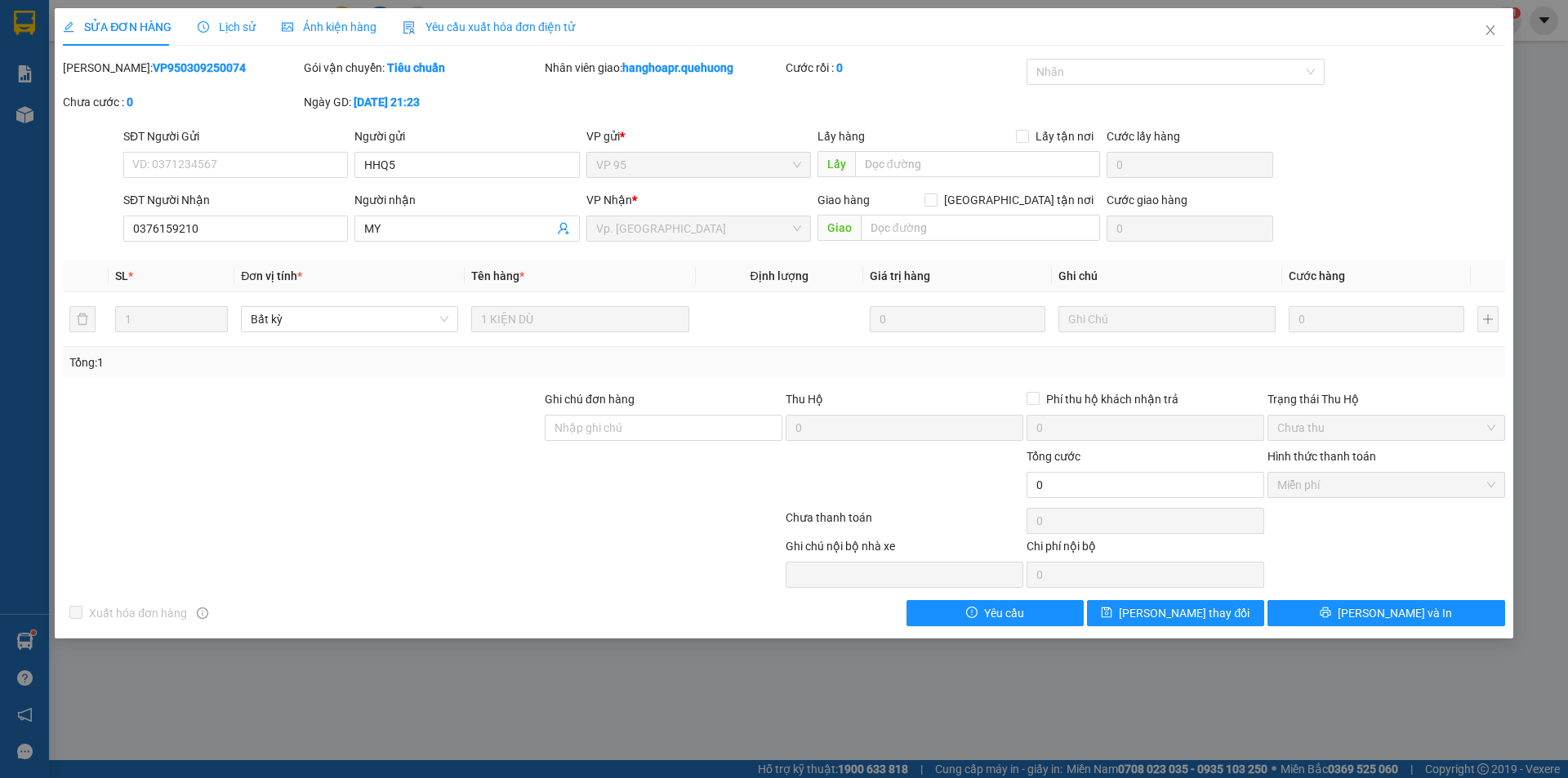
click at [223, 28] on span "Lịch sử" at bounding box center [226, 27] width 58 height 13
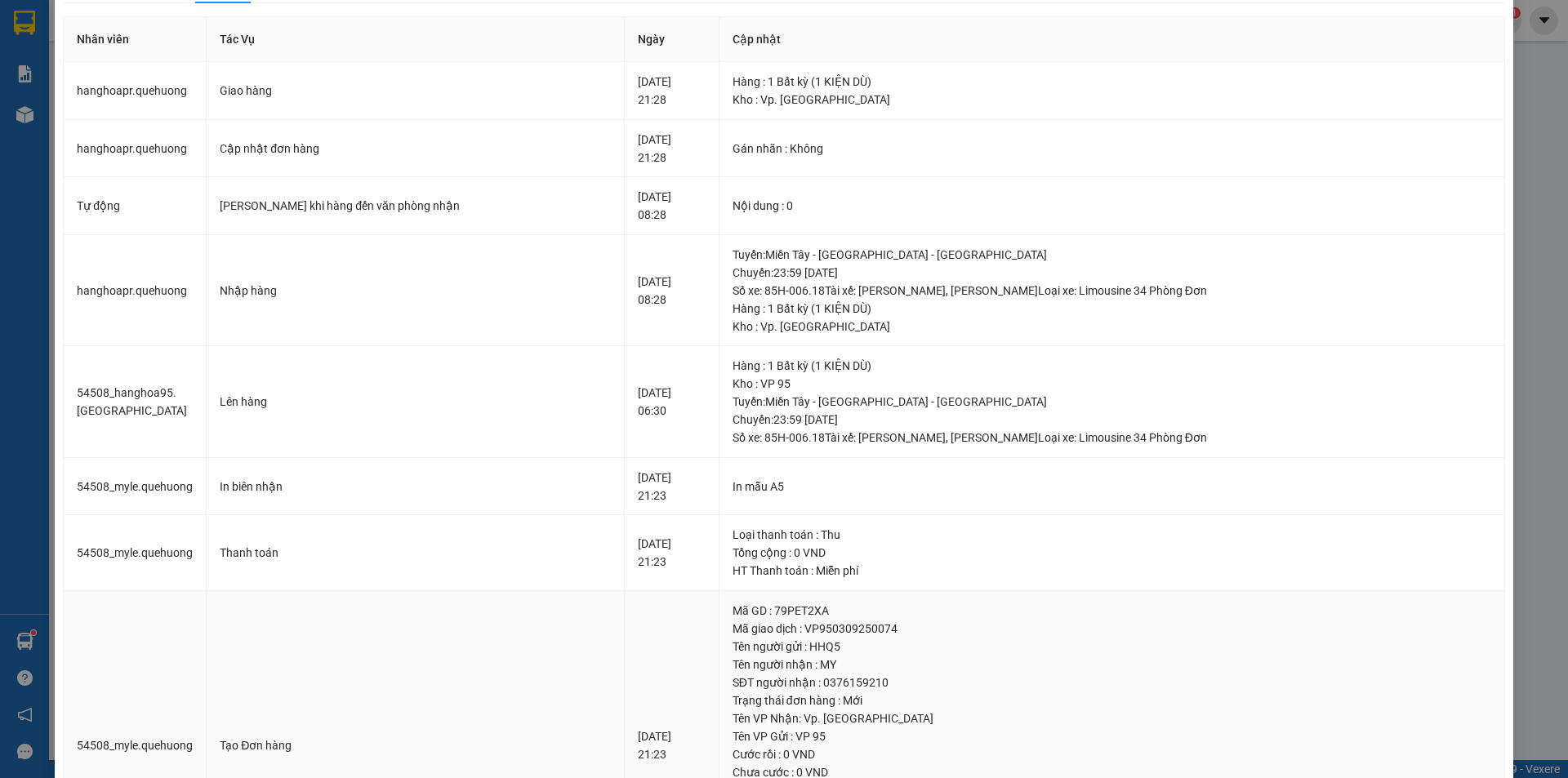
scroll to position [33, 0]
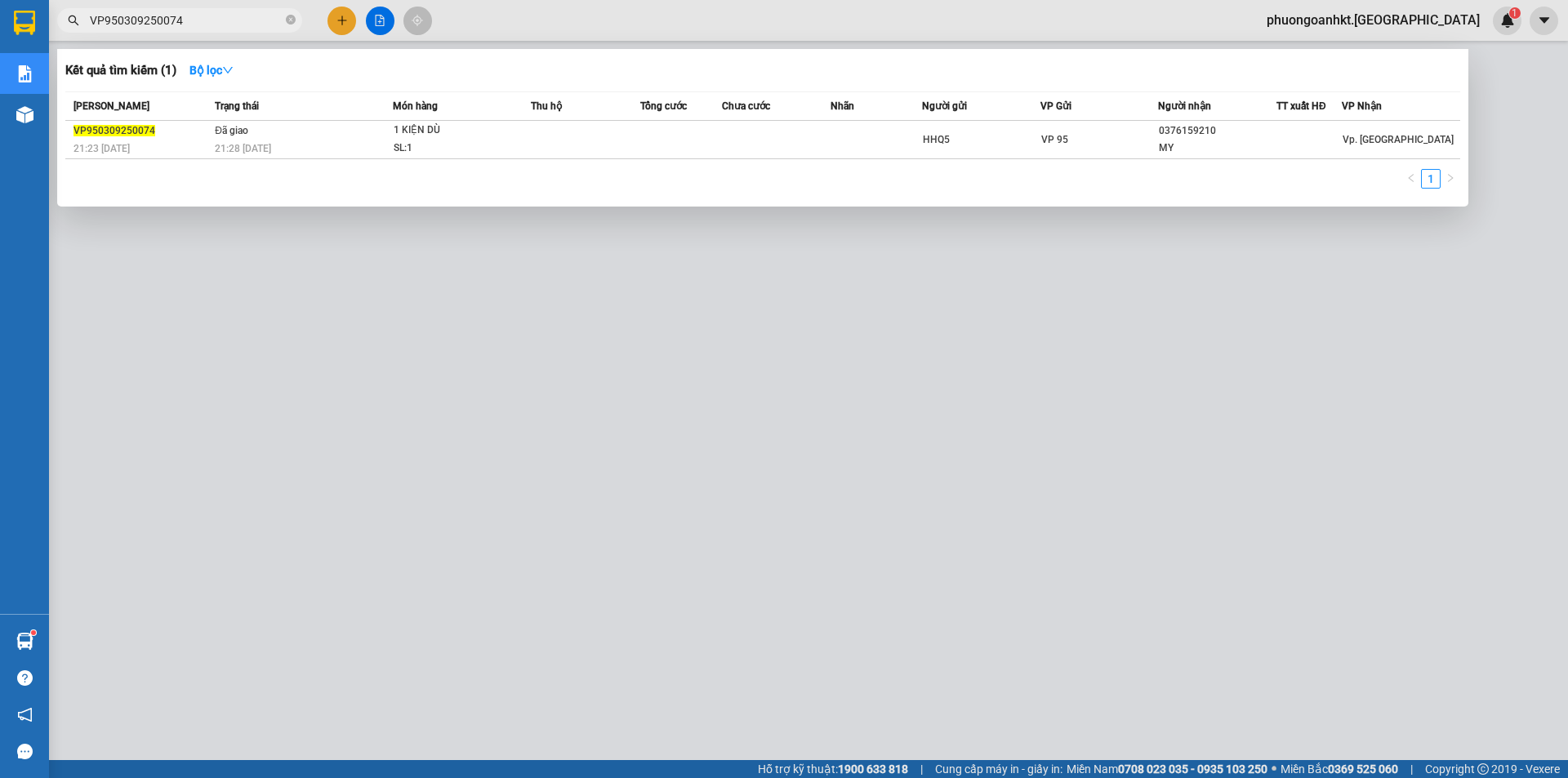
drag, startPoint x: 186, startPoint y: 19, endPoint x: 94, endPoint y: 26, distance: 92.3
click at [94, 26] on input "VP950309250074" at bounding box center [186, 20] width 193 height 18
type input "V"
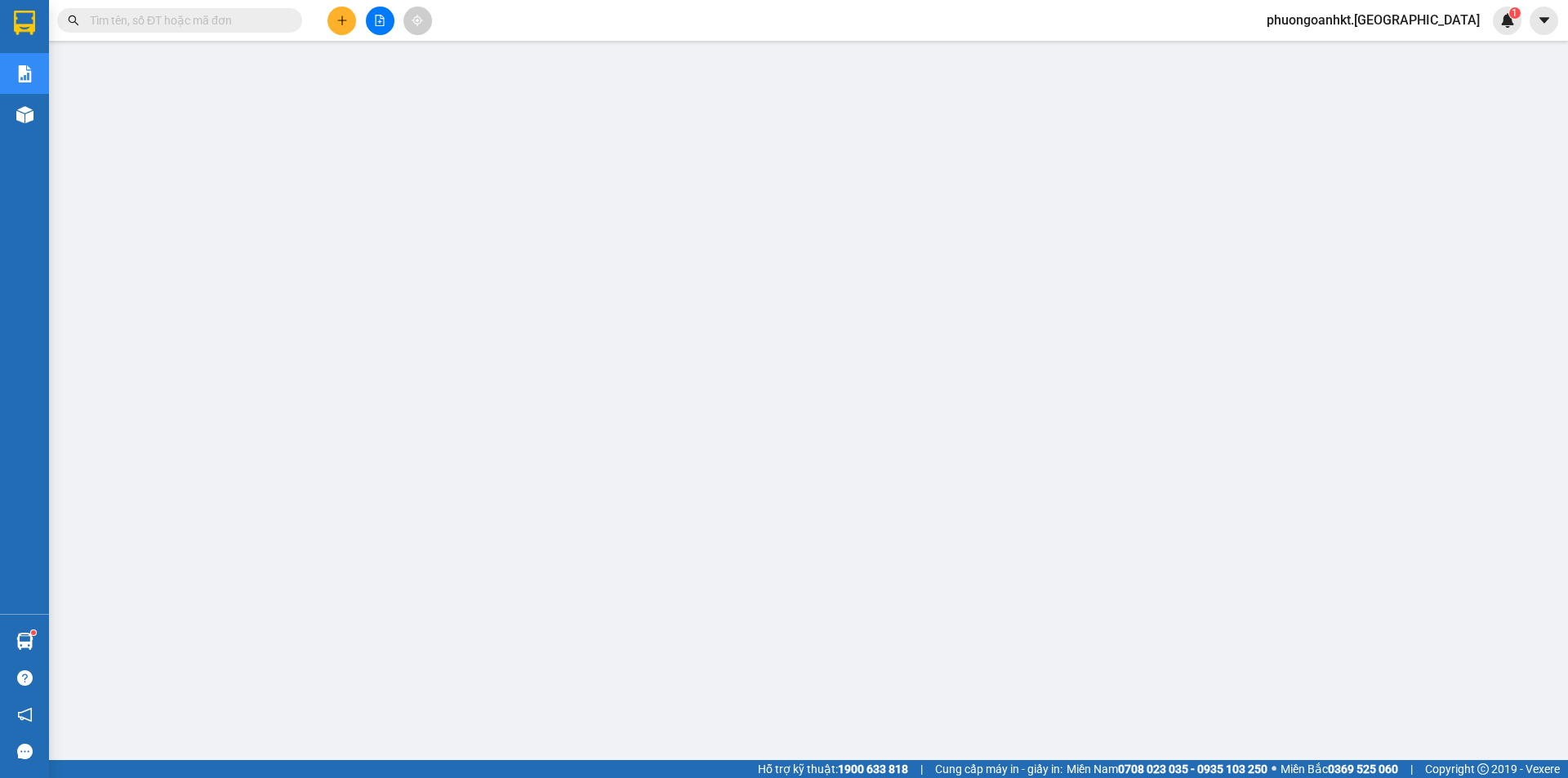
paste input "VP950309250076"
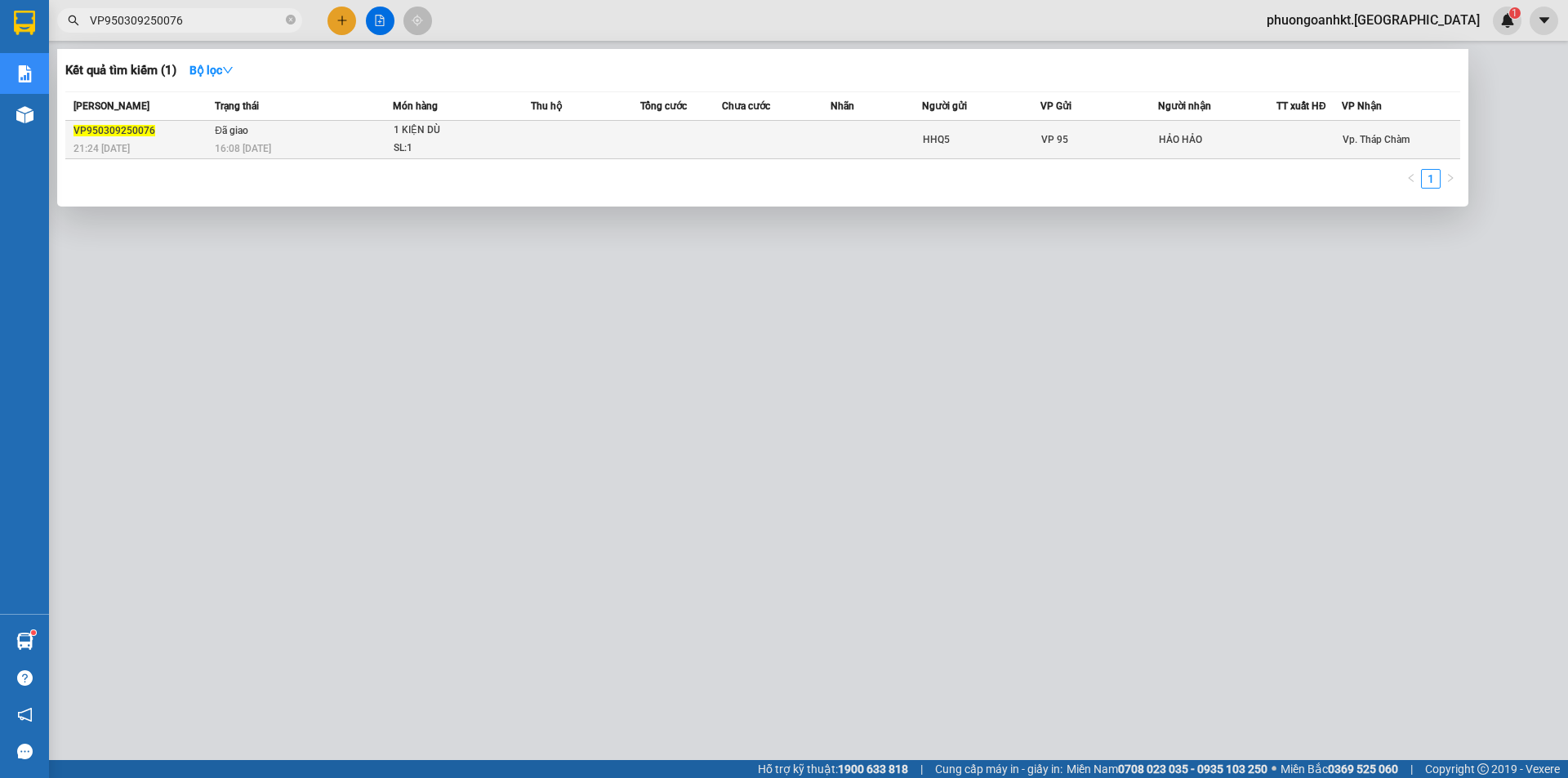
type input "VP950309250076"
click at [149, 133] on span "VP950309250076" at bounding box center [114, 130] width 81 height 11
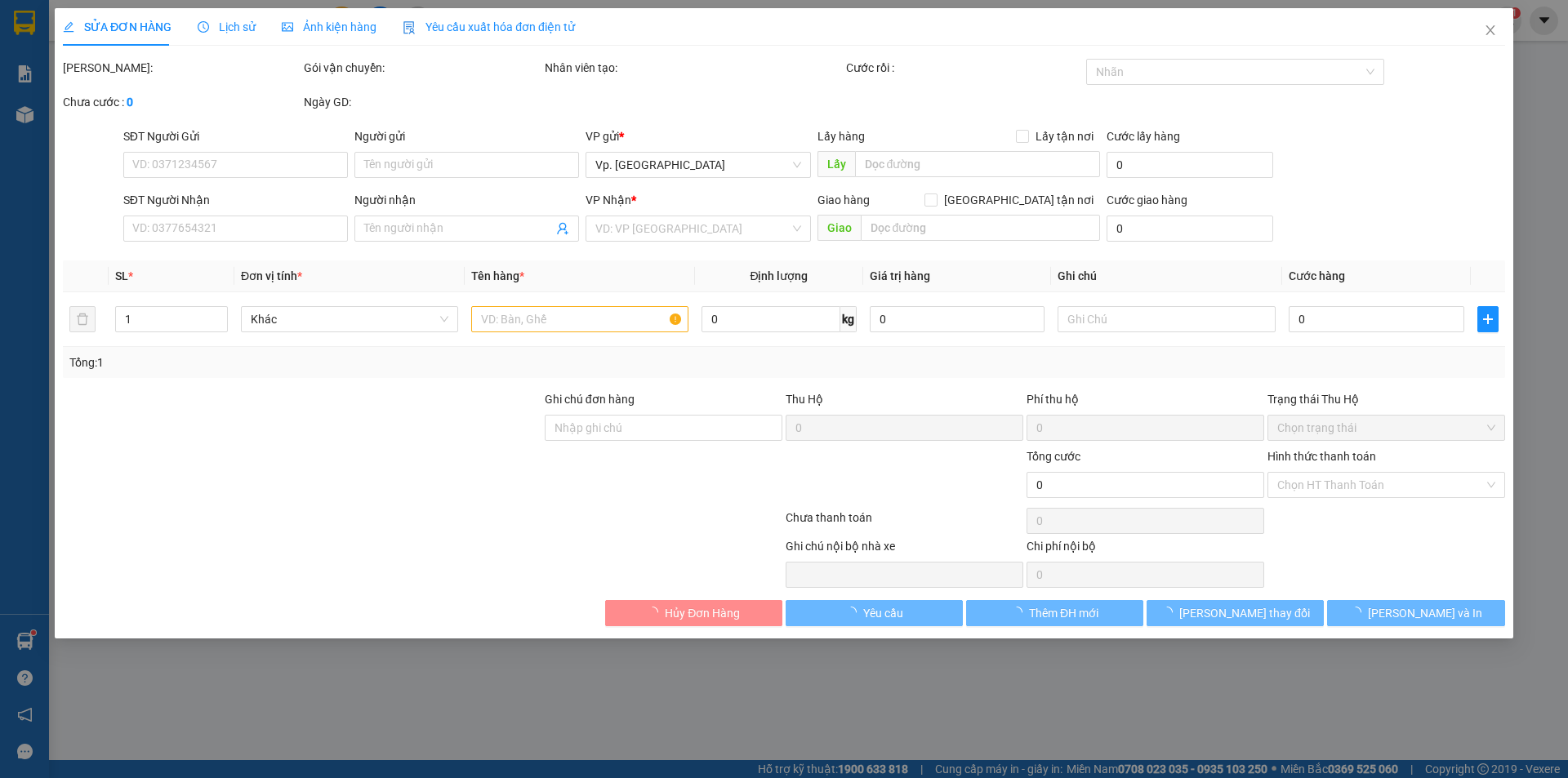
type input "HHQ5"
type input "HẢO HẢO"
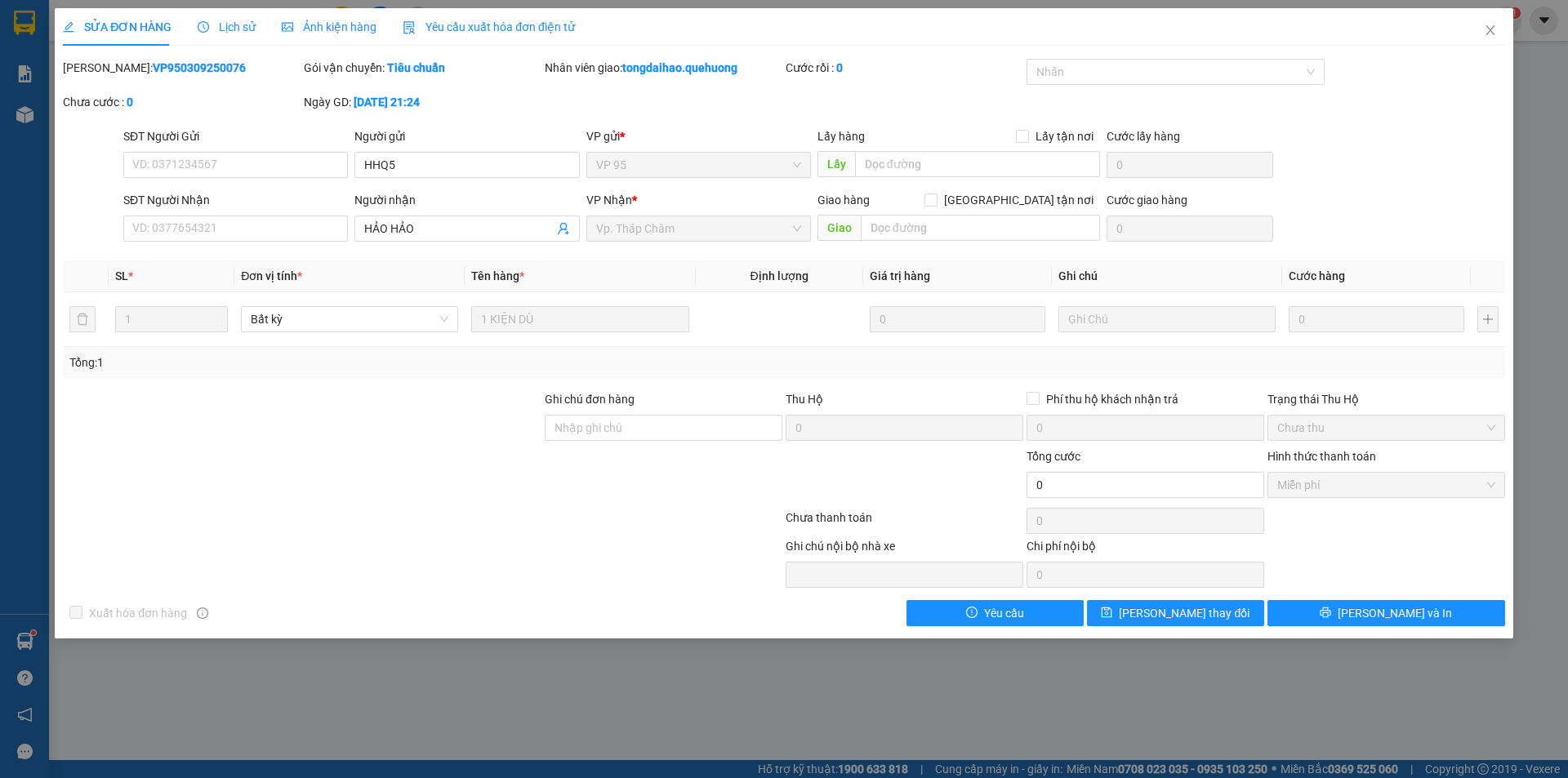
click at [234, 30] on span "Lịch sử" at bounding box center [226, 27] width 58 height 13
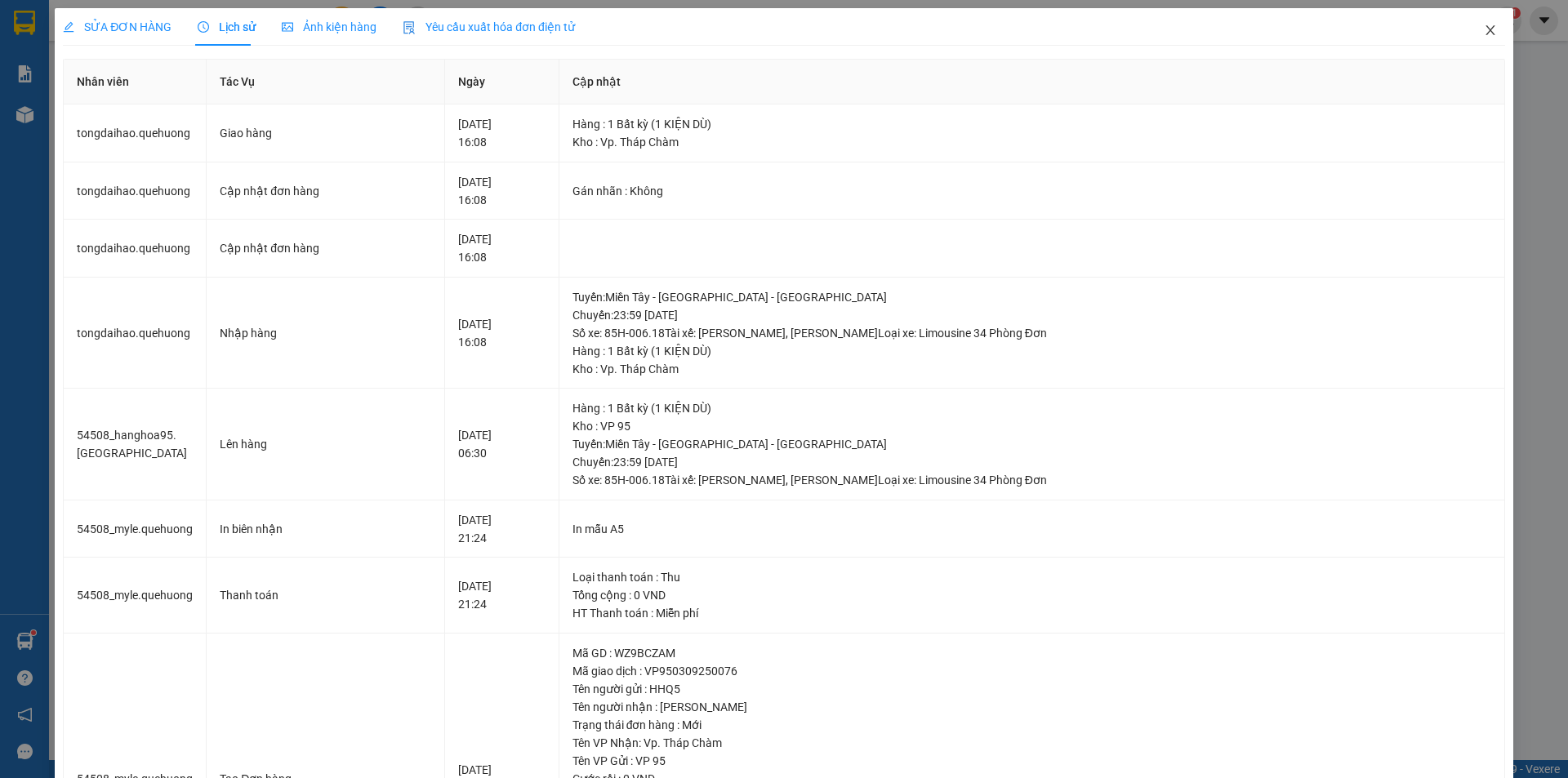
click at [1484, 27] on icon "close" at bounding box center [1490, 30] width 13 height 13
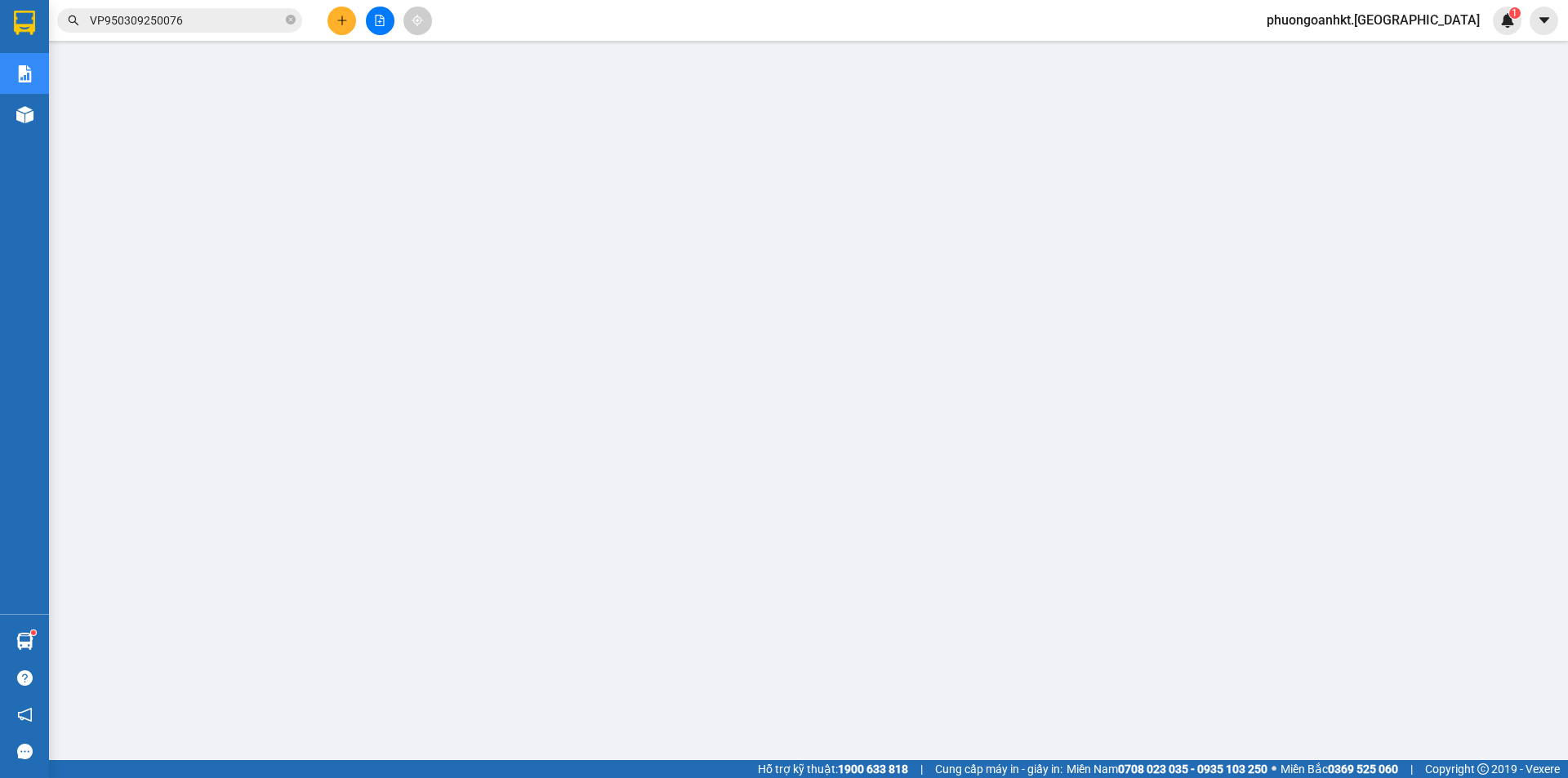
click at [242, 14] on input "VP950309250076" at bounding box center [186, 20] width 193 height 18
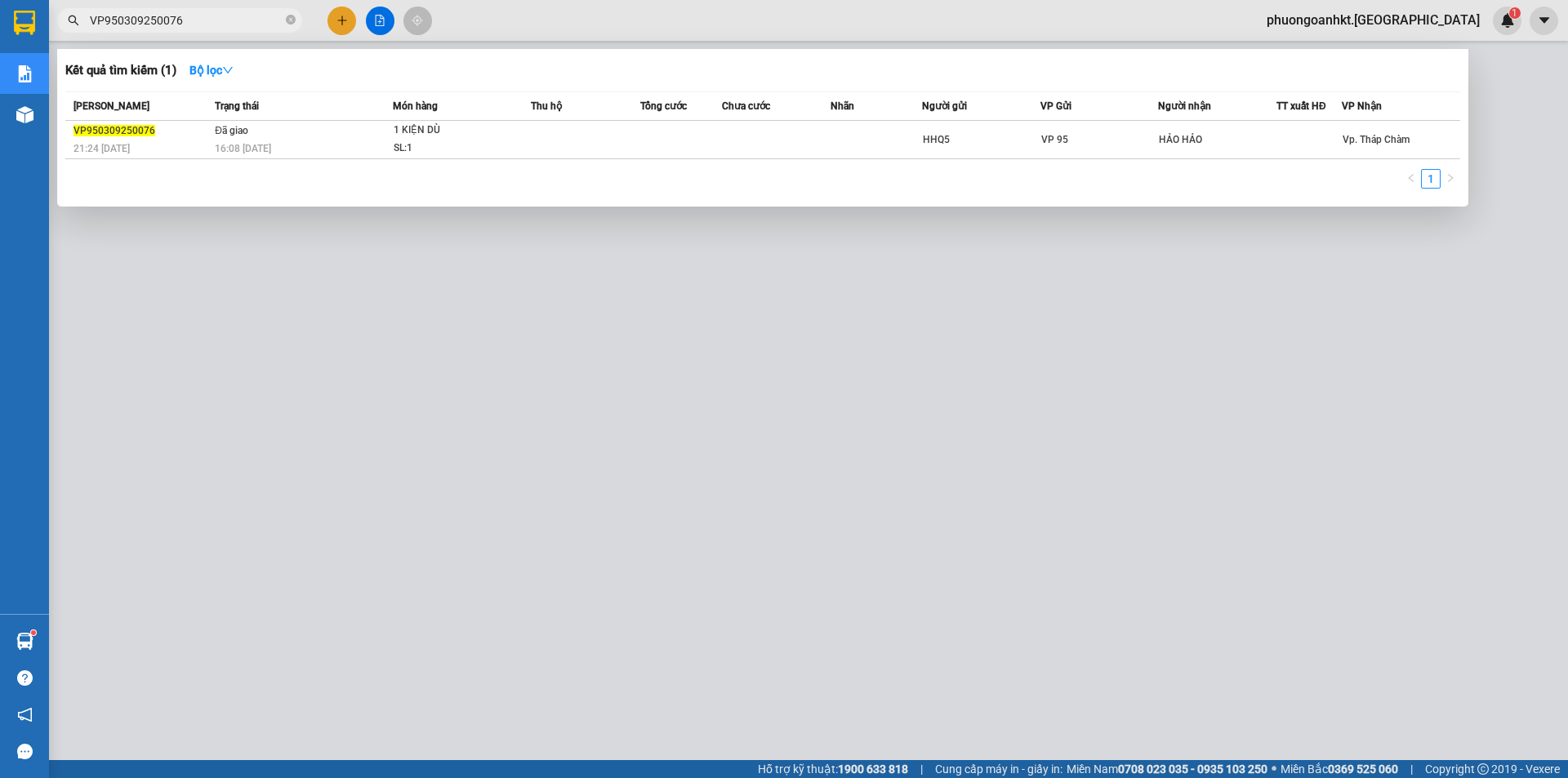
drag, startPoint x: 190, startPoint y: 15, endPoint x: 45, endPoint y: 15, distance: 145.0
click at [45, 15] on section "Kết quả tìm kiếm ( 1 ) Bộ lọc Mã ĐH Trạng thái Món hàng Thu hộ Tổng cước Chưa c…" at bounding box center [784, 389] width 1568 height 778
paste input "7"
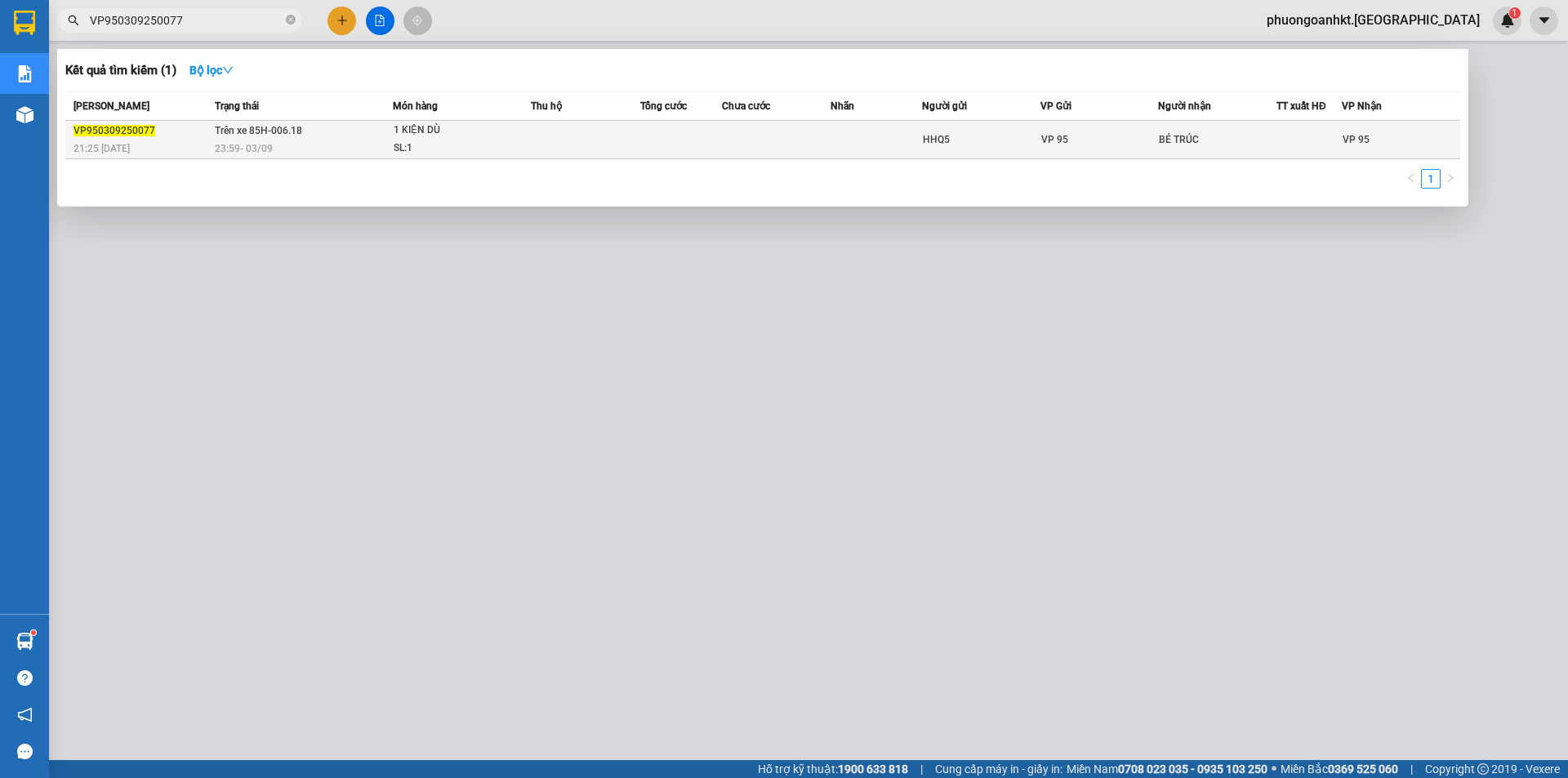
type input "VP950309250077"
click at [287, 135] on span "Trên xe 85H-006.18" at bounding box center [258, 130] width 87 height 11
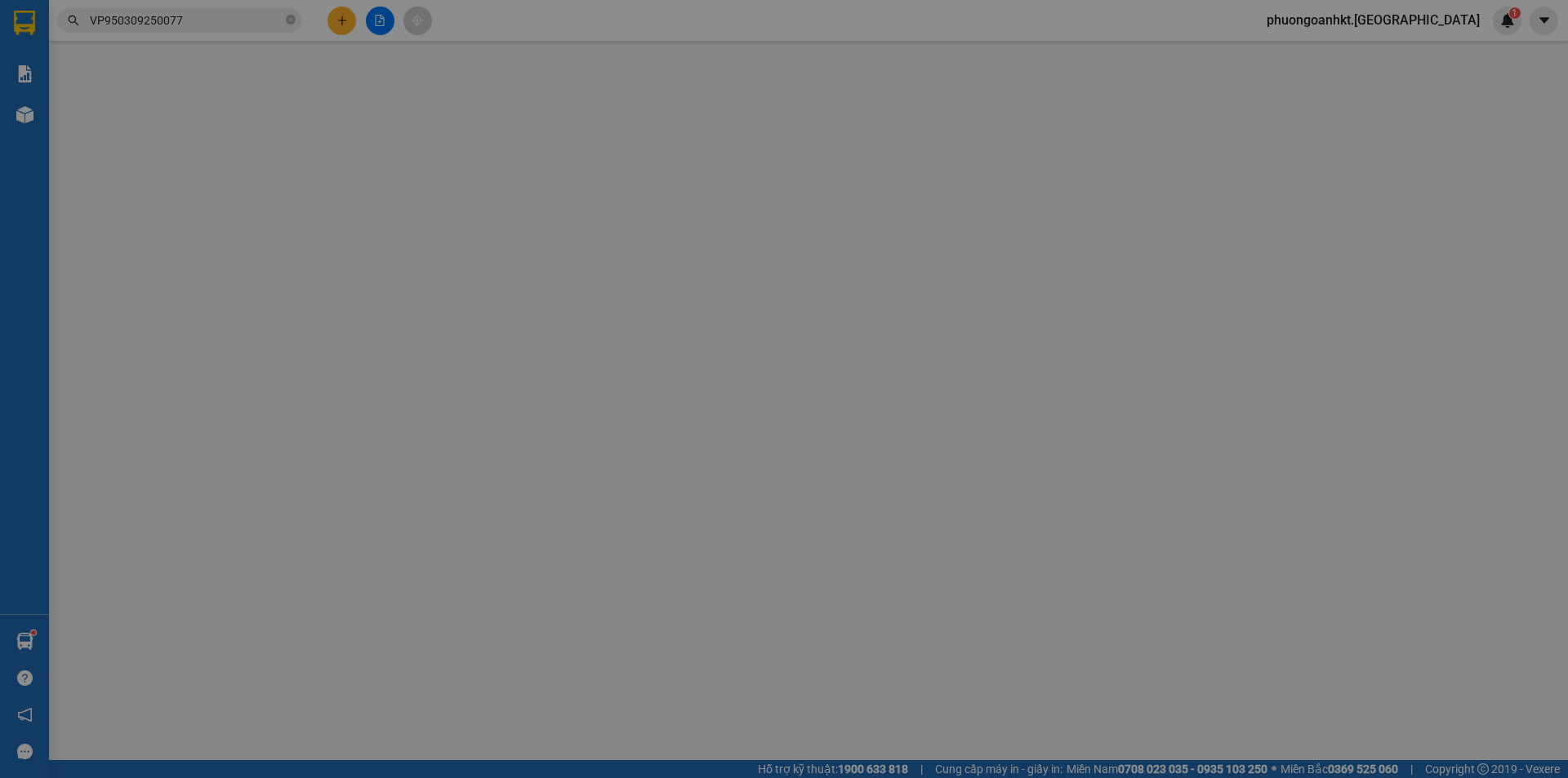
type input "HHQ5"
type input "BÉ TRÚC"
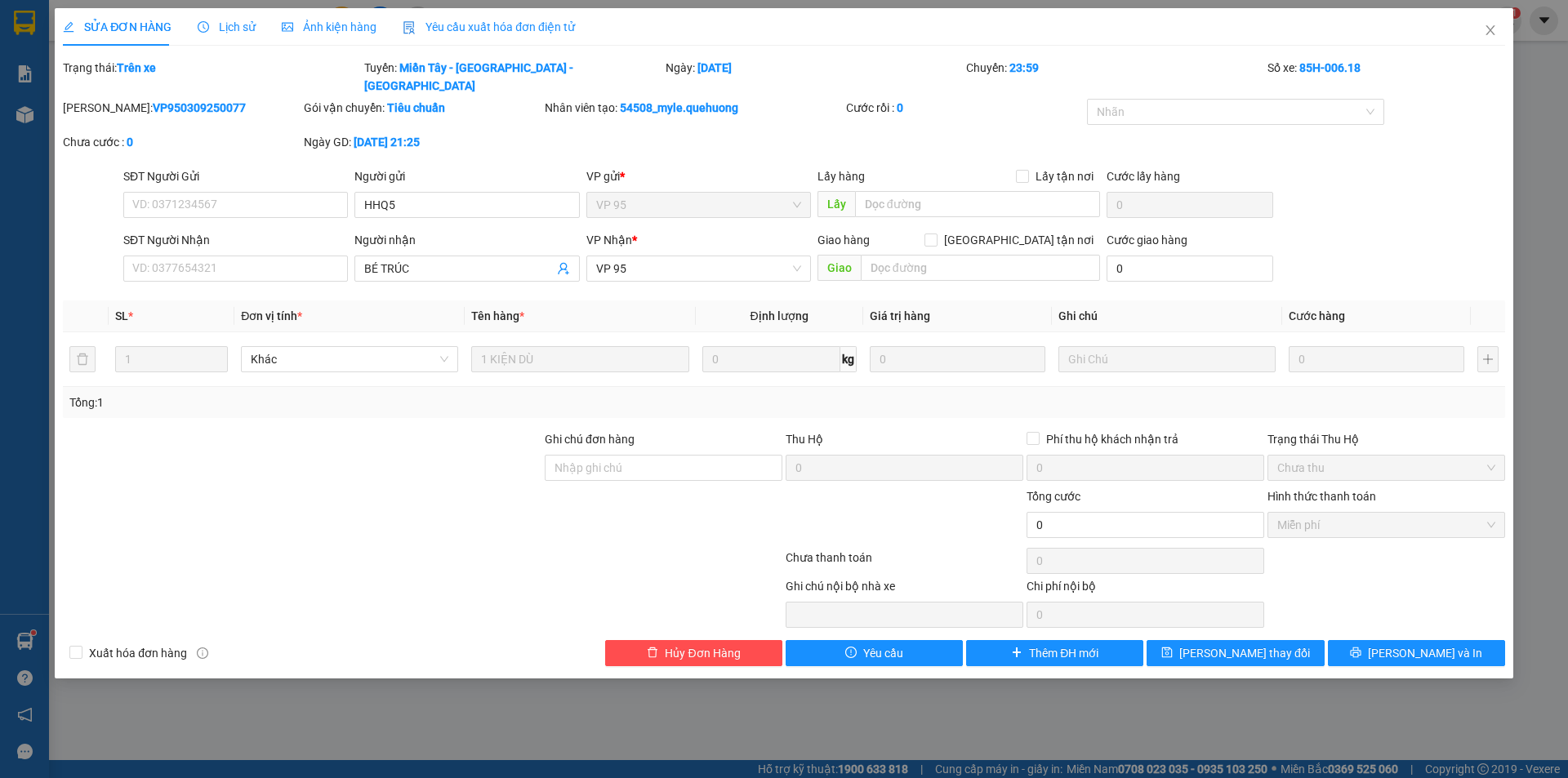
click at [218, 27] on span "Lịch sử" at bounding box center [226, 27] width 58 height 13
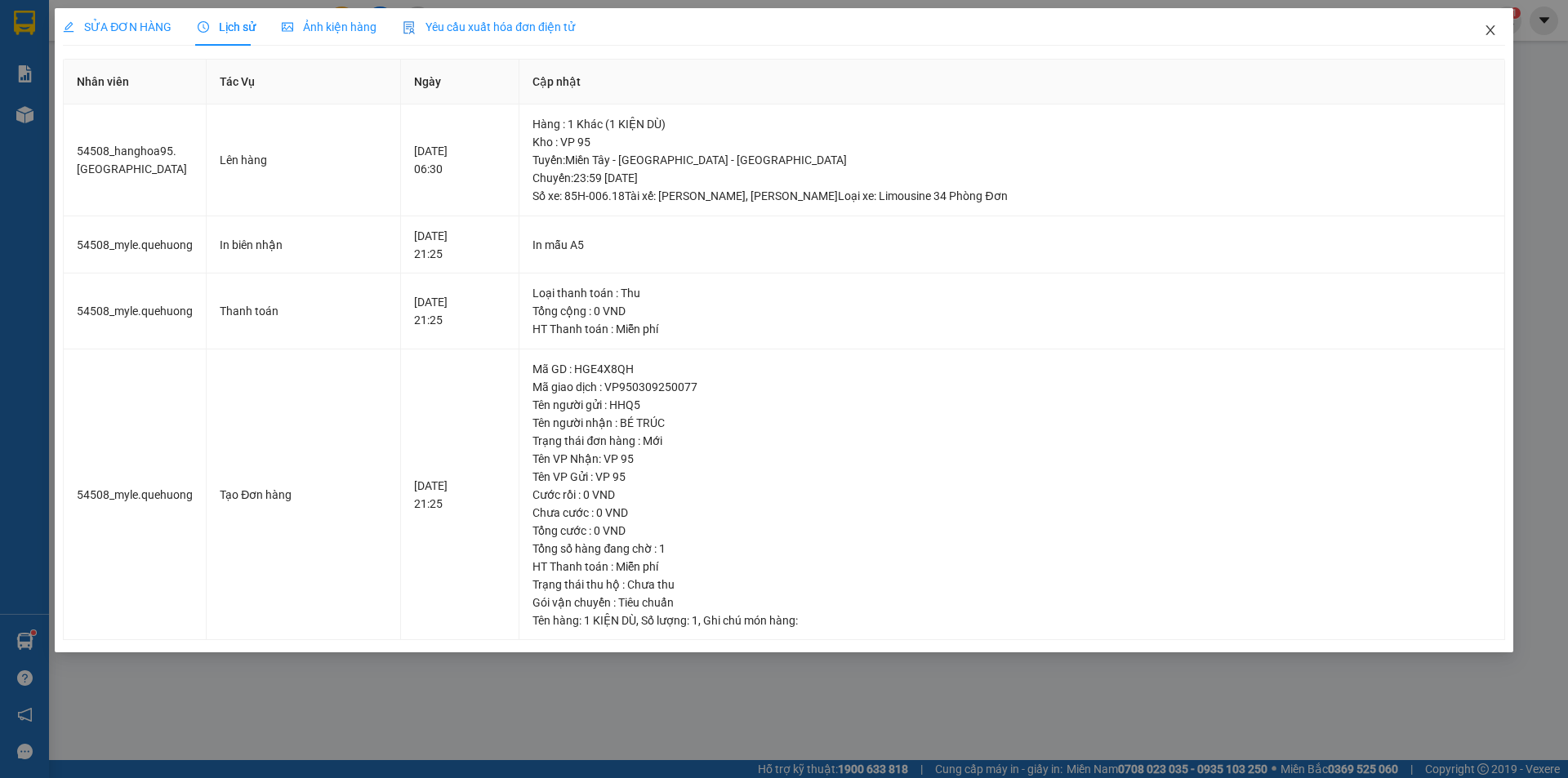
click at [1487, 34] on icon "close" at bounding box center [1490, 30] width 9 height 10
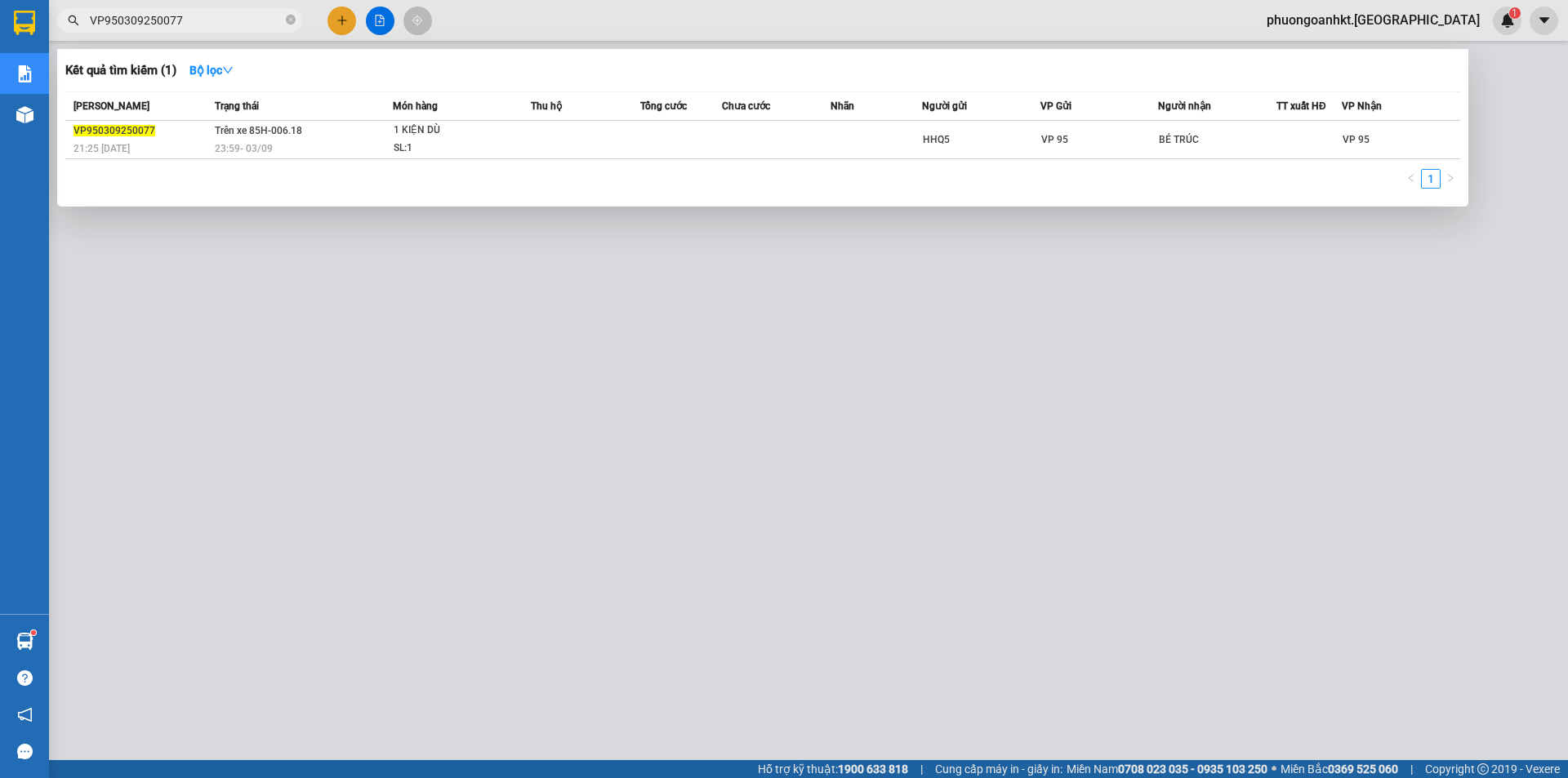
drag, startPoint x: 211, startPoint y: 20, endPoint x: 3, endPoint y: 19, distance: 208.0
click at [3, 19] on section "Kết quả tìm kiếm ( 1 ) Bộ lọc Mã ĐH Trạng thái Món hàng Thu hộ Tổng cước Chưa c…" at bounding box center [784, 389] width 1568 height 778
paste input "409250044"
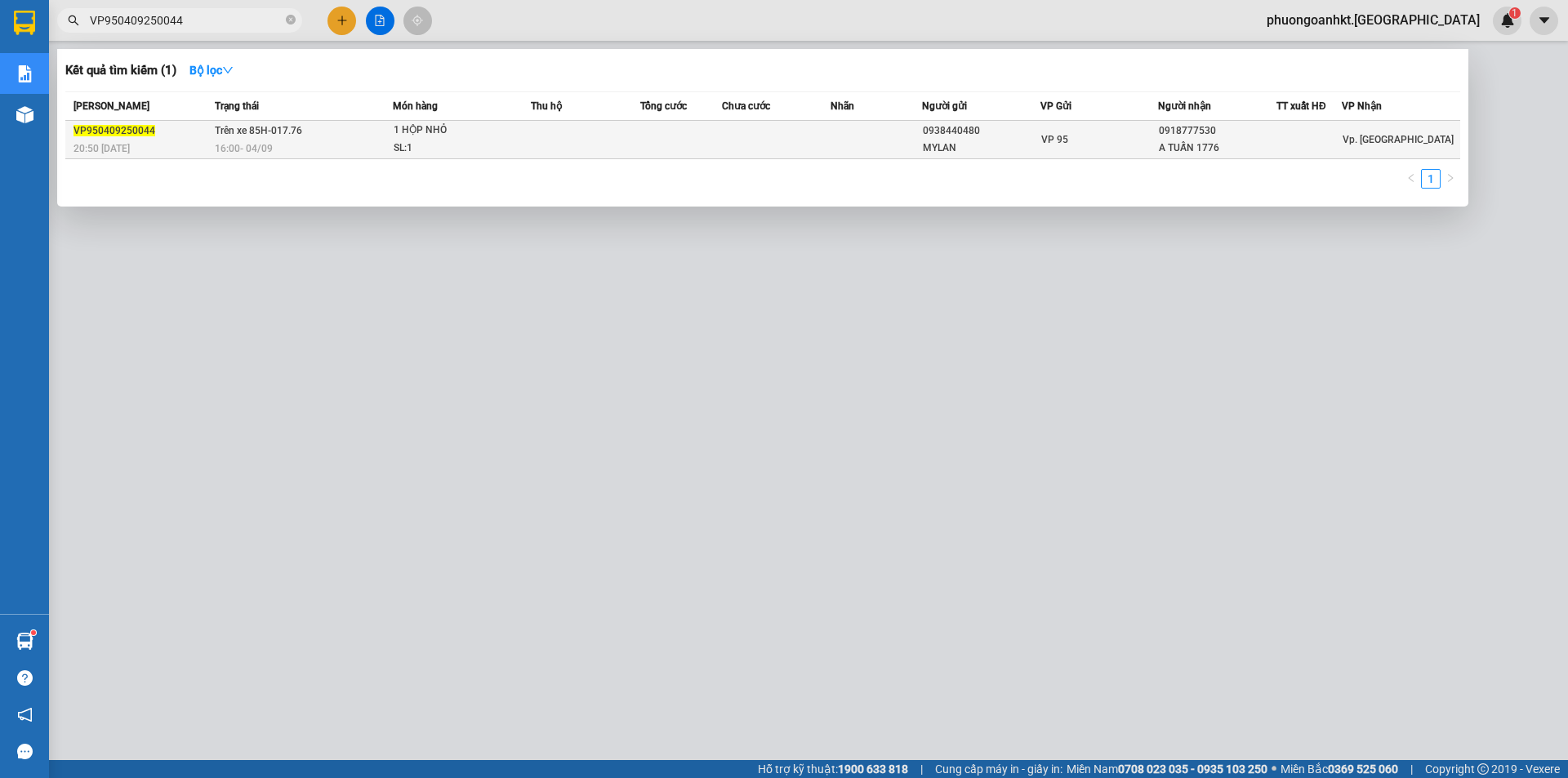
type input "VP950409250044"
click at [151, 128] on div "VP950409250044" at bounding box center [141, 131] width 136 height 17
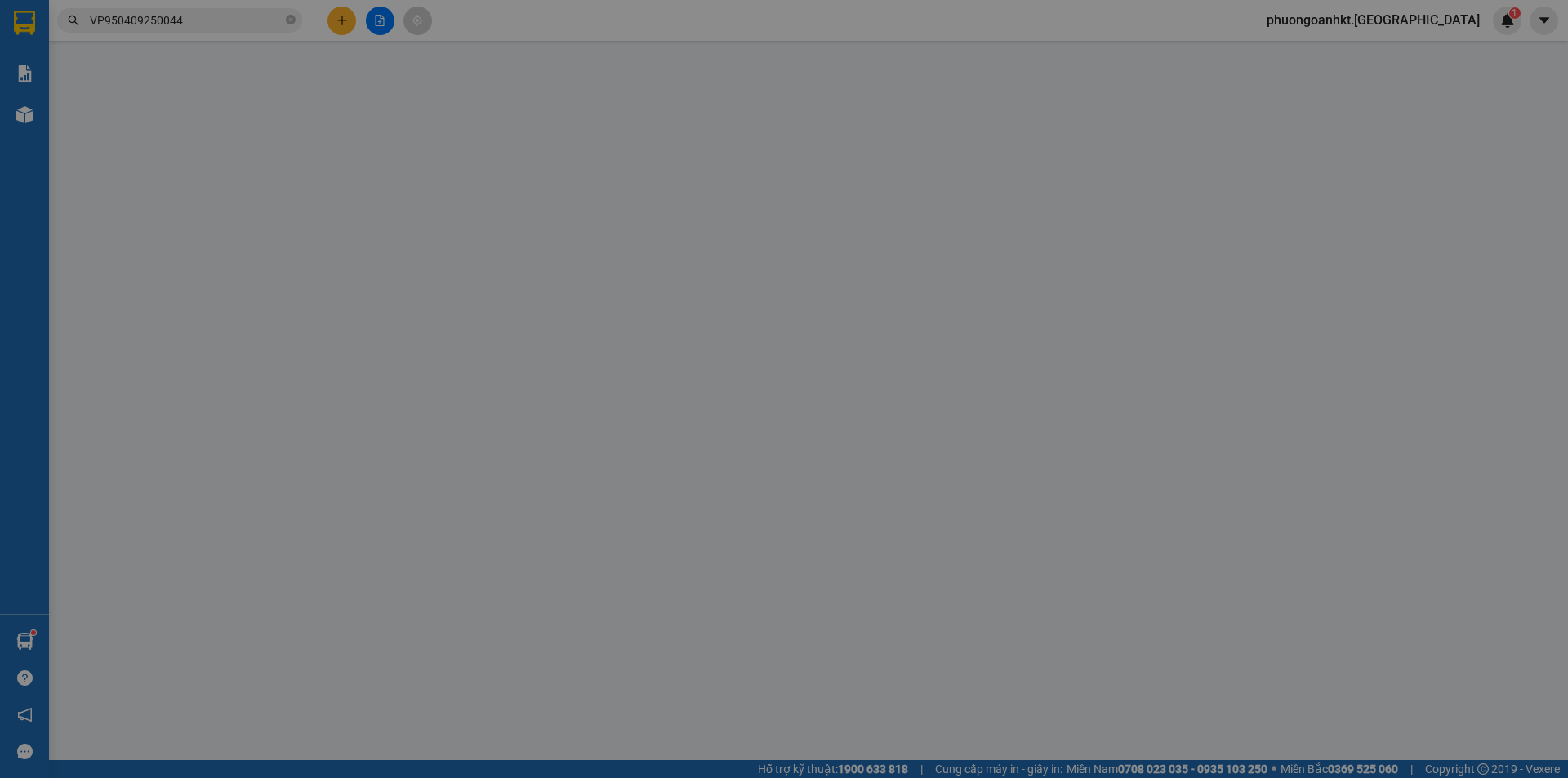
type input "0938440480"
type input "MYLAN"
type input "0918777530"
type input "A TUẤN 1776"
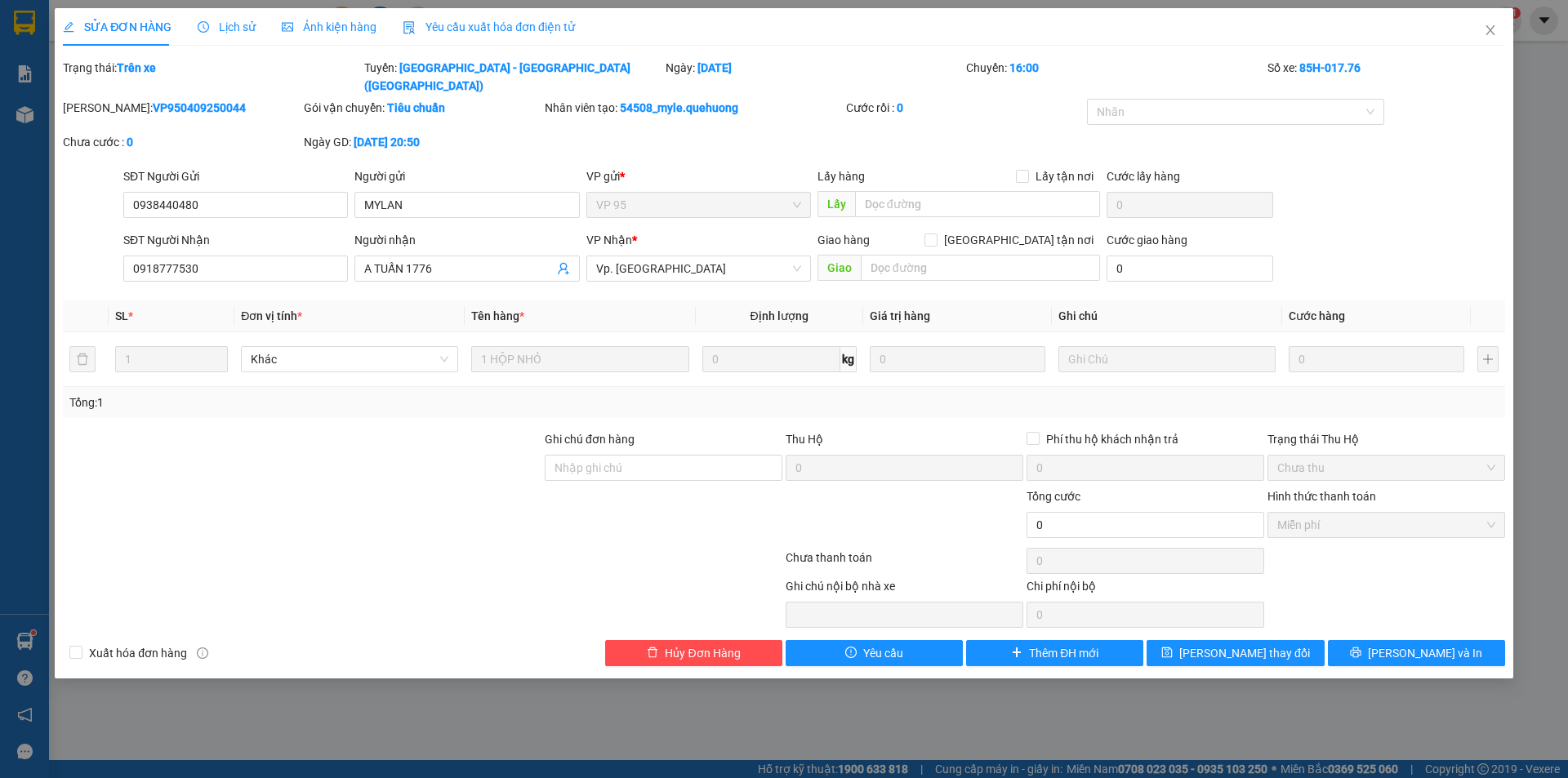
click at [238, 21] on span "Lịch sử" at bounding box center [226, 27] width 58 height 13
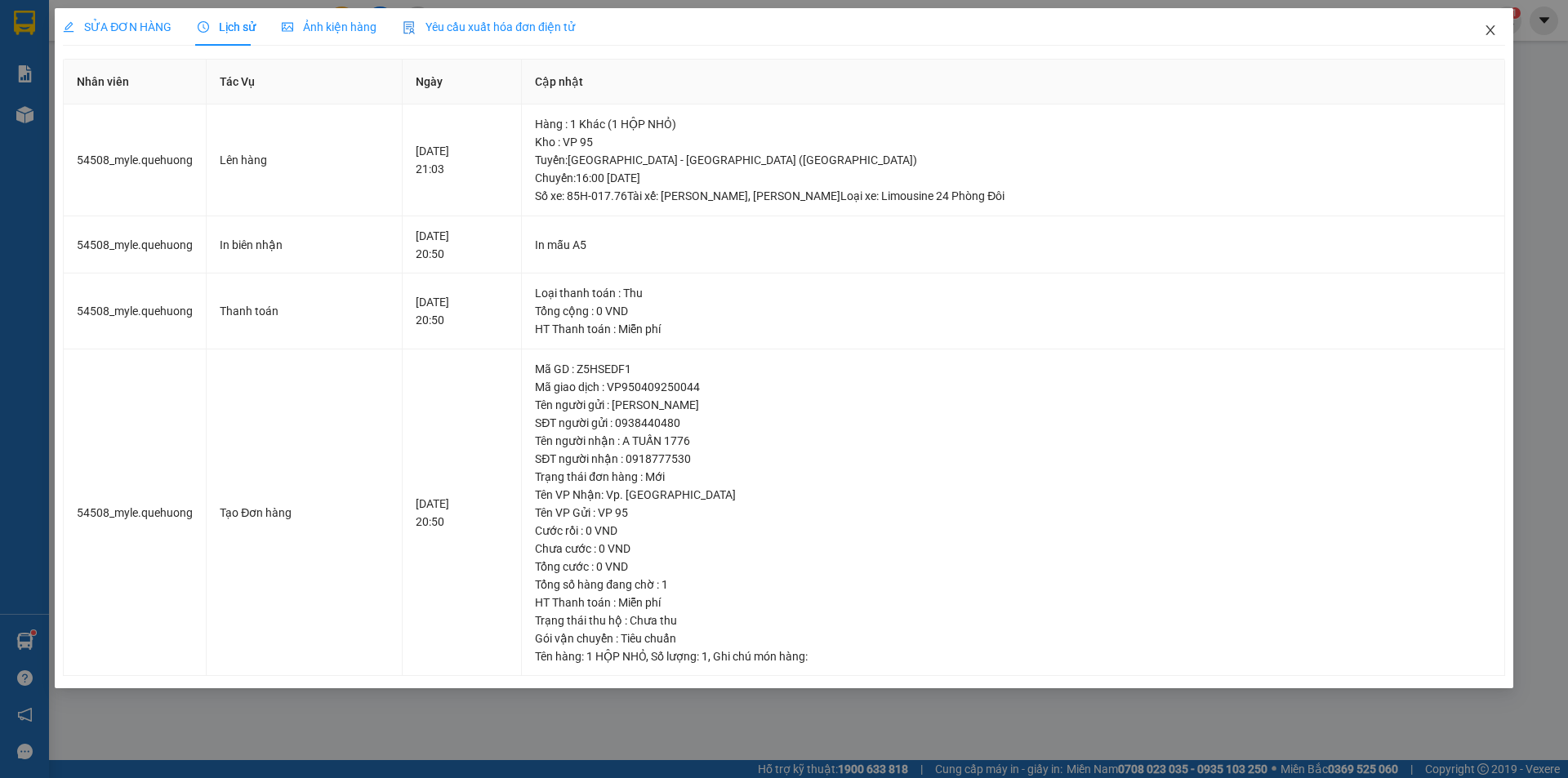
click at [1484, 33] on icon "close" at bounding box center [1490, 30] width 13 height 13
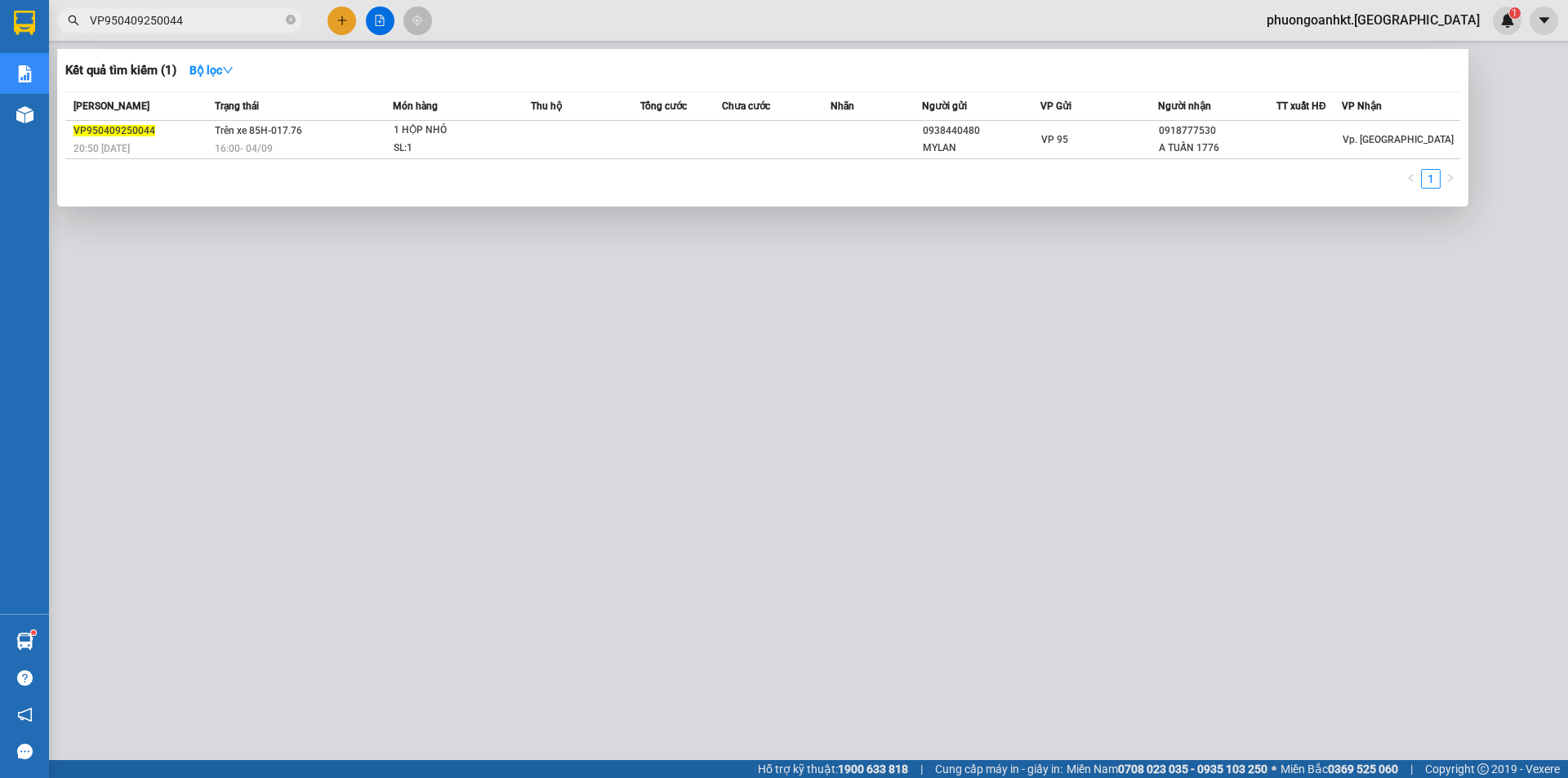
drag, startPoint x: 200, startPoint y: 21, endPoint x: 81, endPoint y: 26, distance: 119.1
click at [81, 26] on span "VP950409250044" at bounding box center [179, 20] width 245 height 25
paste input "PR0409250077"
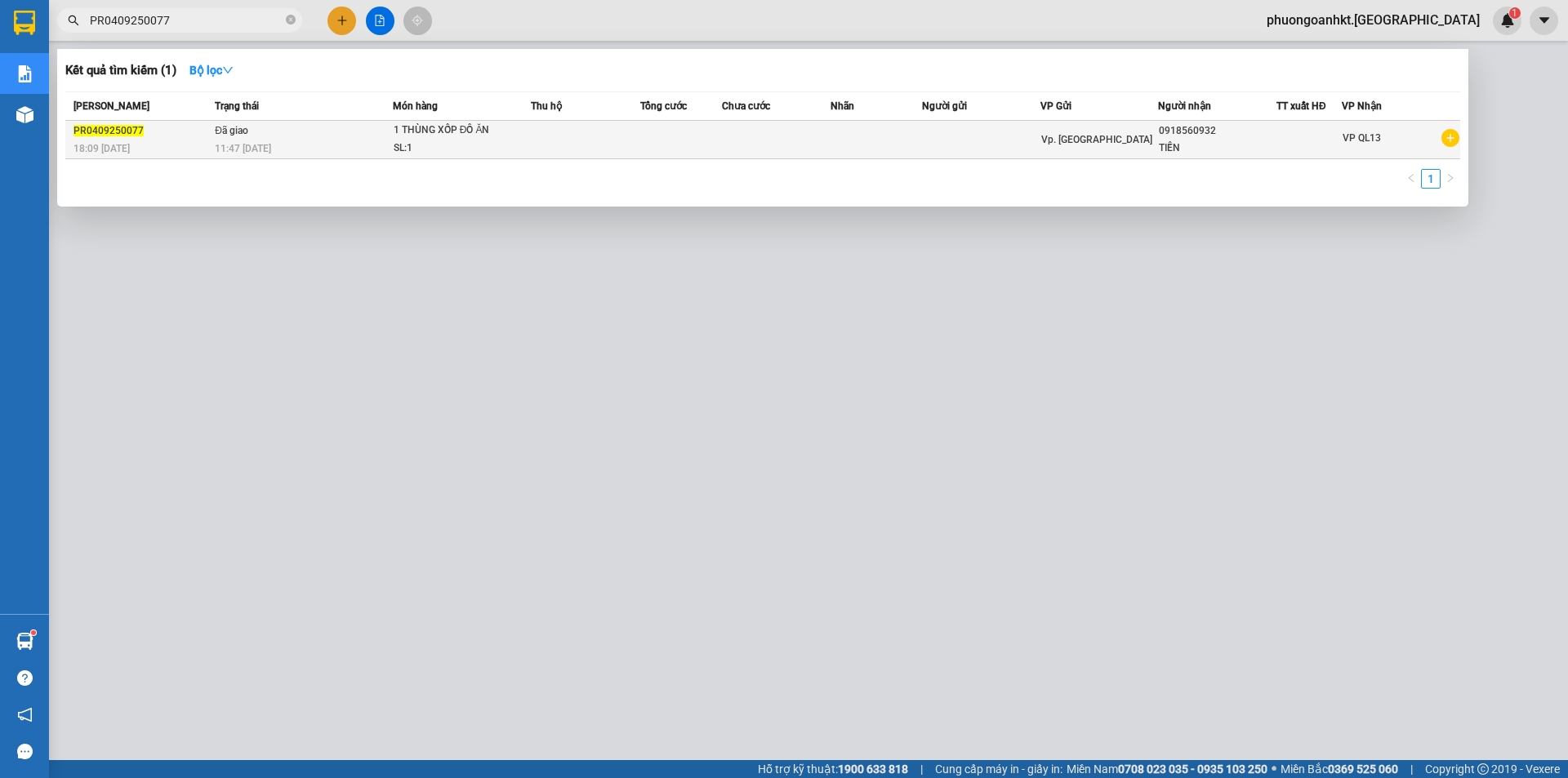
type input "PR0409250077"
click at [164, 138] on div "PR0409250077" at bounding box center [141, 131] width 136 height 17
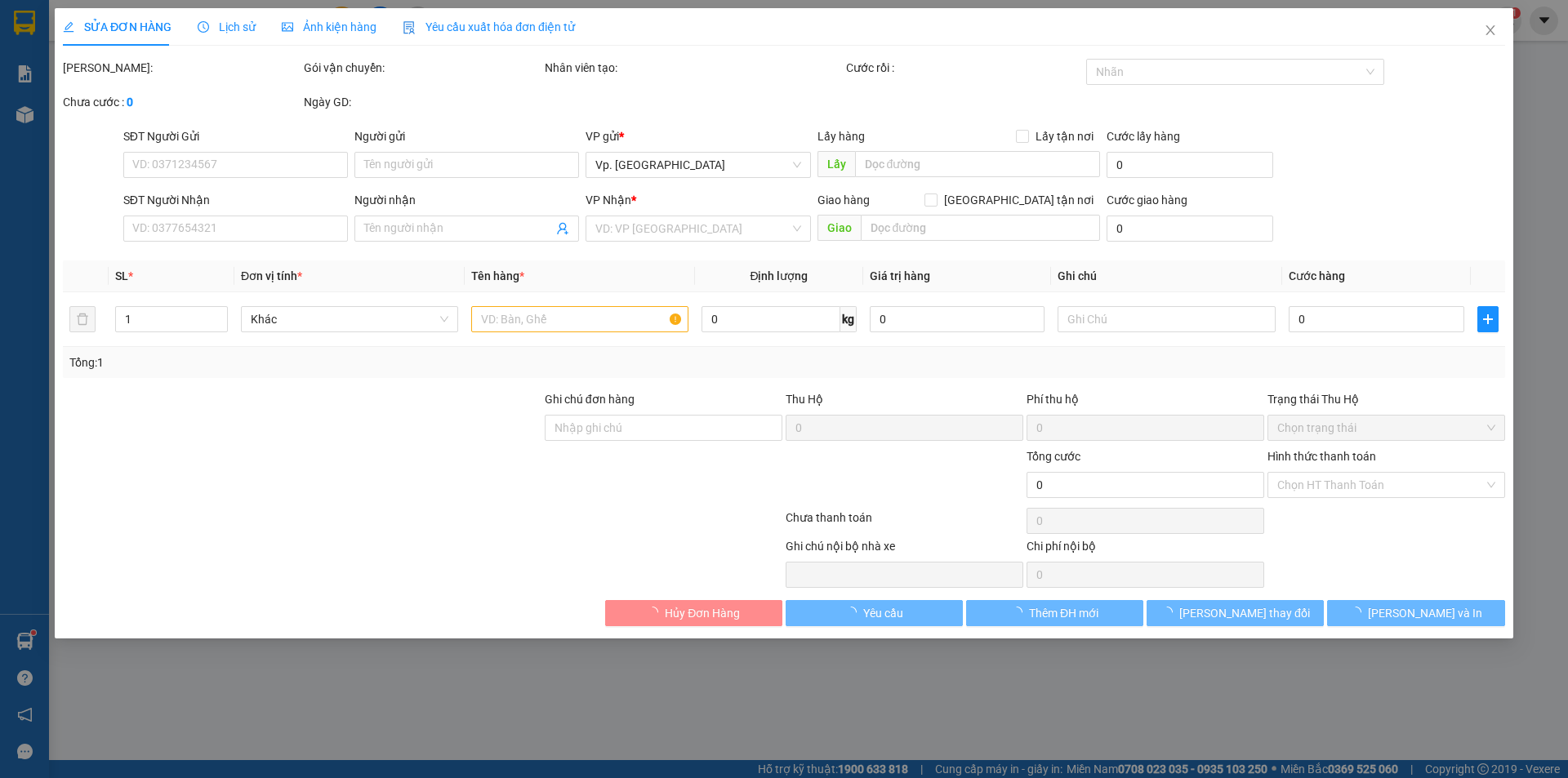
type input "0918560932"
type input "TIẾN"
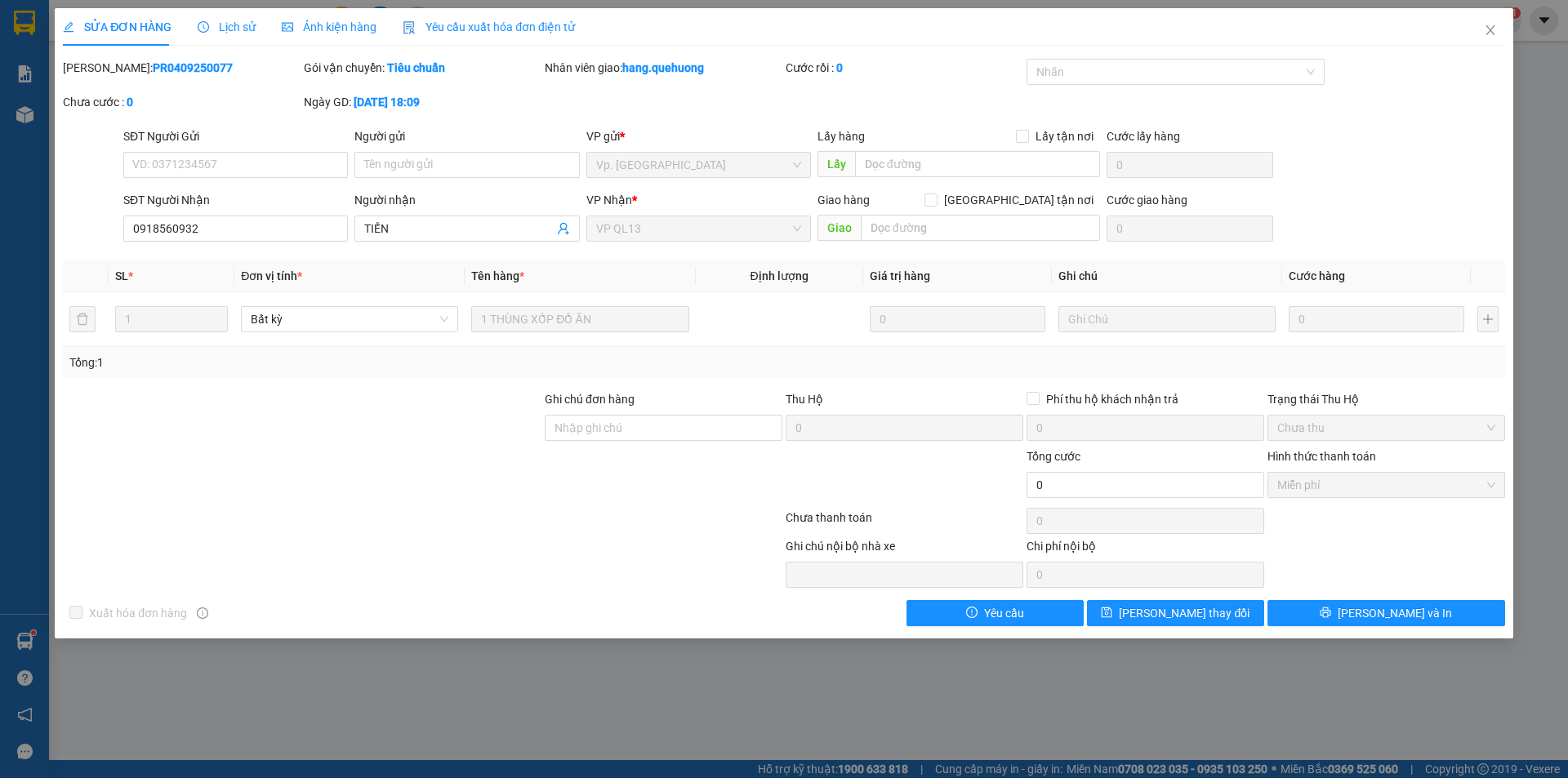
click at [220, 27] on span "Lịch sử" at bounding box center [226, 27] width 58 height 13
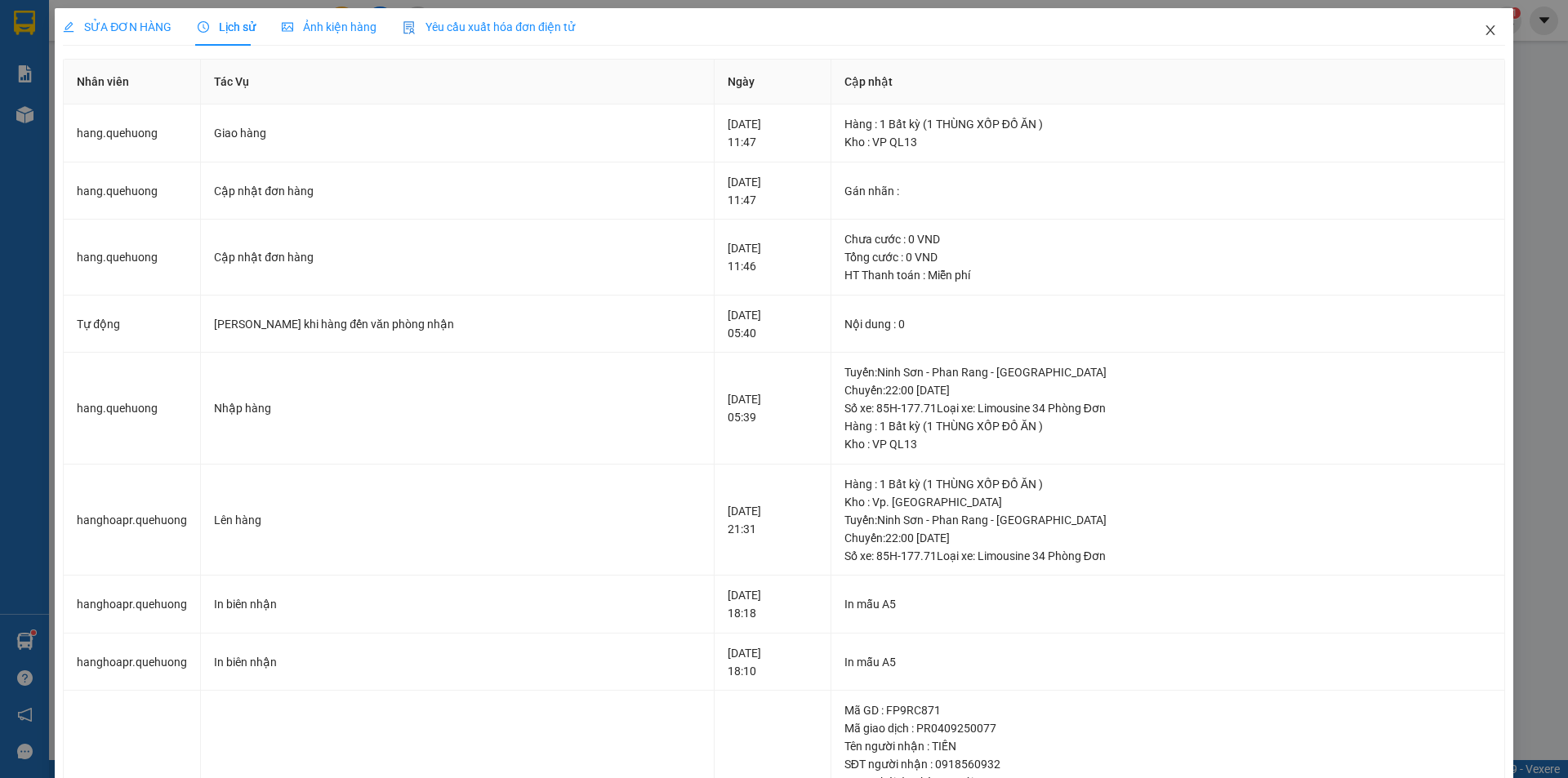
click at [1484, 27] on icon "close" at bounding box center [1490, 30] width 13 height 13
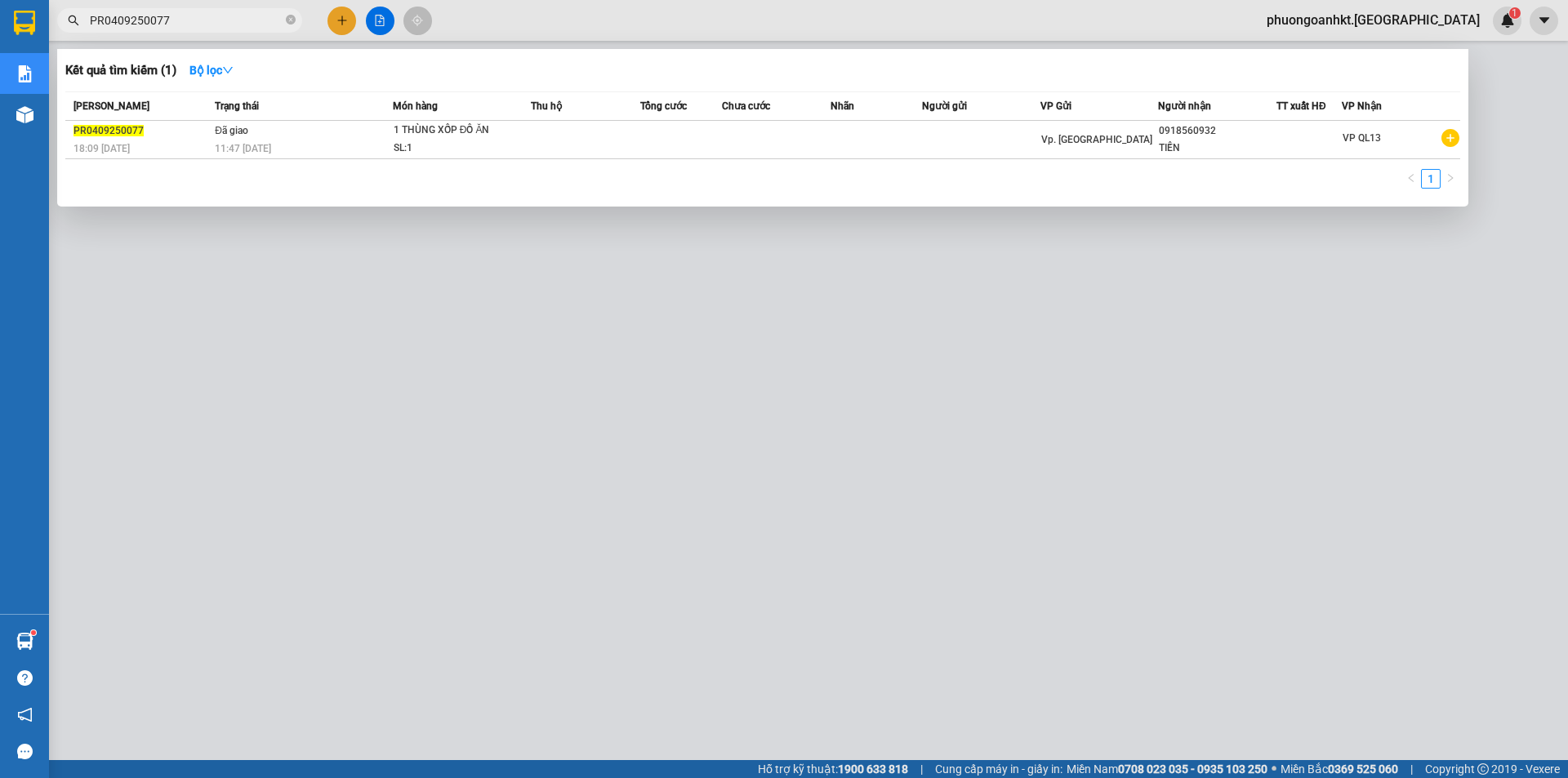
drag, startPoint x: 185, startPoint y: 19, endPoint x: 81, endPoint y: 40, distance: 106.1
click at [81, 35] on div "Kết quả tìm kiếm ( 1 ) Bộ lọc Mã ĐH Trạng thái Món hàng Thu hộ Tổng cước Chưa c…" at bounding box center [159, 20] width 319 height 28
paste input "509250005"
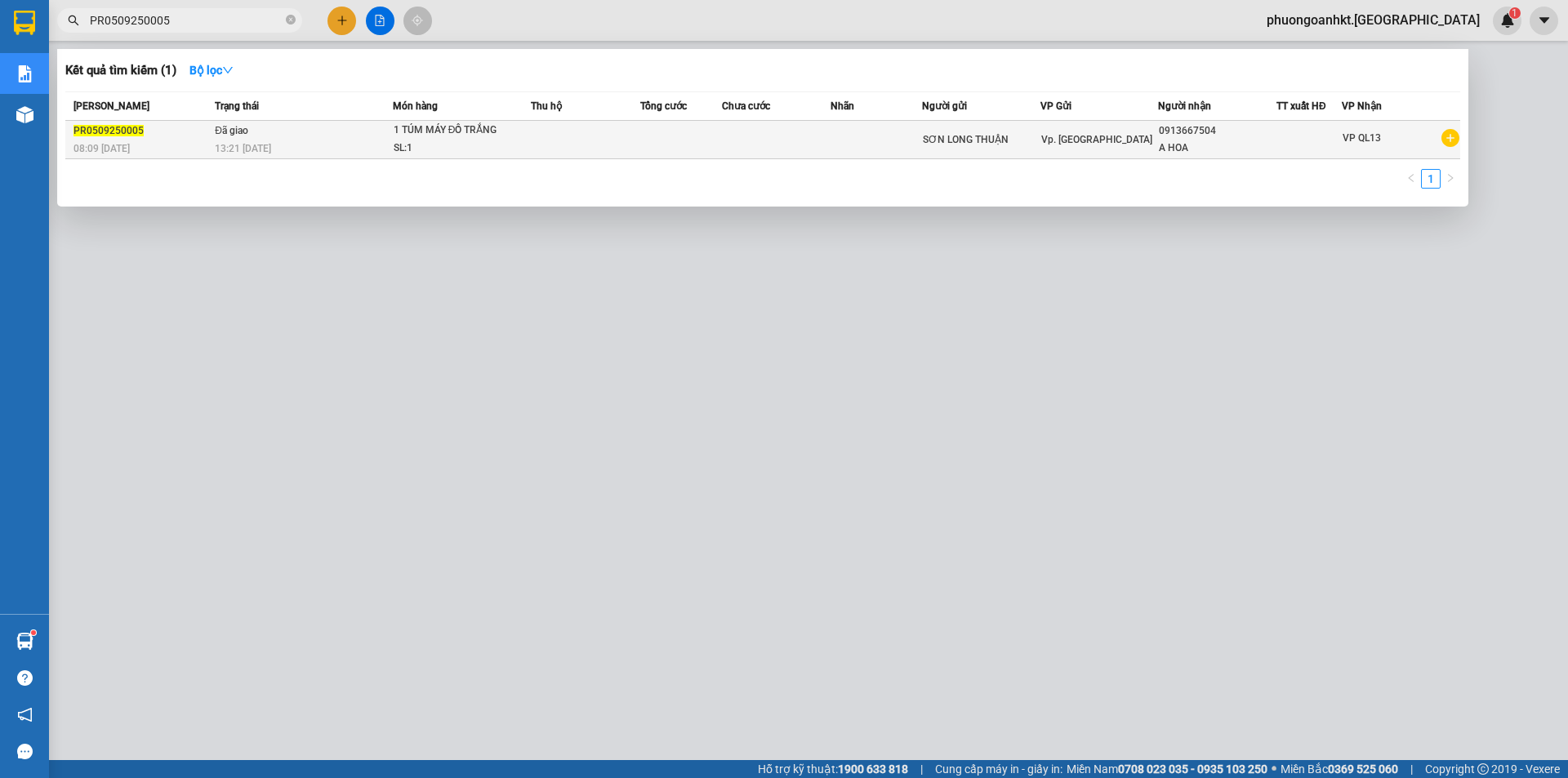
type input "PR0509250005"
click at [308, 138] on td "Đã giao 13:21 [DATE]" at bounding box center [301, 140] width 182 height 38
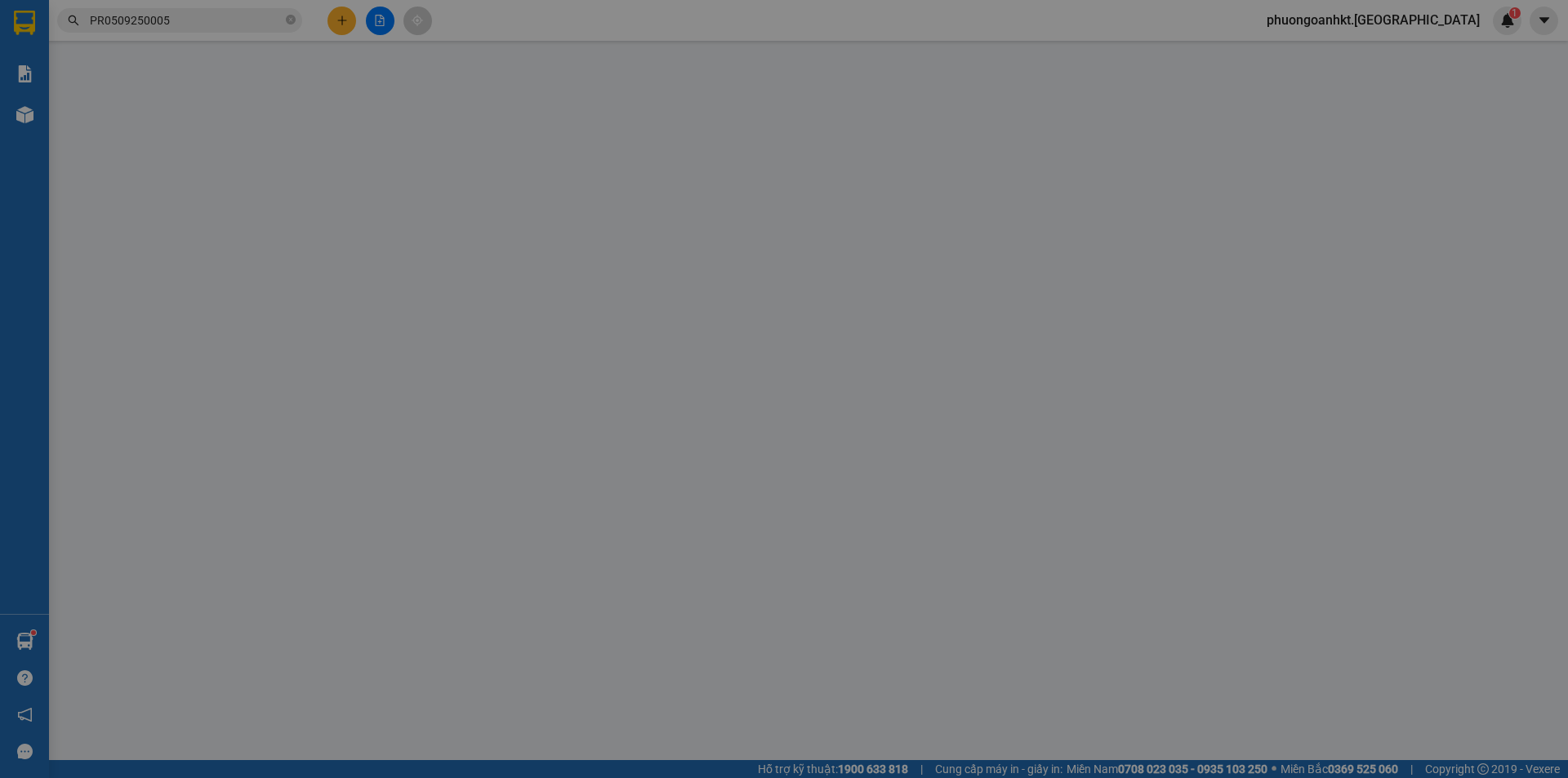
type input "SƠN LONG THUẬN"
type input "0913667504"
type input "A HOA"
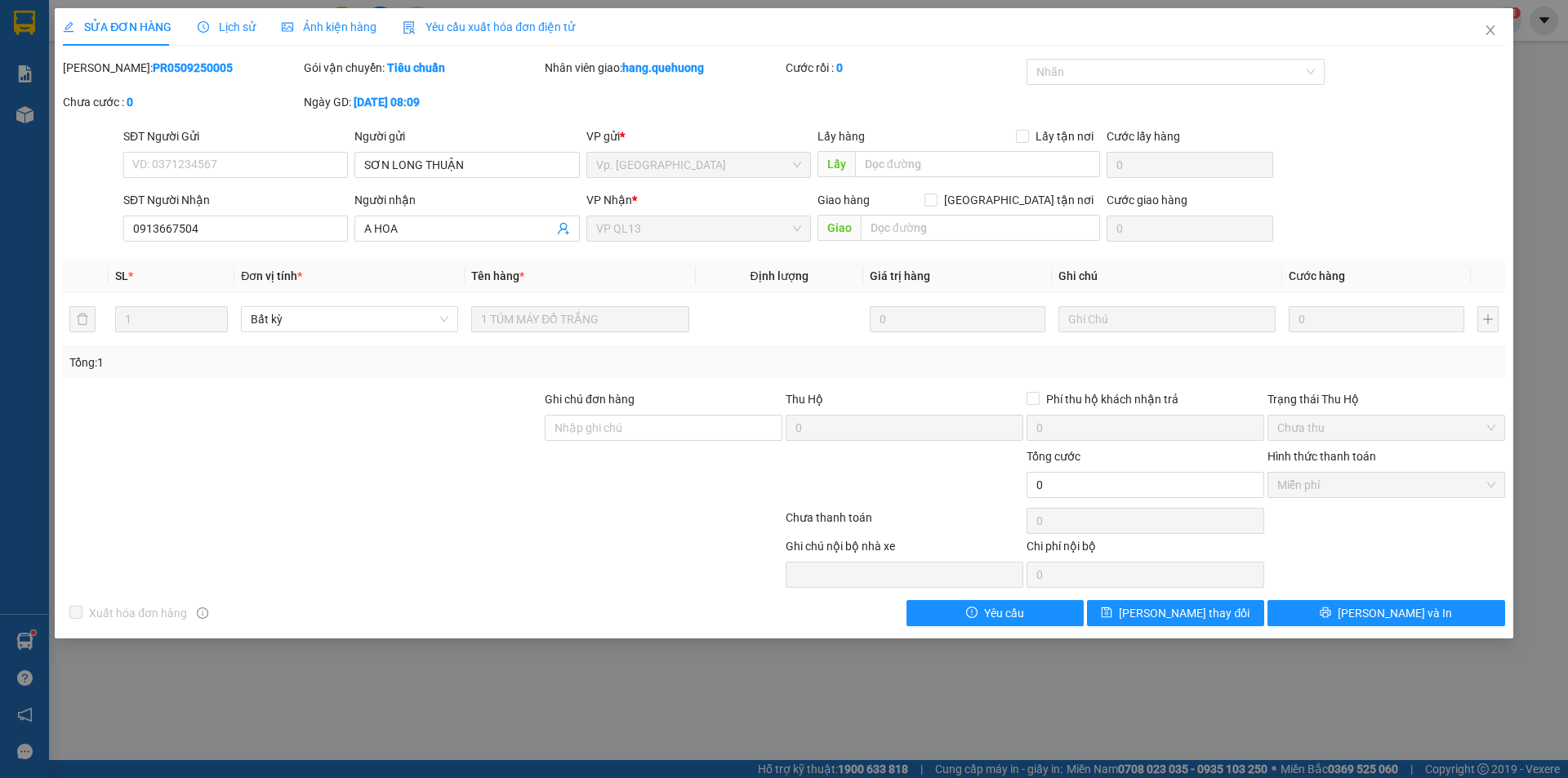
click at [407, 448] on div at bounding box center [302, 476] width 481 height 57
click at [231, 20] on span "Lịch sử" at bounding box center [226, 27] width 58 height 13
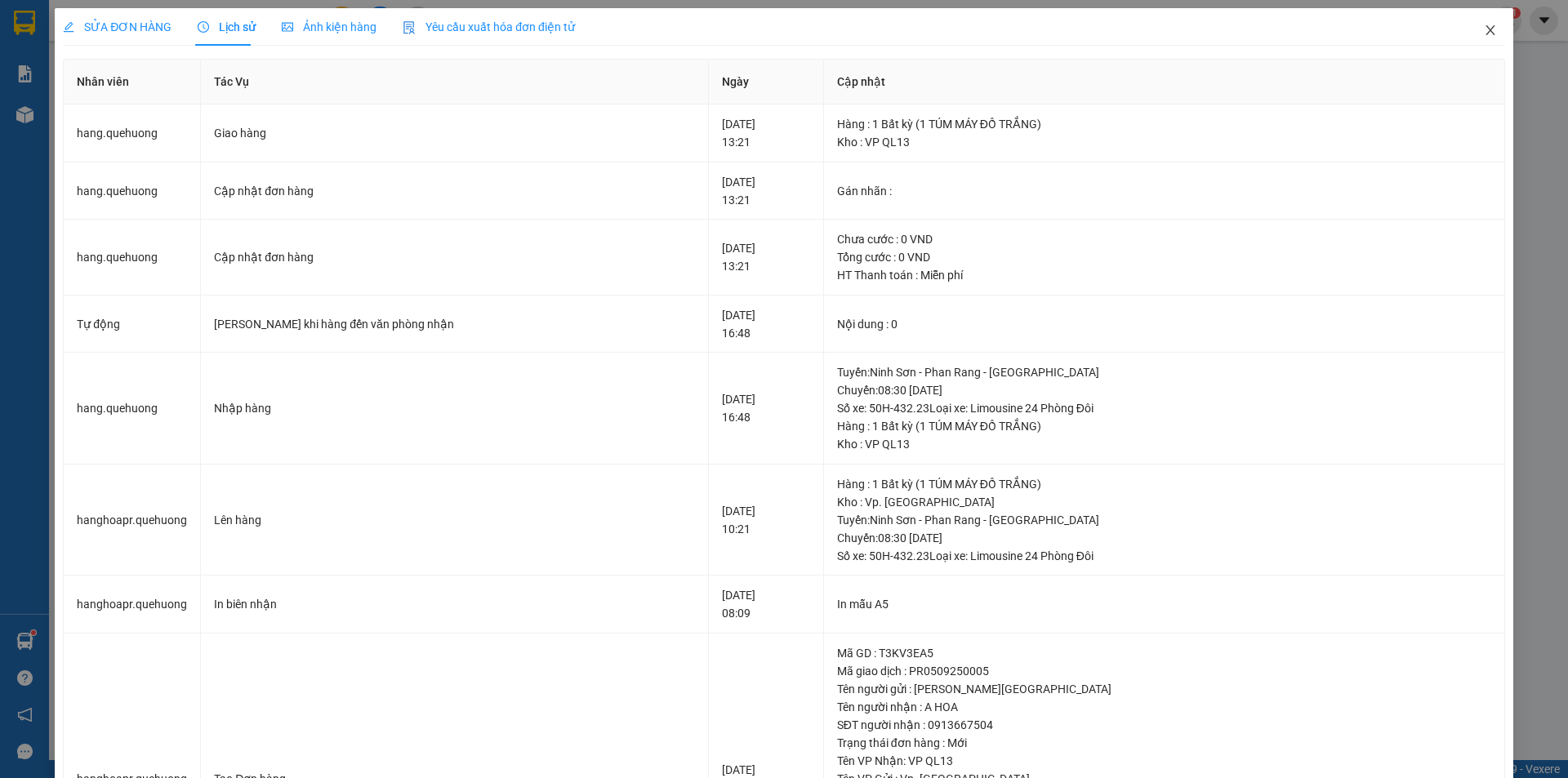
click at [1484, 28] on icon "close" at bounding box center [1490, 30] width 13 height 13
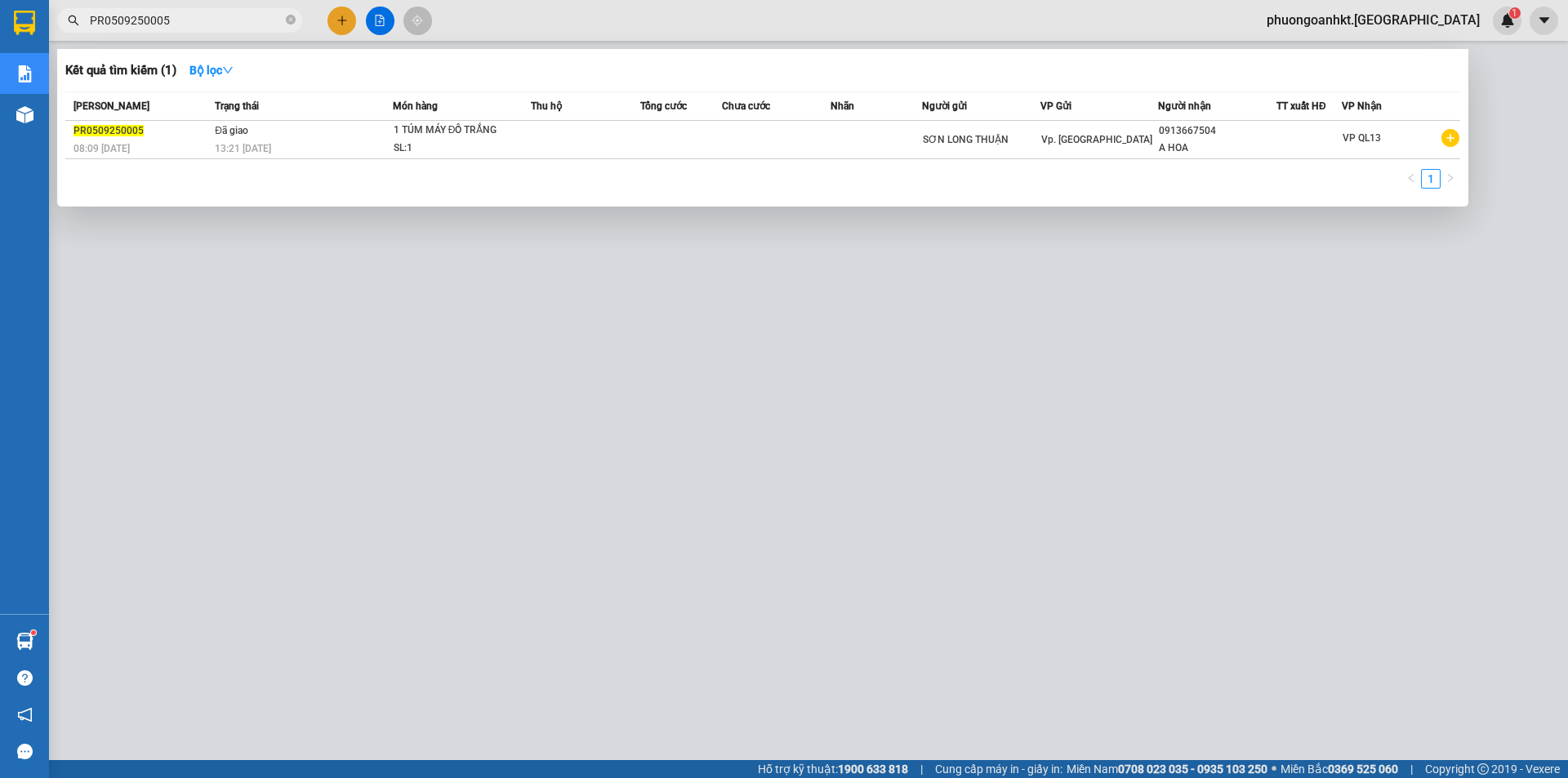
drag, startPoint x: 210, startPoint y: 23, endPoint x: 0, endPoint y: 36, distance: 210.4
click at [0, 36] on section "Kết quả tìm kiếm ( 1 ) Bộ lọc Mã ĐH Trạng thái Món hàng Thu hộ Tổng cước Chưa c…" at bounding box center [784, 389] width 1568 height 778
paste input "VPTC0509250026"
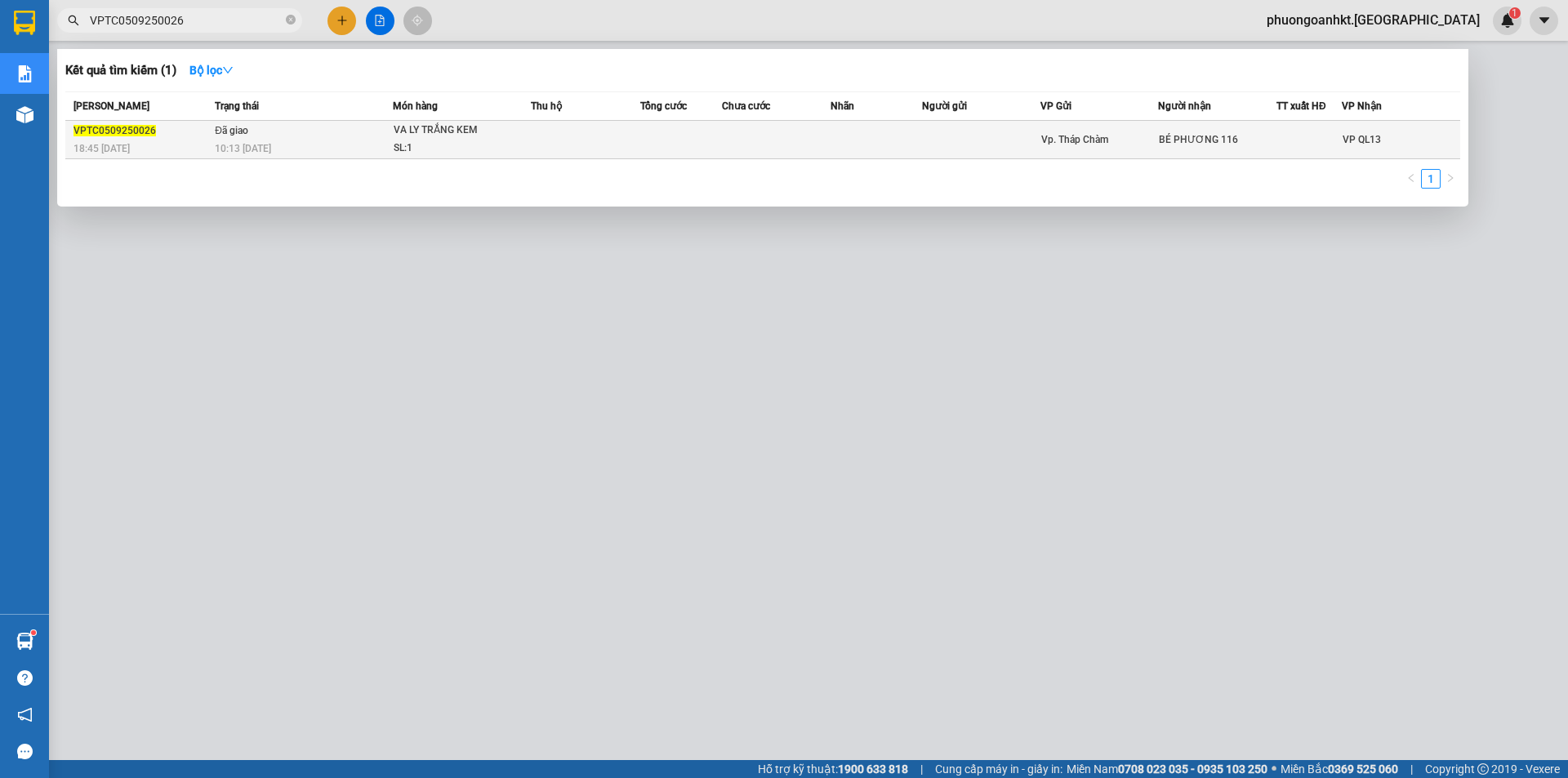
type input "VPTC0509250026"
click at [181, 143] on div "18:45 [DATE]" at bounding box center [141, 149] width 136 height 18
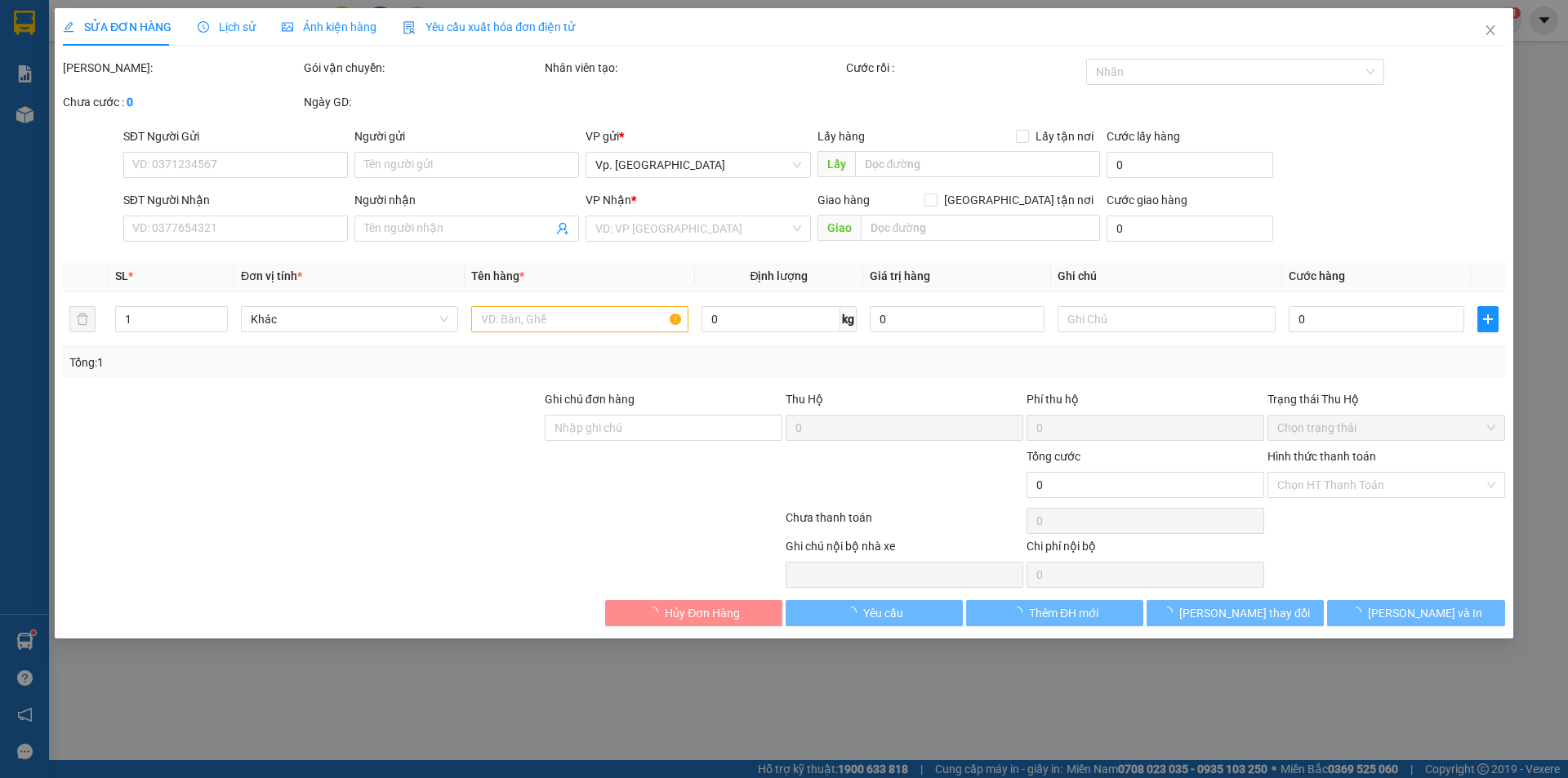
type input "BÉ PHƯƠNG 116"
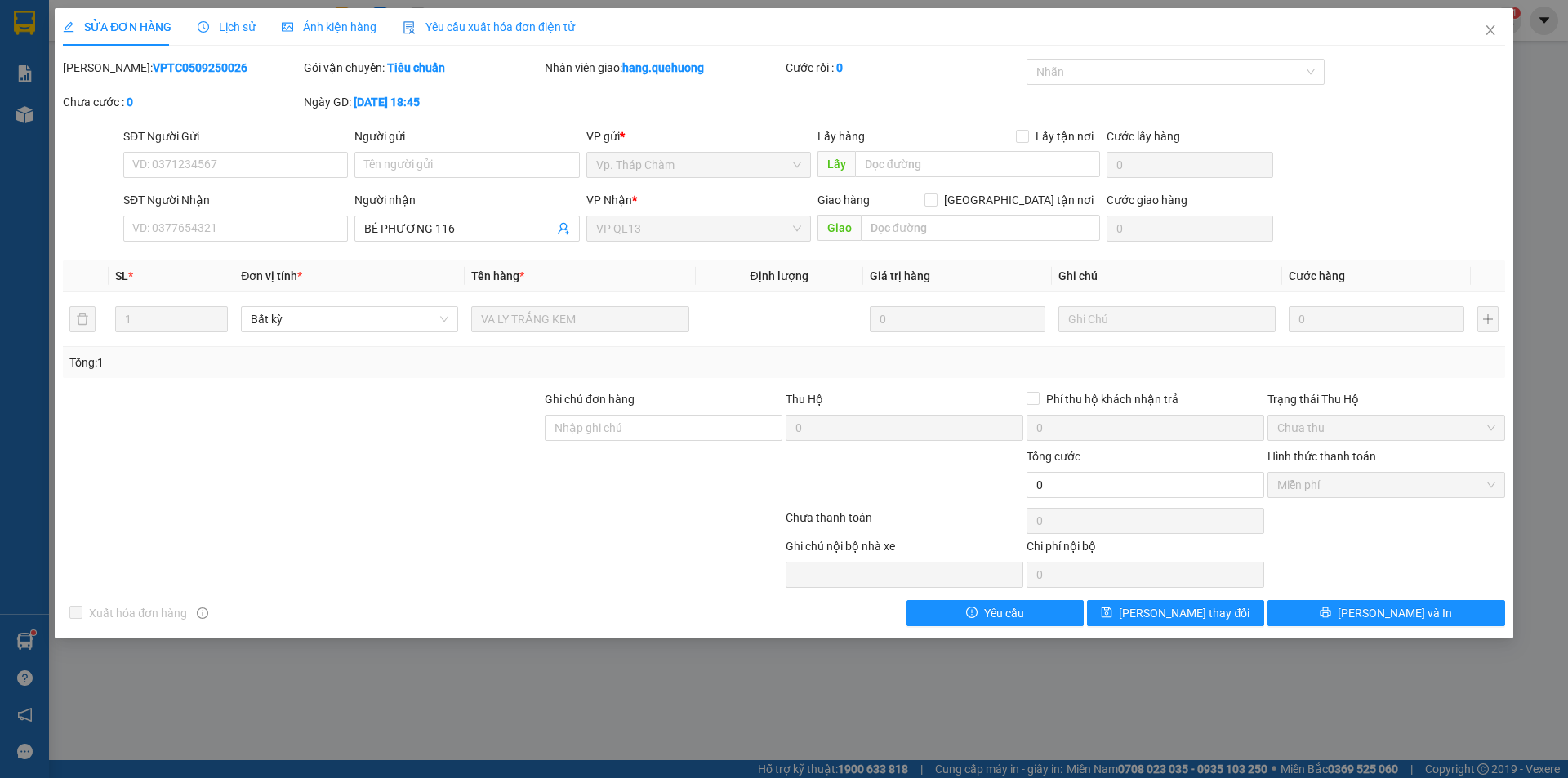
click at [234, 24] on span "Lịch sử" at bounding box center [226, 27] width 58 height 13
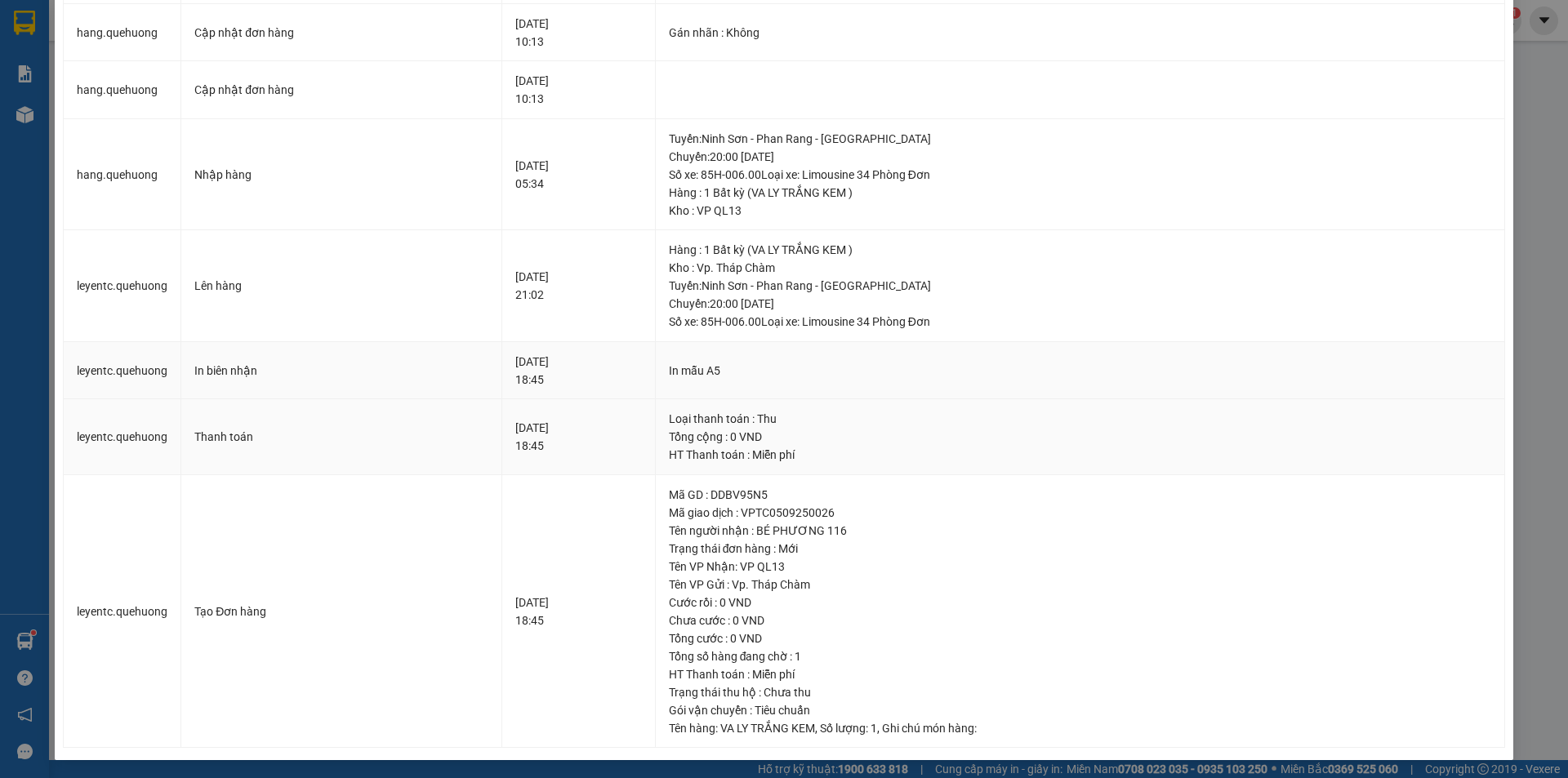
scroll to position [160, 0]
click at [1513, 232] on div "SỬA ĐƠN HÀNG Lịch sử Ảnh kiện hàng Yêu cầu xuất hóa đơn điện tử Total Paid Fee …" at bounding box center [784, 389] width 1568 height 778
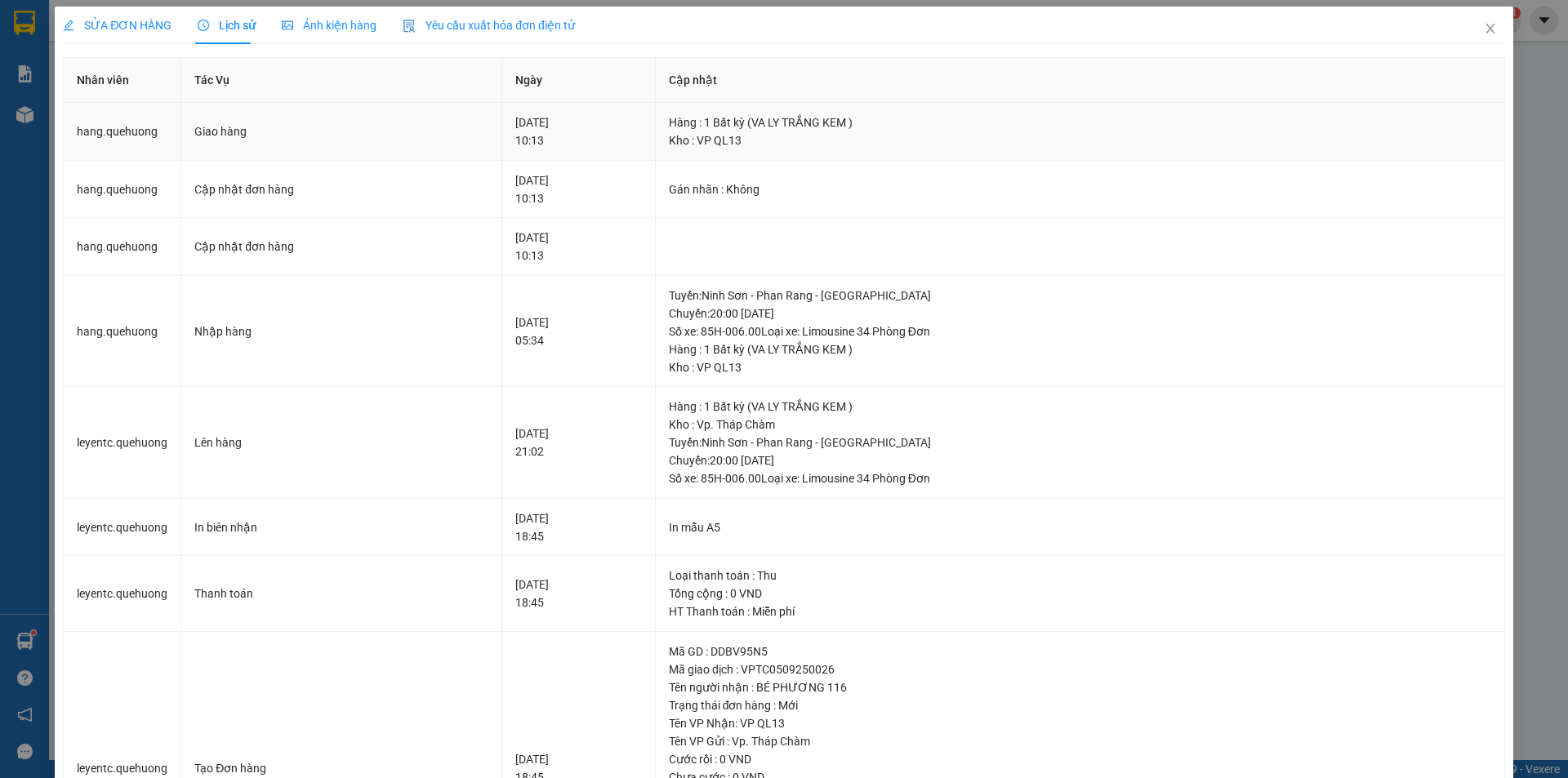
scroll to position [0, 0]
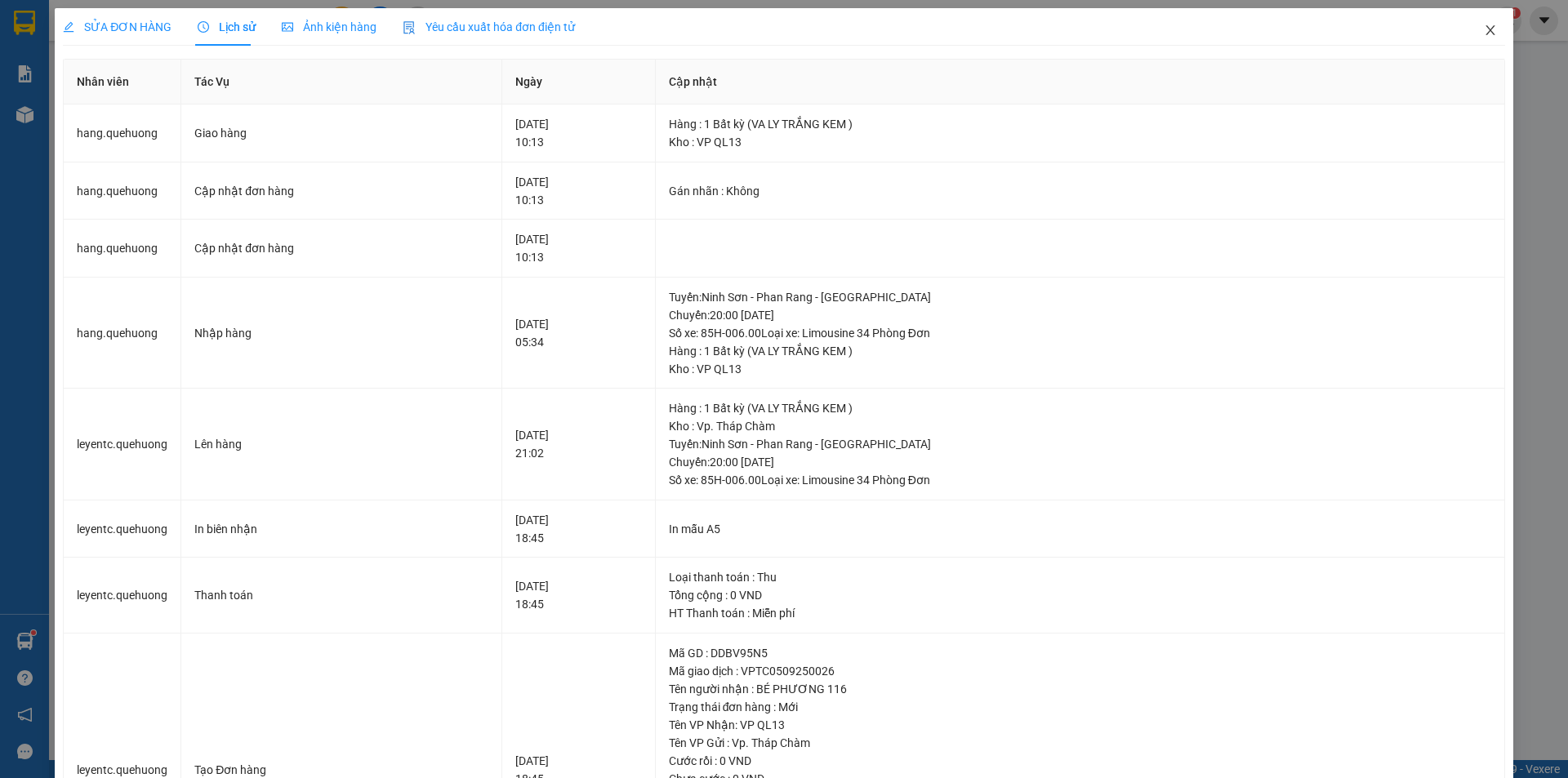
click at [1484, 32] on icon "close" at bounding box center [1490, 30] width 13 height 13
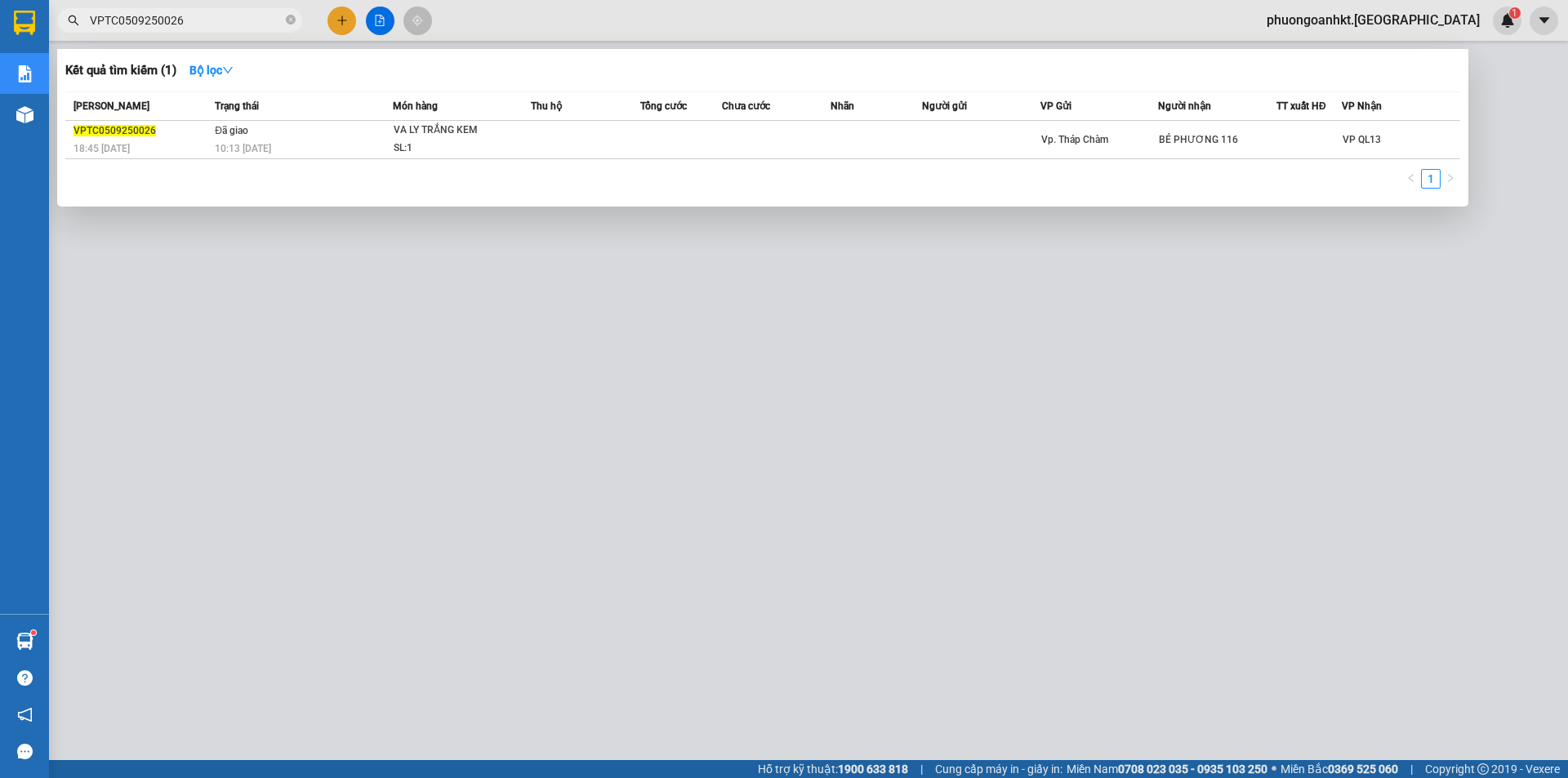
drag, startPoint x: 208, startPoint y: 27, endPoint x: 79, endPoint y: 13, distance: 129.8
click at [79, 13] on span "VPTC0509250026" at bounding box center [179, 20] width 245 height 25
paste input "PR0509250027"
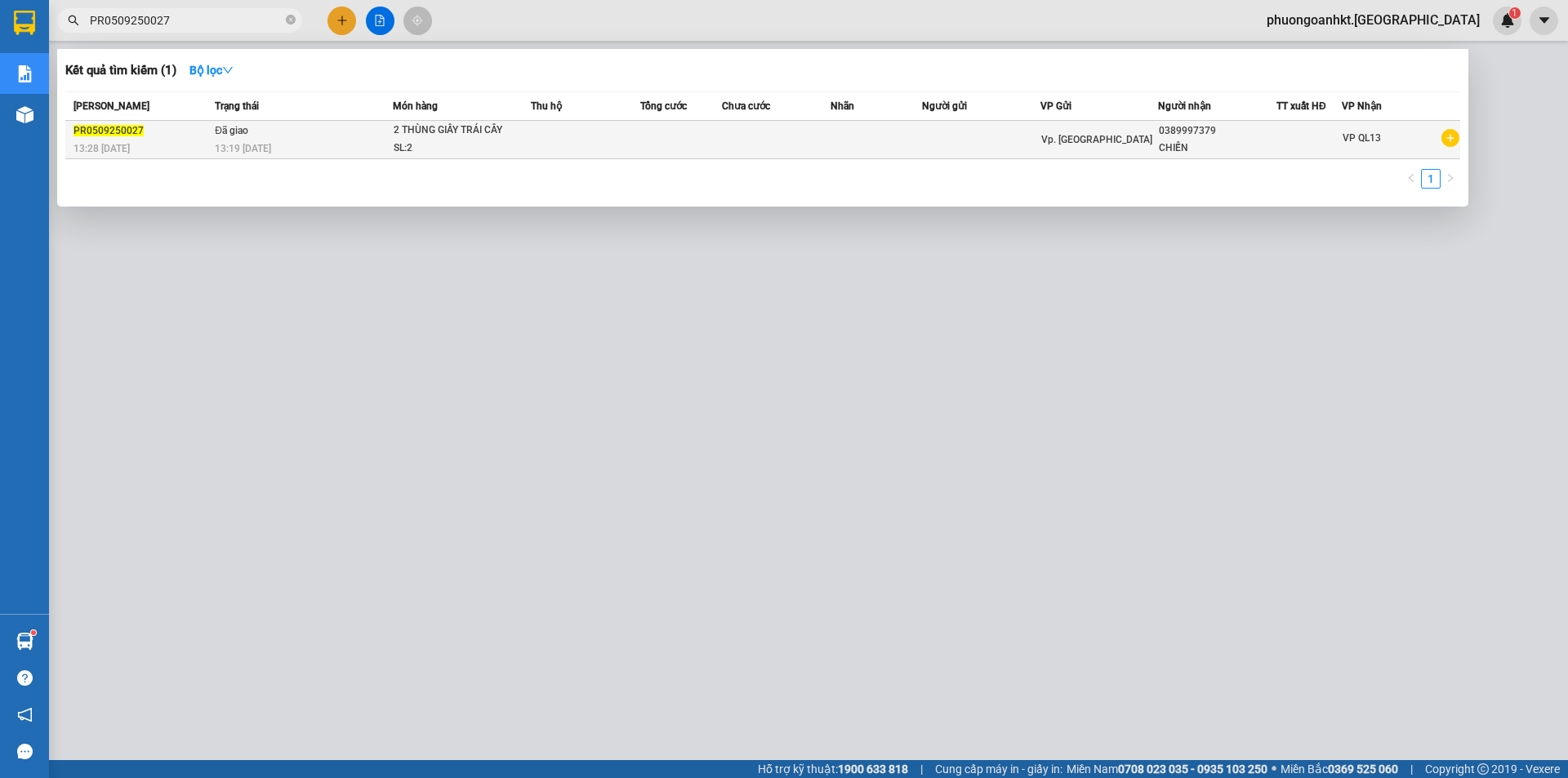
type input "PR0509250027"
click at [184, 146] on div "13:28 [DATE]" at bounding box center [141, 149] width 136 height 18
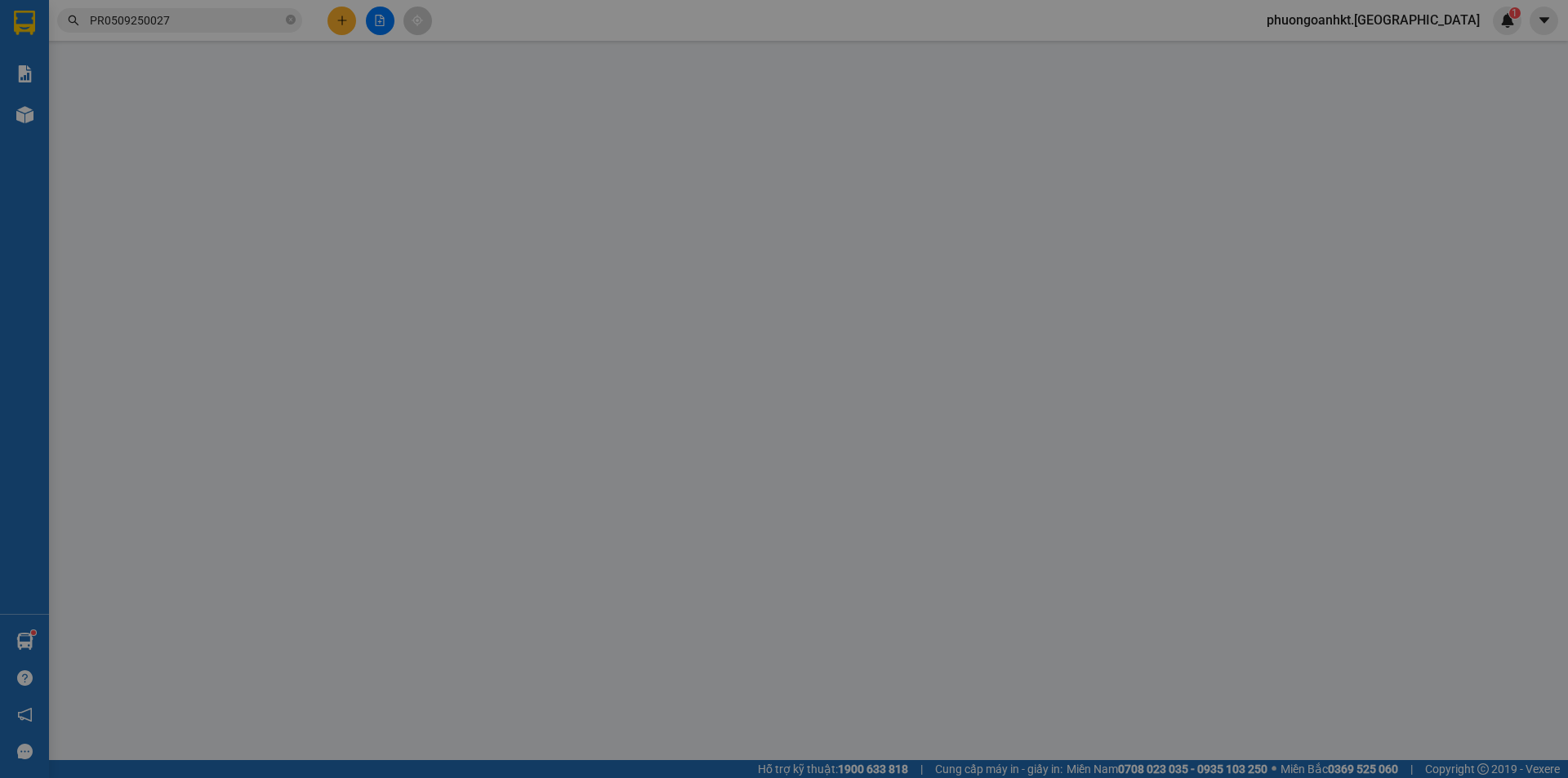
type input "0389997379"
type input "CHIẾN"
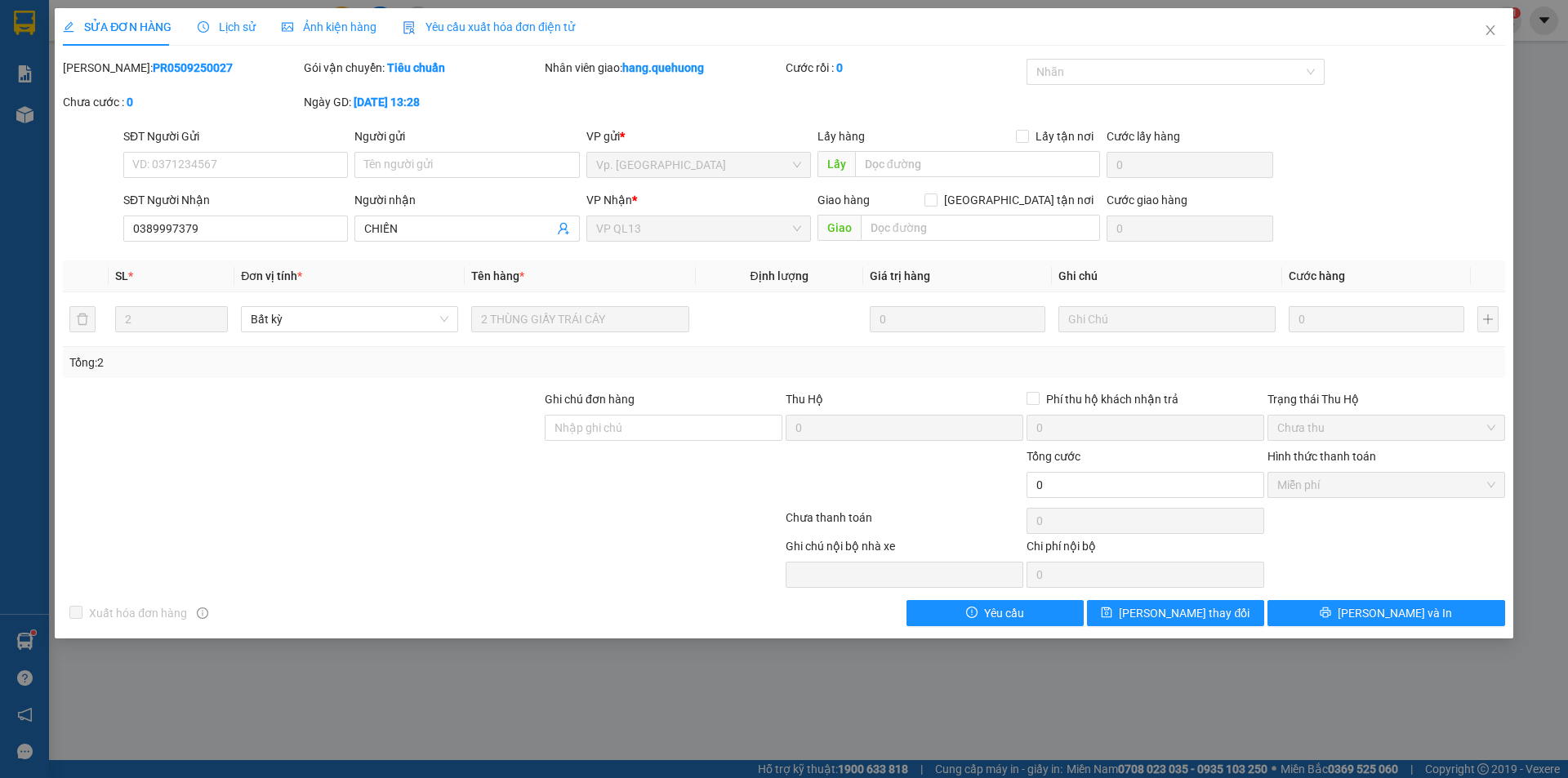
click at [242, 28] on span "Lịch sử" at bounding box center [226, 27] width 58 height 13
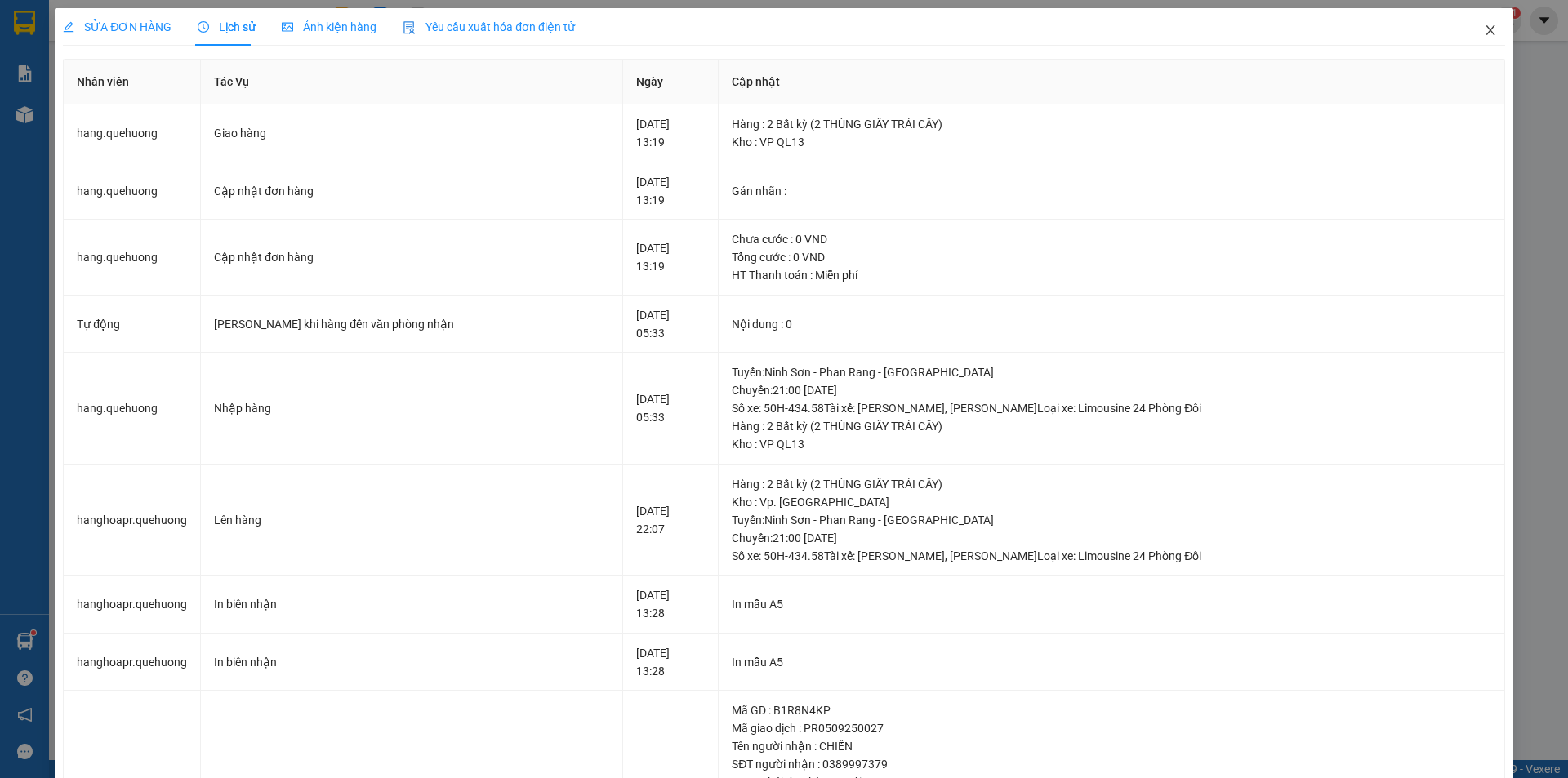
click at [1484, 29] on icon "close" at bounding box center [1490, 30] width 13 height 13
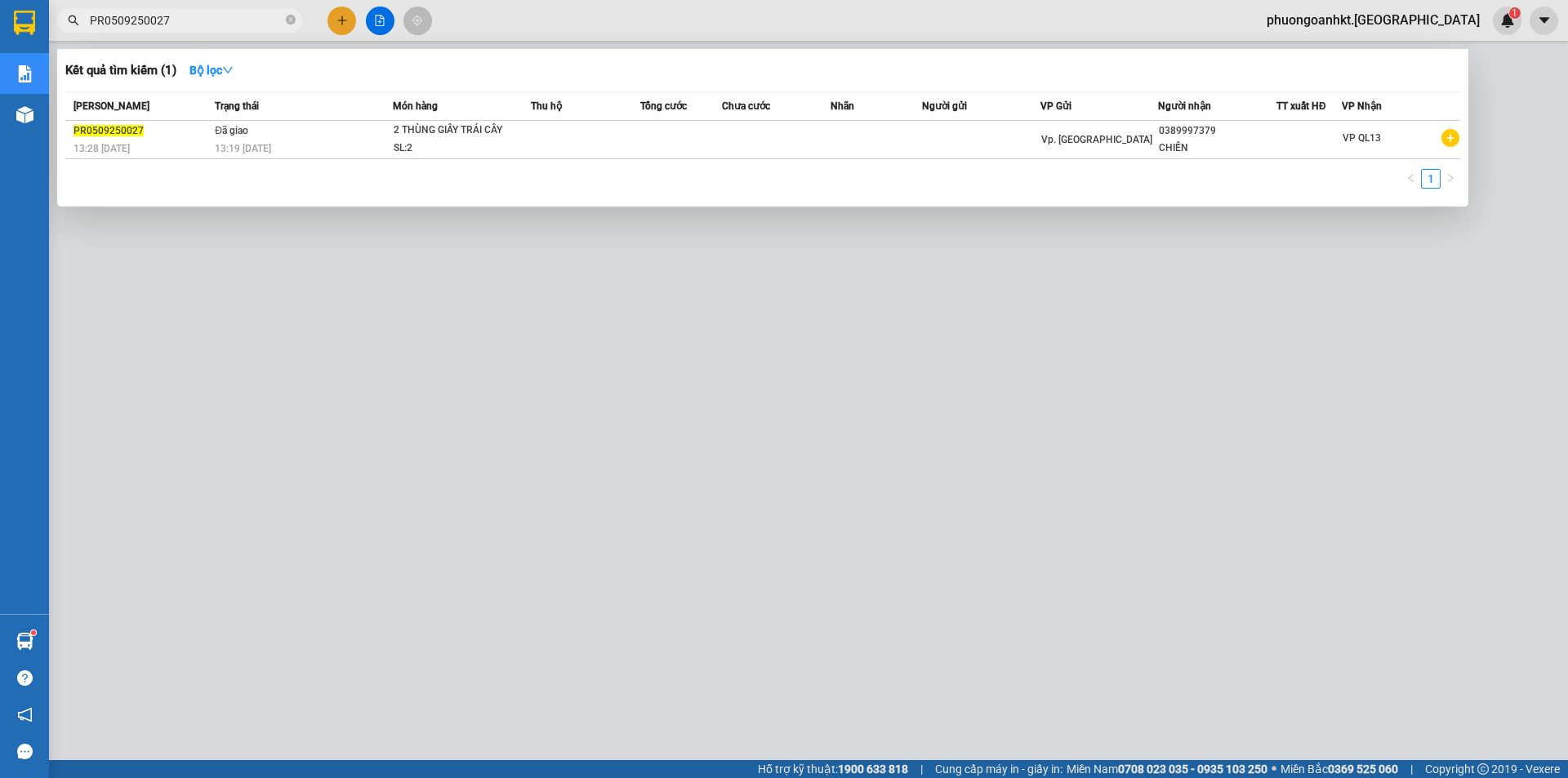
drag, startPoint x: 204, startPoint y: 17, endPoint x: 49, endPoint y: 9, distance: 155.2
click at [49, 9] on div "PR0509250027" at bounding box center [159, 20] width 319 height 25
paste input "43"
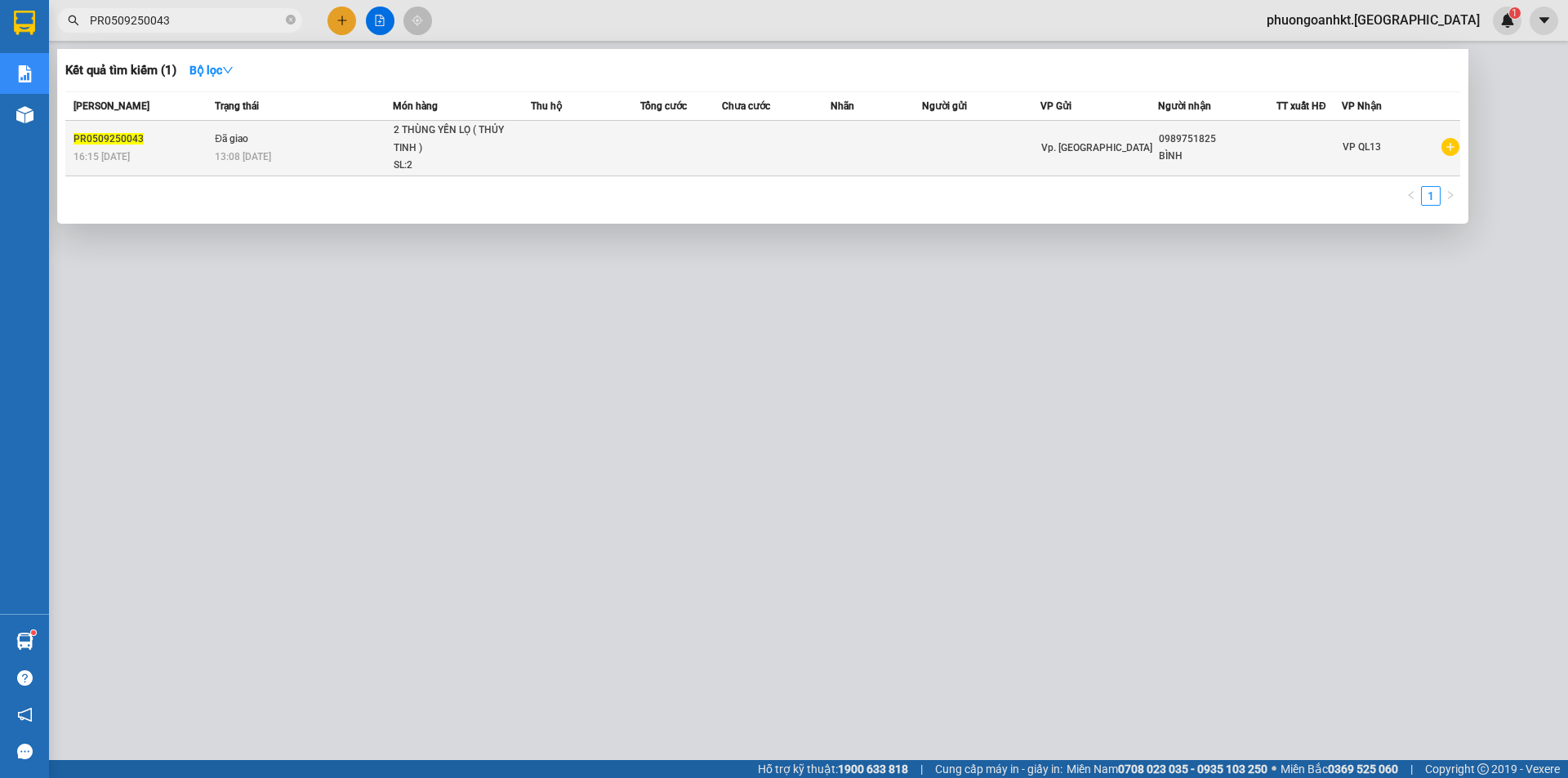
type input "PR0509250043"
click at [162, 148] on div "16:15 [DATE]" at bounding box center [141, 157] width 136 height 18
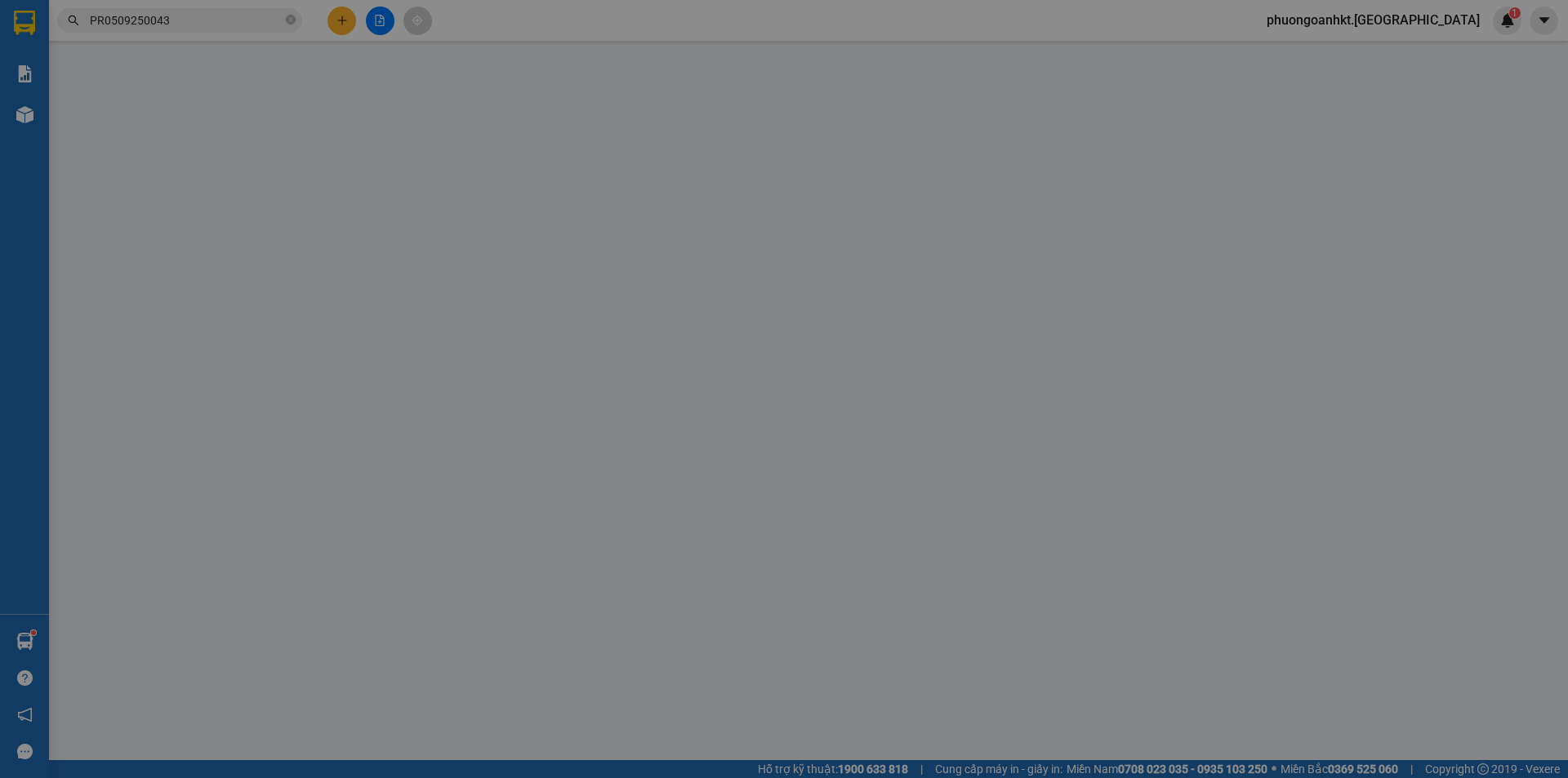
type input "0989751825"
type input "BÌNH"
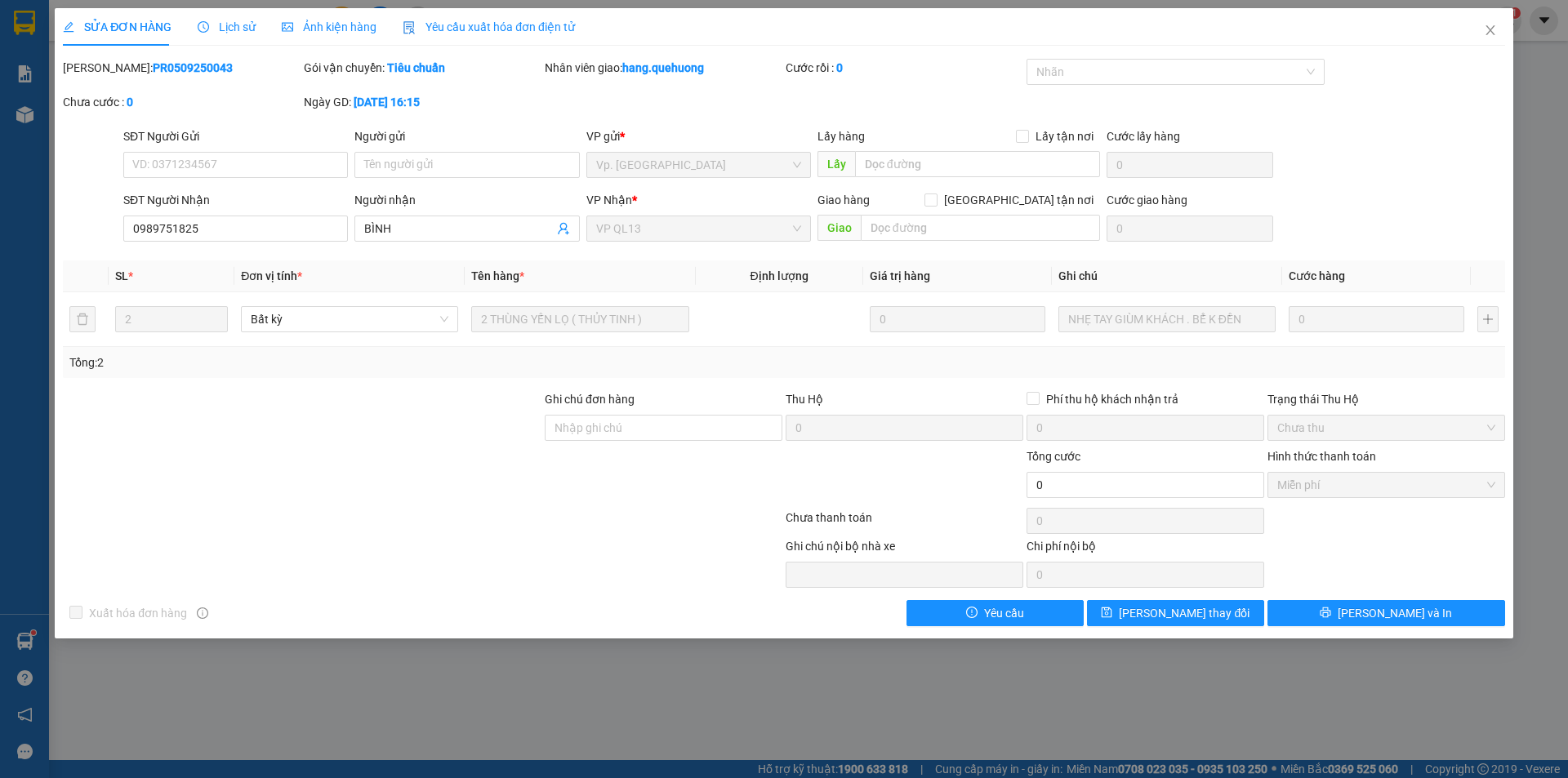
click at [206, 28] on icon "clock-circle" at bounding box center [203, 27] width 11 height 11
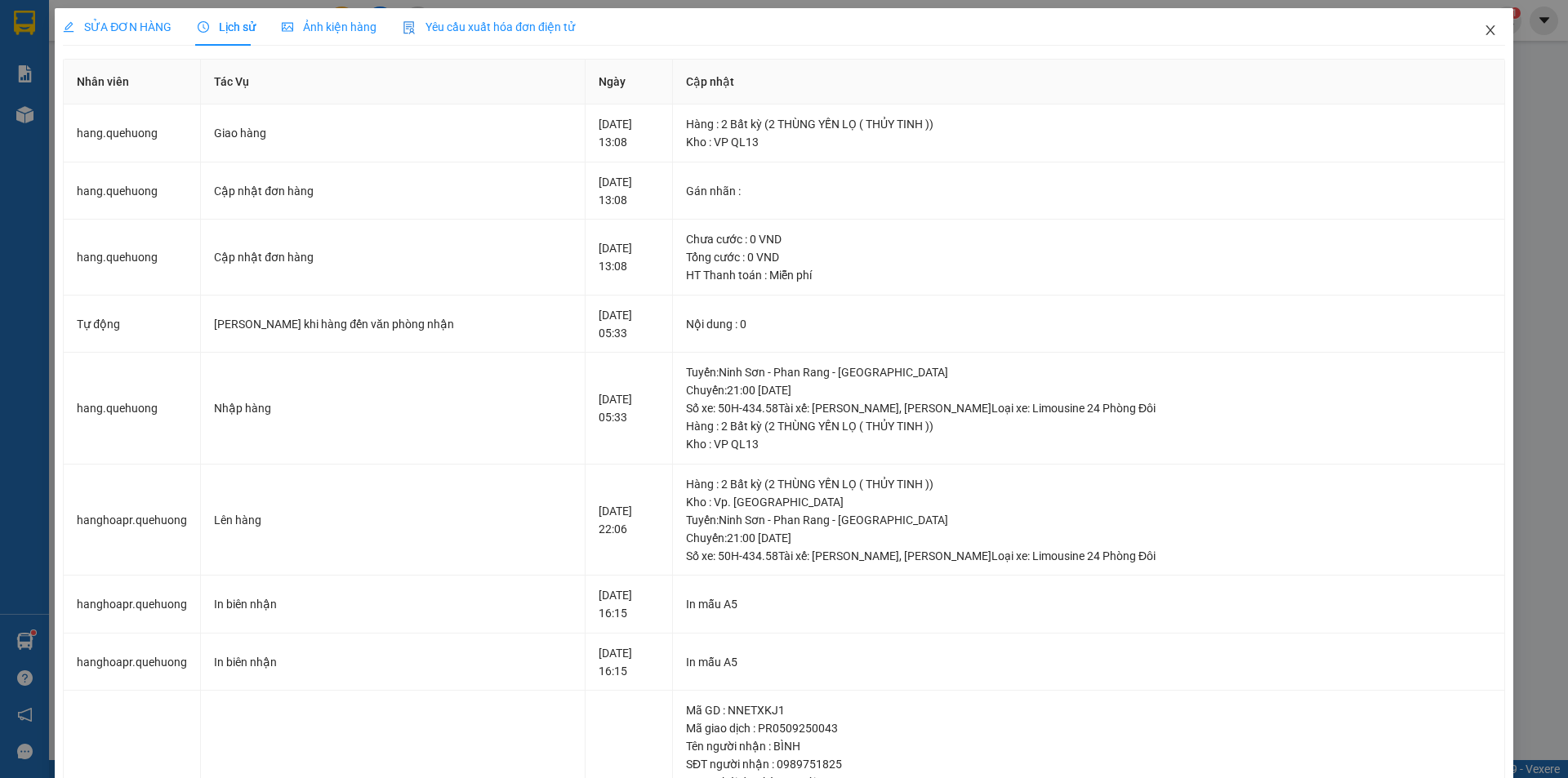
click at [1484, 34] on icon "close" at bounding box center [1490, 30] width 13 height 13
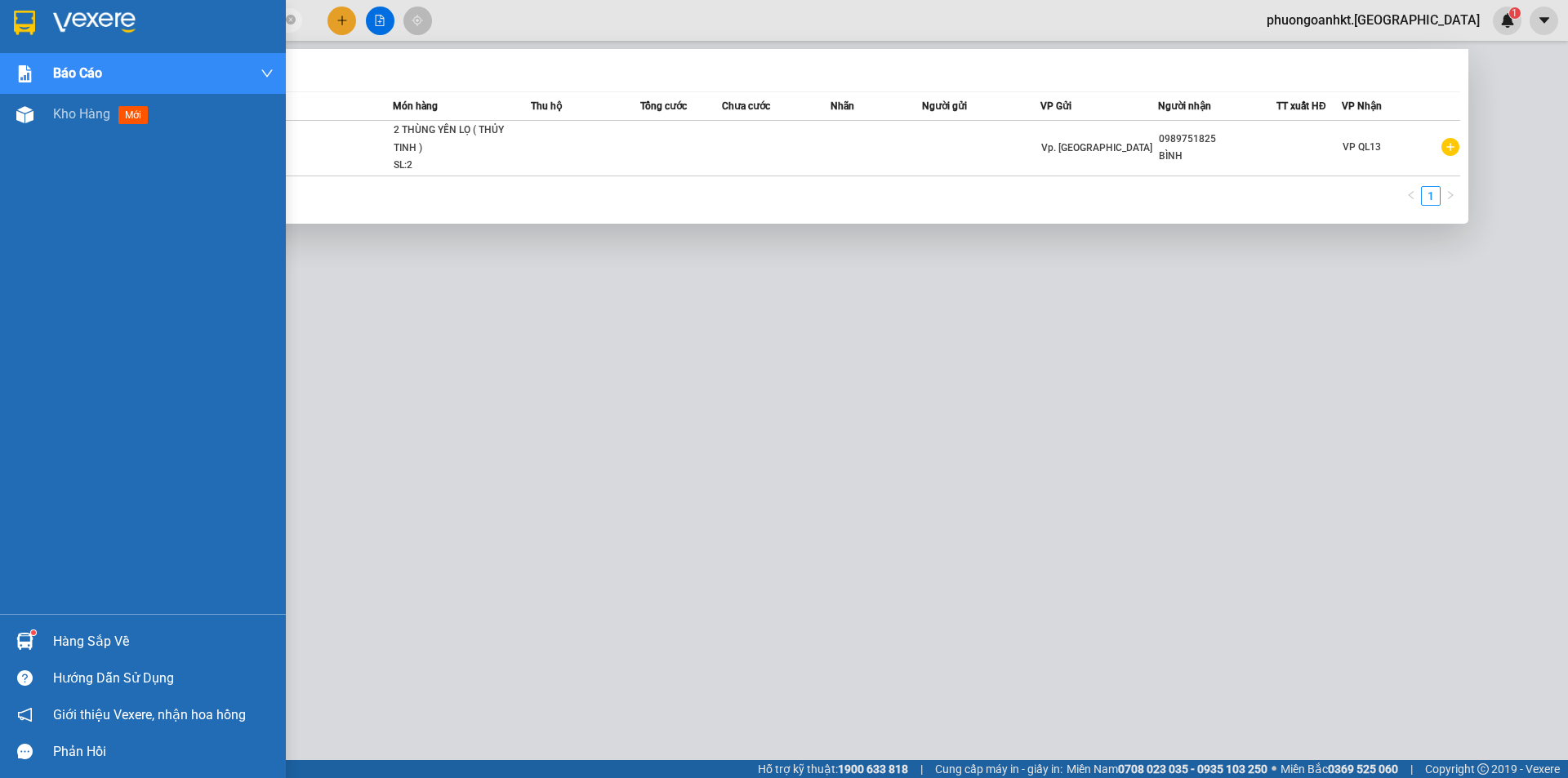
drag, startPoint x: 202, startPoint y: 22, endPoint x: 38, endPoint y: 19, distance: 164.0
click at [38, 19] on section "Kết quả tìm kiếm ( 1 ) Bộ lọc Mã ĐH Trạng thái Món hàng Thu hộ Tổng cước Chưa c…" at bounding box center [784, 389] width 1568 height 778
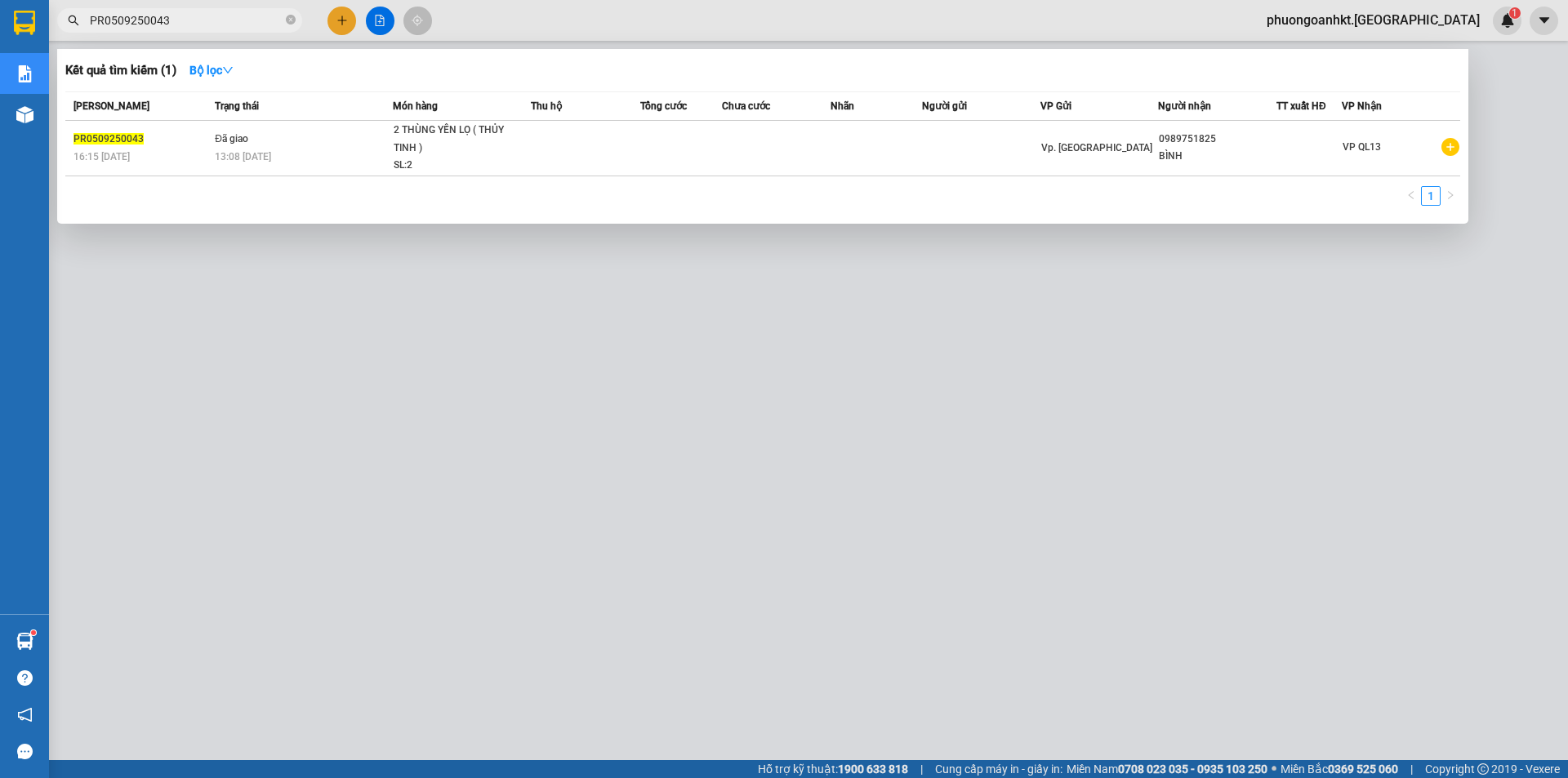
paste input "70"
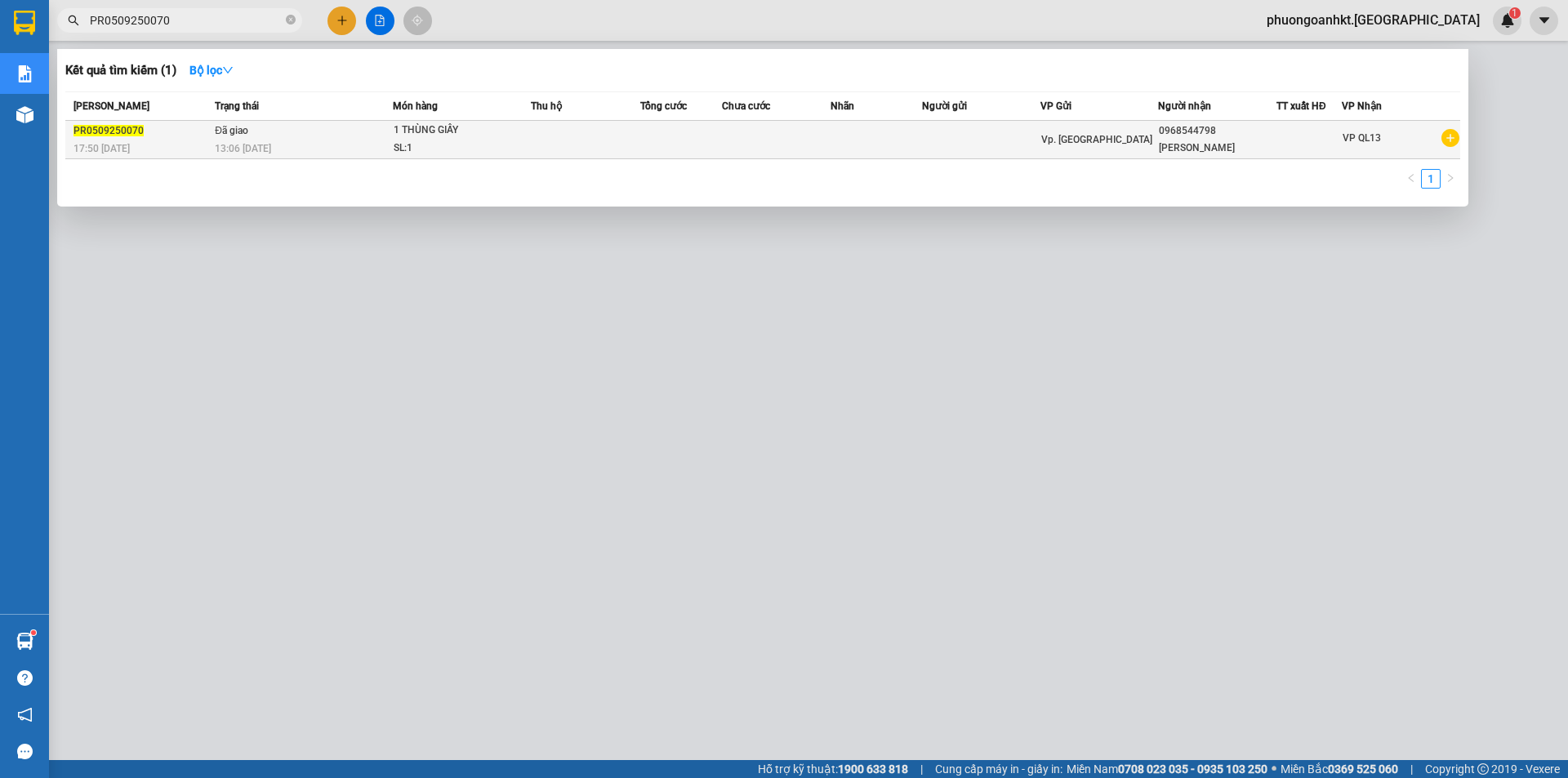
type input "PR0509250070"
click at [177, 135] on div "PR0509250070" at bounding box center [141, 131] width 136 height 17
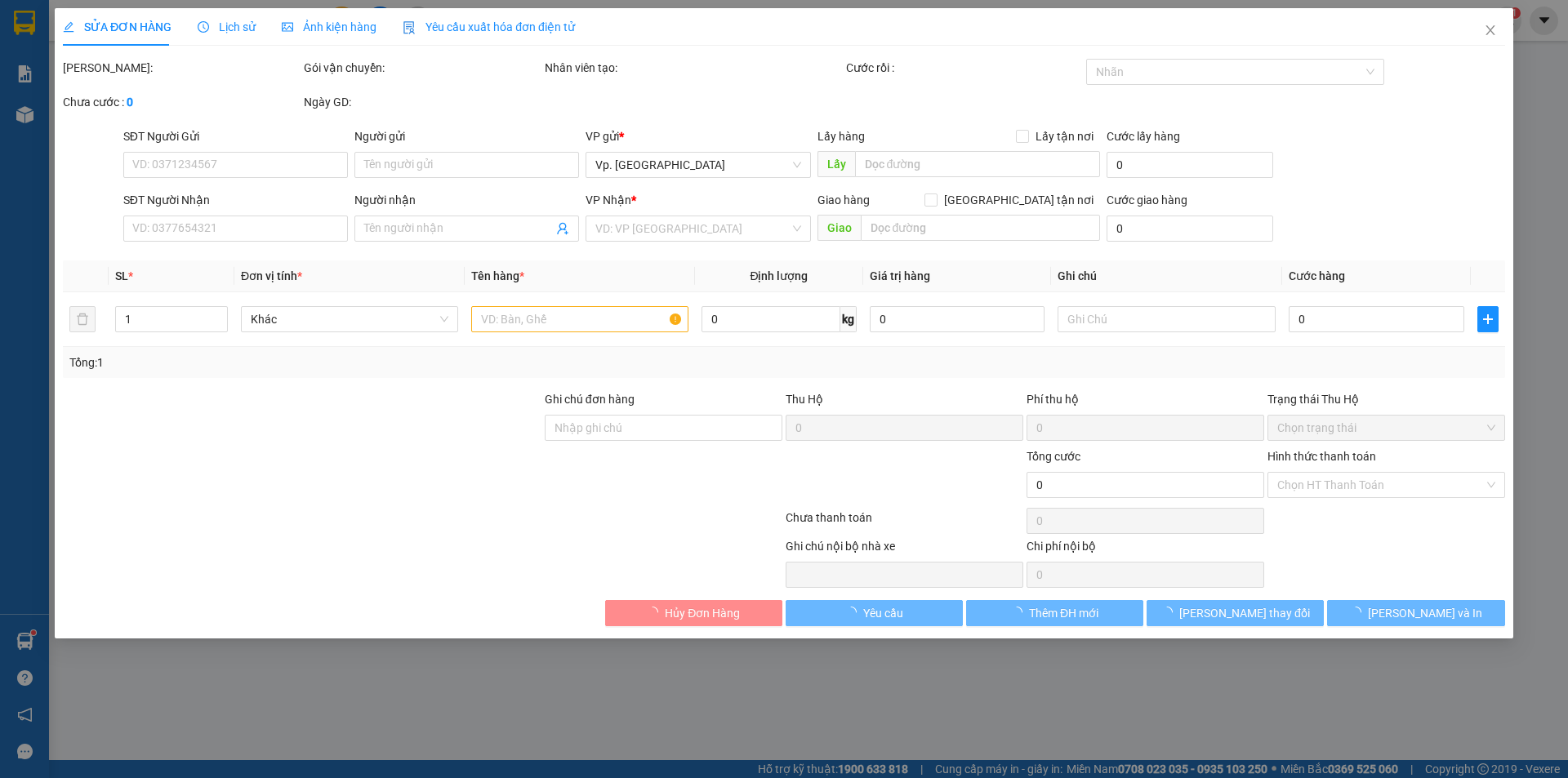
type input "0968544798"
type input "[PERSON_NAME]"
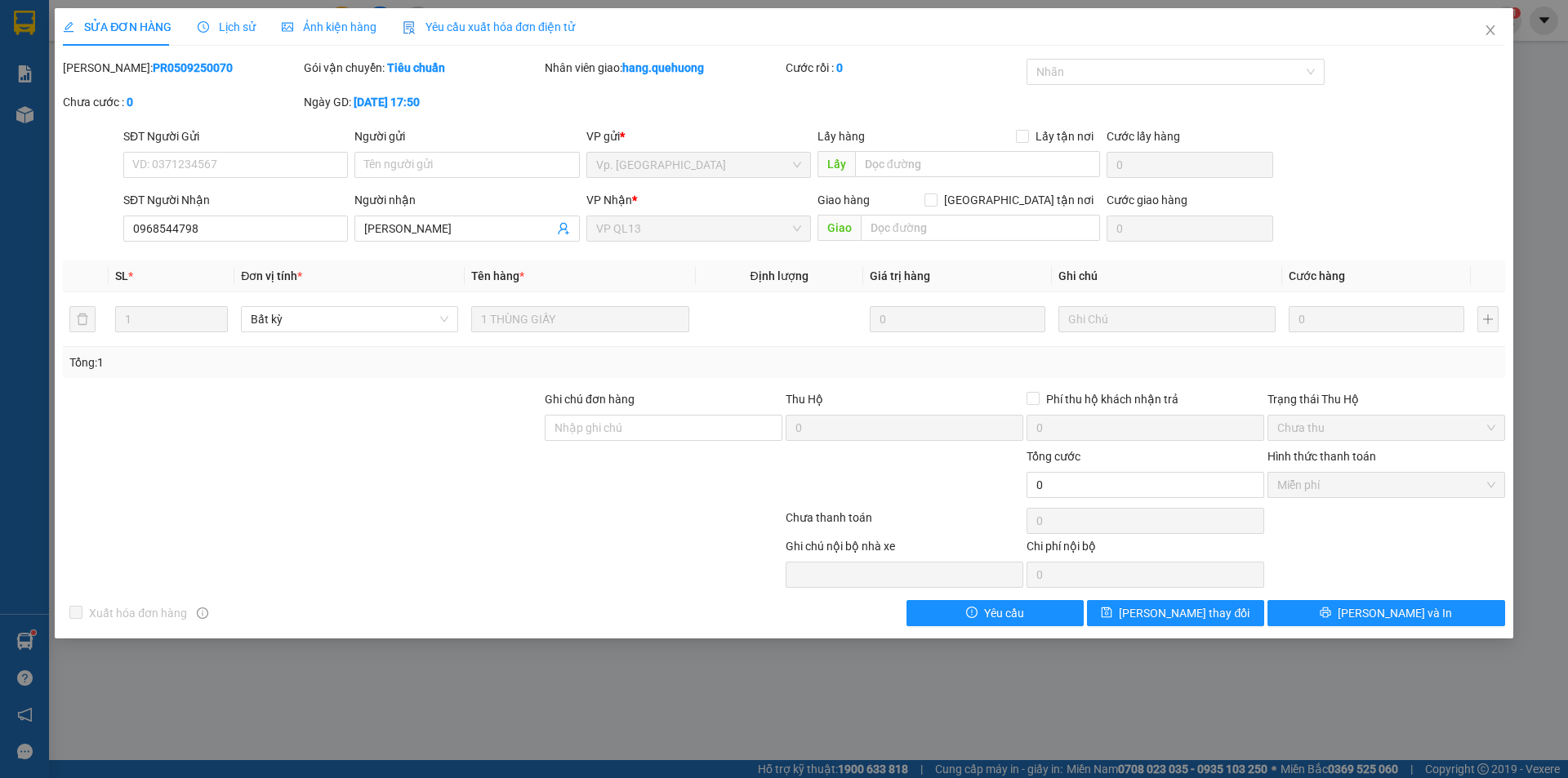
click at [240, 23] on span "Lịch sử" at bounding box center [226, 27] width 58 height 13
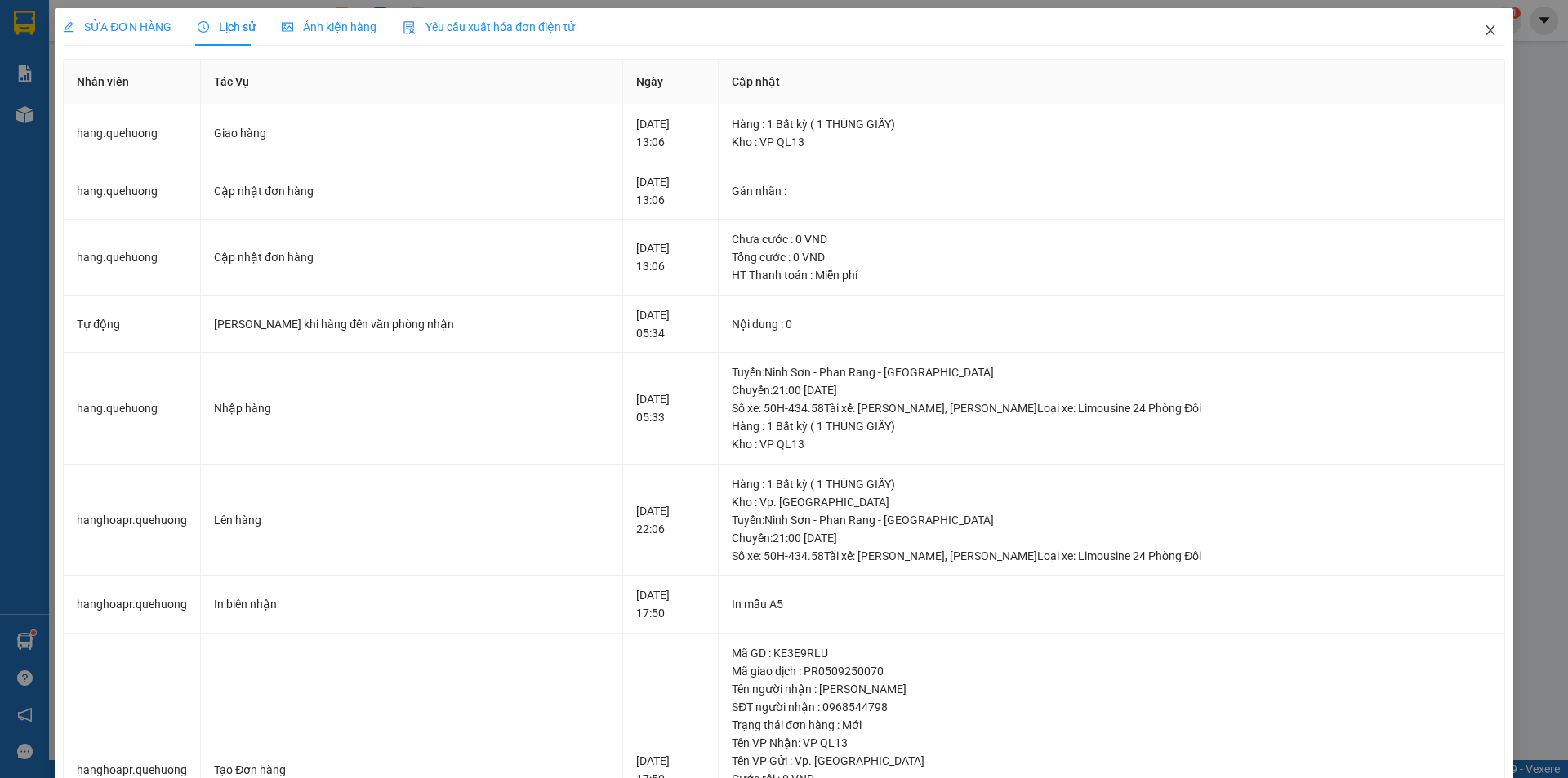
click at [1484, 34] on icon "close" at bounding box center [1490, 30] width 13 height 13
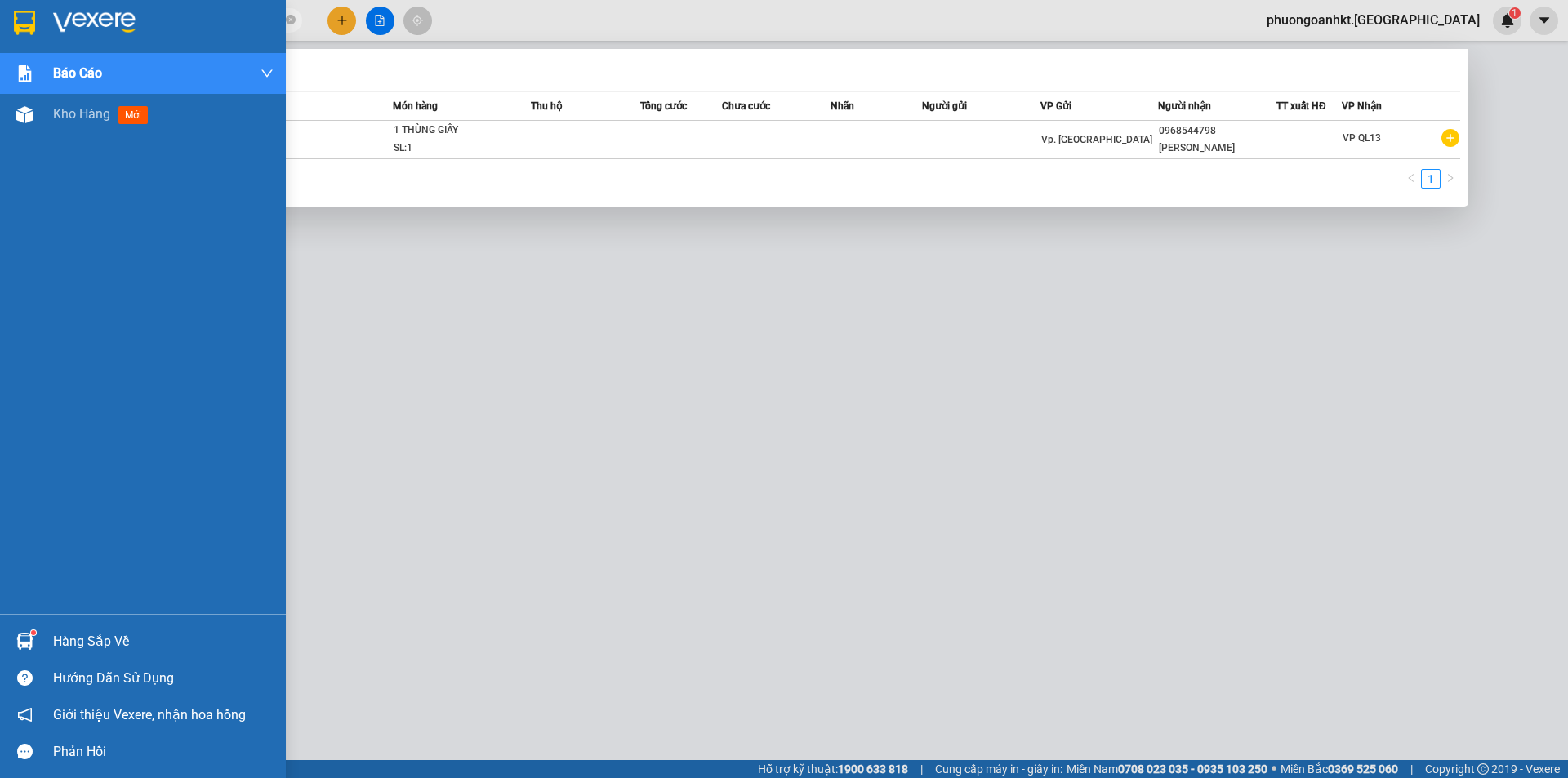
drag, startPoint x: 189, startPoint y: 18, endPoint x: 47, endPoint y: 19, distance: 142.0
click at [47, 19] on section "Kết quả tìm kiếm ( 1 ) Bộ lọc Mã ĐH Trạng thái Món hàng Thu hộ Tổng cước Chưa c…" at bounding box center [784, 389] width 1568 height 778
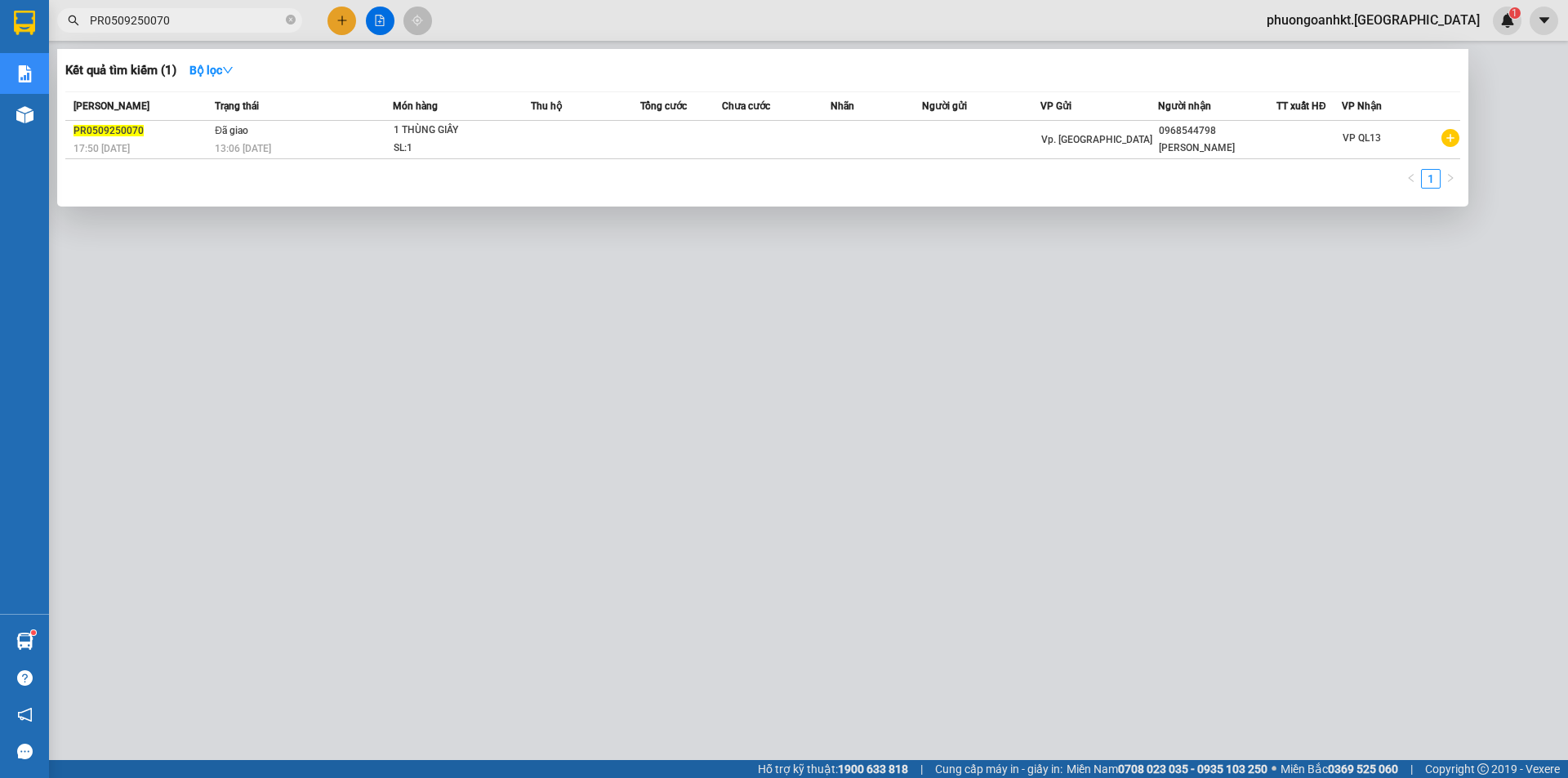
paste input "89"
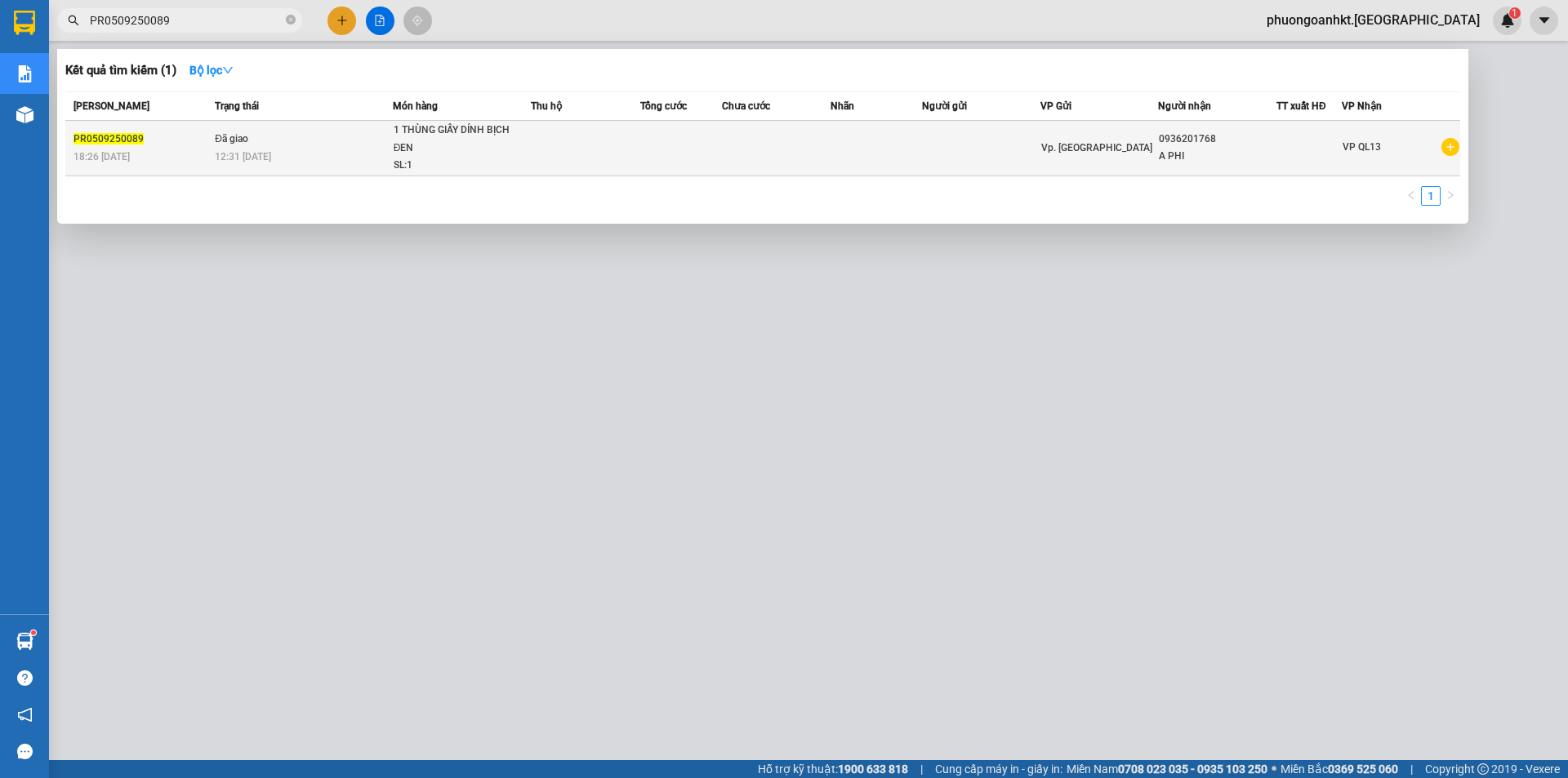
click at [197, 136] on div "PR0509250089" at bounding box center [141, 139] width 136 height 17
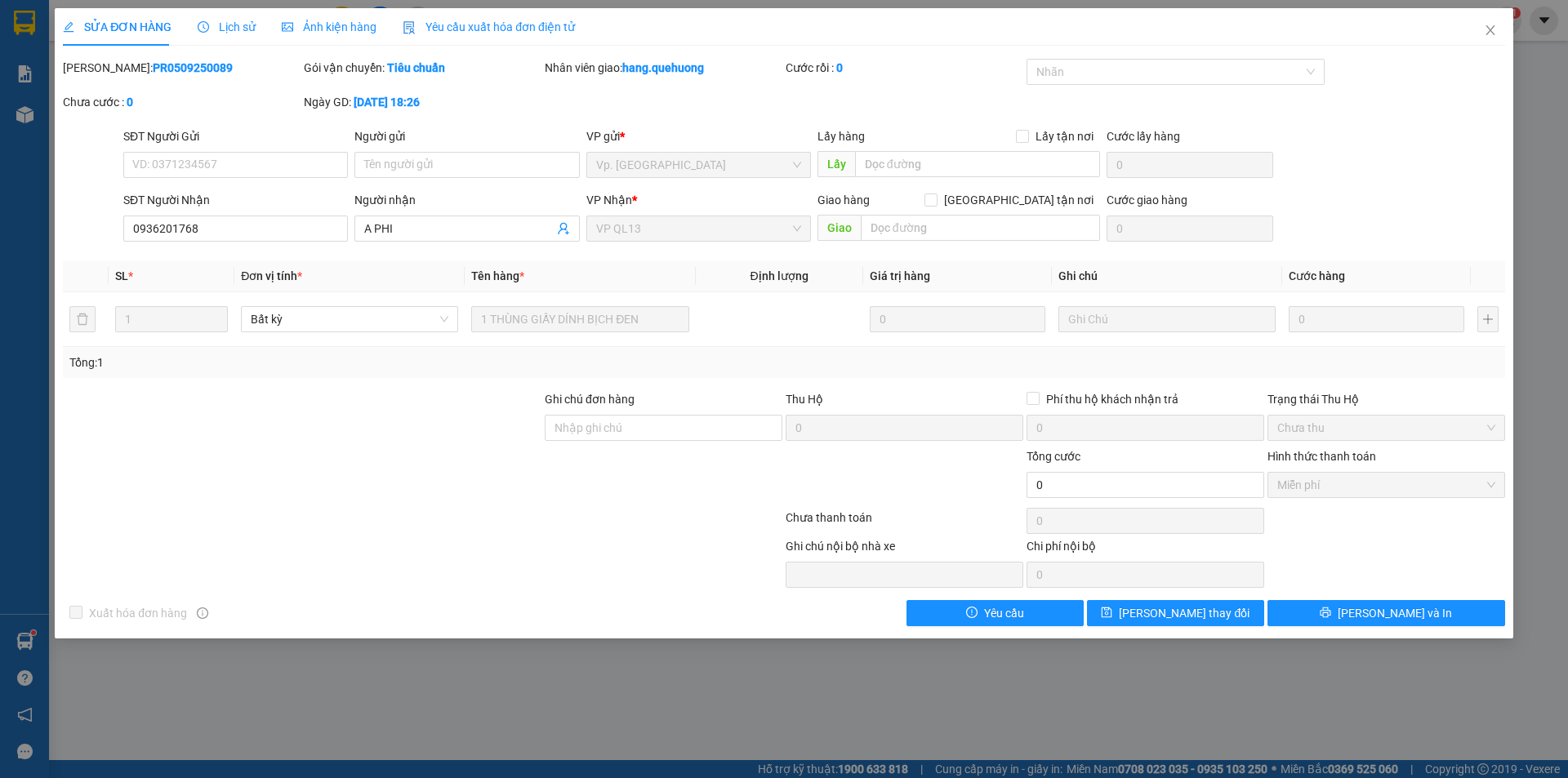
click at [210, 23] on span "Lịch sử" at bounding box center [226, 27] width 58 height 13
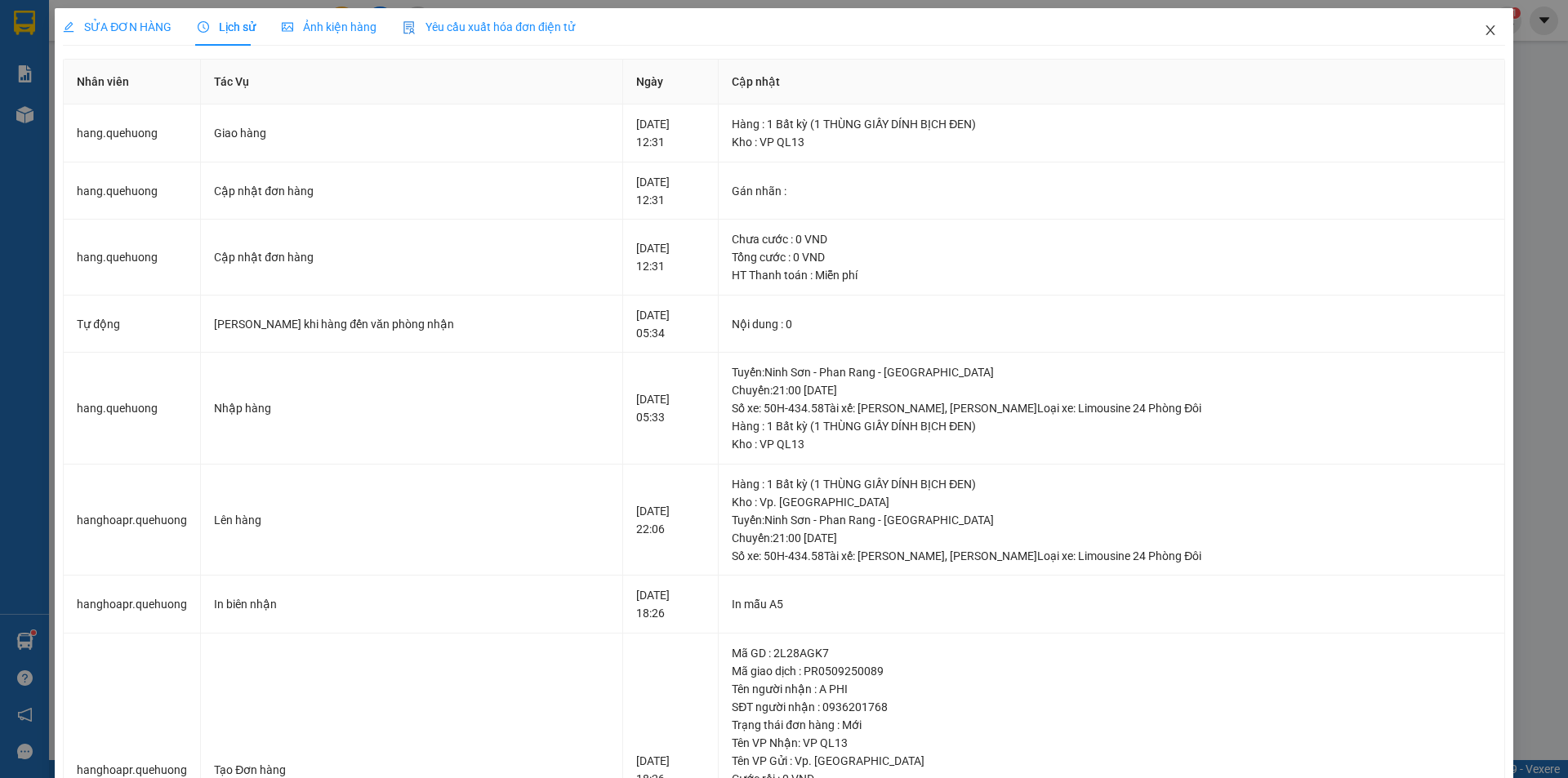
click at [1484, 31] on icon "close" at bounding box center [1490, 30] width 13 height 13
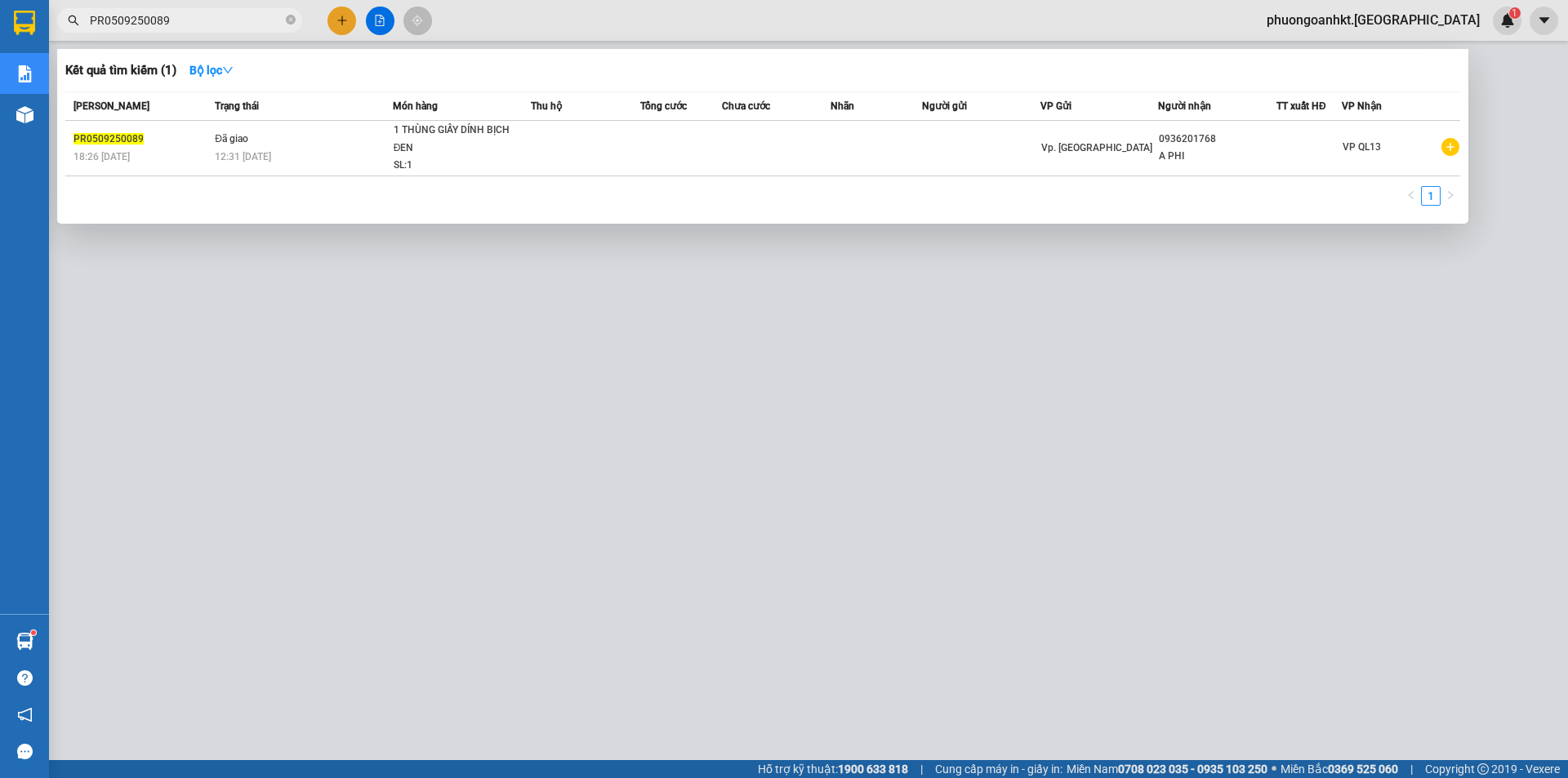
drag, startPoint x: 205, startPoint y: 20, endPoint x: 53, endPoint y: 16, distance: 152.1
click at [53, 16] on div "PR0509250089" at bounding box center [159, 20] width 319 height 25
paste input "108"
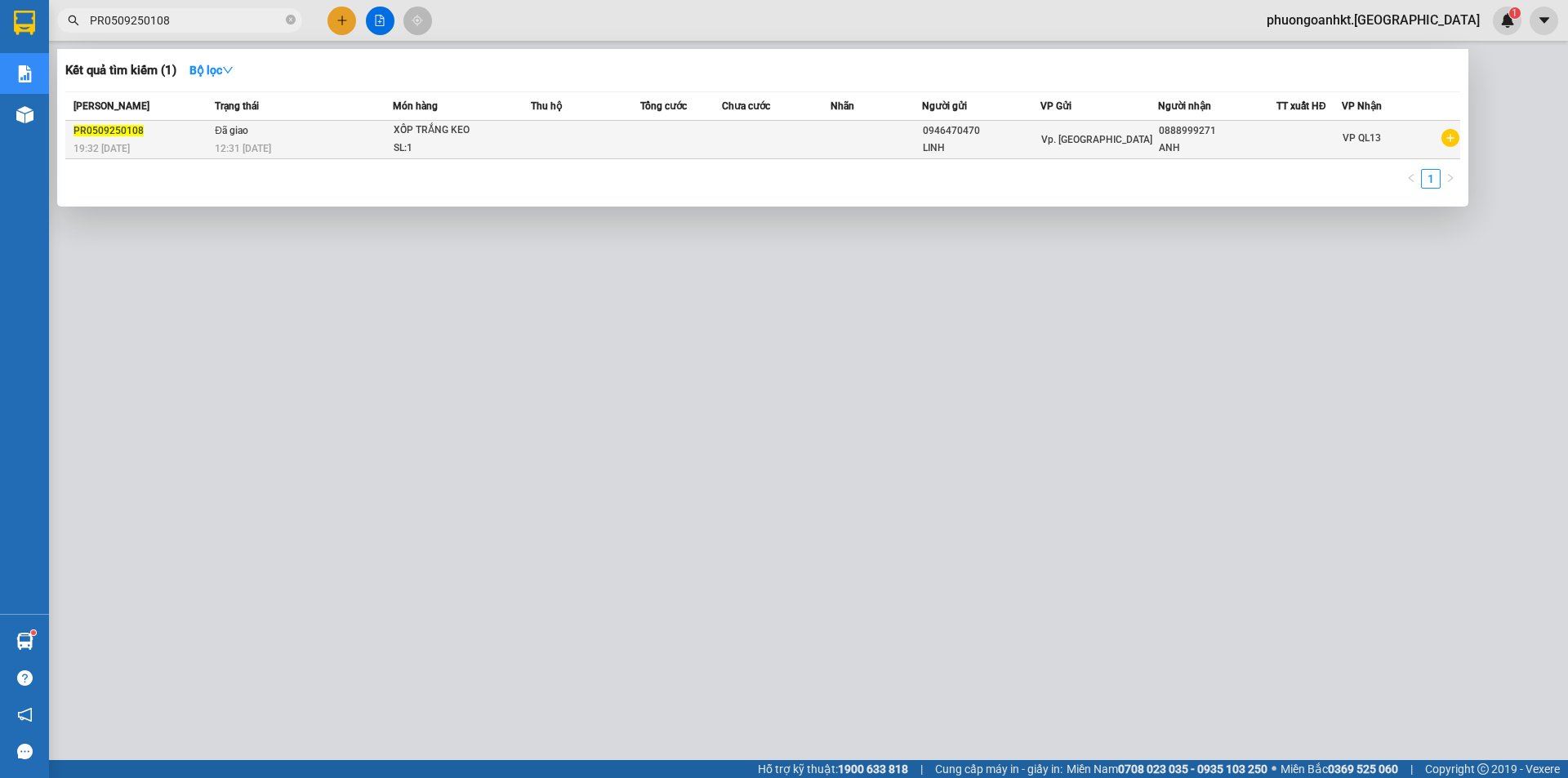
type input "PR0509250108"
click at [240, 147] on span "12:31 [DATE]" at bounding box center [243, 148] width 57 height 11
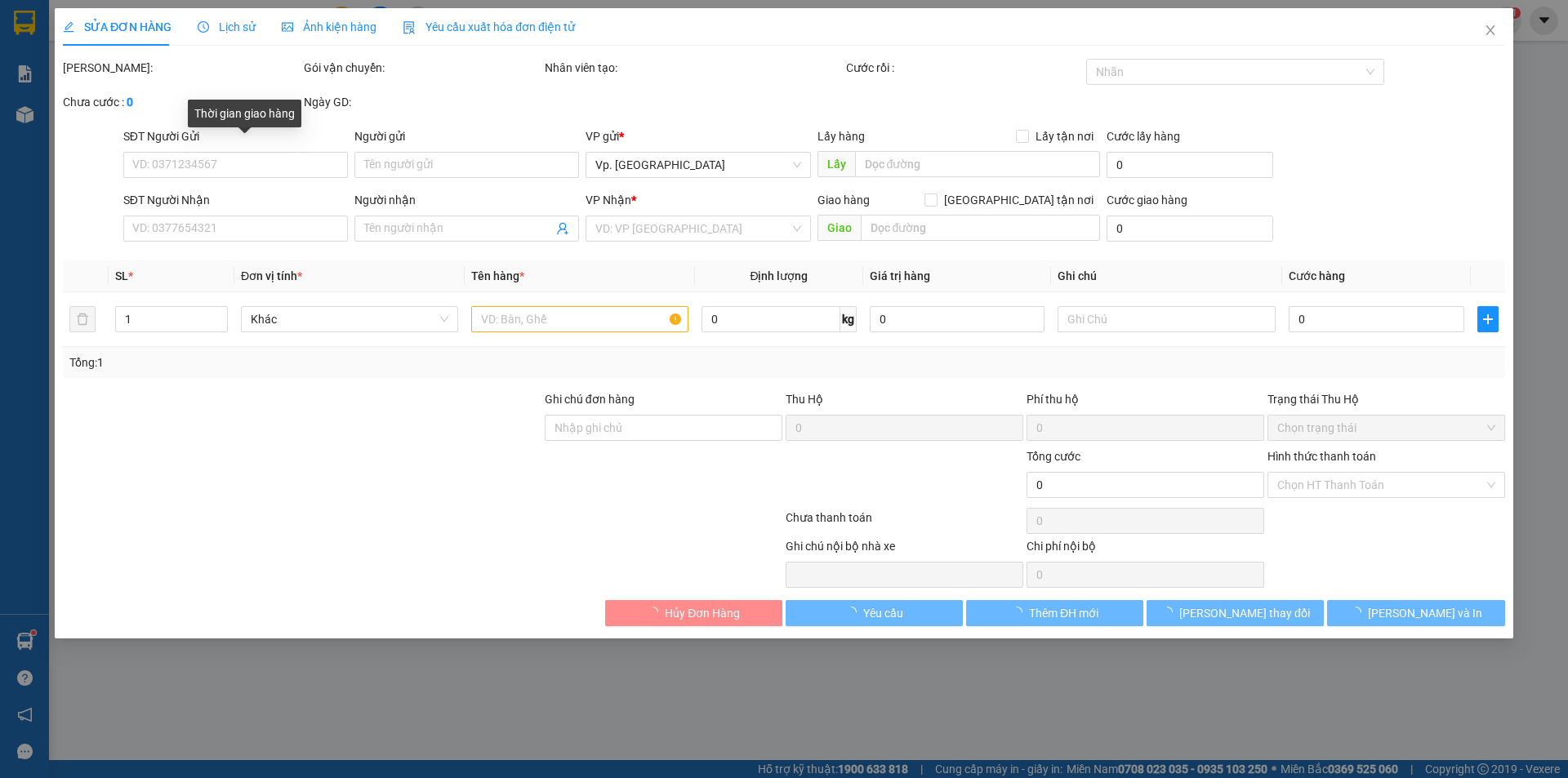
type input "0946470470"
type input "LINH"
type input "0888999271"
type input "ANH"
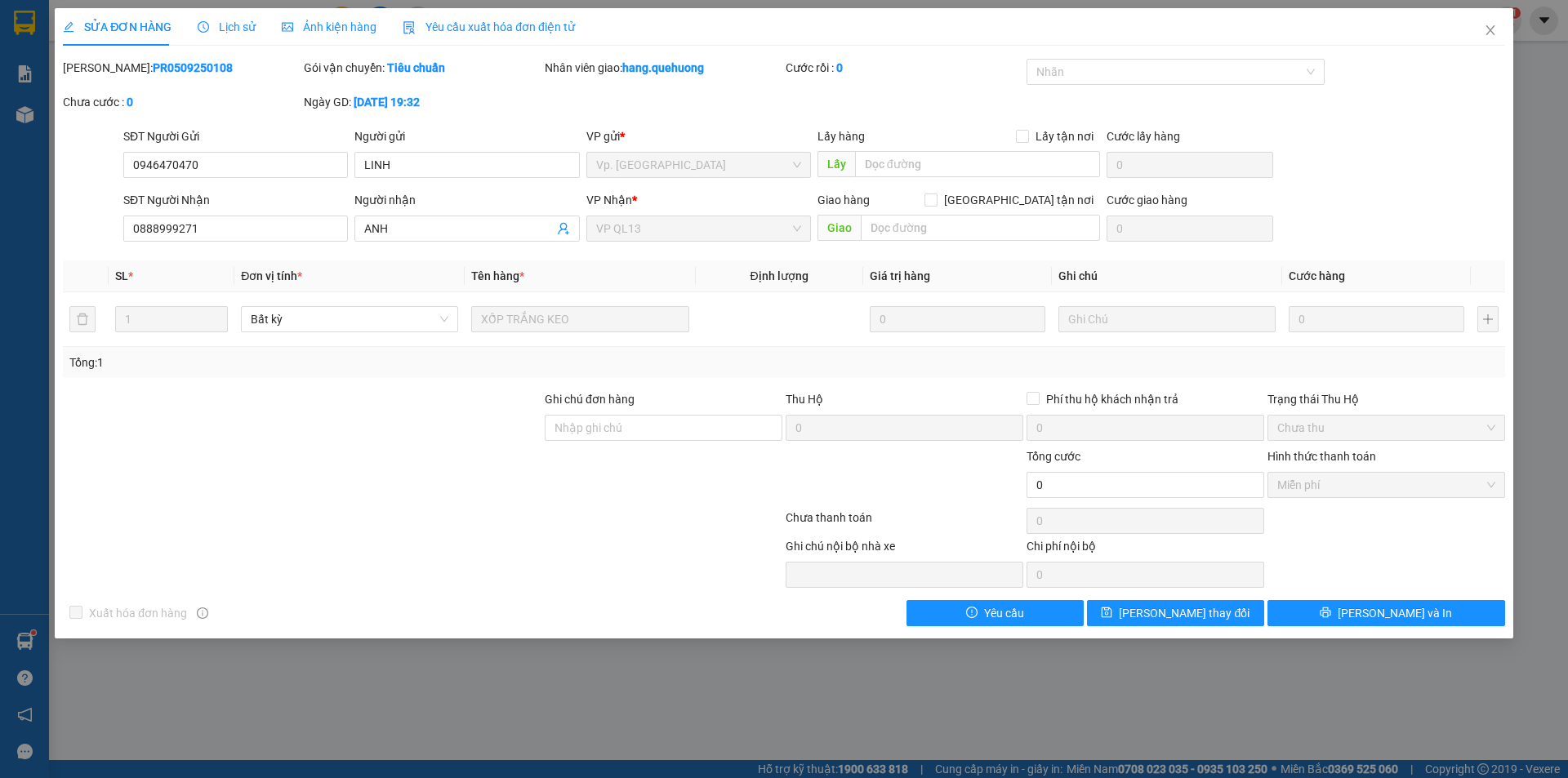
click at [249, 20] on span "Lịch sử" at bounding box center [226, 27] width 58 height 13
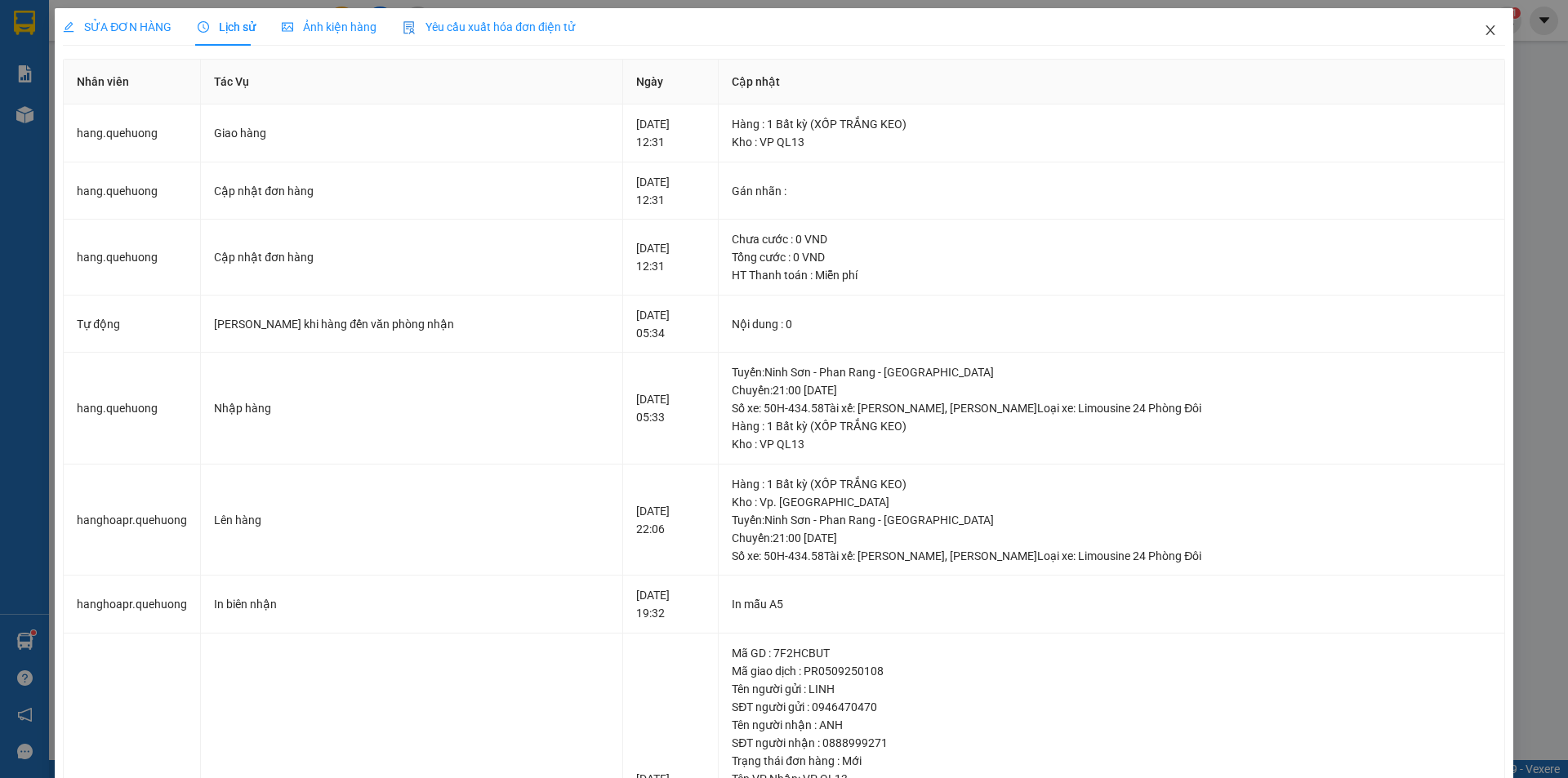
click at [1484, 31] on icon "close" at bounding box center [1490, 30] width 13 height 13
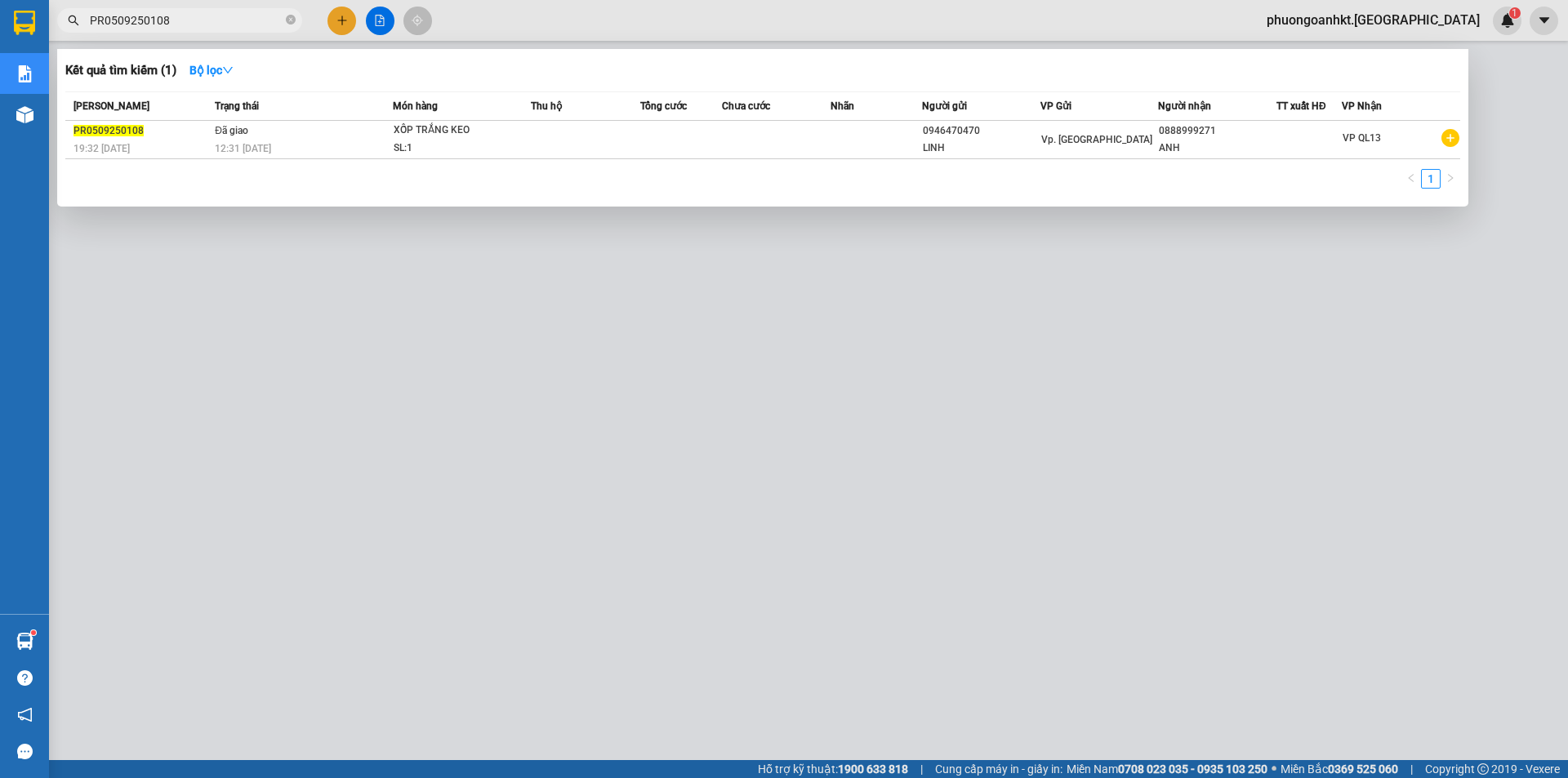
drag, startPoint x: 194, startPoint y: 19, endPoint x: 87, endPoint y: 19, distance: 107.0
click at [87, 19] on span "PR0509250108" at bounding box center [179, 20] width 245 height 25
paste input "17"
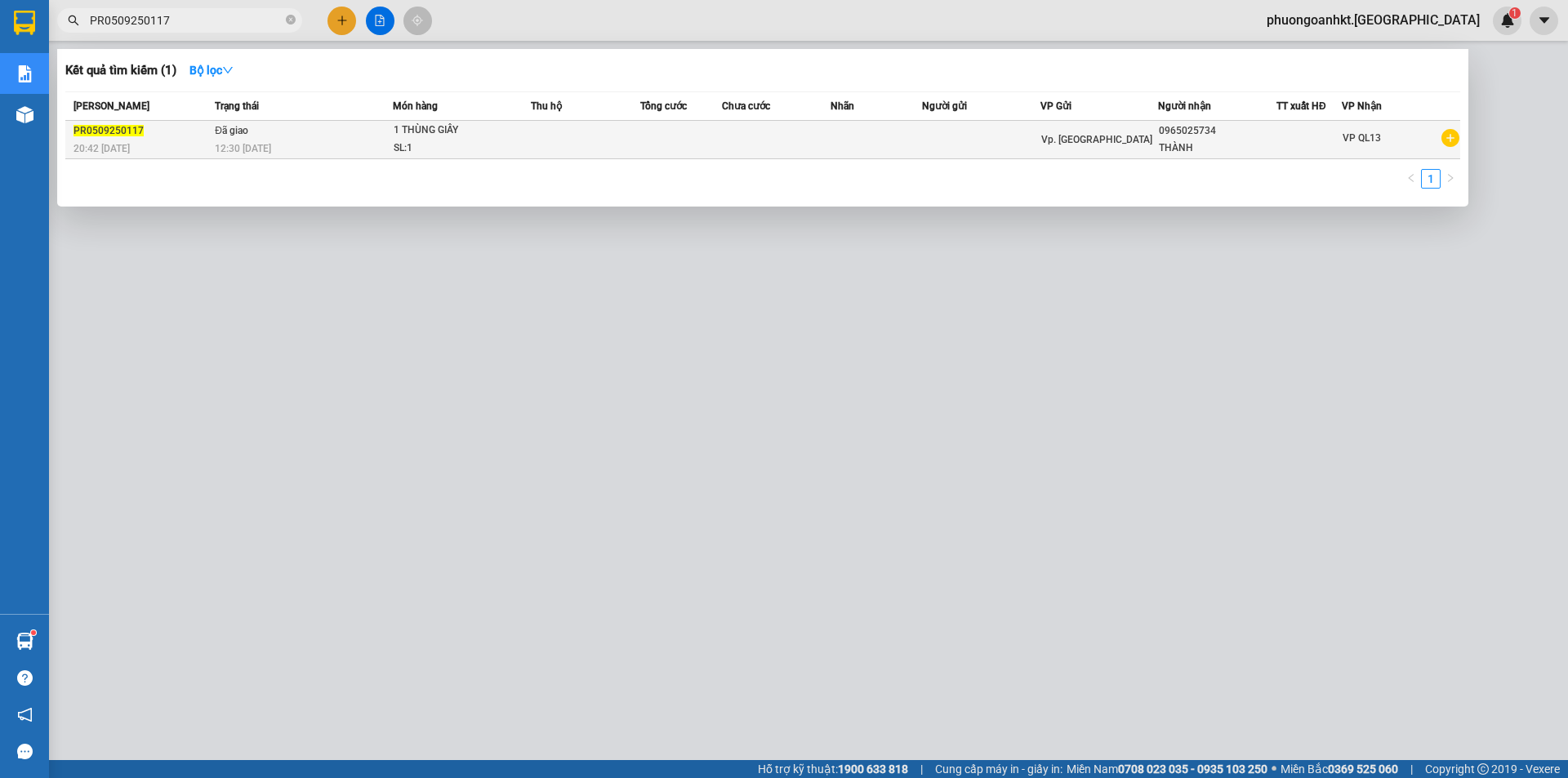
type input "PR0509250117"
click at [310, 140] on div "12:30 [DATE]" at bounding box center [304, 149] width 178 height 18
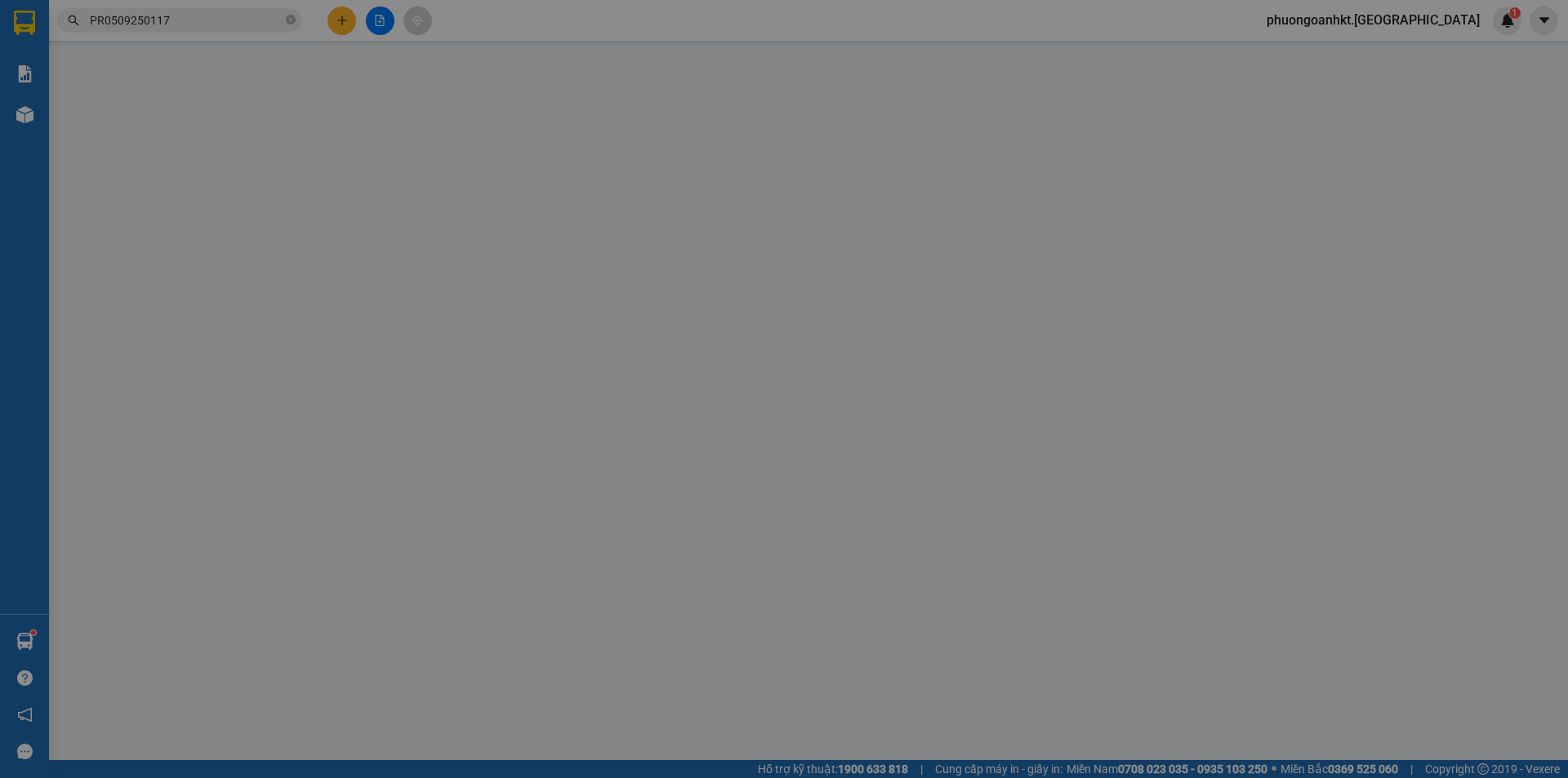
type input "0965025734"
type input "THÀNH"
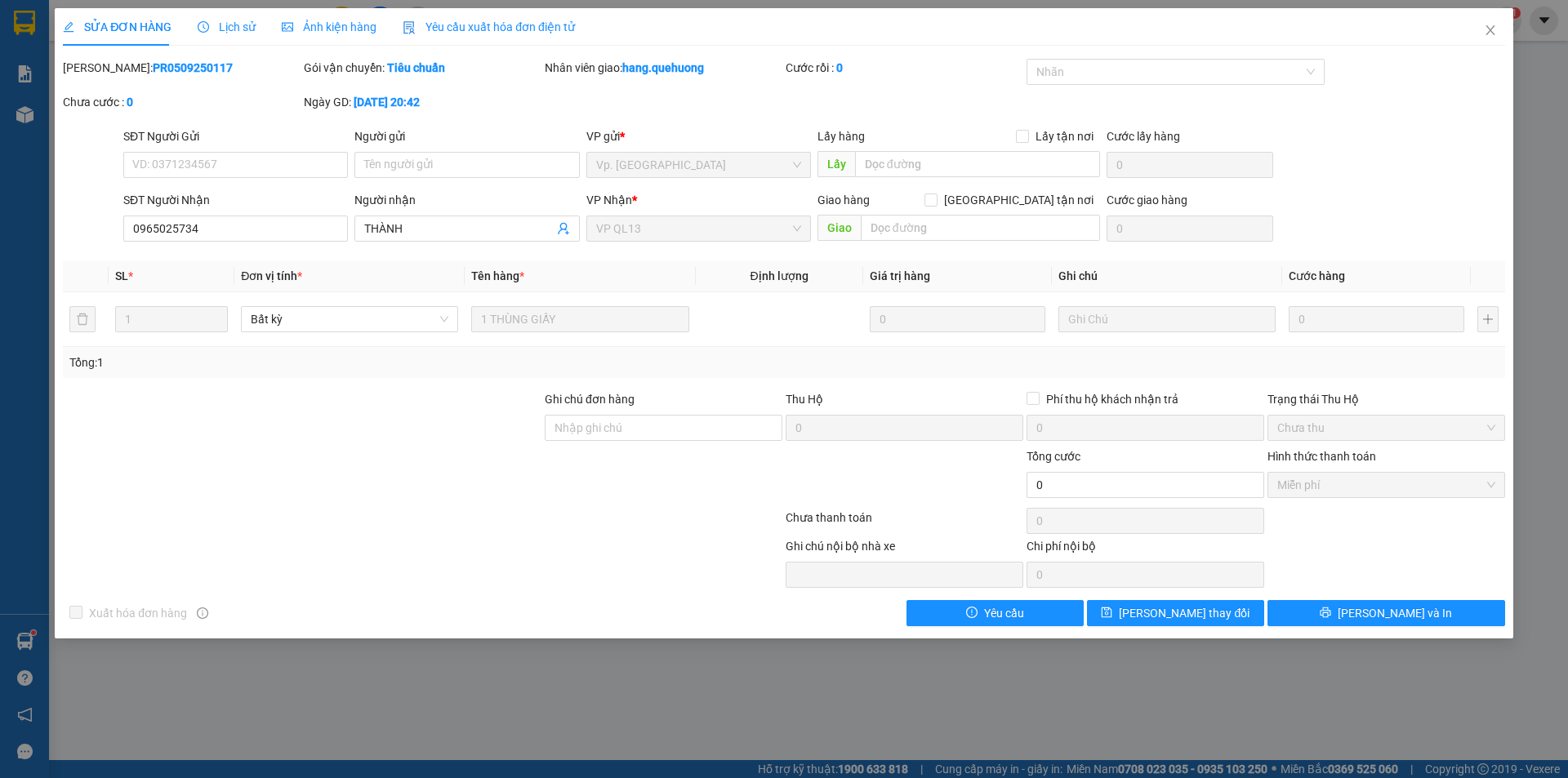
click at [232, 23] on span "Lịch sử" at bounding box center [226, 27] width 58 height 13
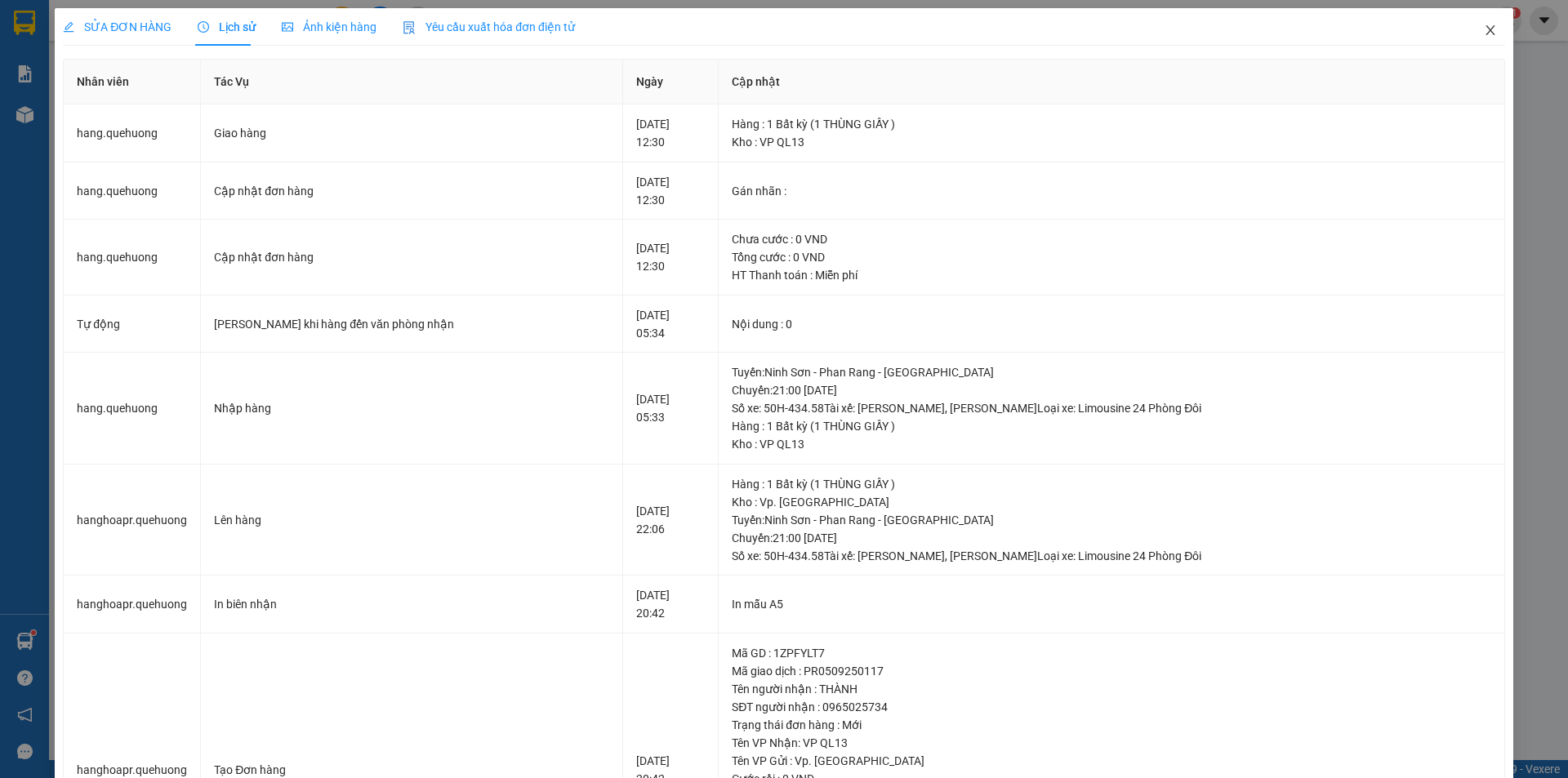
click at [1484, 33] on icon "close" at bounding box center [1490, 30] width 13 height 13
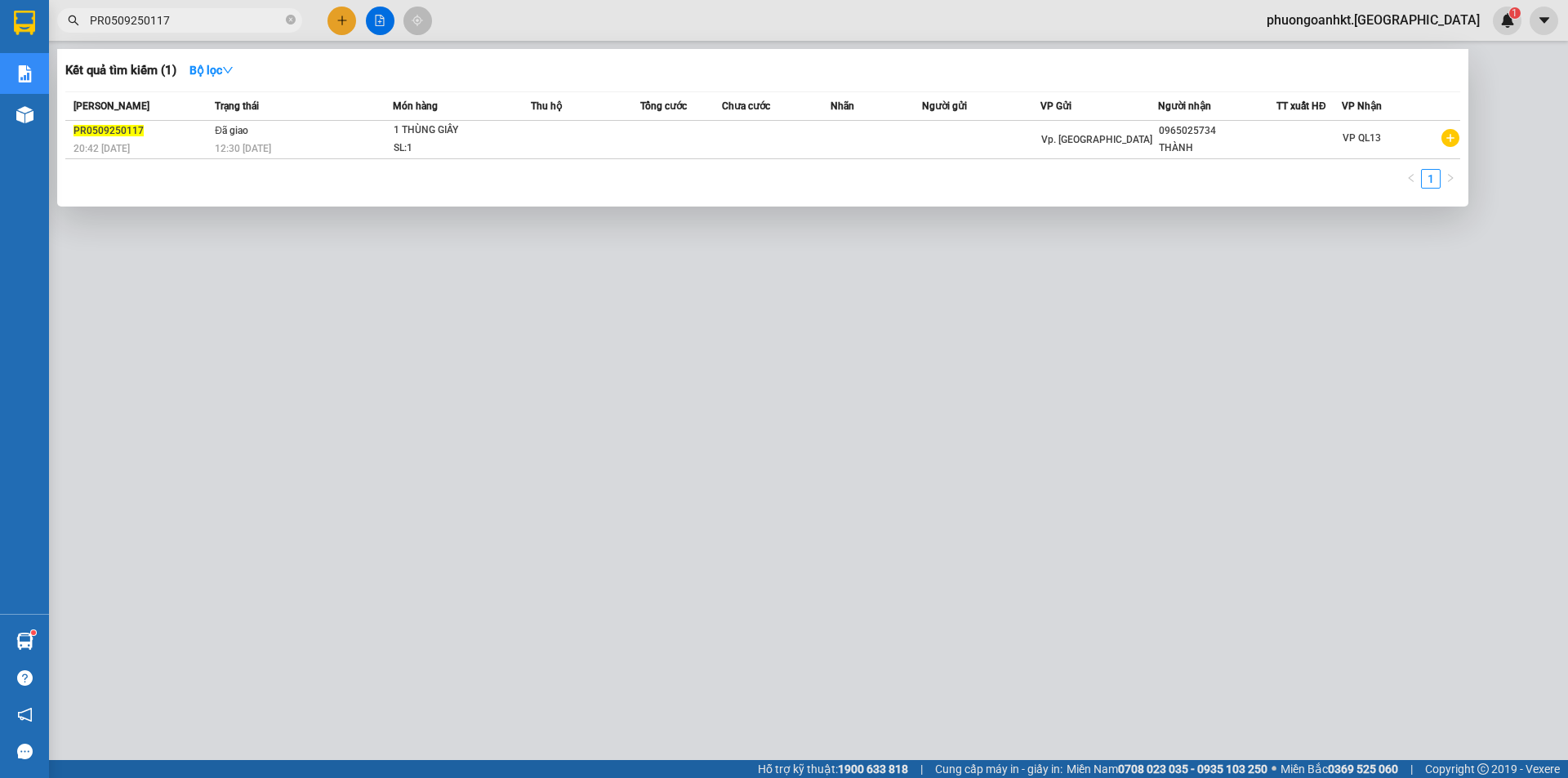
drag, startPoint x: 187, startPoint y: 18, endPoint x: 77, endPoint y: 16, distance: 110.0
click at [77, 16] on div "PR0509250117" at bounding box center [159, 20] width 319 height 25
paste input "NS0509250029"
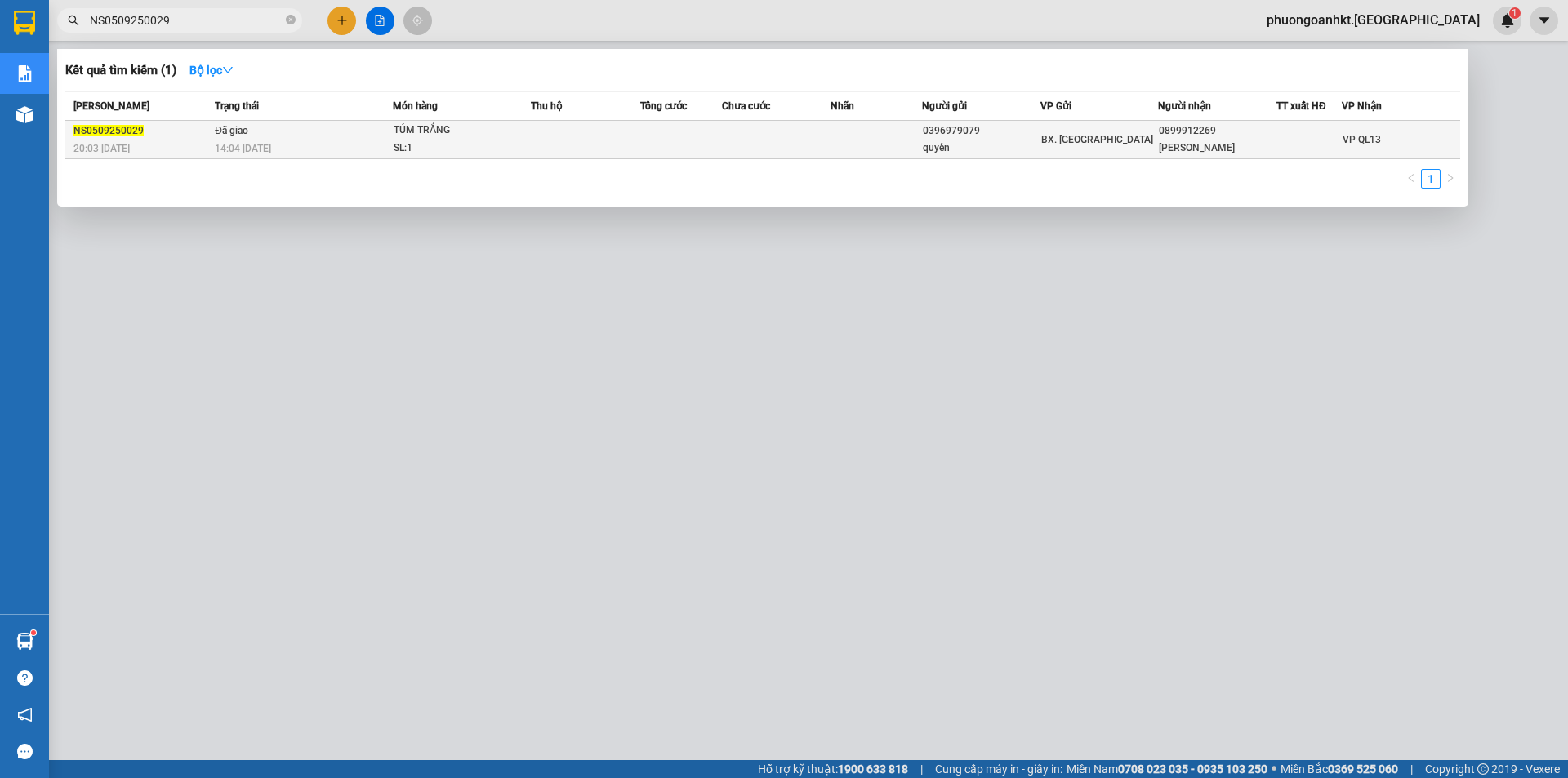
click at [162, 135] on div "NS0509250029" at bounding box center [141, 131] width 136 height 17
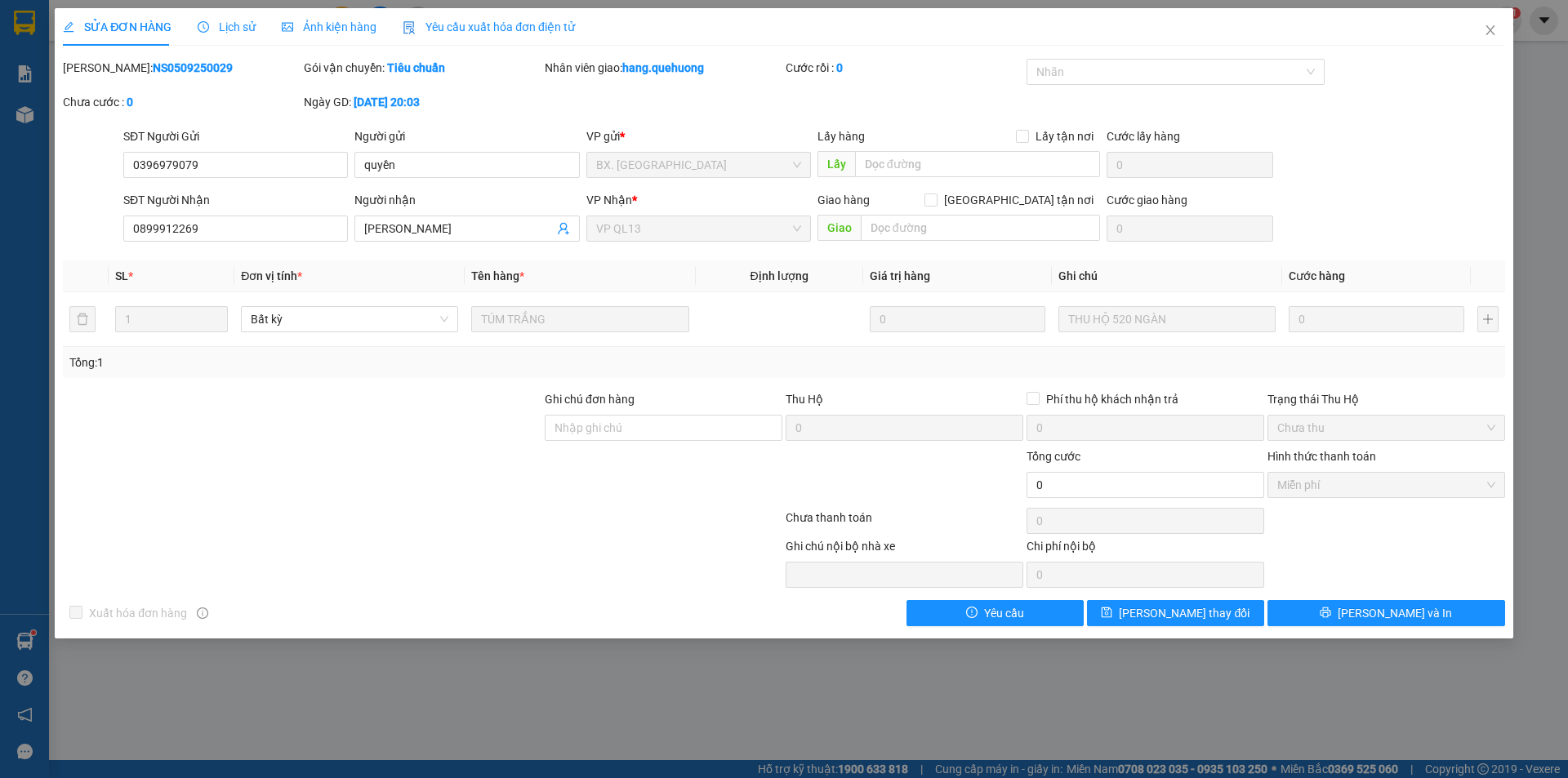
click at [223, 23] on span "Lịch sử" at bounding box center [226, 27] width 58 height 13
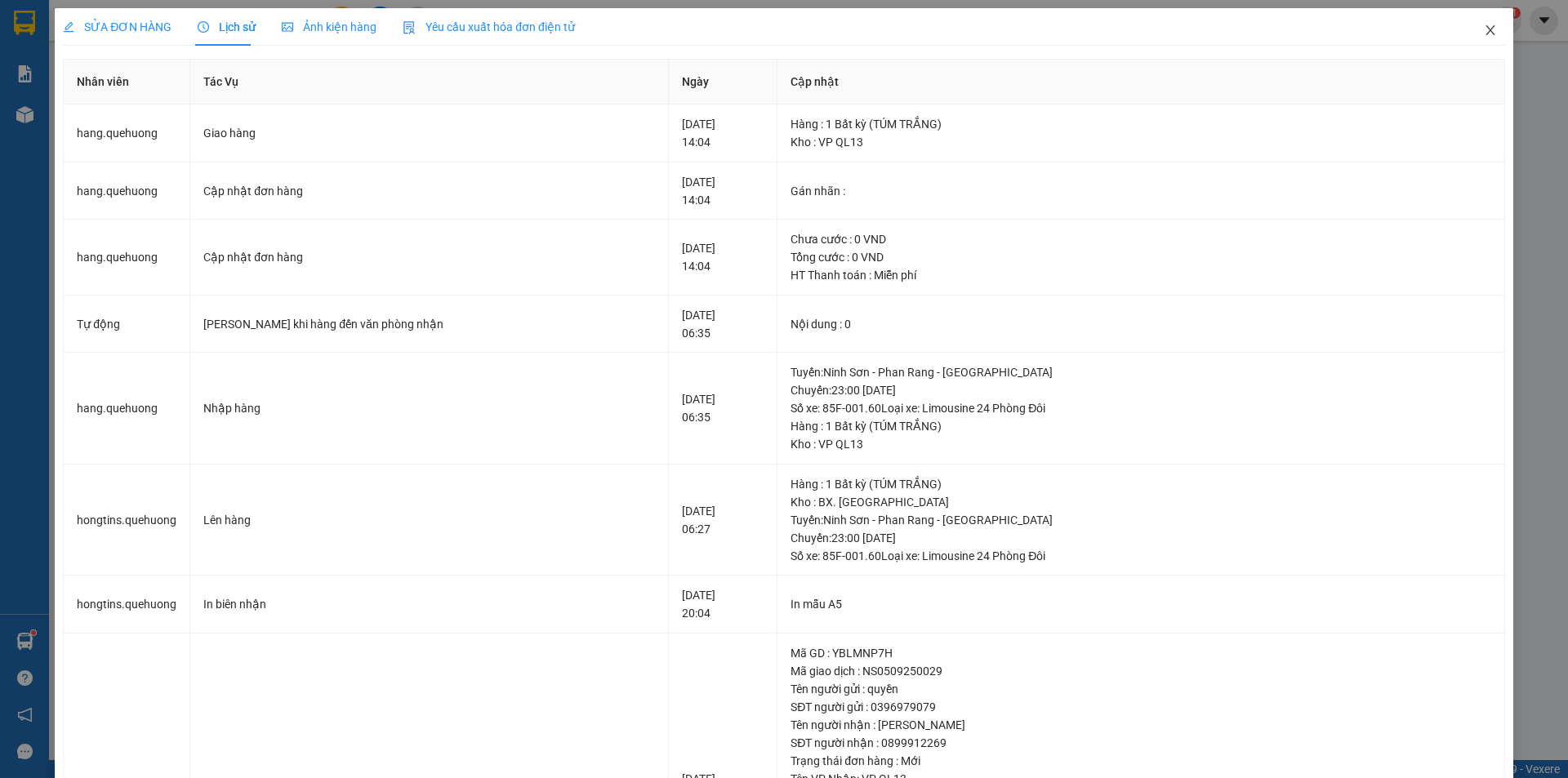
click at [1484, 34] on icon "close" at bounding box center [1490, 30] width 13 height 13
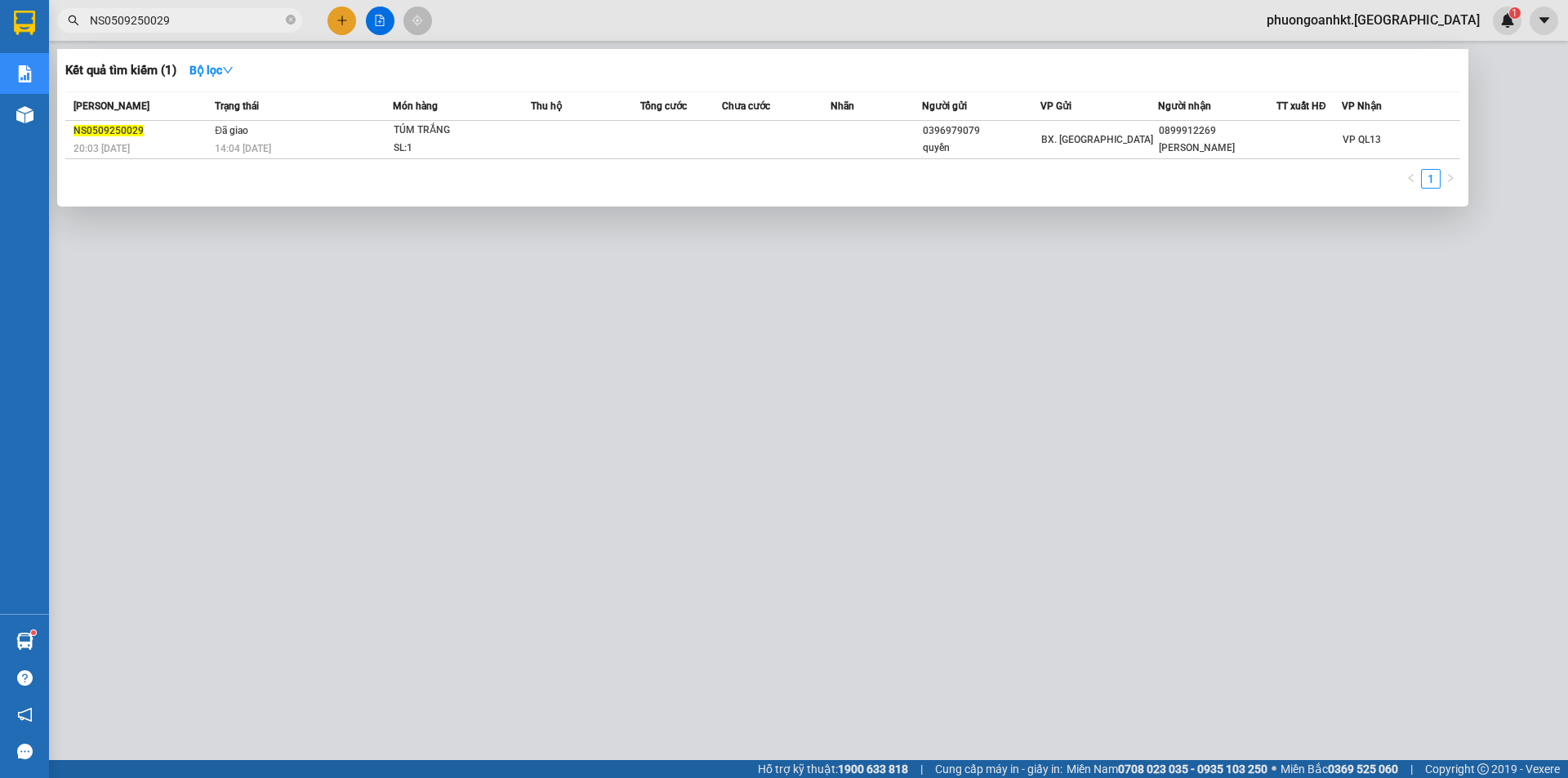
drag, startPoint x: 198, startPoint y: 21, endPoint x: 17, endPoint y: 21, distance: 181.0
click at [17, 21] on section "Kết quả tìm kiếm ( 1 ) Bộ lọc Mã ĐH Trạng thái Món hàng Thu hộ Tổng cước Chưa c…" at bounding box center [784, 389] width 1568 height 778
paste input "PR0609250036"
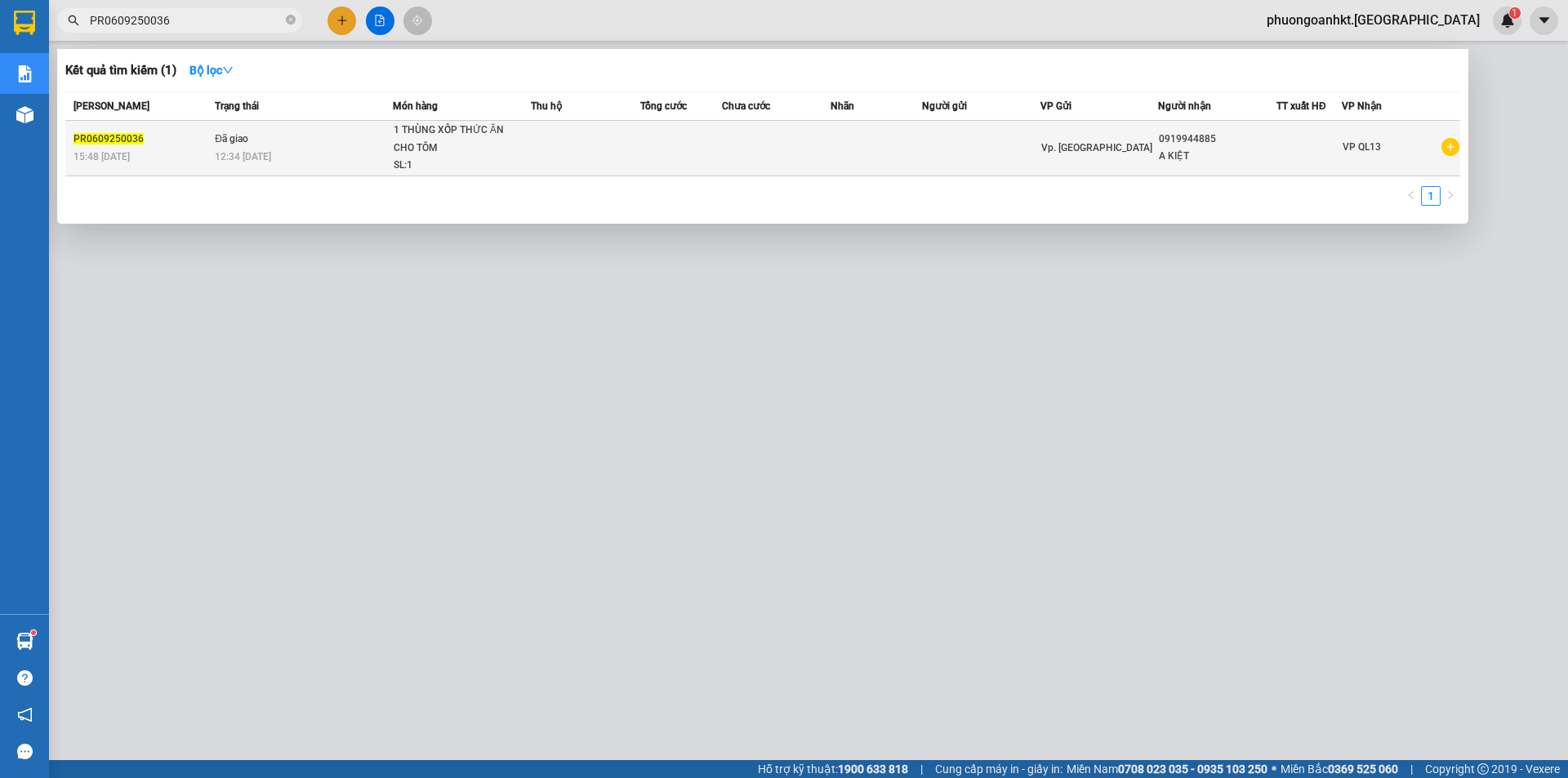
type input "PR0609250036"
click at [314, 150] on div "12:34 [DATE]" at bounding box center [304, 157] width 178 height 18
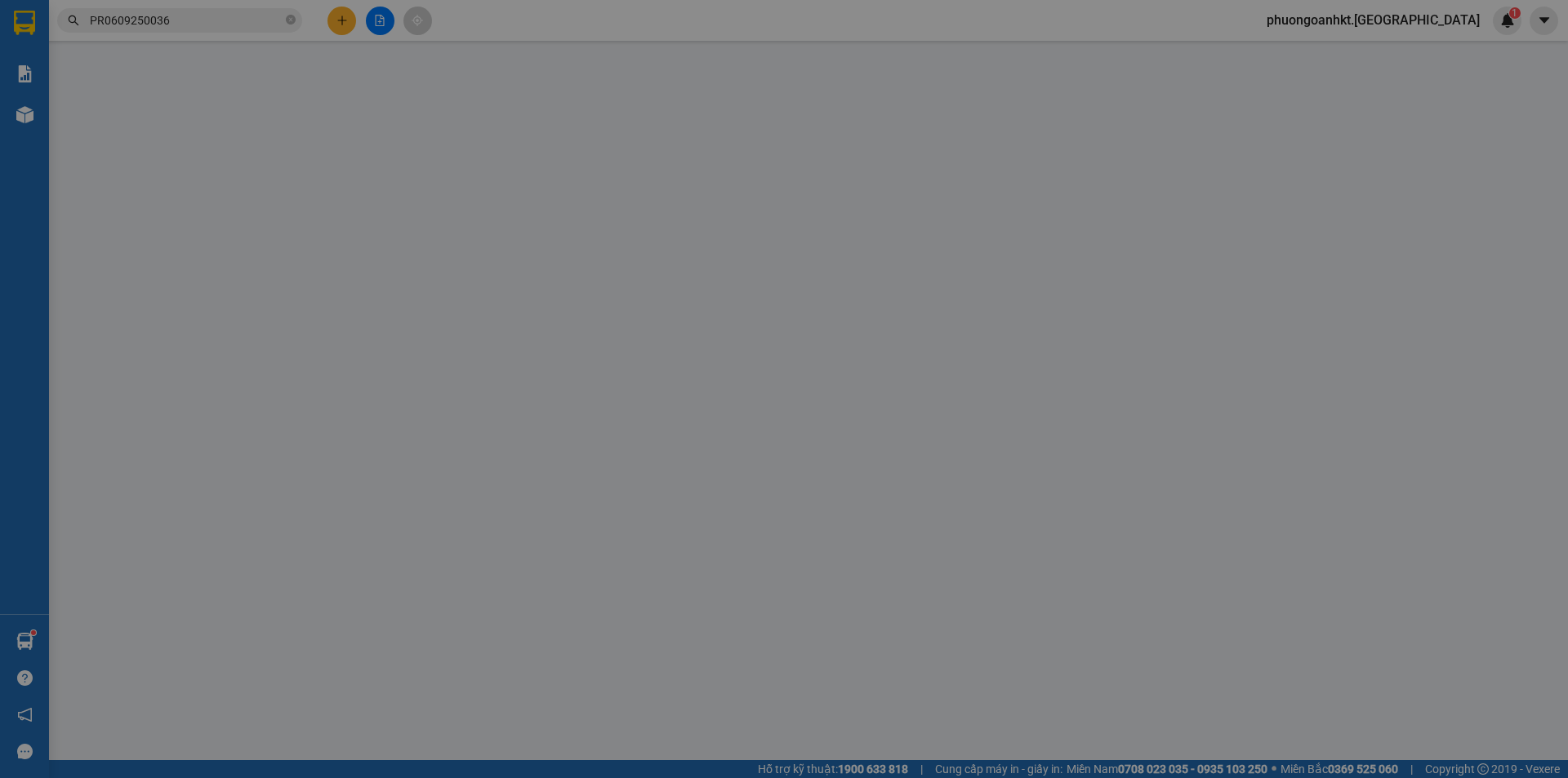
type input "0919944885"
type input "A KIỆT"
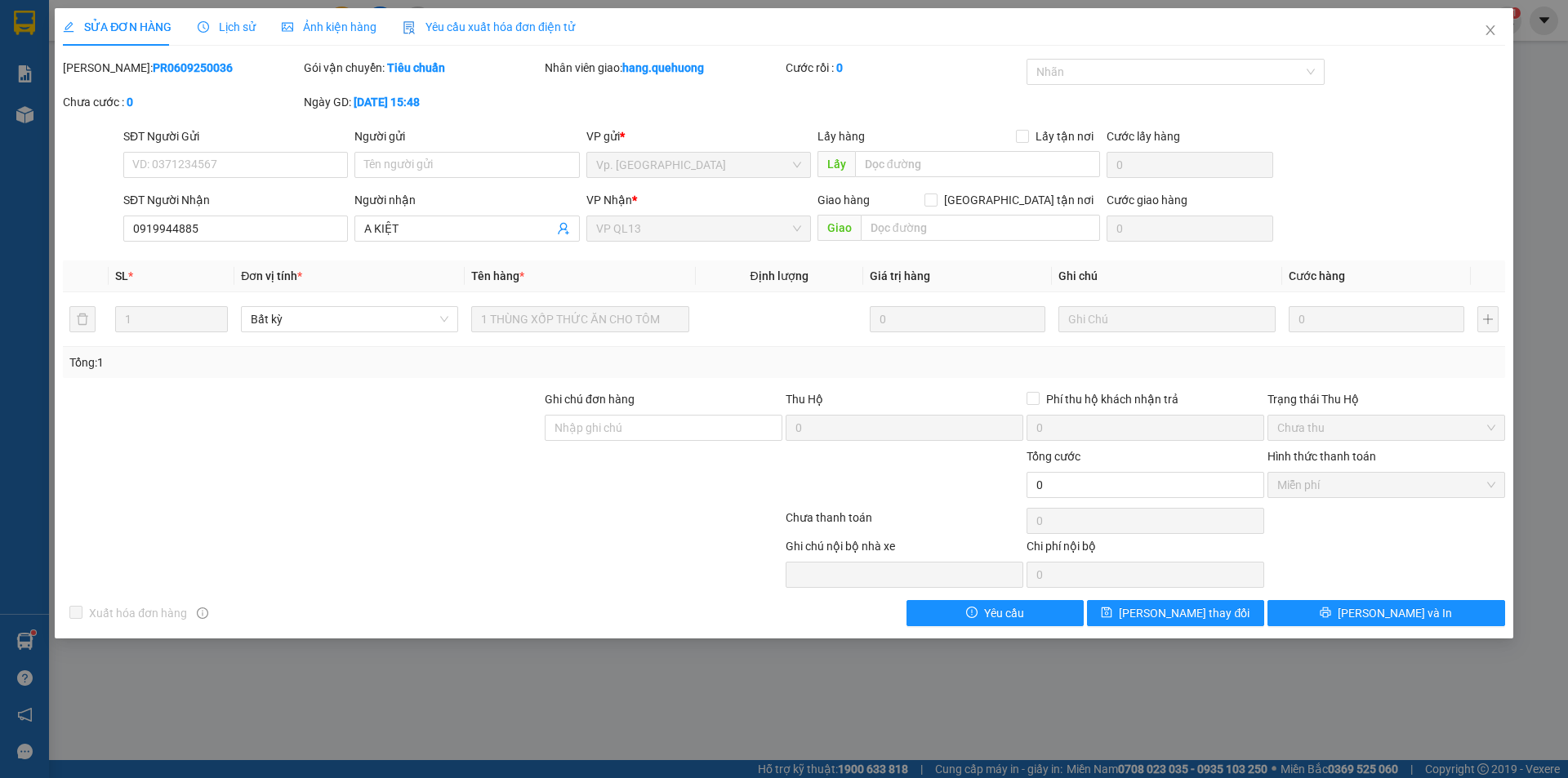
click at [234, 27] on span "Lịch sử" at bounding box center [226, 27] width 58 height 13
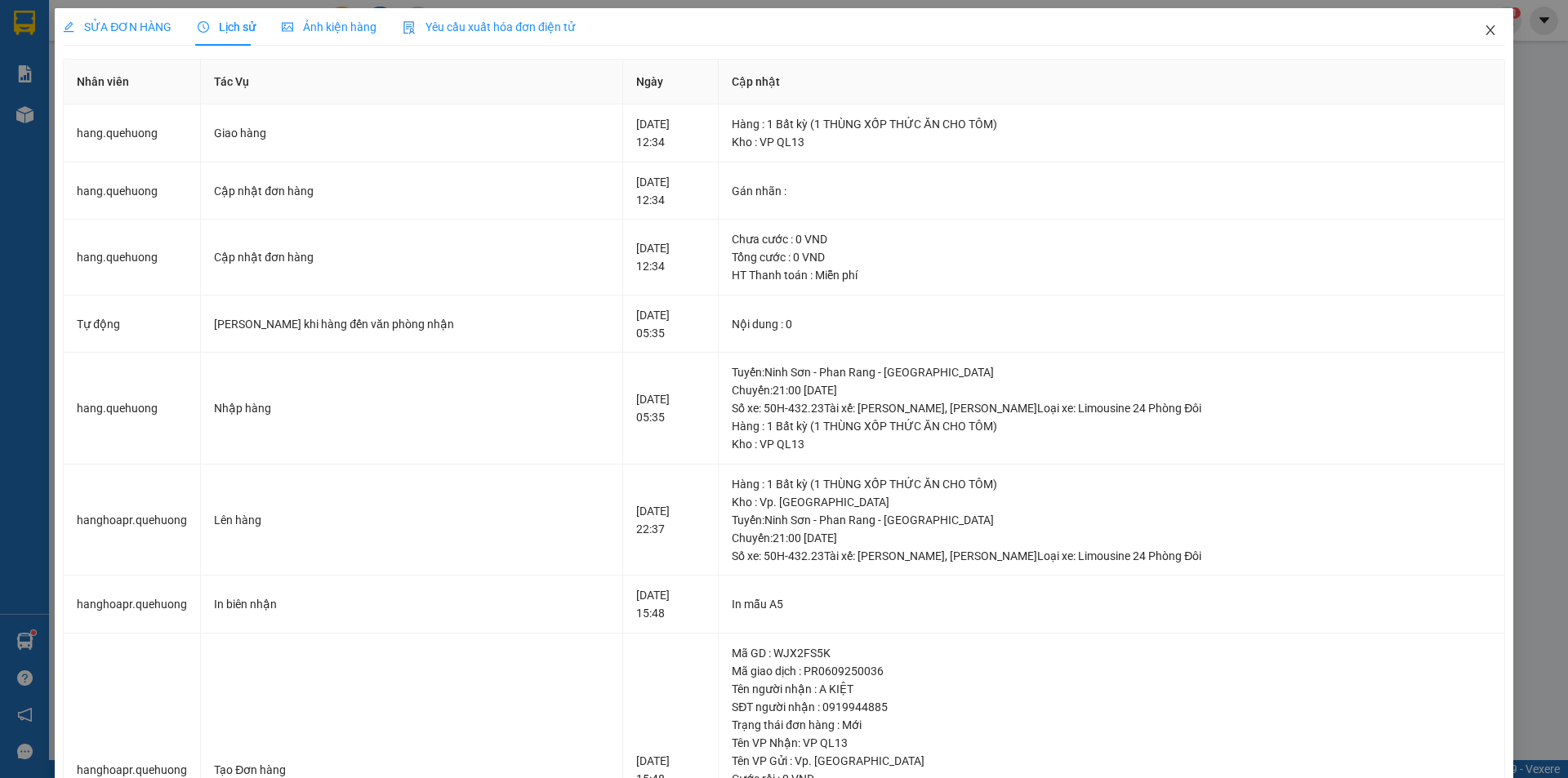
click at [1484, 34] on icon "close" at bounding box center [1490, 30] width 13 height 13
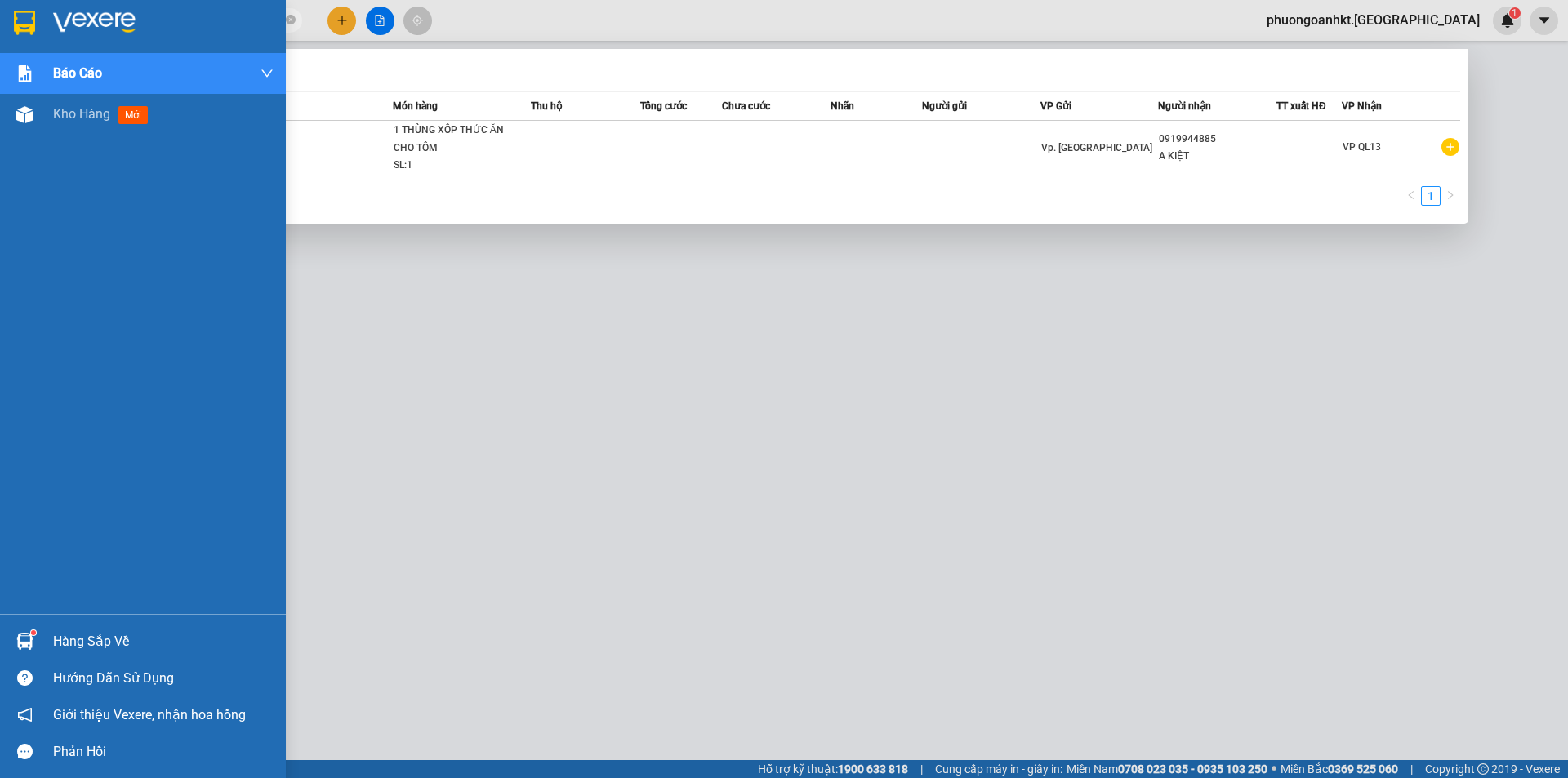
drag, startPoint x: 197, startPoint y: 18, endPoint x: 22, endPoint y: 12, distance: 175.1
click at [22, 12] on section "Kết quả tìm kiếm ( 1 ) Bộ lọc Mã ĐH Trạng thái Món hàng Thu hộ Tổng cước Chưa c…" at bounding box center [784, 389] width 1568 height 778
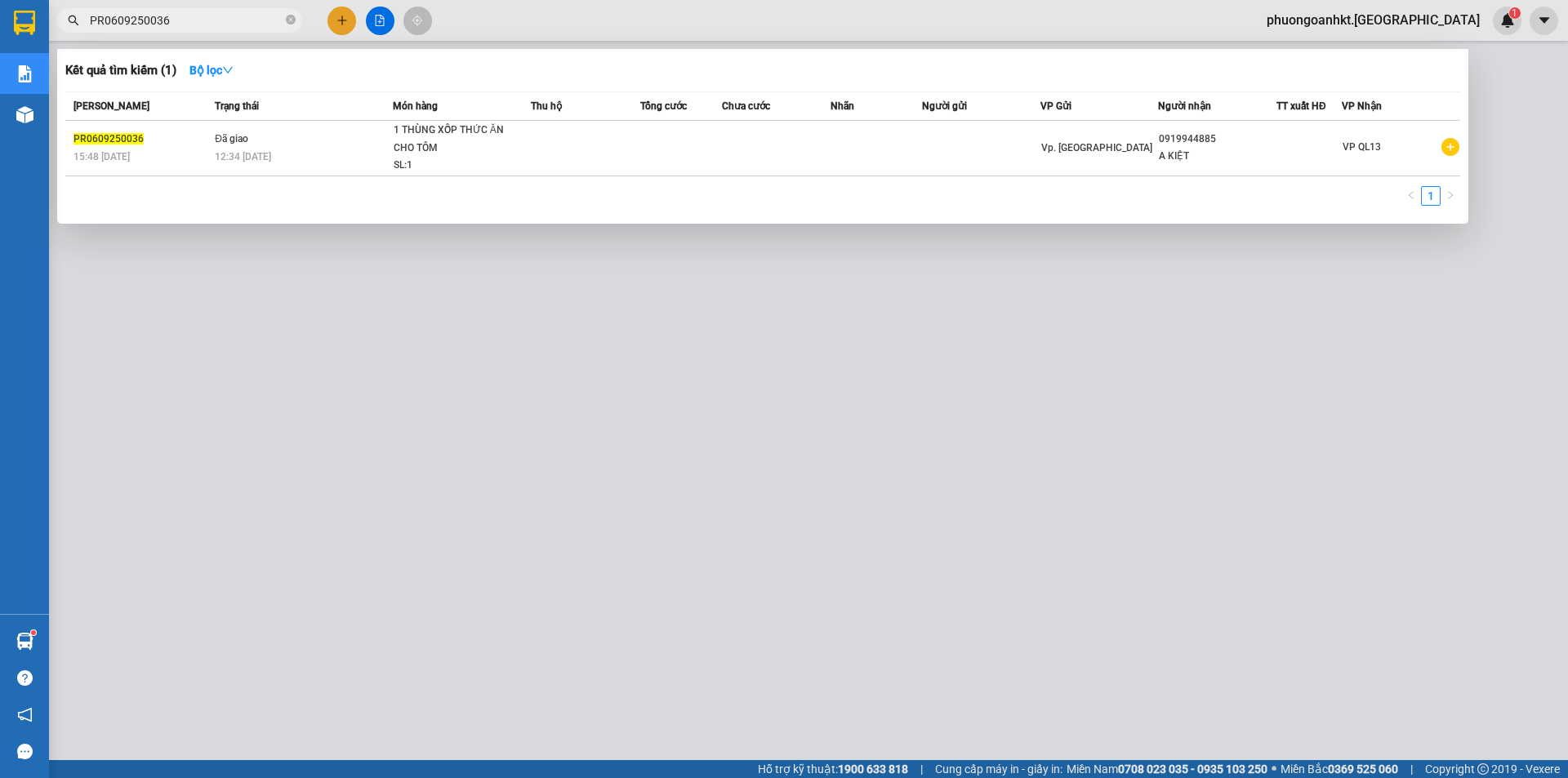
paste input "809250019"
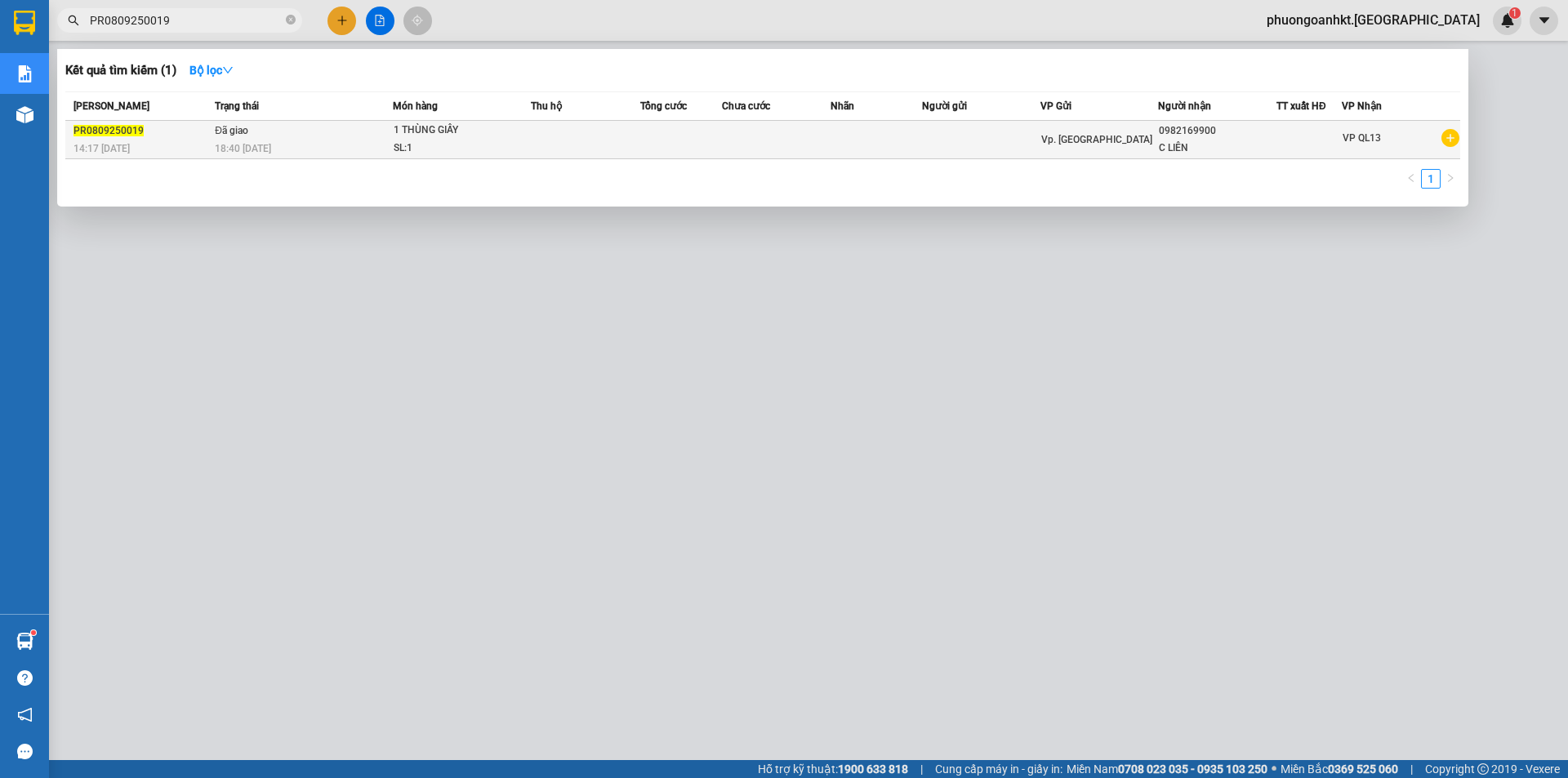
type input "PR0809250019"
click at [147, 137] on div "PR0809250019" at bounding box center [141, 131] width 136 height 17
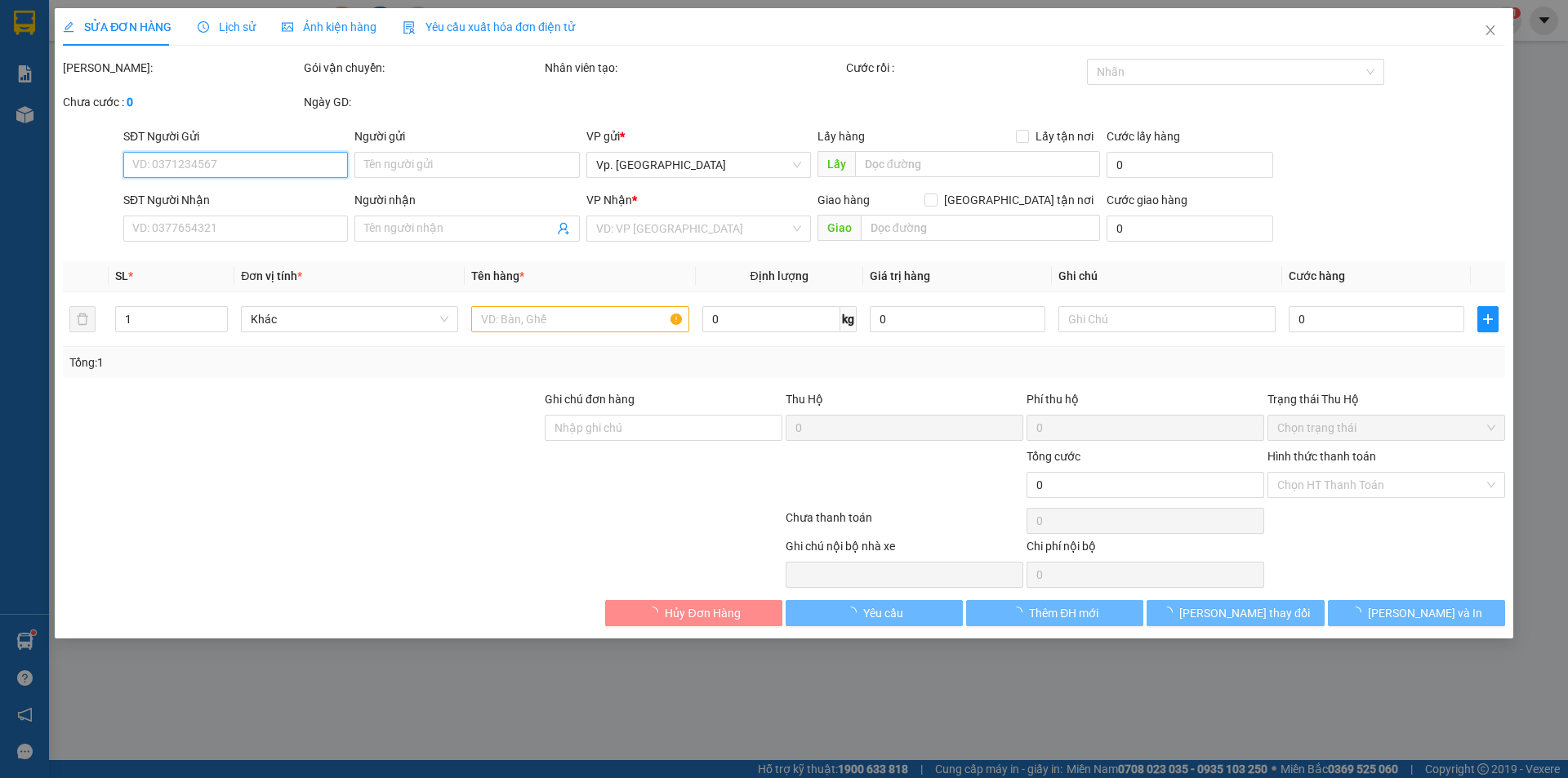
type input "0982169900"
type input "C LIÊN"
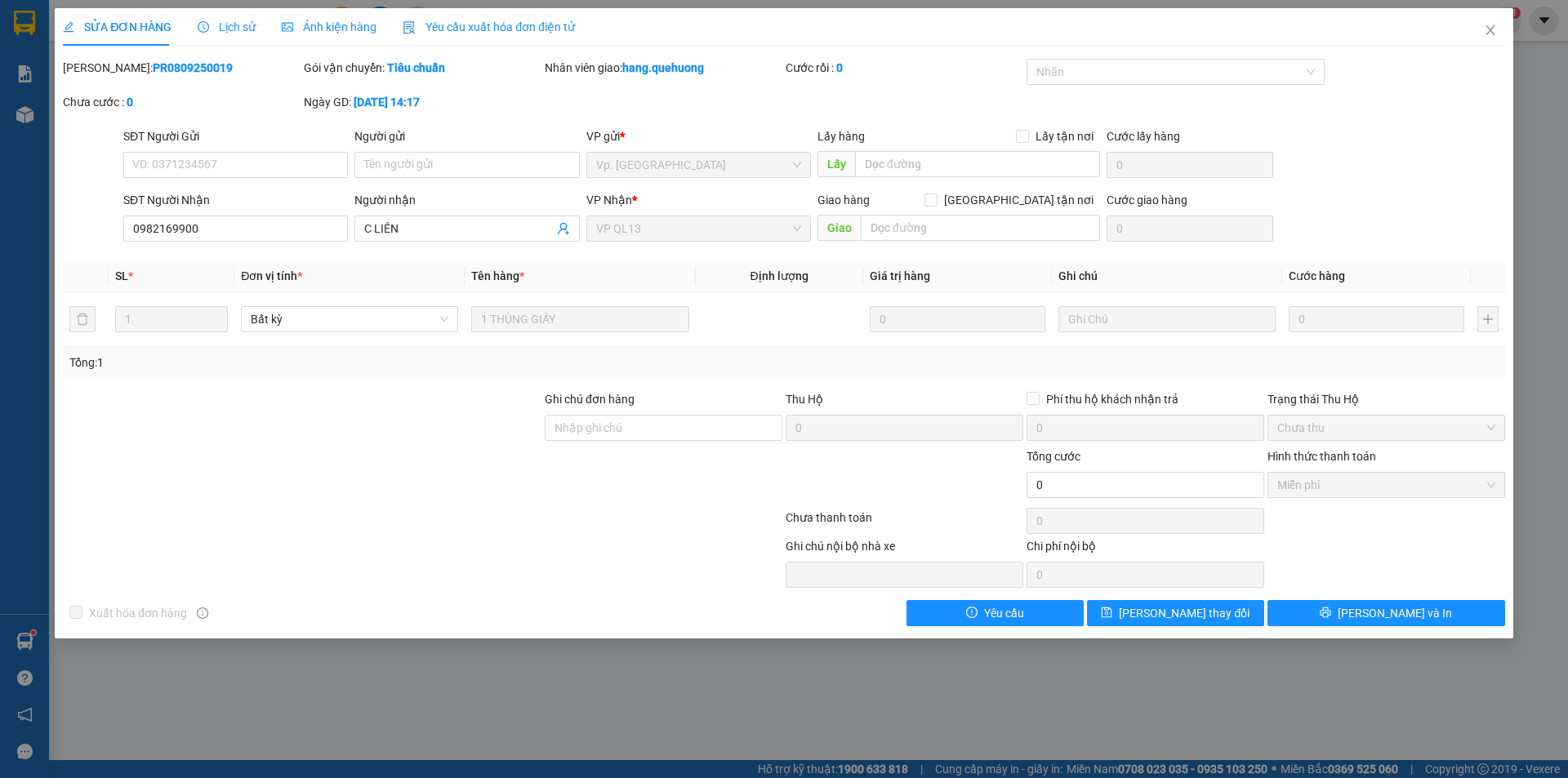
click at [240, 27] on span "Lịch sử" at bounding box center [226, 27] width 58 height 13
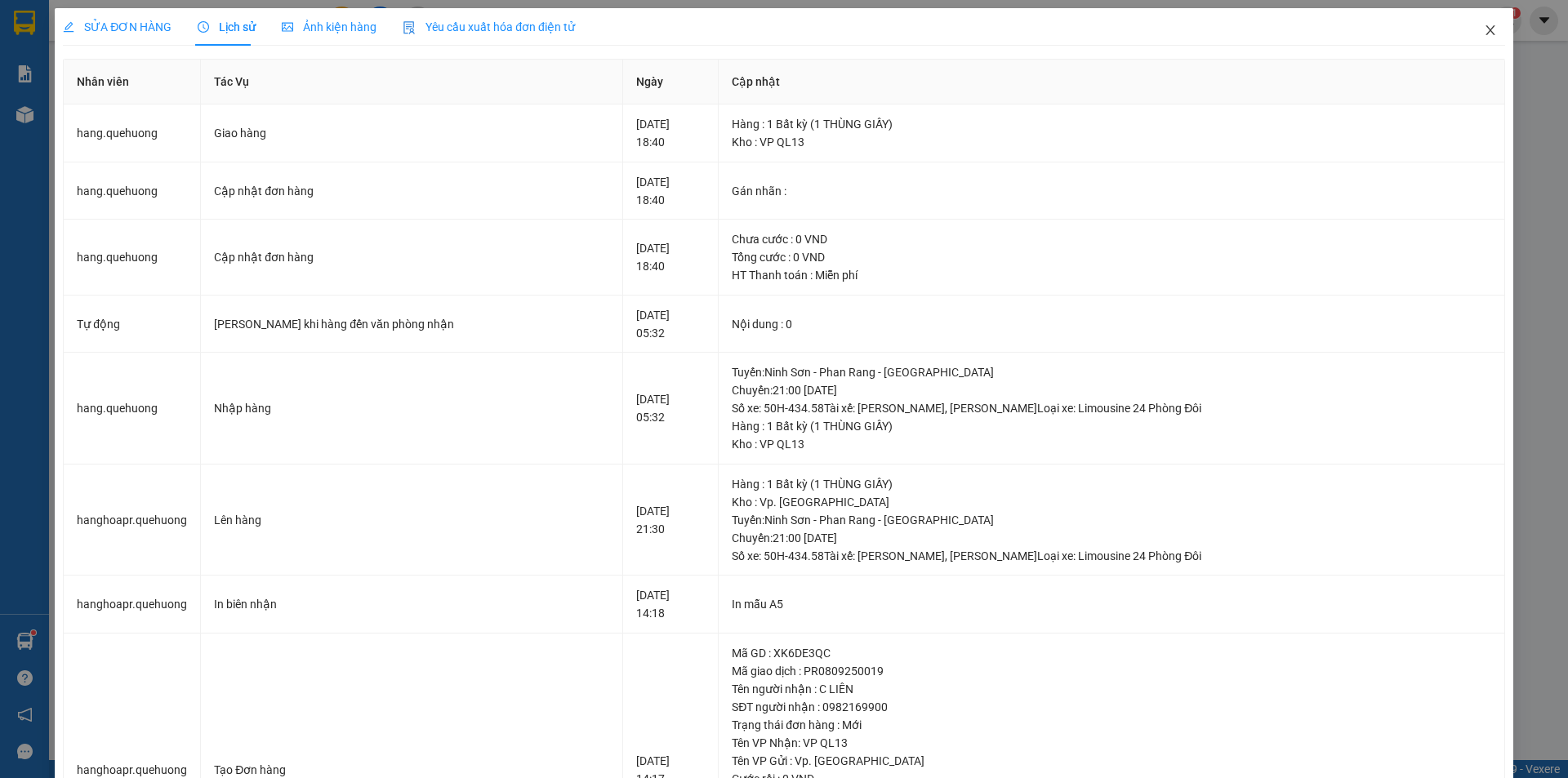
click at [1486, 31] on icon "close" at bounding box center [1490, 30] width 9 height 10
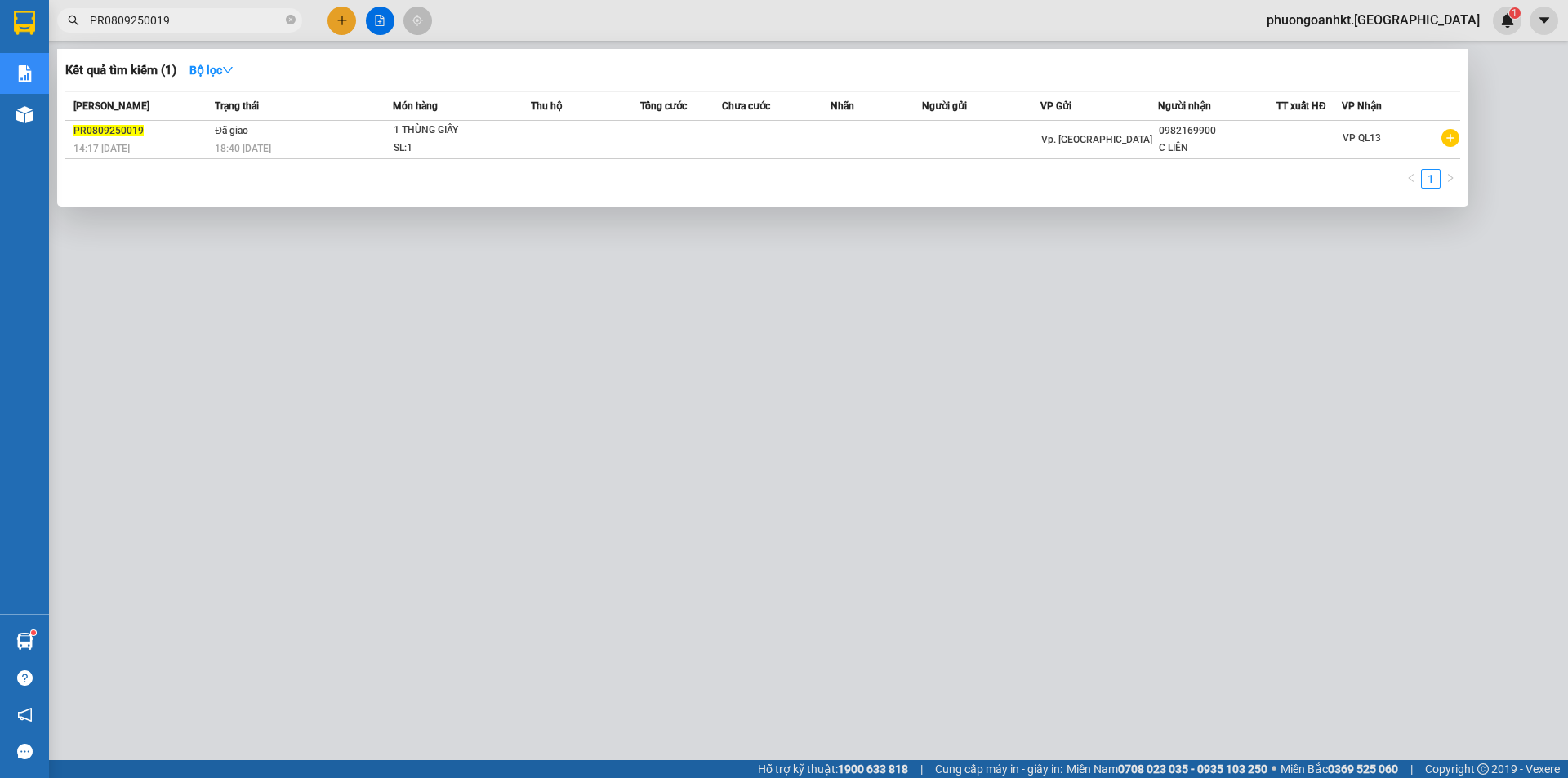
drag, startPoint x: 173, startPoint y: 20, endPoint x: 59, endPoint y: 0, distance: 115.7
click at [59, 6] on div "Kết quả tìm kiếm ( 1 ) Bộ lọc Mã ĐH Trạng thái Món hàng Thu hộ Tổng cước Chưa c…" at bounding box center [159, 20] width 319 height 28
paste input "34"
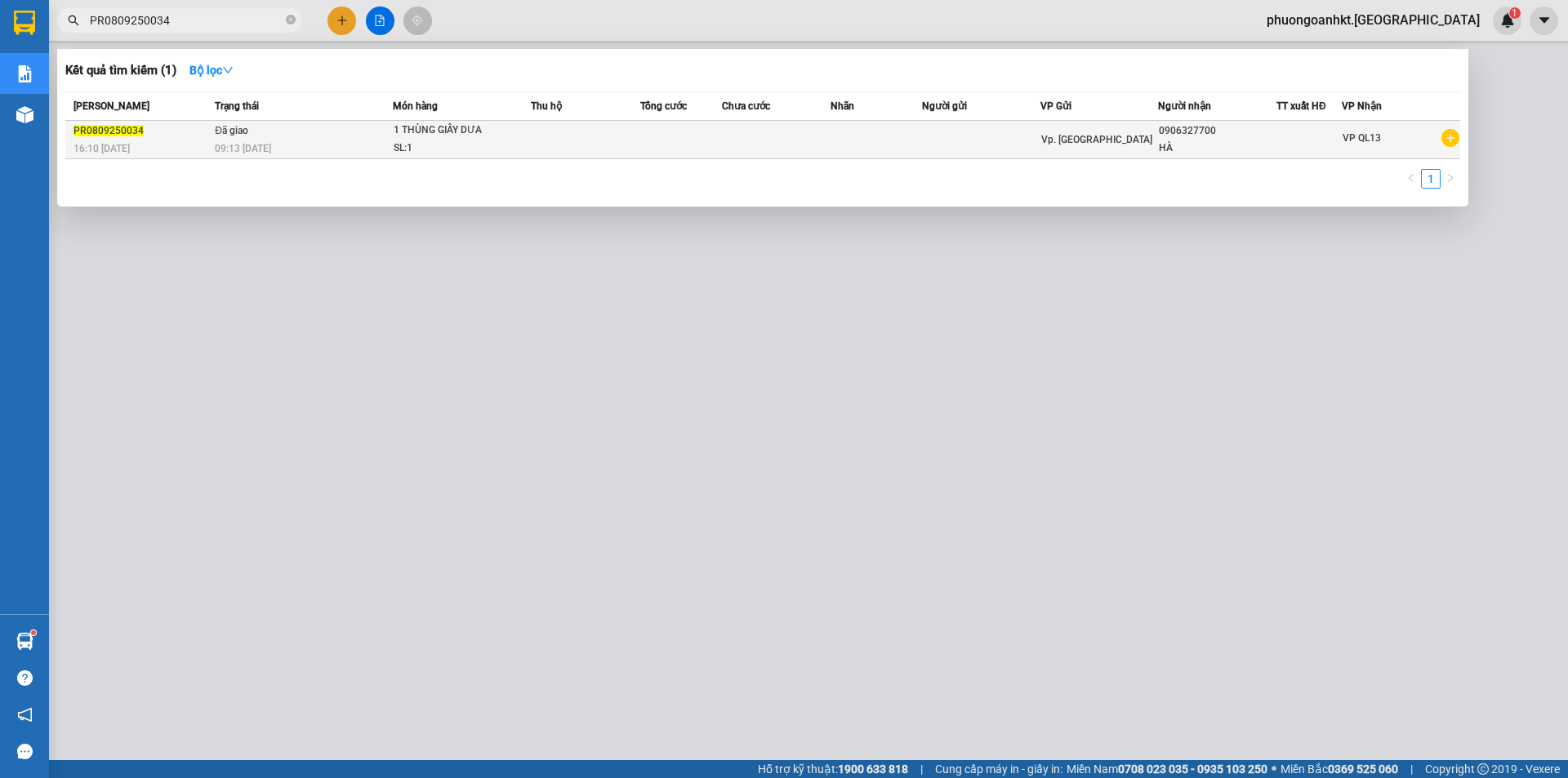
type input "PR0809250034"
click at [326, 146] on div "09:13 [DATE]" at bounding box center [304, 149] width 178 height 18
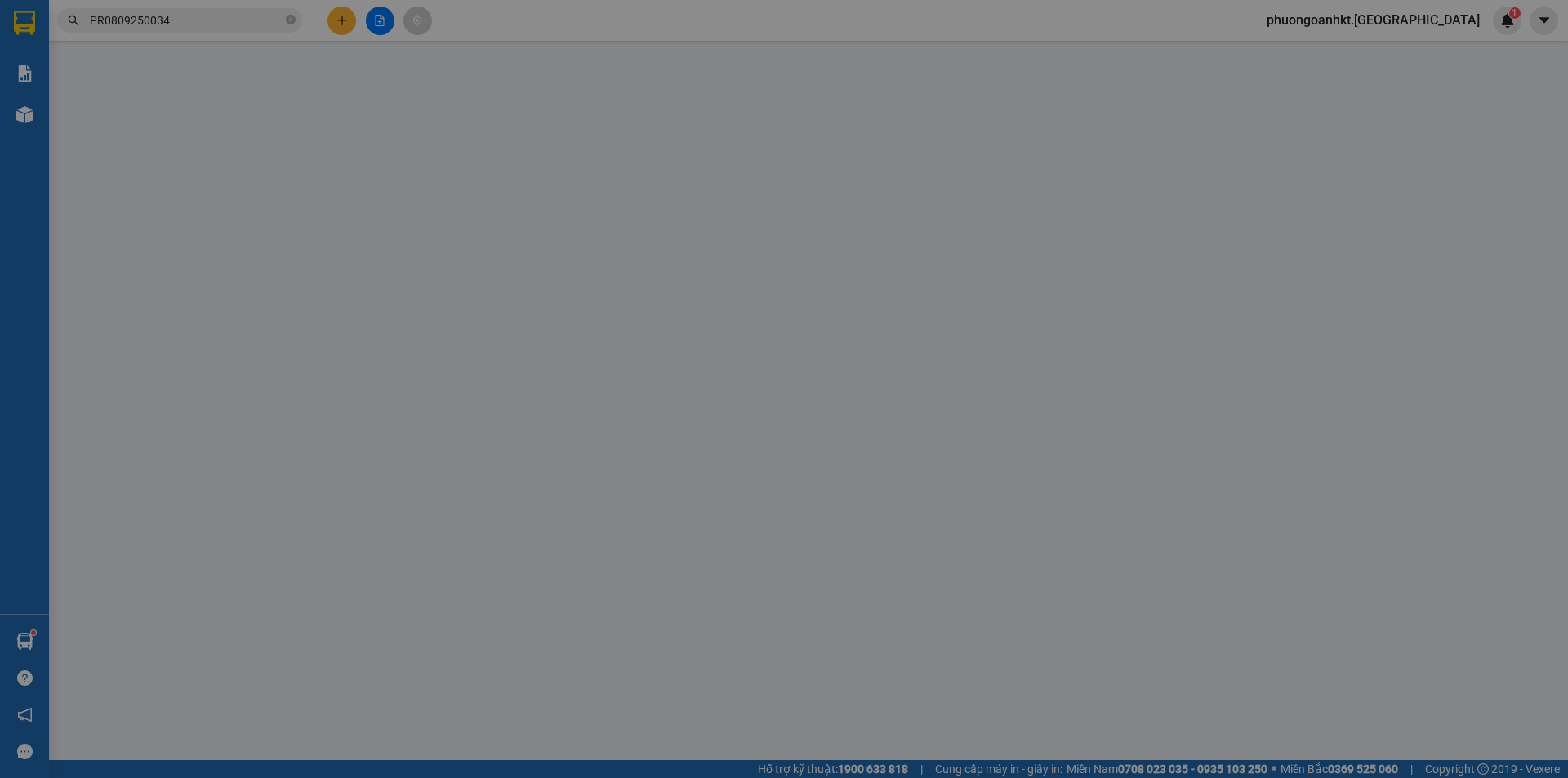
type input "0906327700"
type input "HÀ"
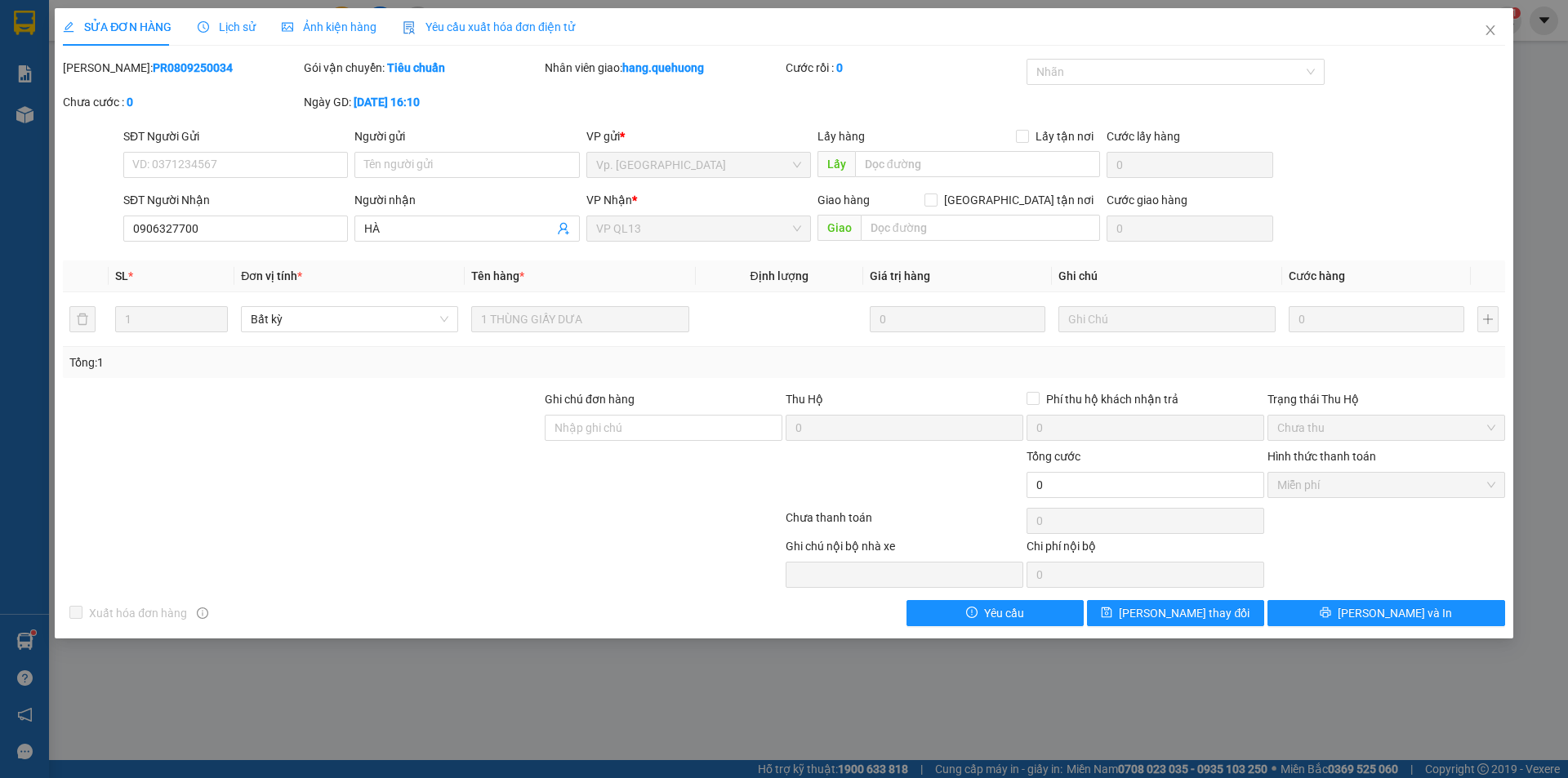
click at [244, 33] on span "Lịch sử" at bounding box center [226, 27] width 58 height 13
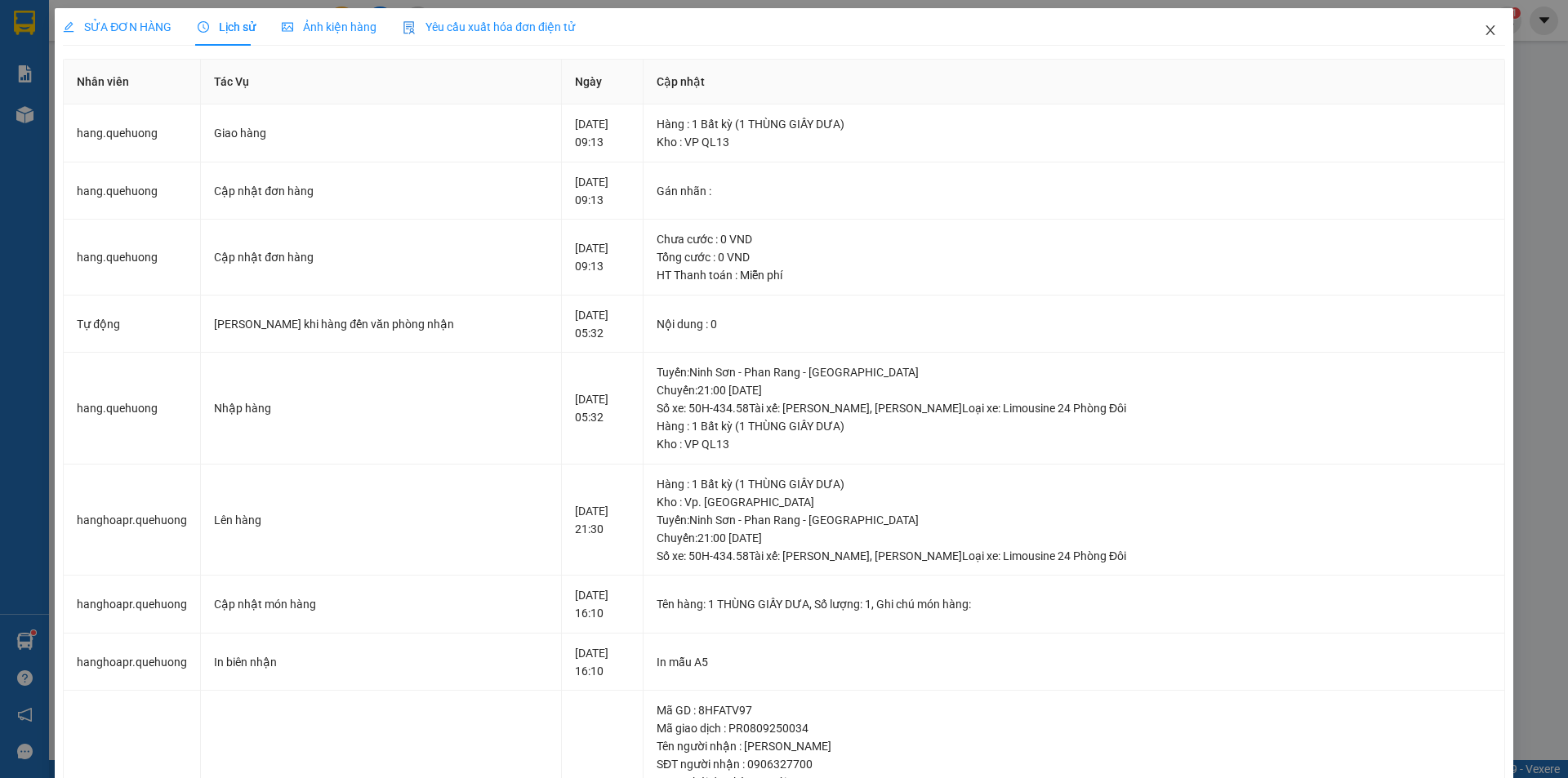
click at [1484, 30] on icon "close" at bounding box center [1490, 30] width 13 height 13
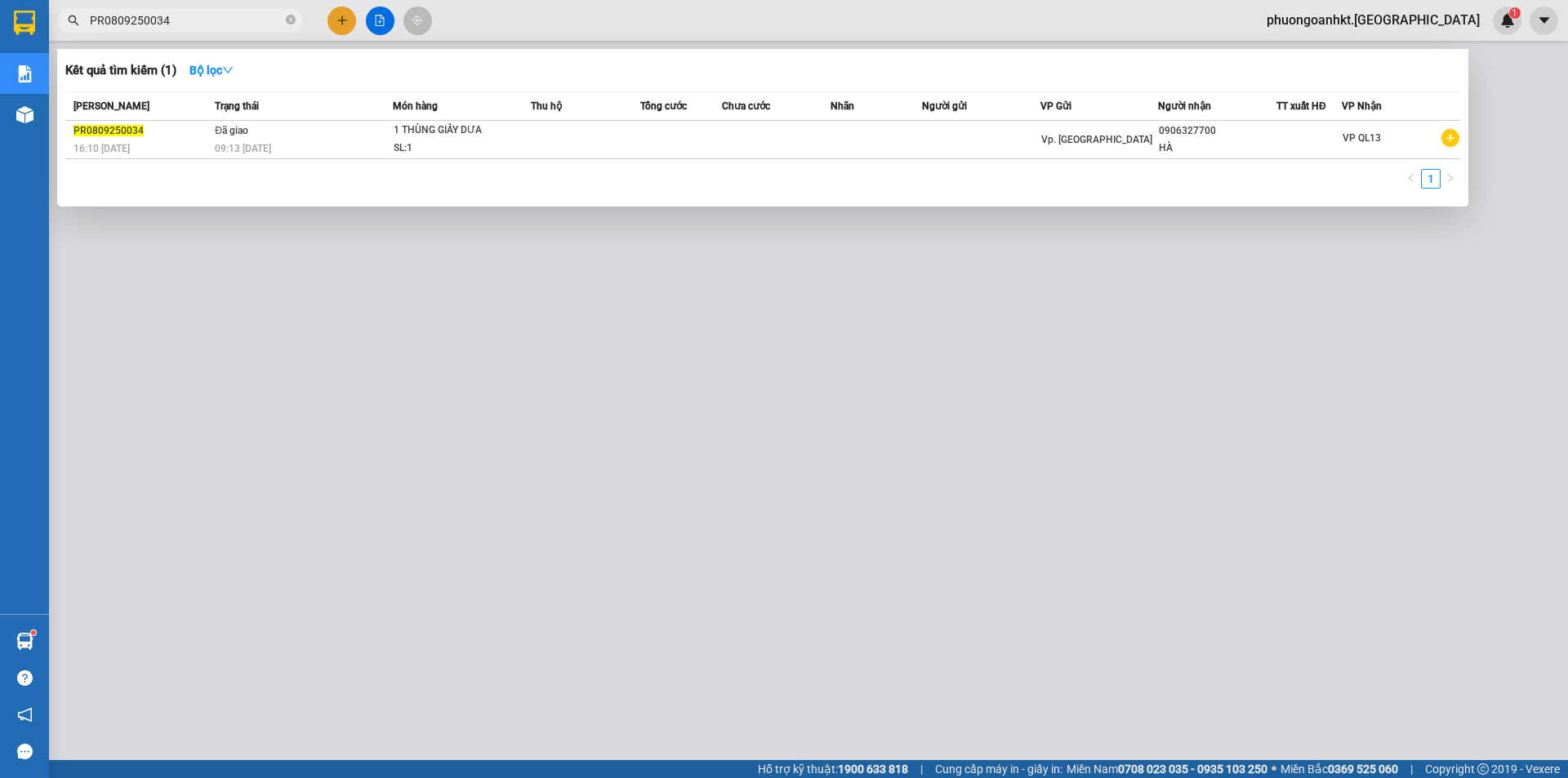
drag, startPoint x: 185, startPoint y: 12, endPoint x: 92, endPoint y: 16, distance: 93.1
click at [92, 16] on input "PR0809250034" at bounding box center [186, 20] width 193 height 18
paste input "76"
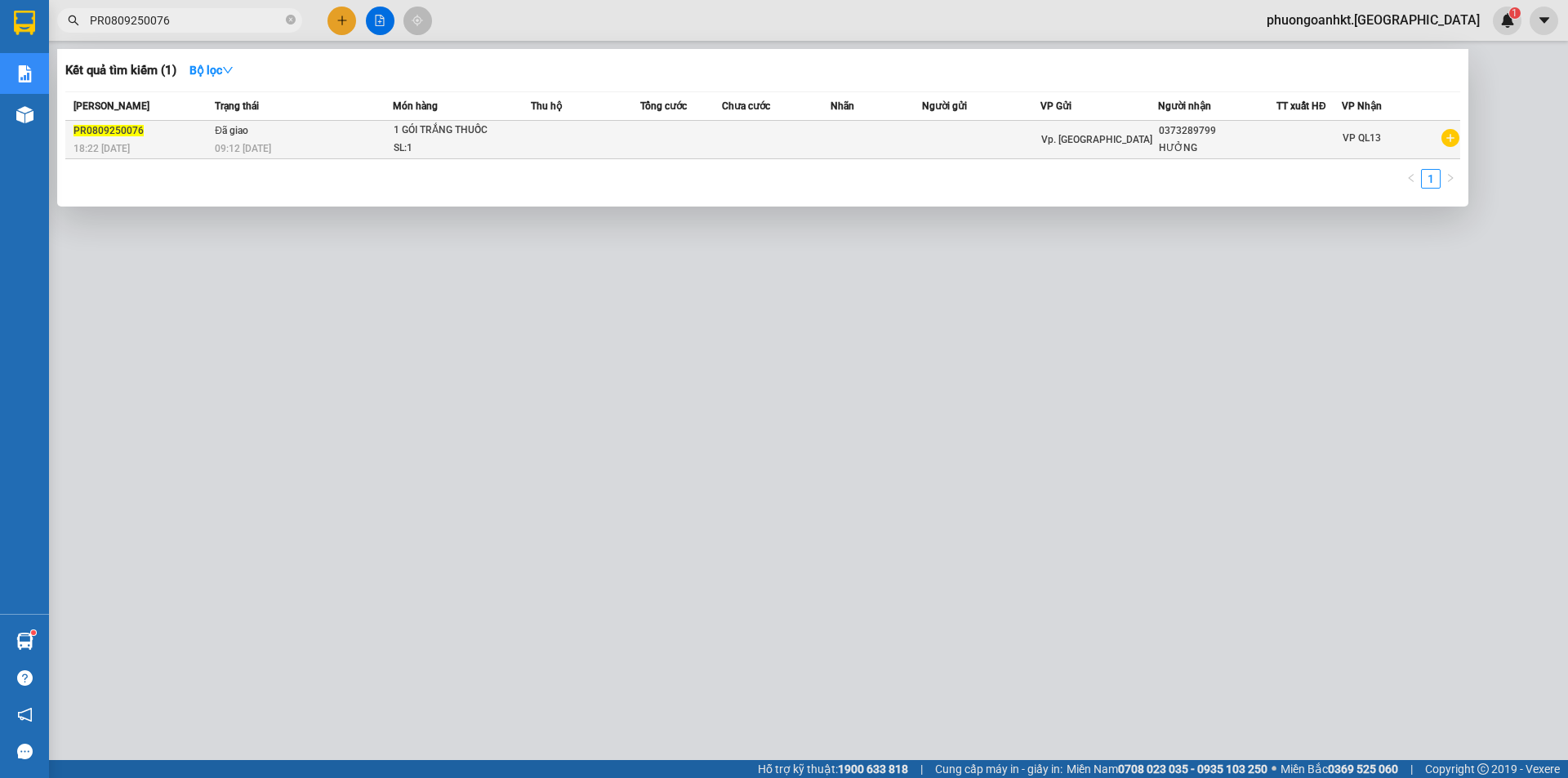
type input "PR0809250076"
click at [145, 131] on div "PR0809250076" at bounding box center [141, 131] width 136 height 17
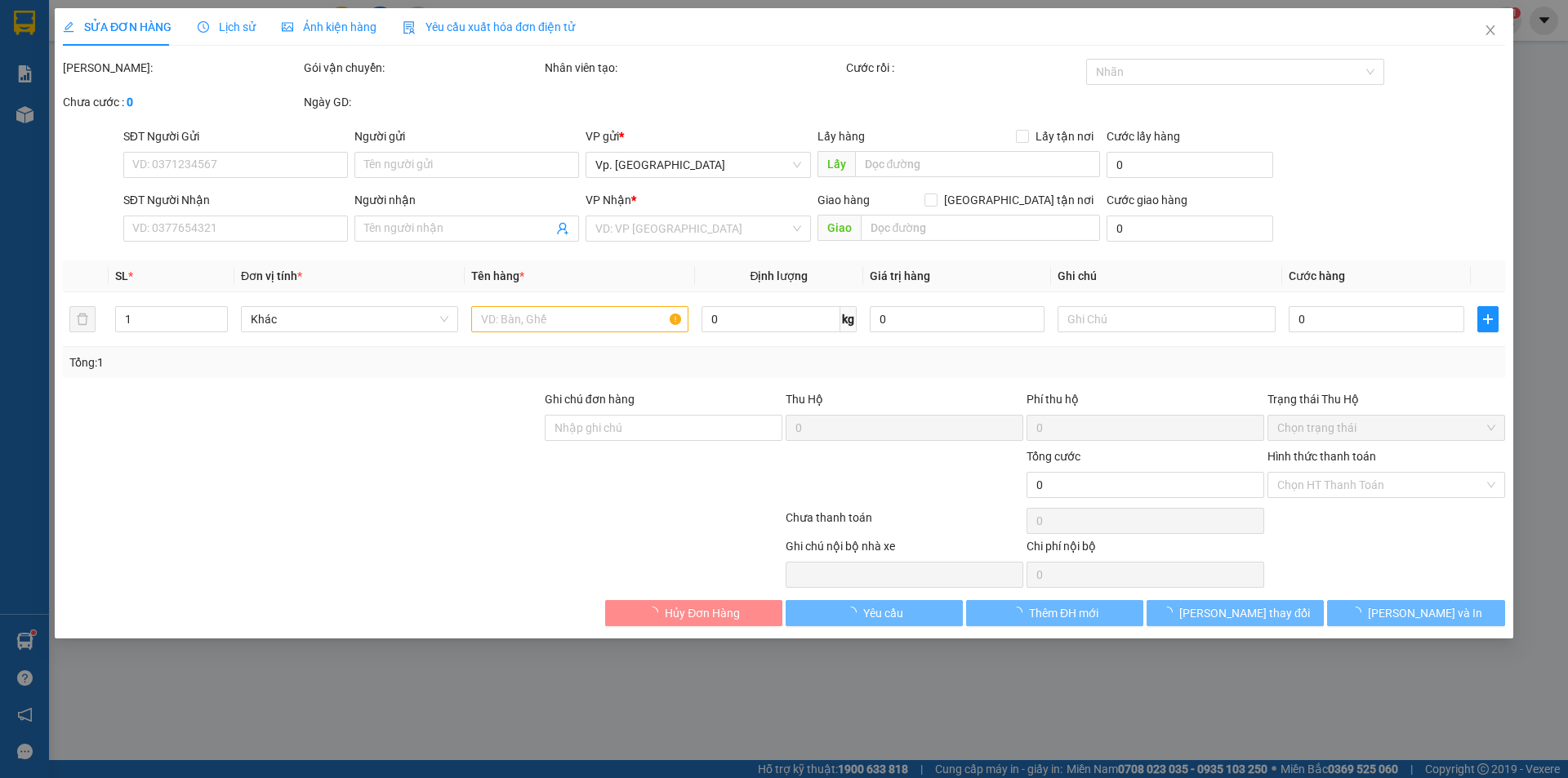
type input "0373289799"
type input "HƯỞNG"
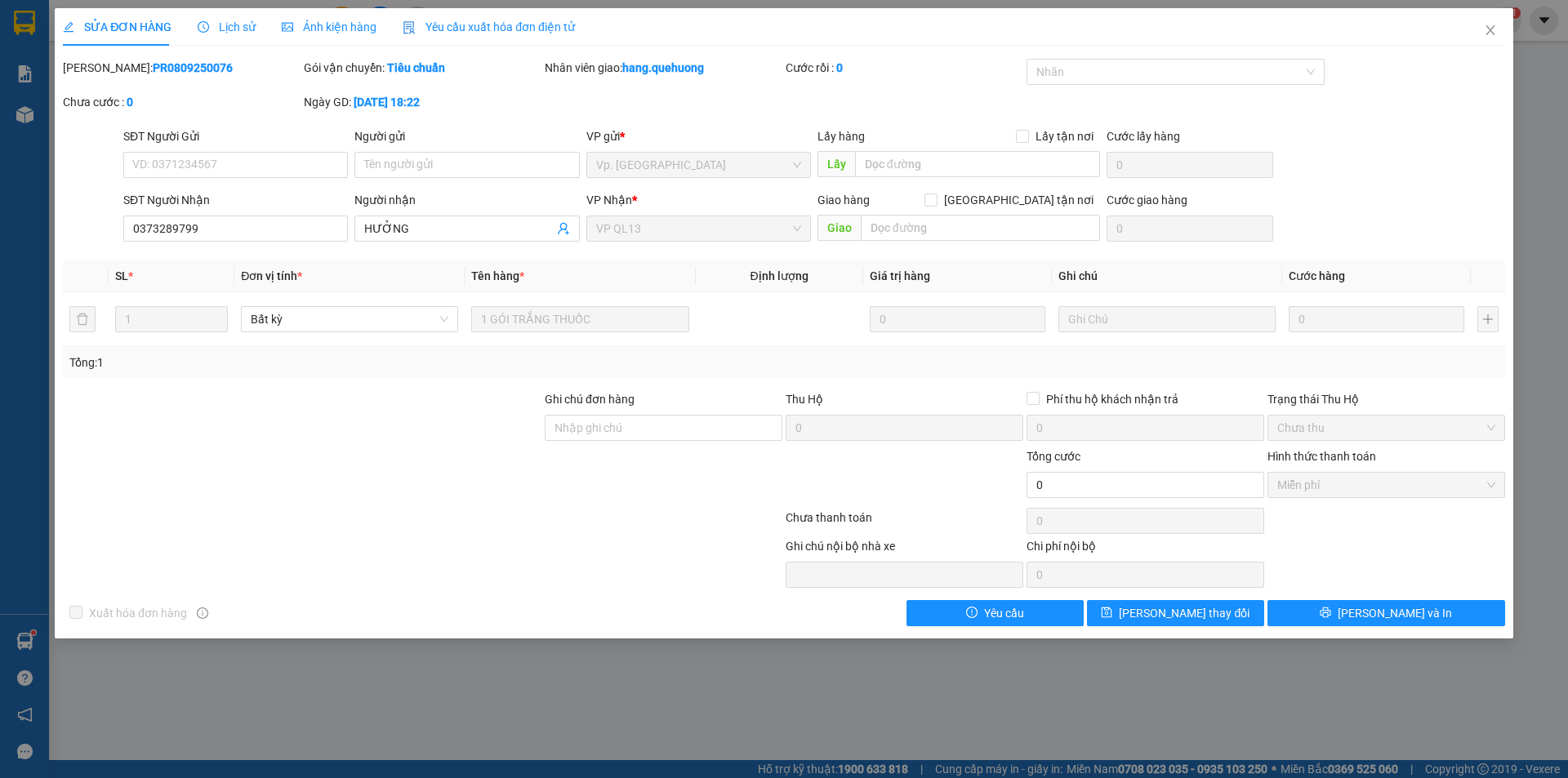
click at [236, 32] on span "Lịch sử" at bounding box center [226, 27] width 58 height 13
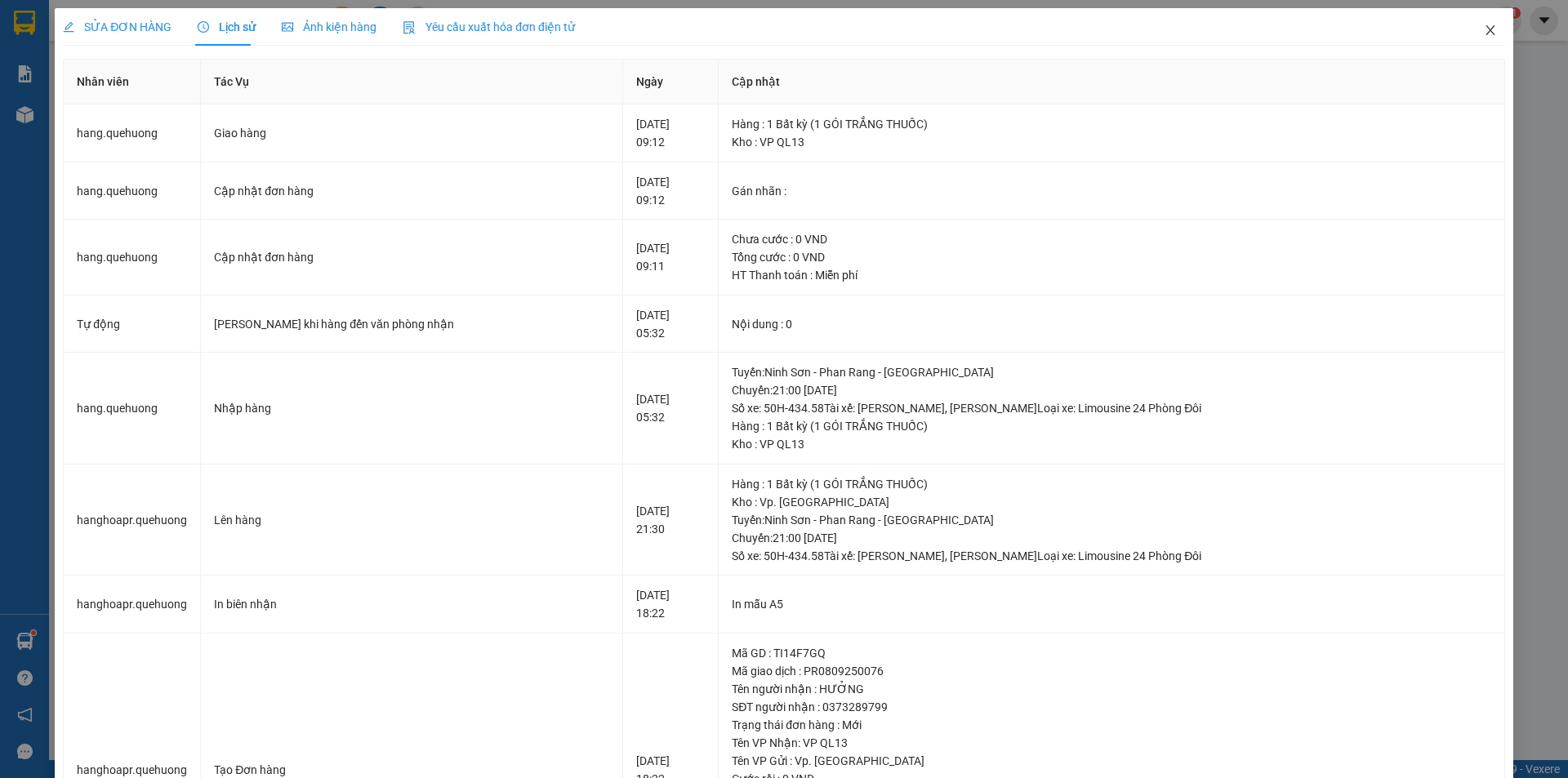
click at [1486, 30] on icon "close" at bounding box center [1490, 30] width 9 height 10
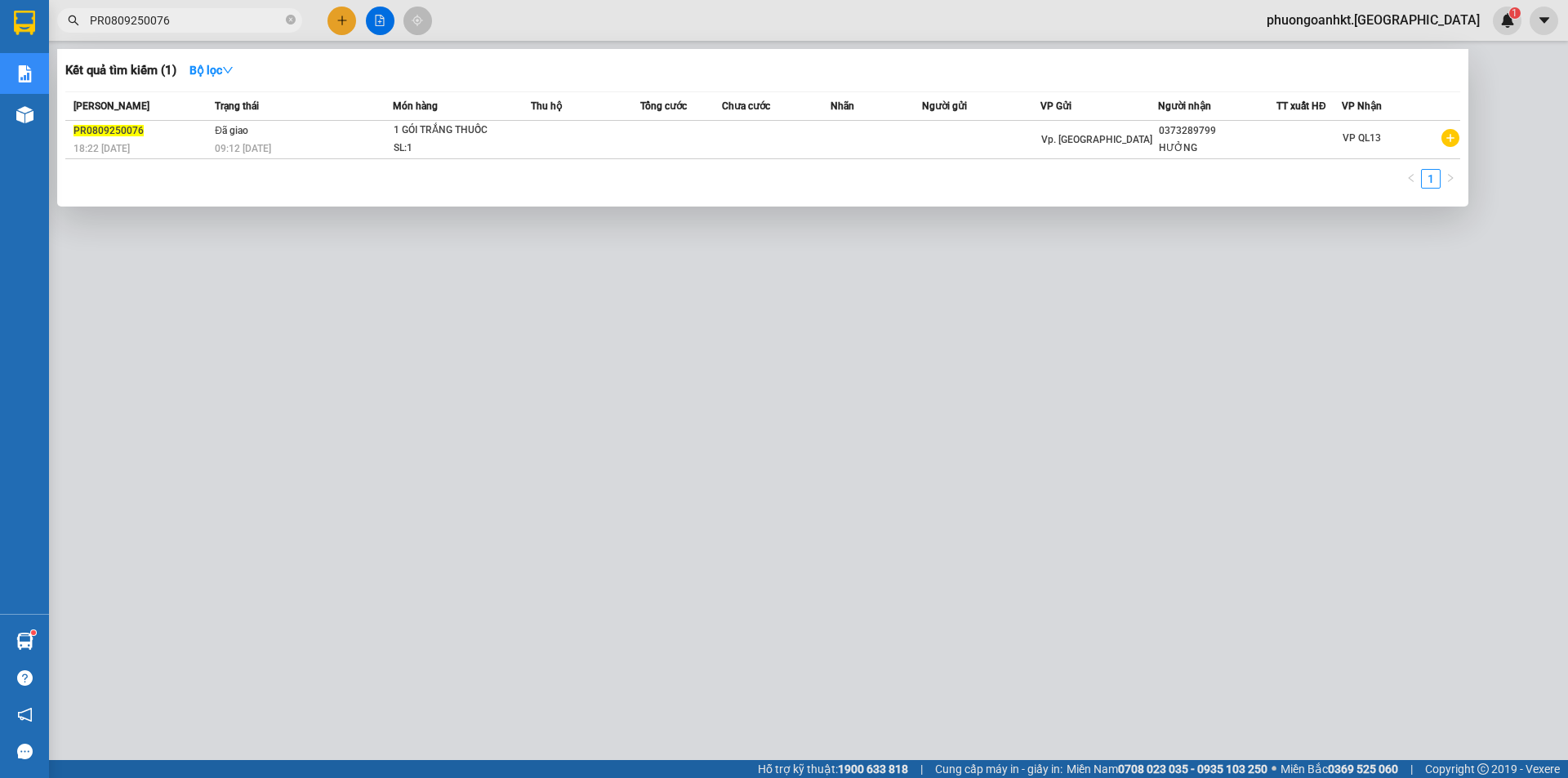
drag, startPoint x: 189, startPoint y: 16, endPoint x: 81, endPoint y: 19, distance: 108.0
click at [81, 19] on span "PR0809250076" at bounding box center [179, 20] width 245 height 25
paste input "909250129"
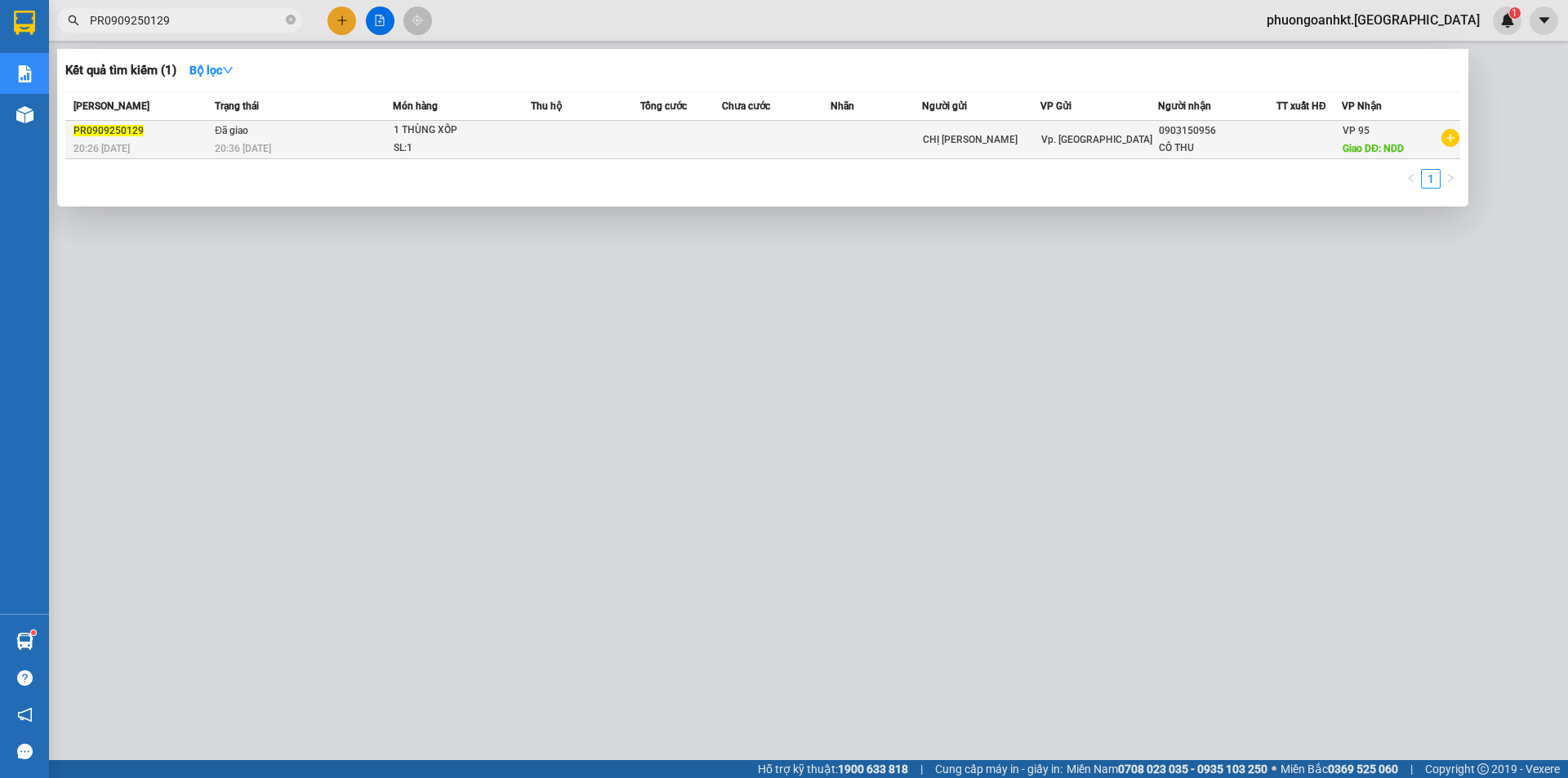
type input "PR0909250129"
click at [159, 136] on div "PR0909250129" at bounding box center [141, 131] width 136 height 17
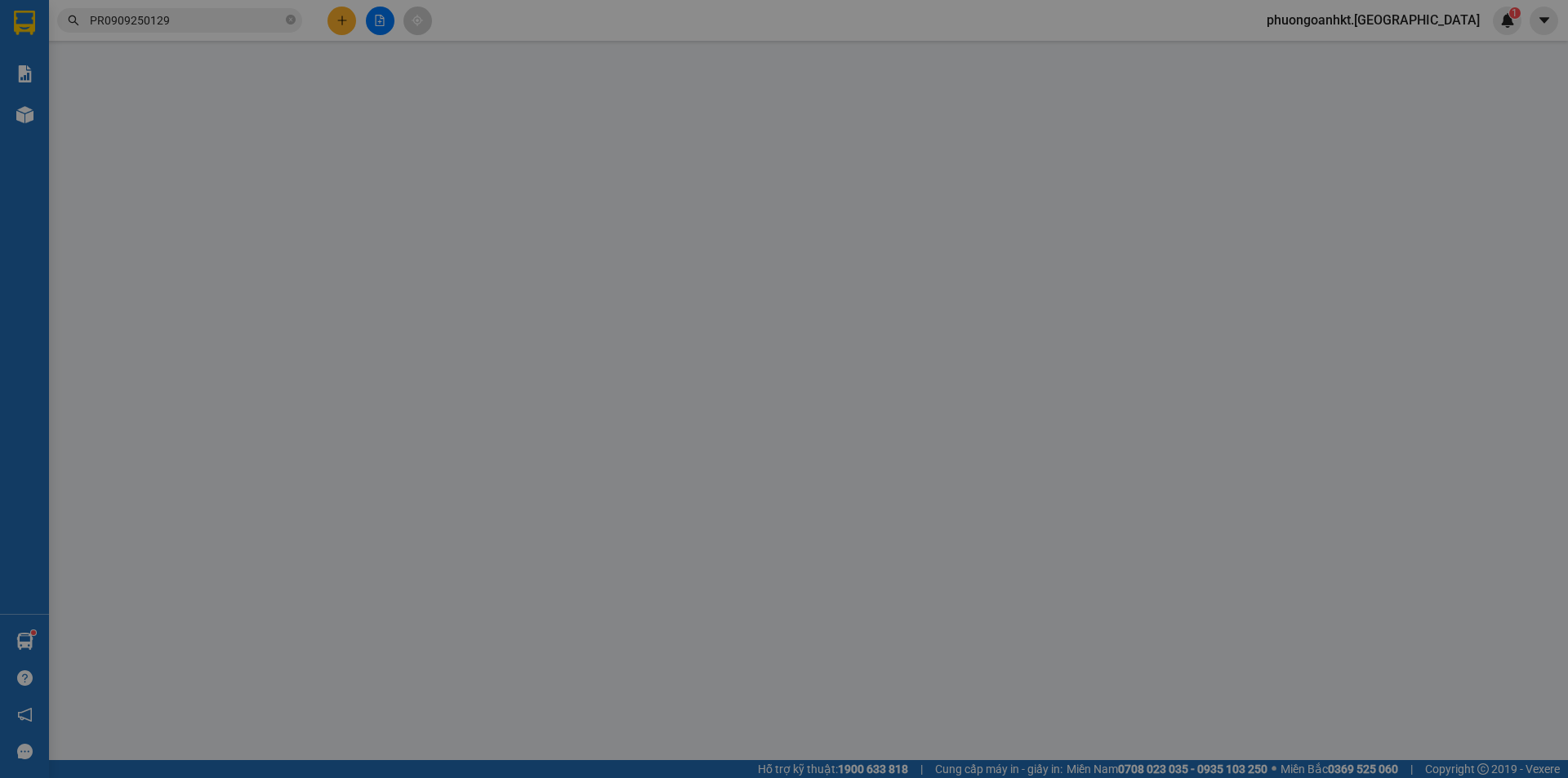
type input "CHỊ [PERSON_NAME]"
type input "0903150956"
type input "CÔ THU"
type input "NDD"
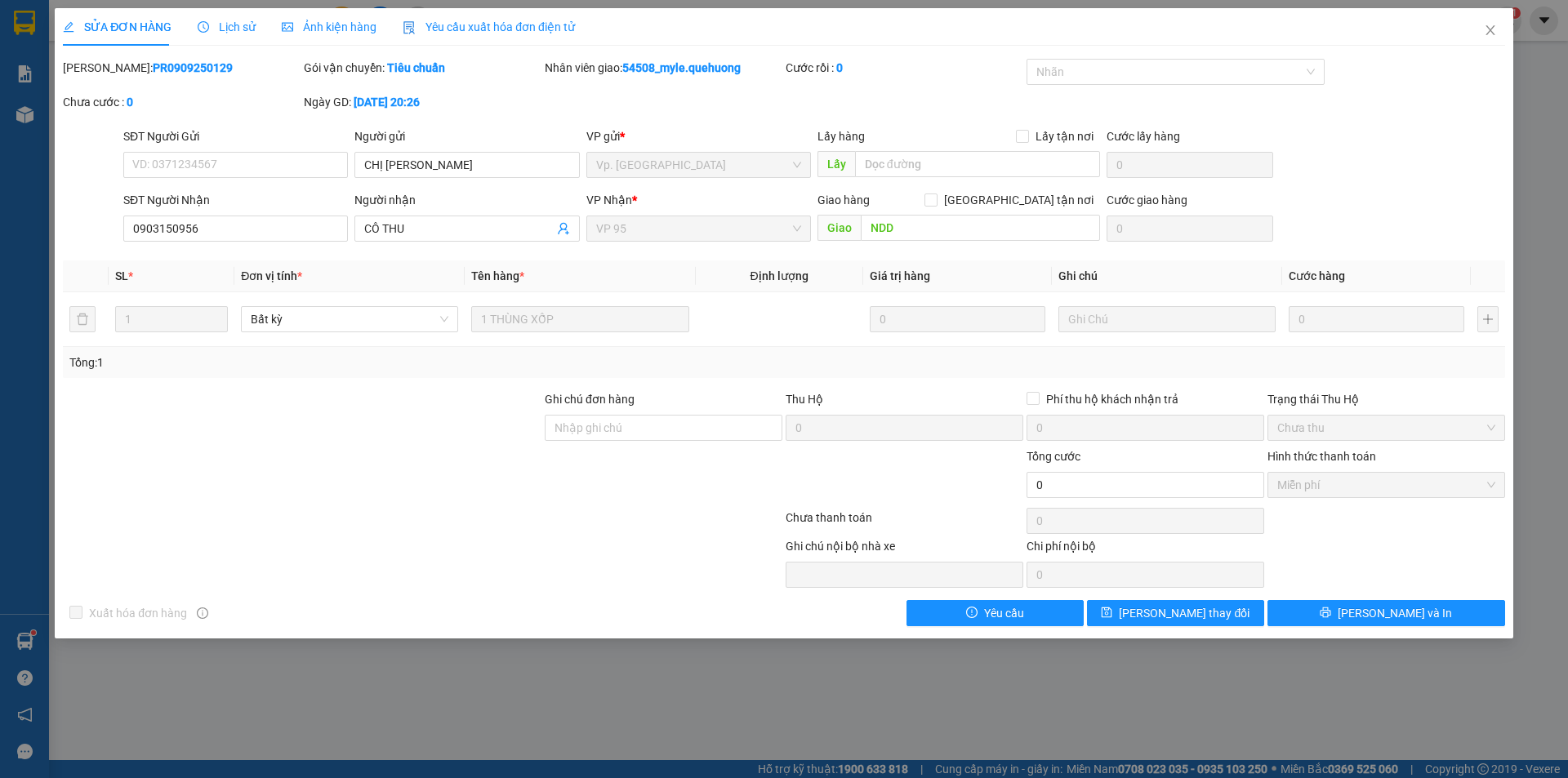
click at [248, 31] on span "Lịch sử" at bounding box center [226, 27] width 58 height 13
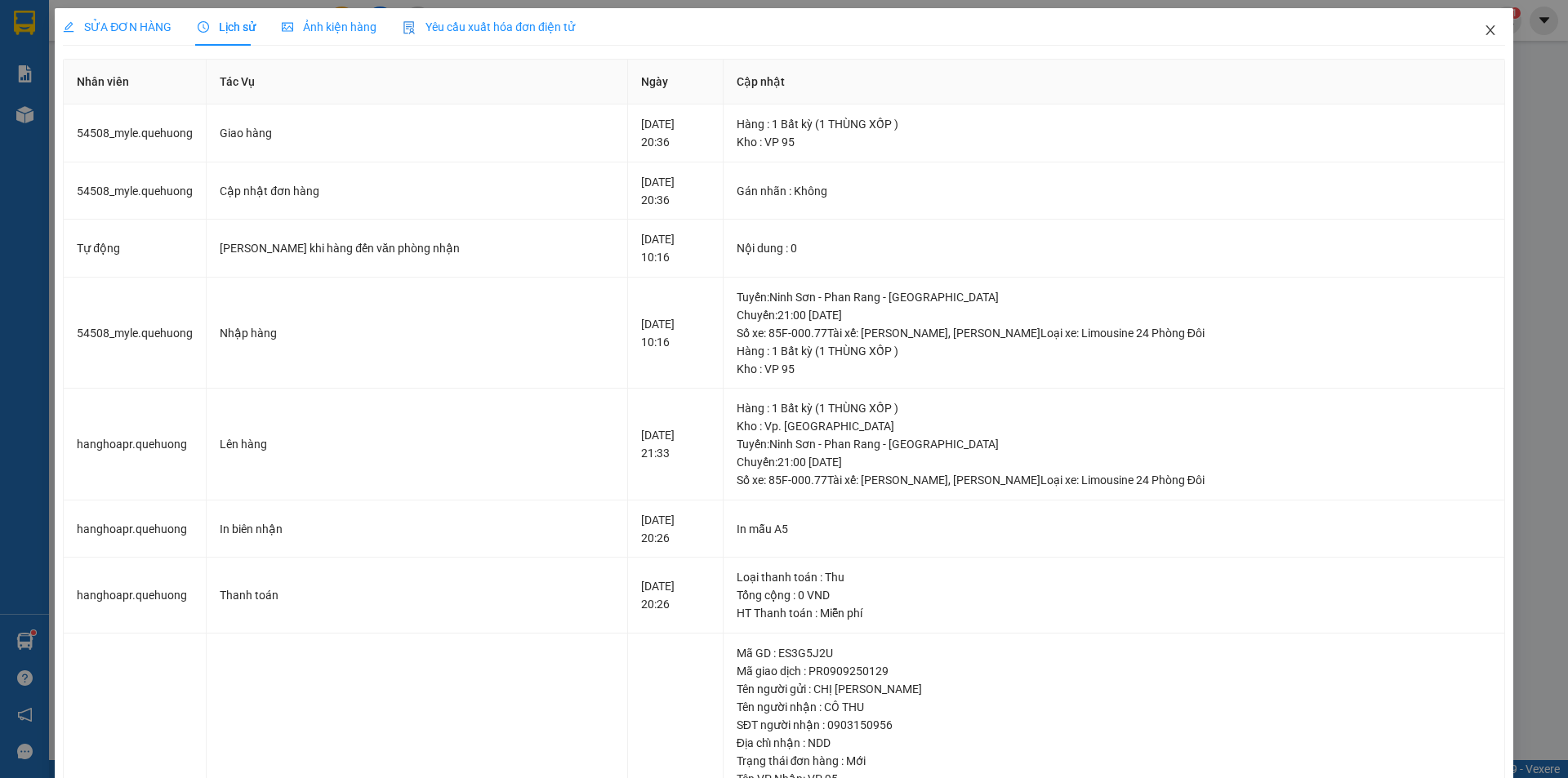
click at [1487, 34] on span "Close" at bounding box center [1490, 31] width 46 height 46
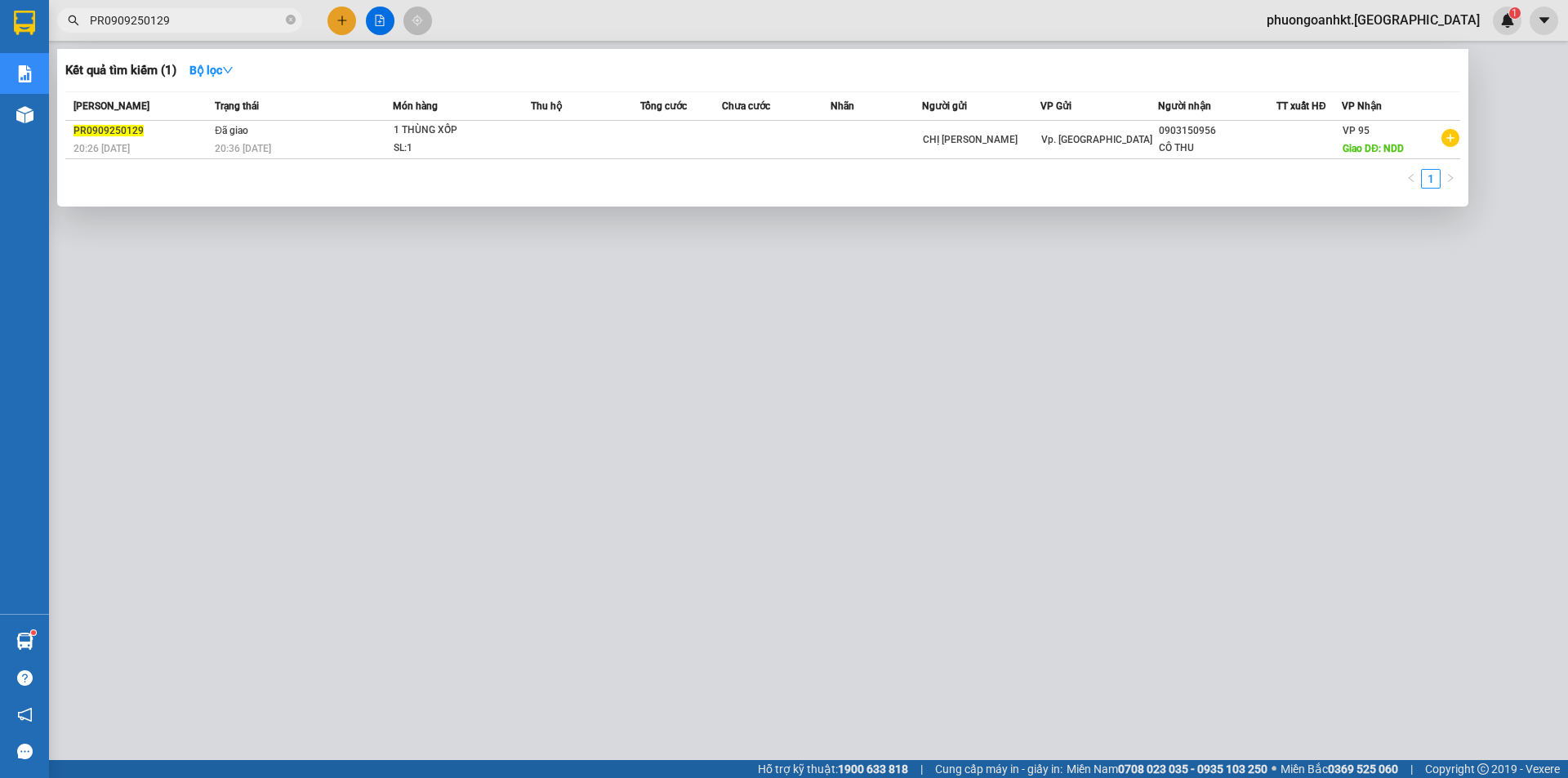
drag, startPoint x: 210, startPoint y: 16, endPoint x: 85, endPoint y: 24, distance: 125.3
click at [85, 24] on span "PR0909250129" at bounding box center [179, 20] width 245 height 25
paste input "NS1009250030"
type input "NS1009250030"
click at [147, 140] on div "19:40 [DATE]" at bounding box center [141, 149] width 136 height 18
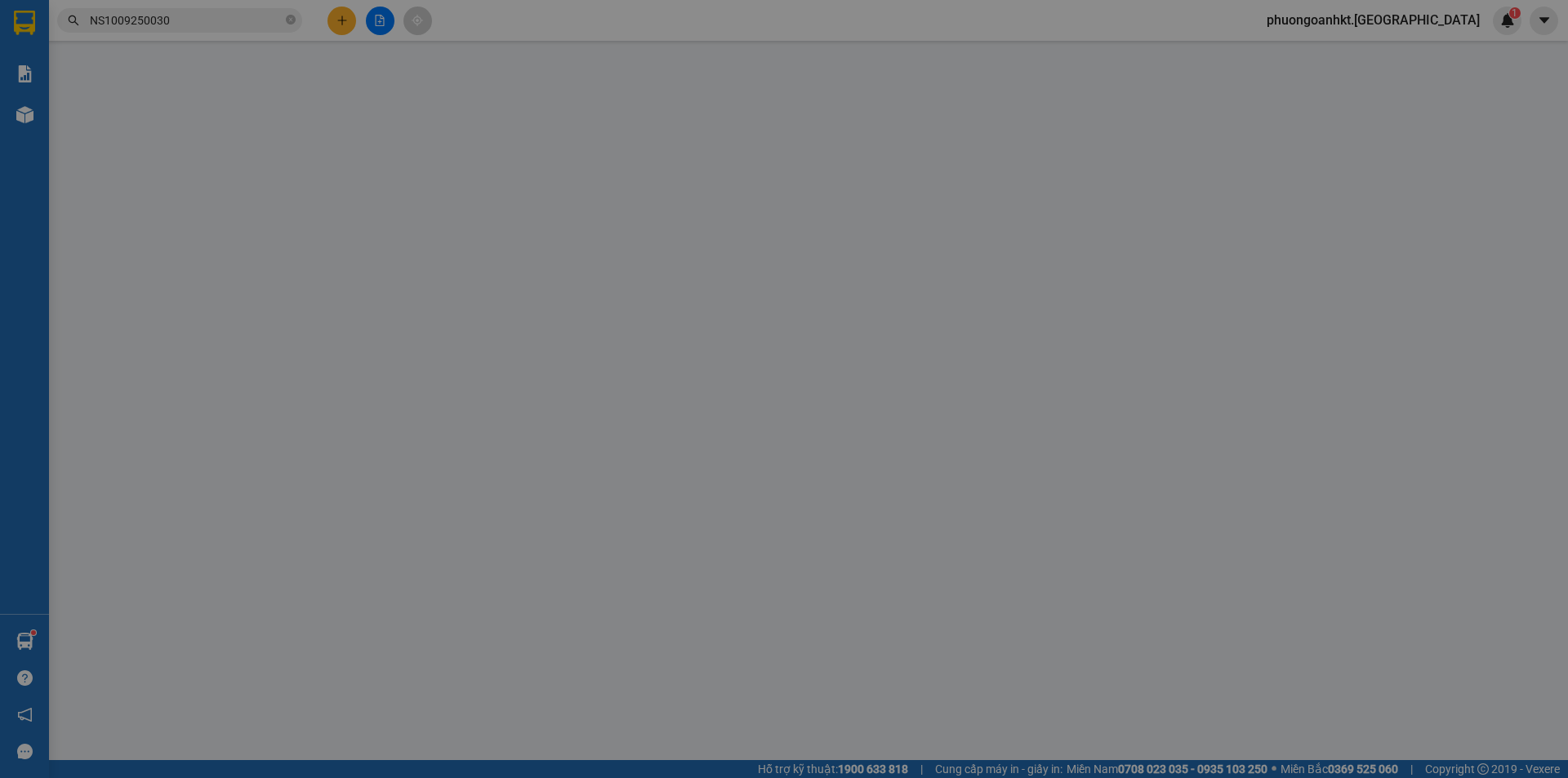
type input "VP NS"
type input "0374258992"
type input "THẢO MY"
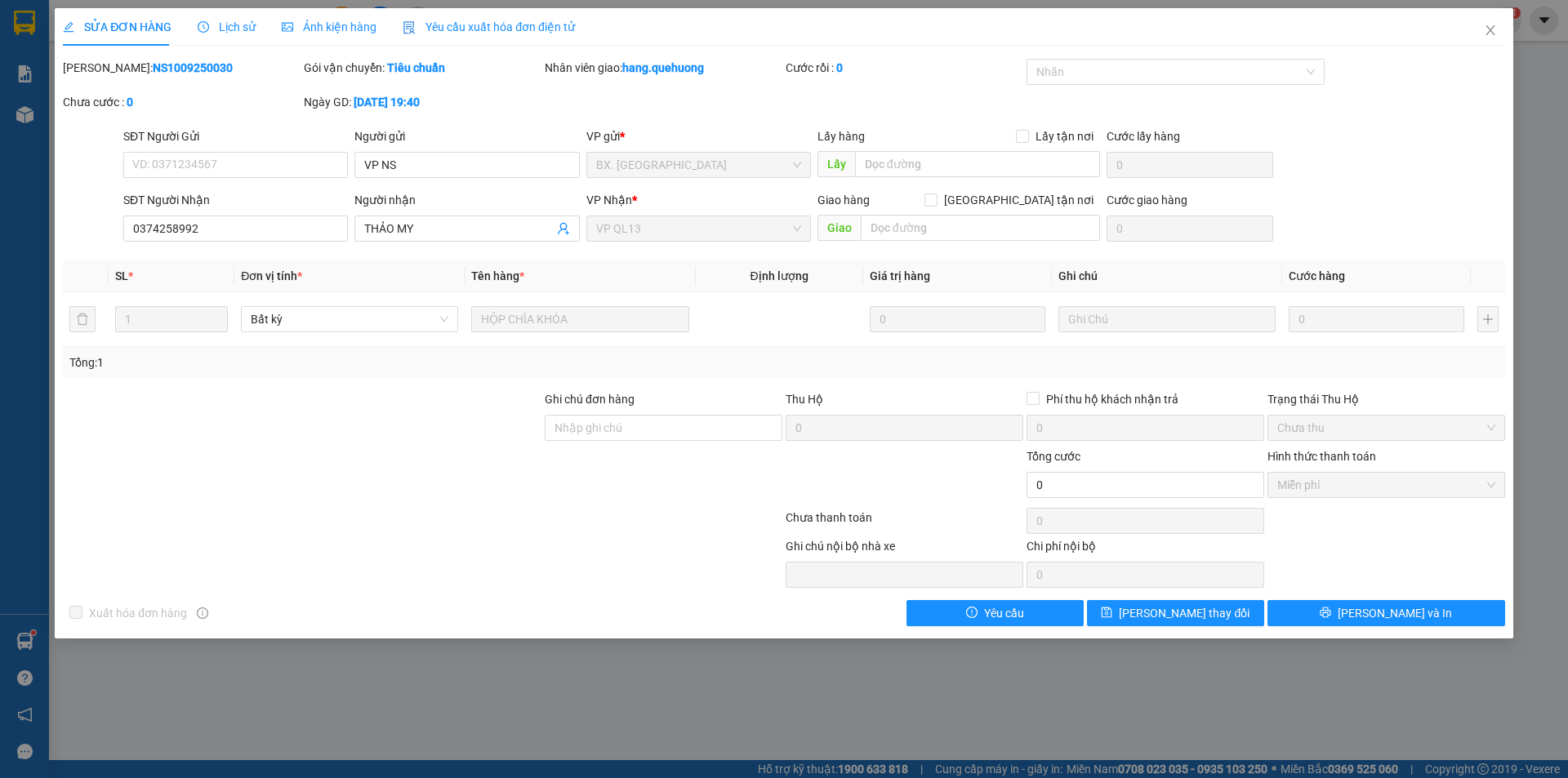
click at [224, 20] on span "Lịch sử" at bounding box center [226, 27] width 58 height 13
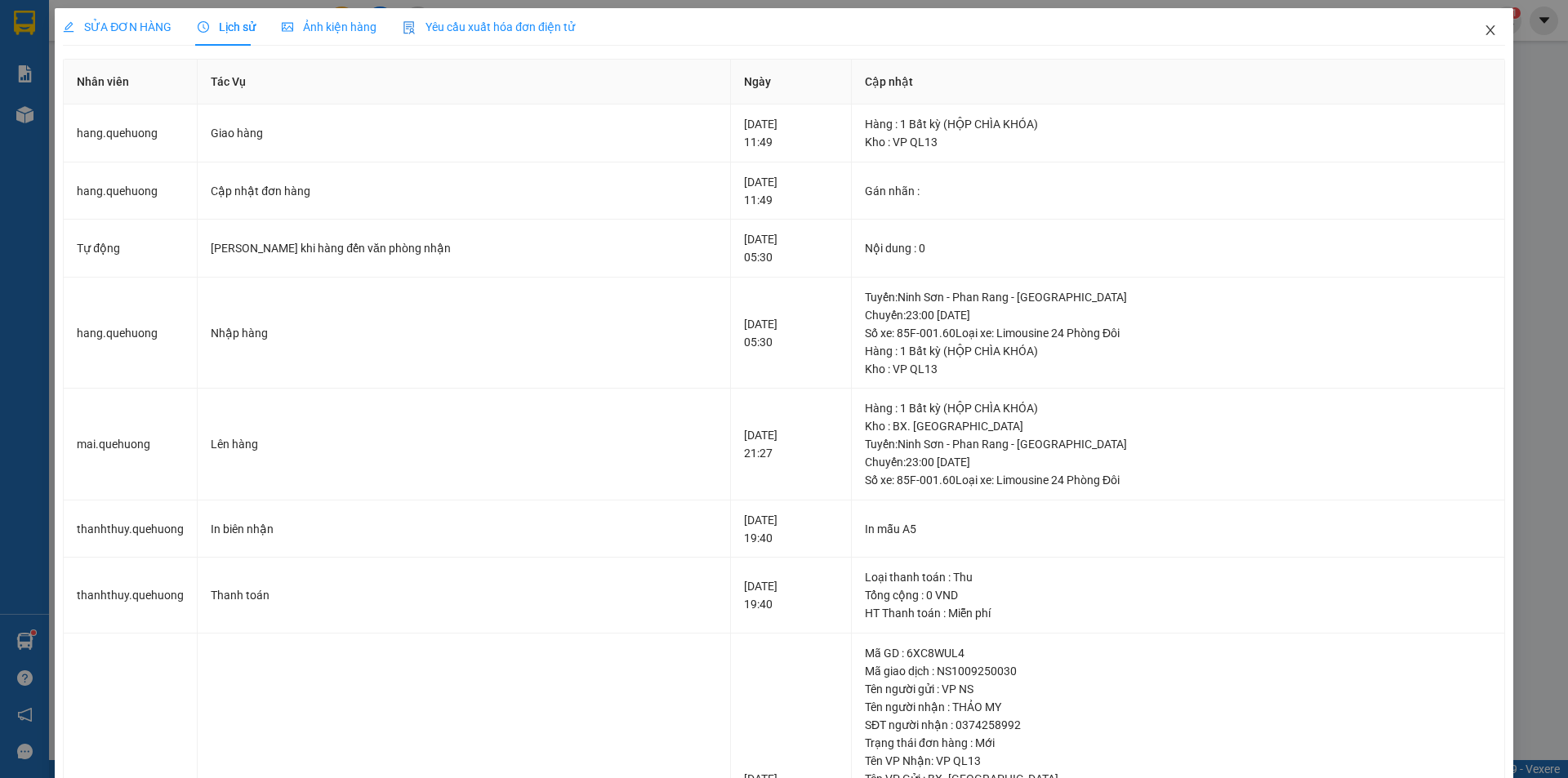
click at [1484, 31] on icon "close" at bounding box center [1490, 30] width 13 height 13
